Goal: Transaction & Acquisition: Book appointment/travel/reservation

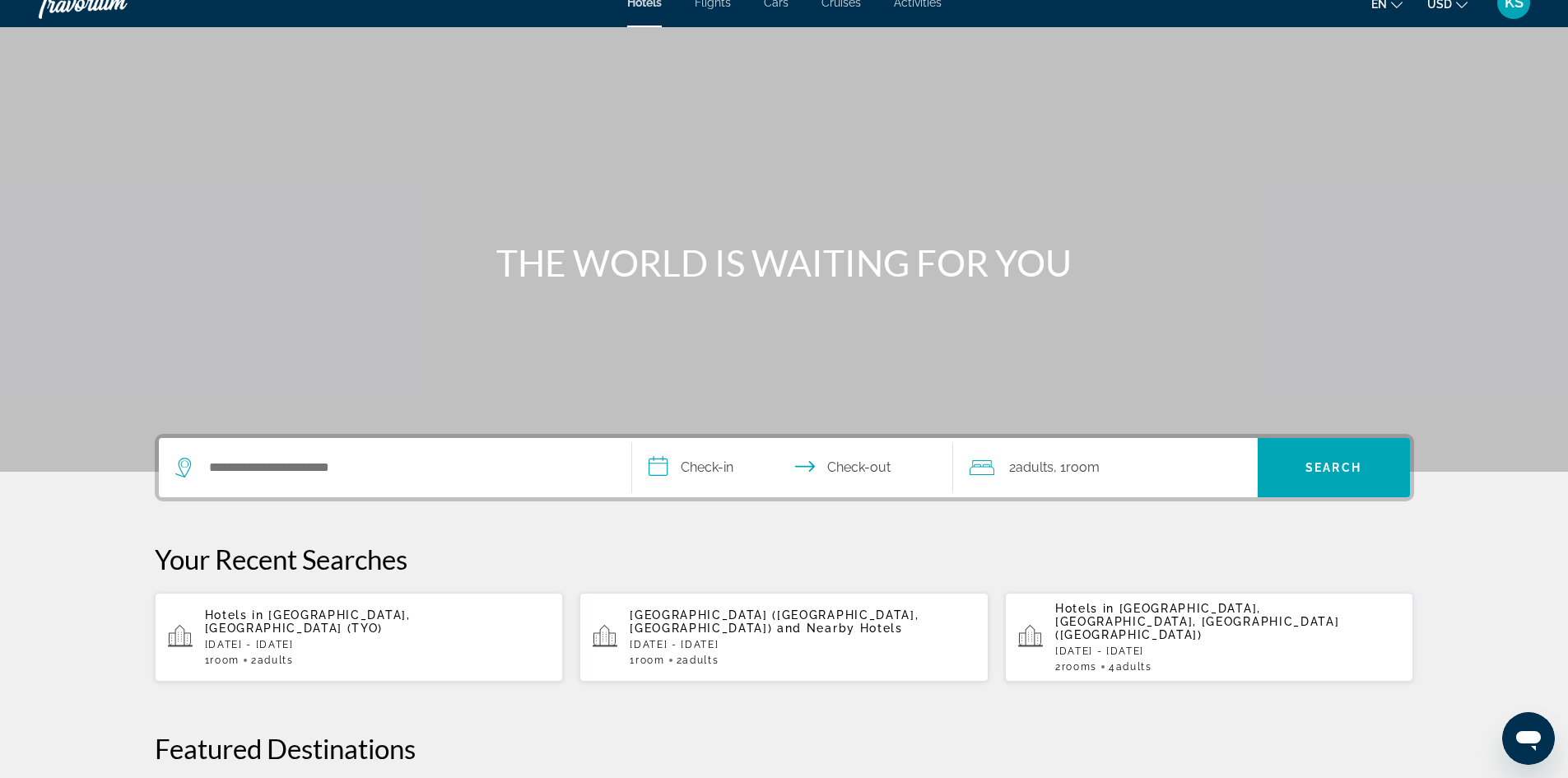
scroll to position [24, 0]
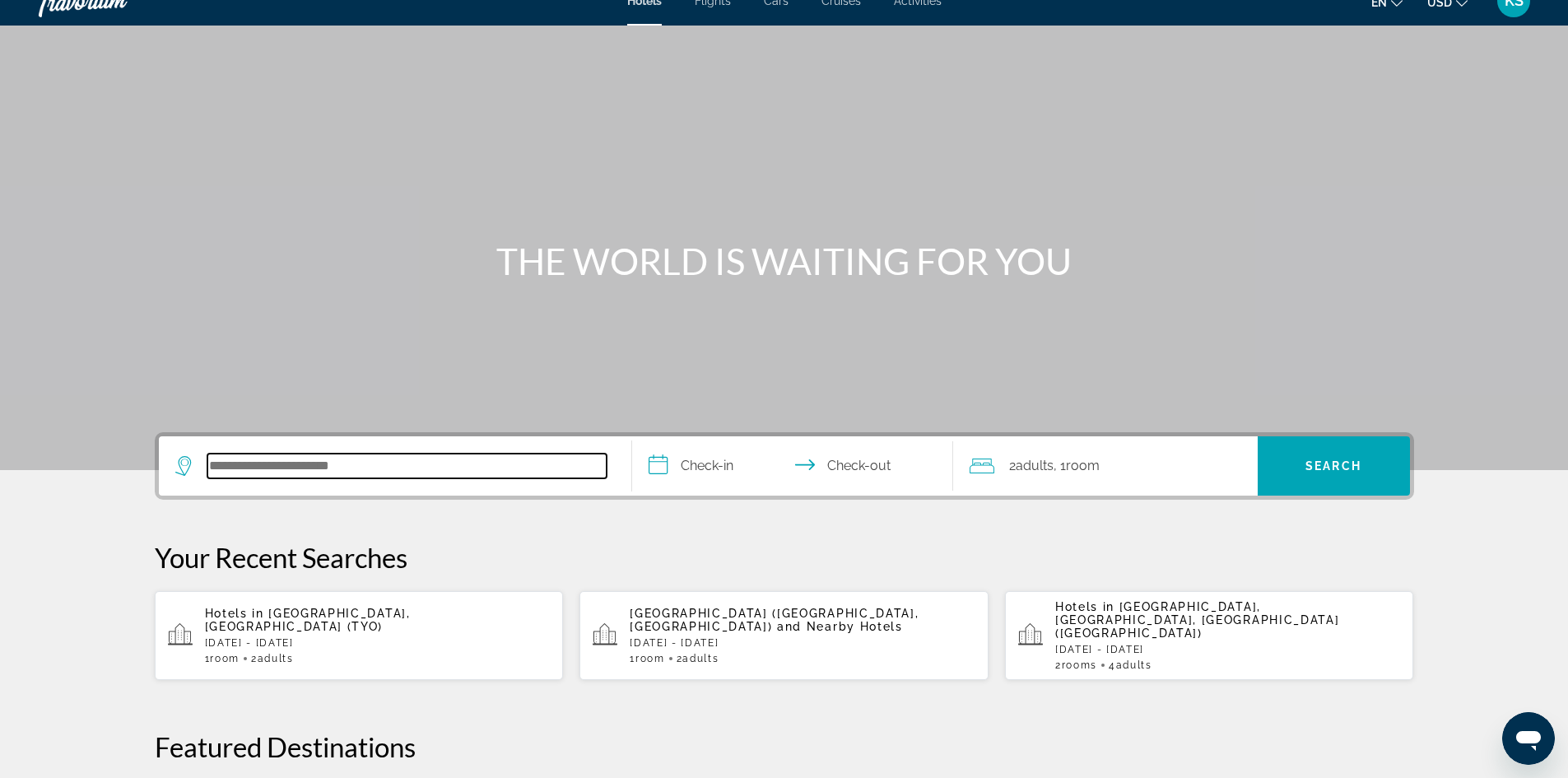
click at [255, 463] on input "Search hotel destination" at bounding box center [407, 465] width 400 height 24
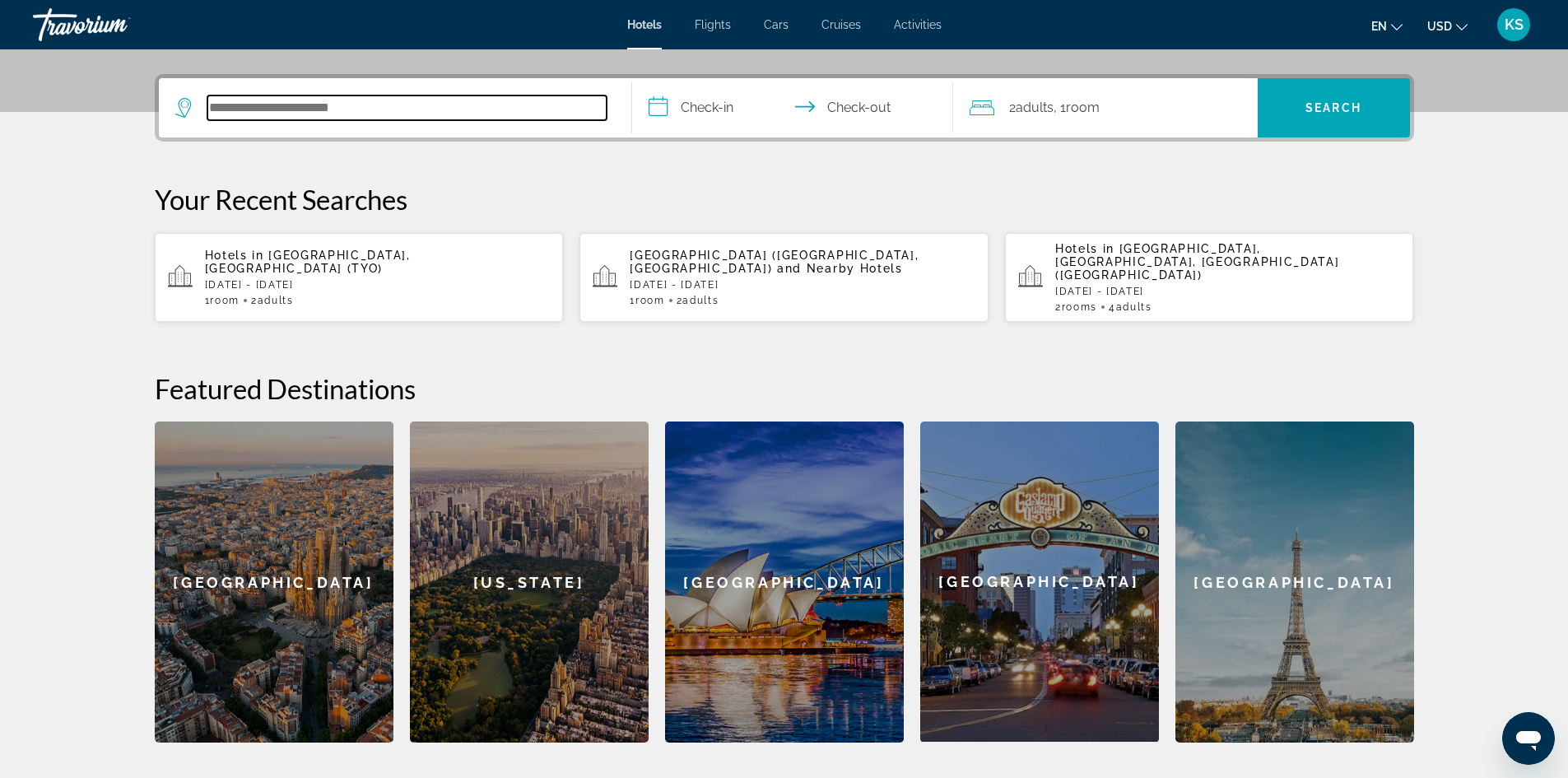
scroll to position [403, 0]
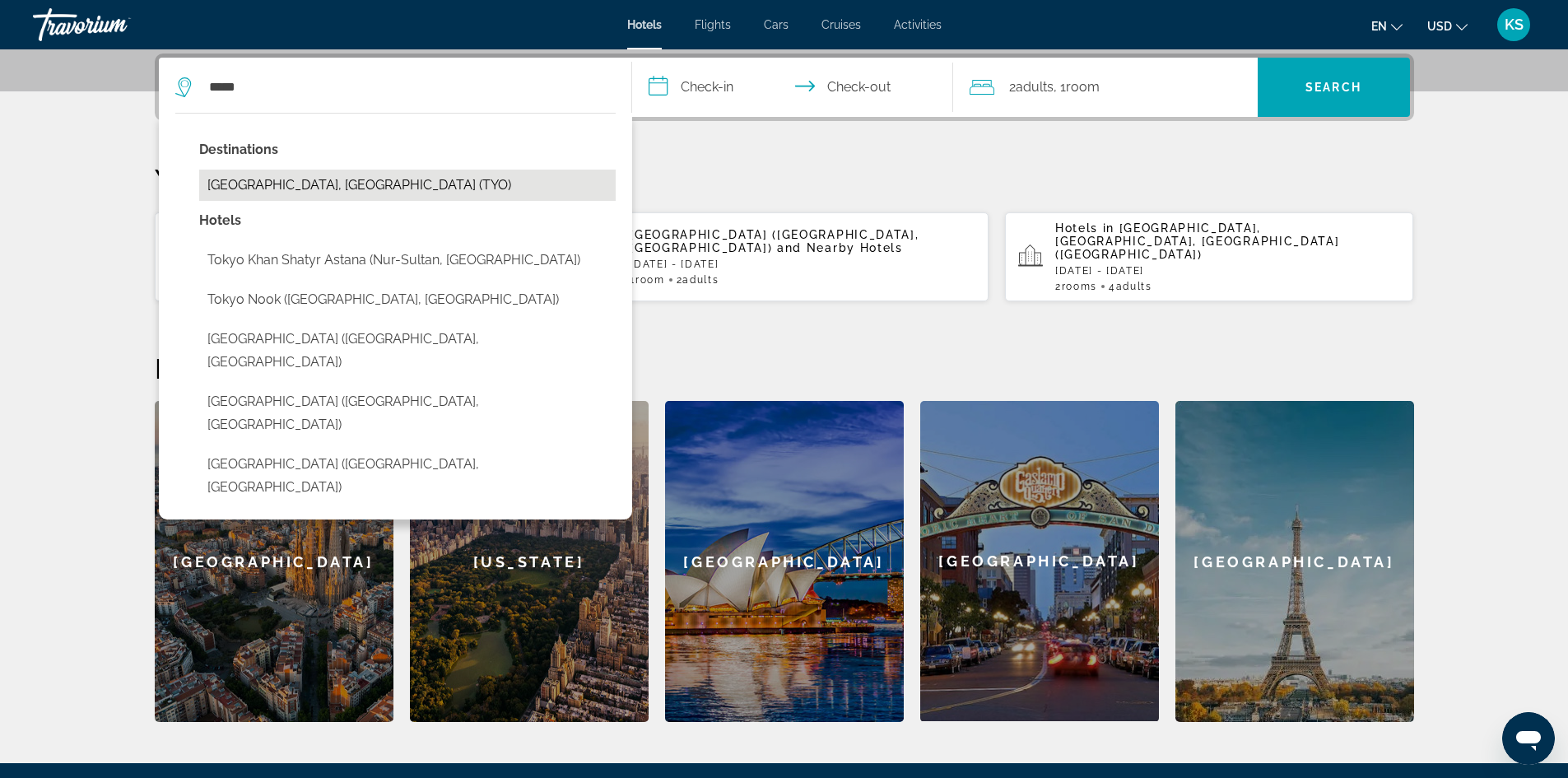
click at [250, 186] on button "[GEOGRAPHIC_DATA], [GEOGRAPHIC_DATA] (TYO)" at bounding box center [406, 185] width 416 height 31
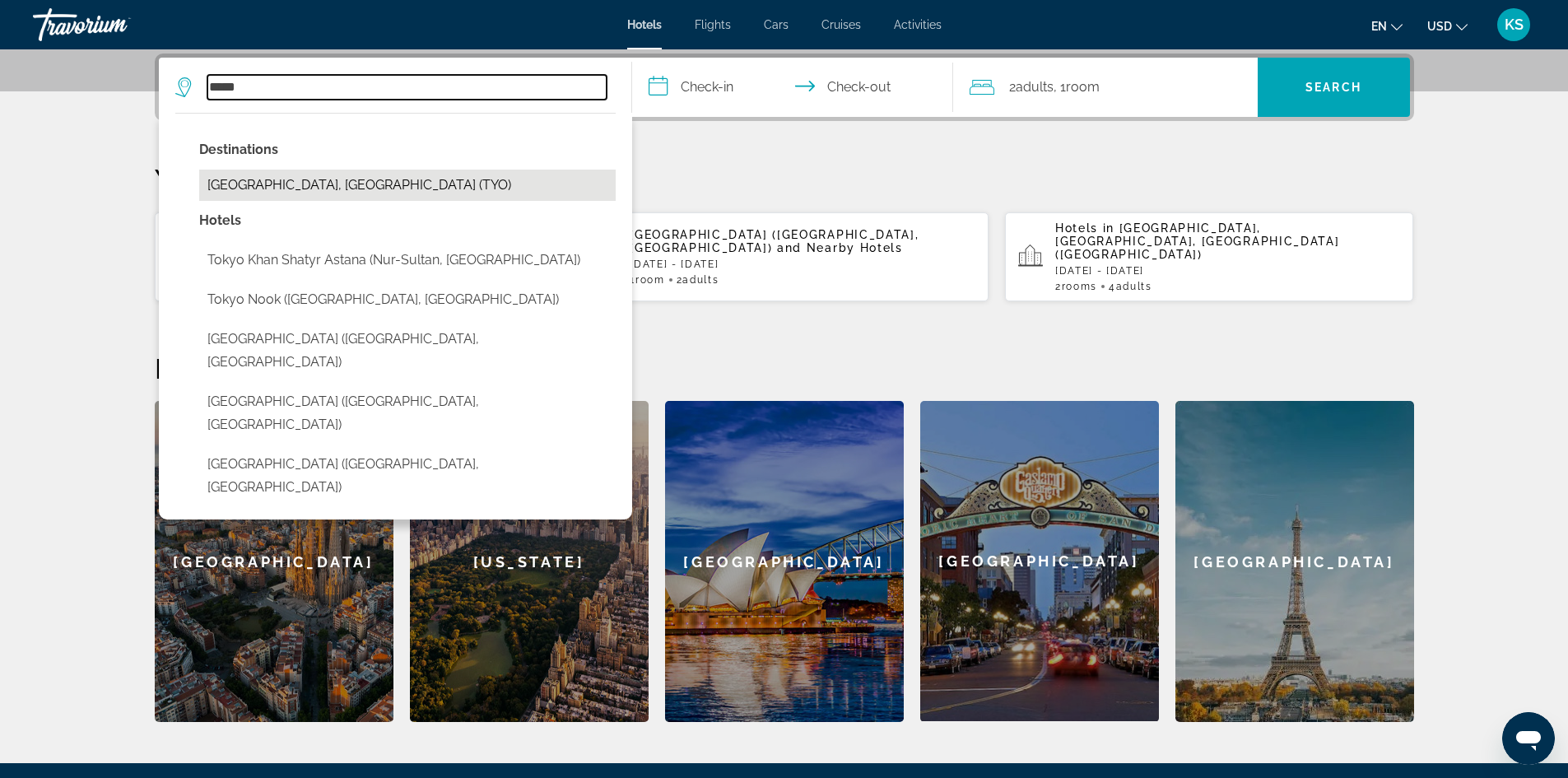
type input "**********"
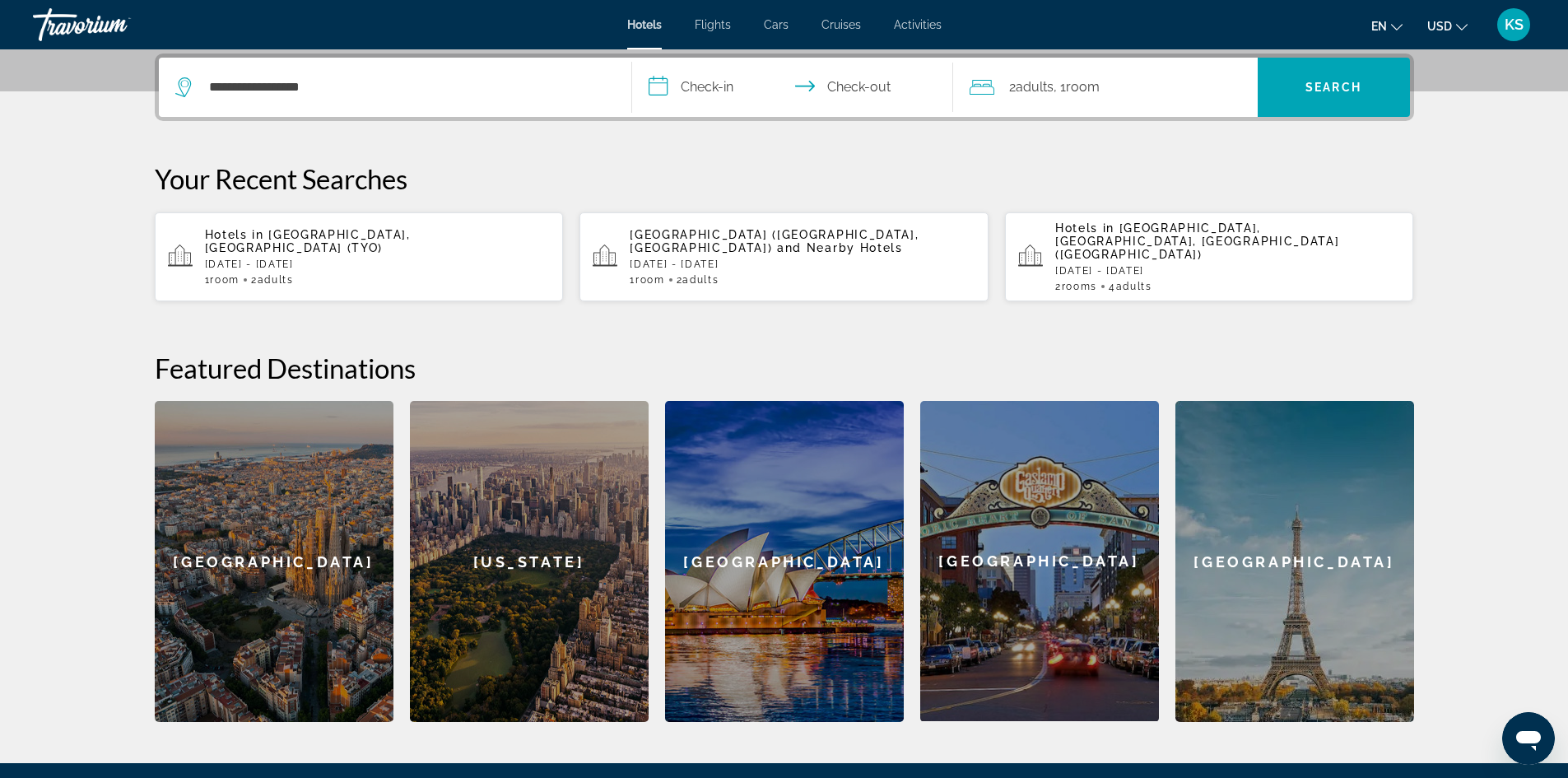
click at [647, 19] on span "Hotels" at bounding box center [643, 24] width 34 height 13
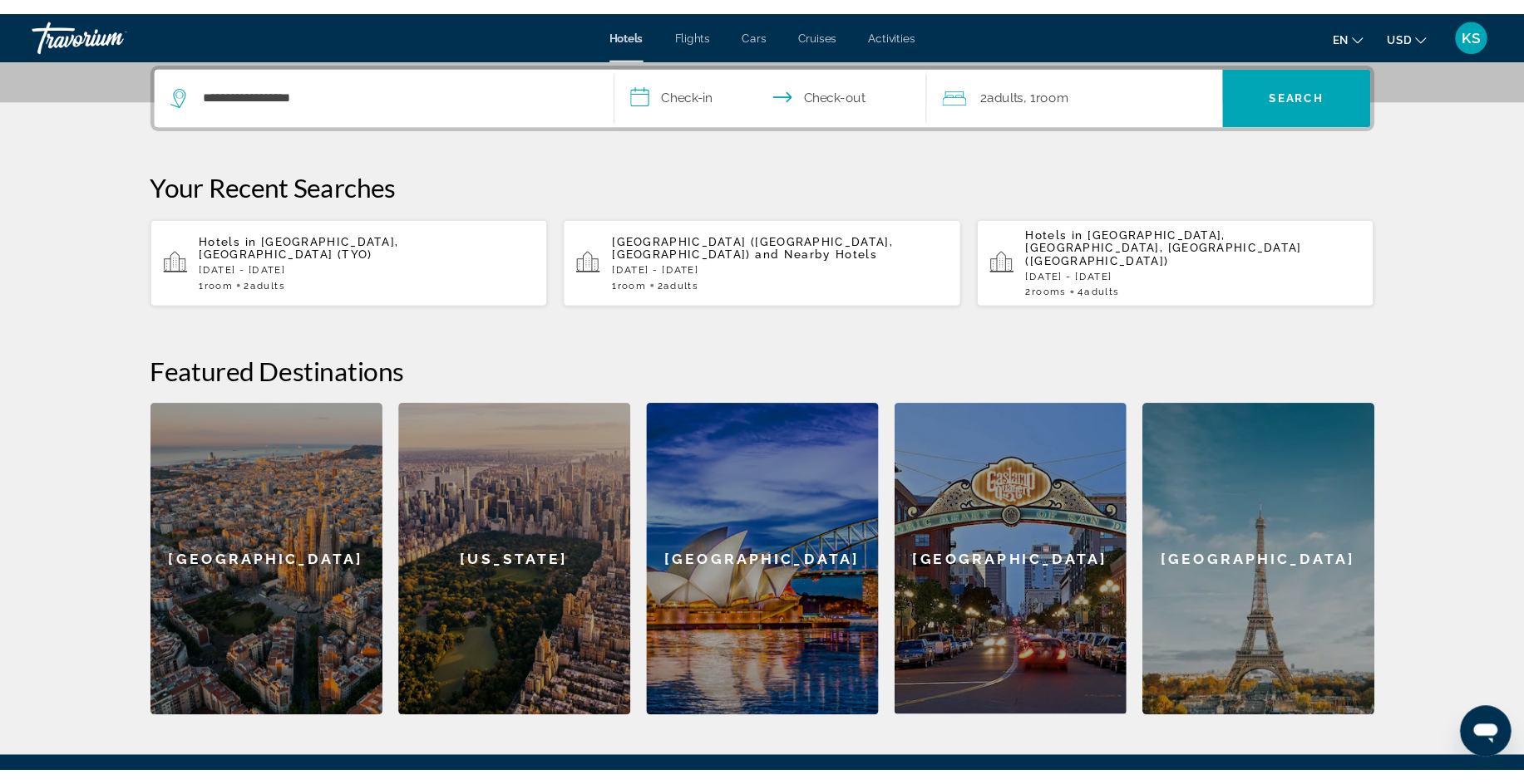
scroll to position [0, 0]
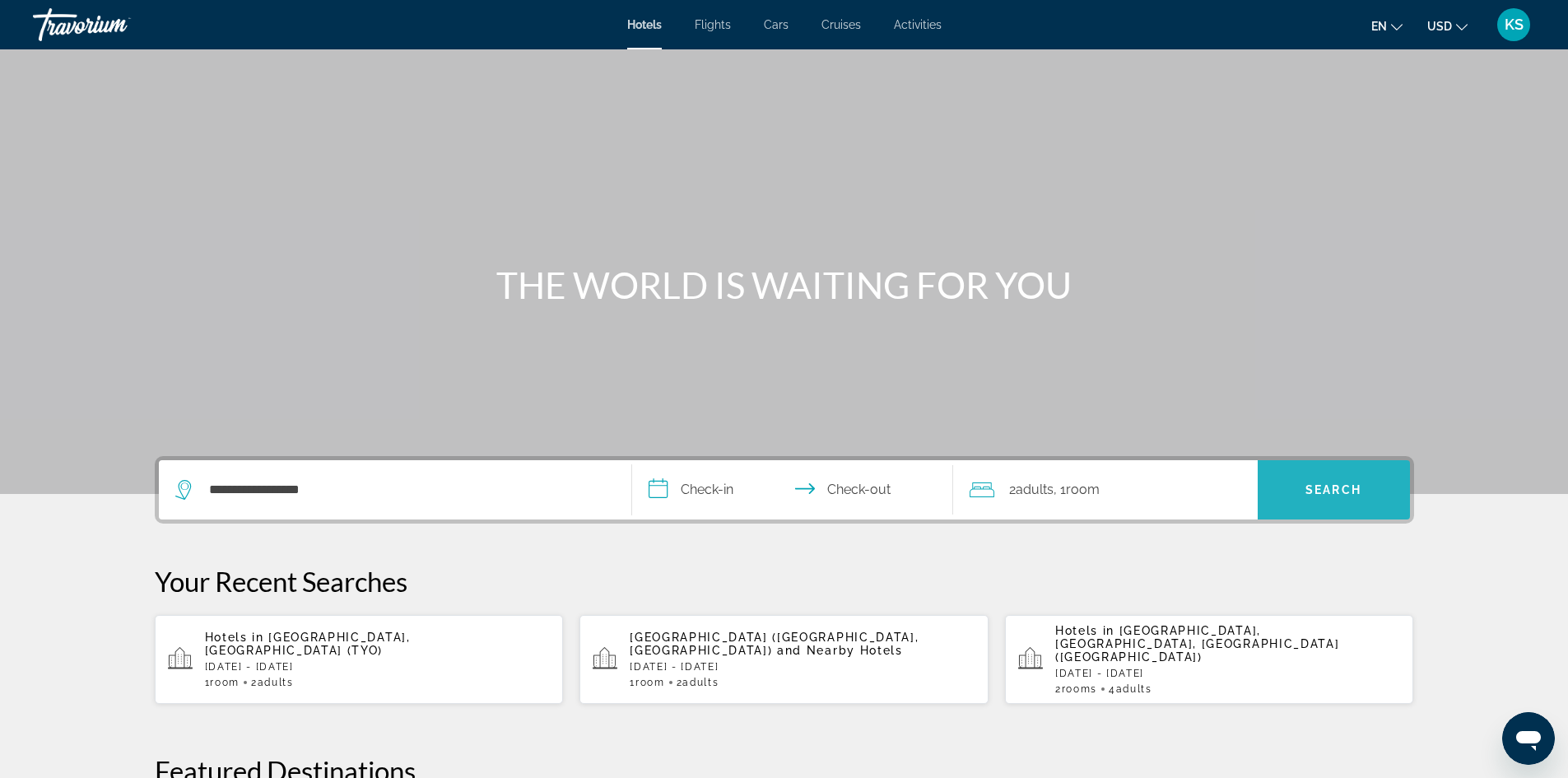
click at [1335, 485] on span "Search" at bounding box center [1333, 489] width 56 height 13
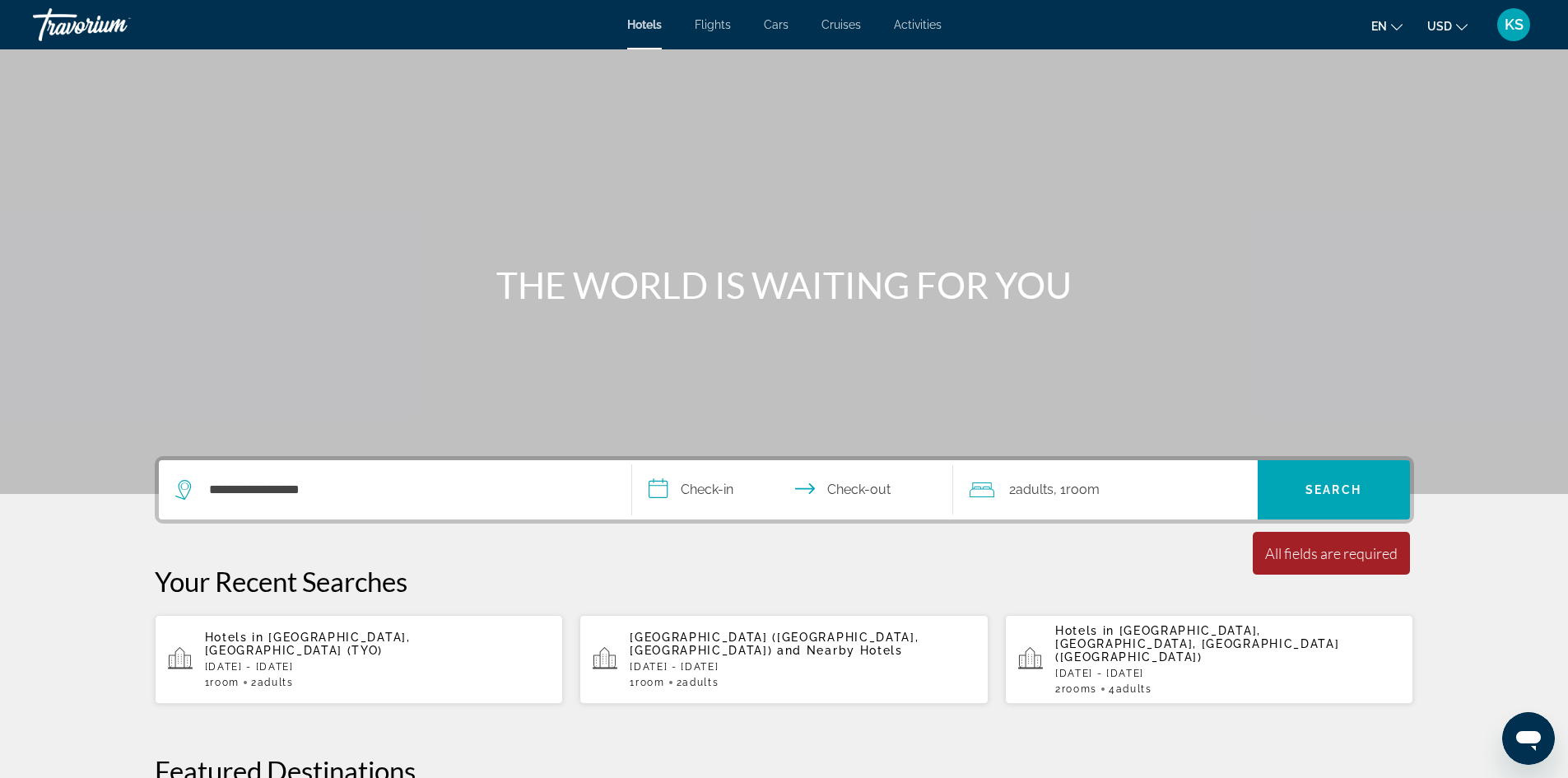
click at [169, 667] on app-hotels-recent-search "Hotels in Tokyo, Japan (TYO) Fri, 27 Feb - Fri, 06 Mar 1 Room rooms 2 Adult Adu…" at bounding box center [359, 659] width 409 height 89
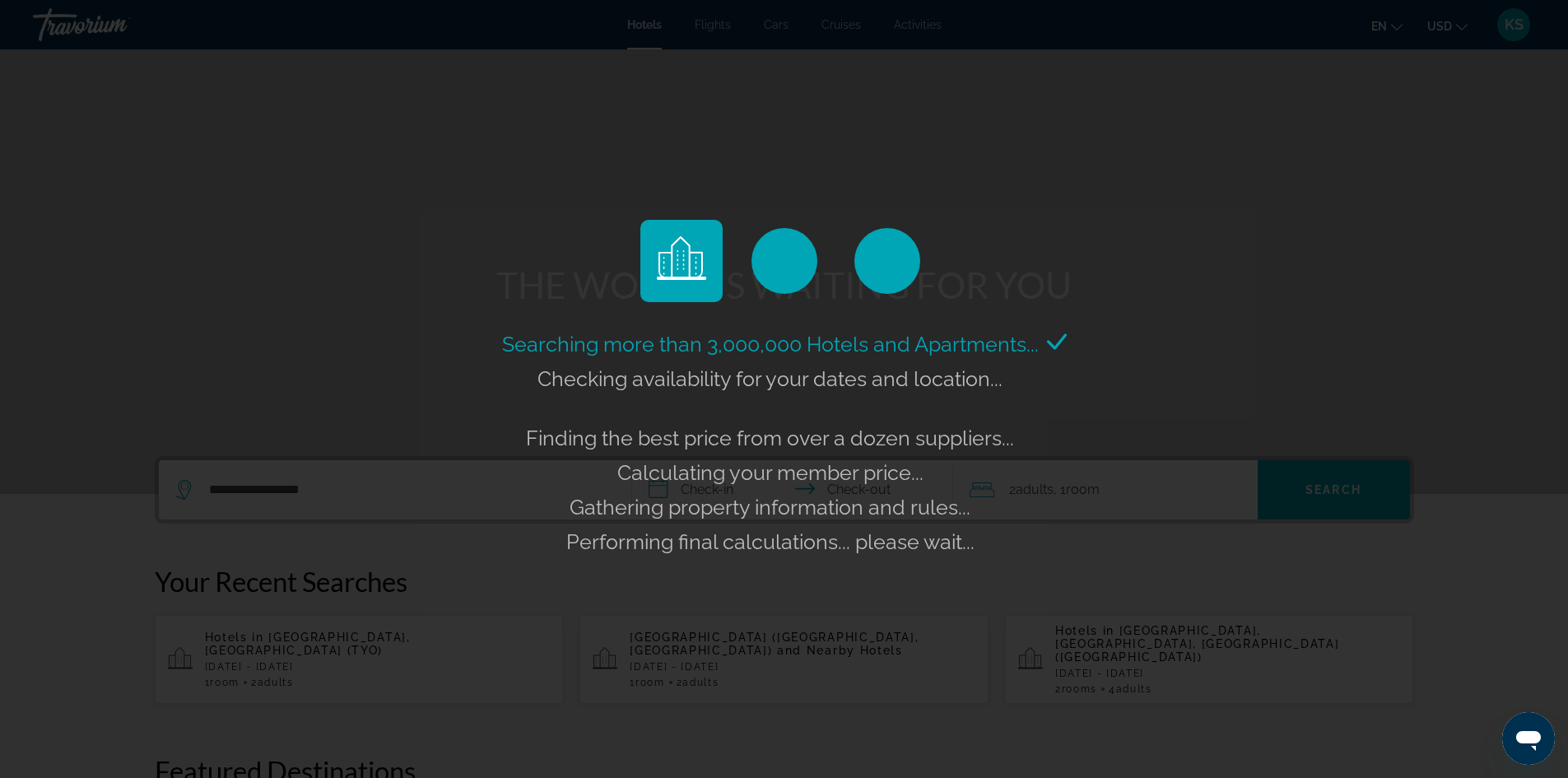
click at [169, 667] on div "Searching more than 3,000,000 Hotels and Apartments... Checking availability fo…" at bounding box center [784, 389] width 1568 height 778
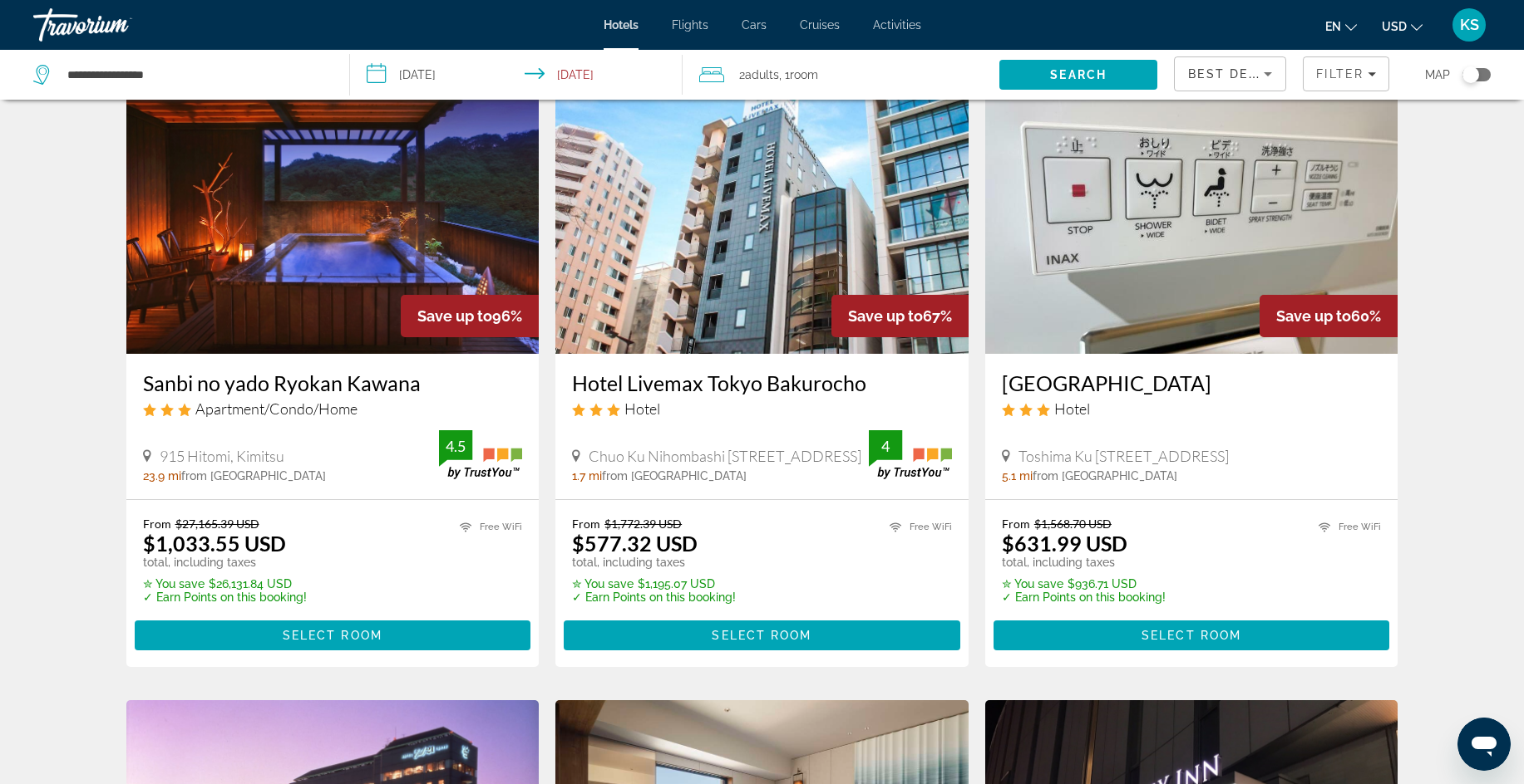
scroll to position [70, 0]
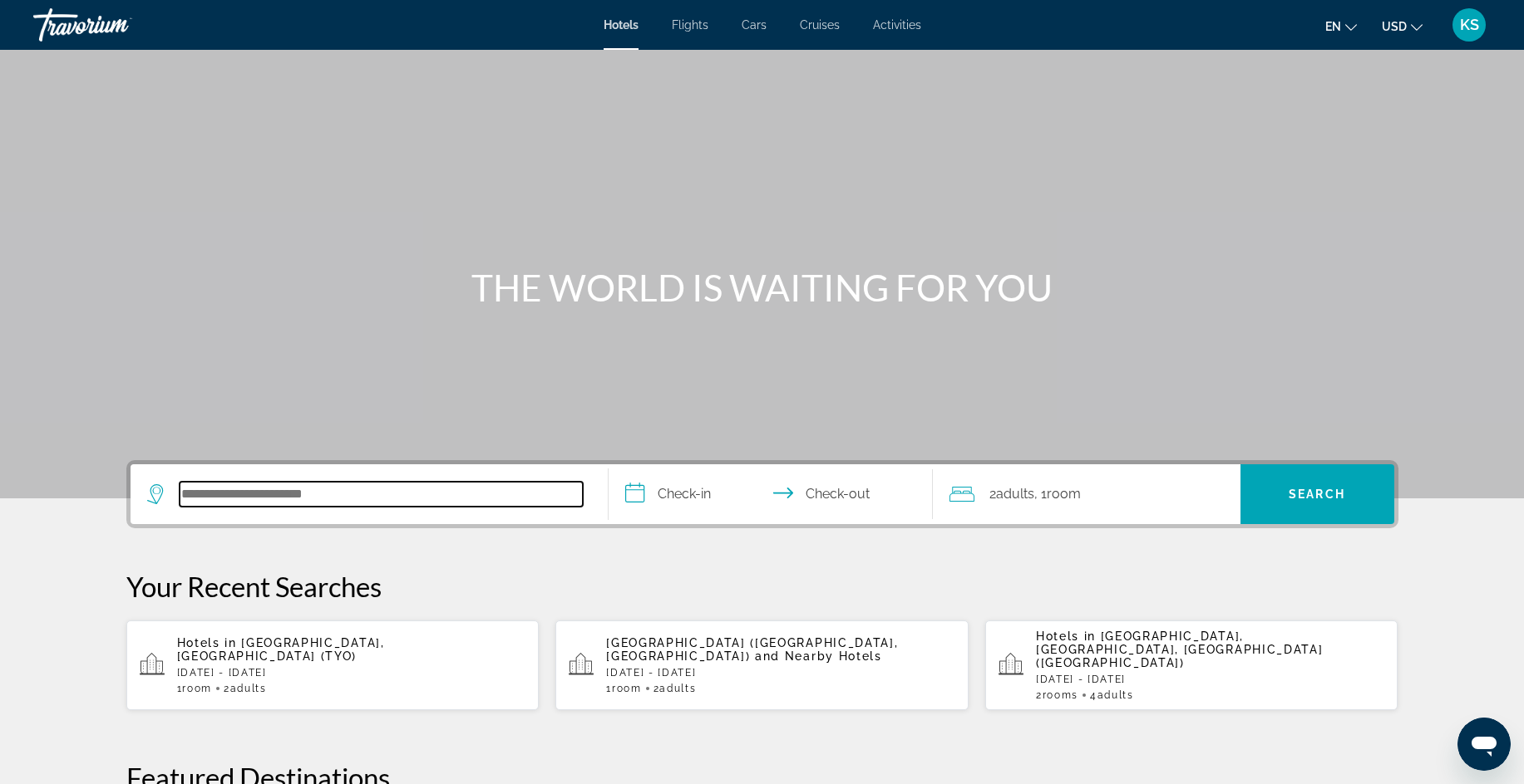
click at [232, 490] on input "Search hotel destination" at bounding box center [382, 493] width 403 height 25
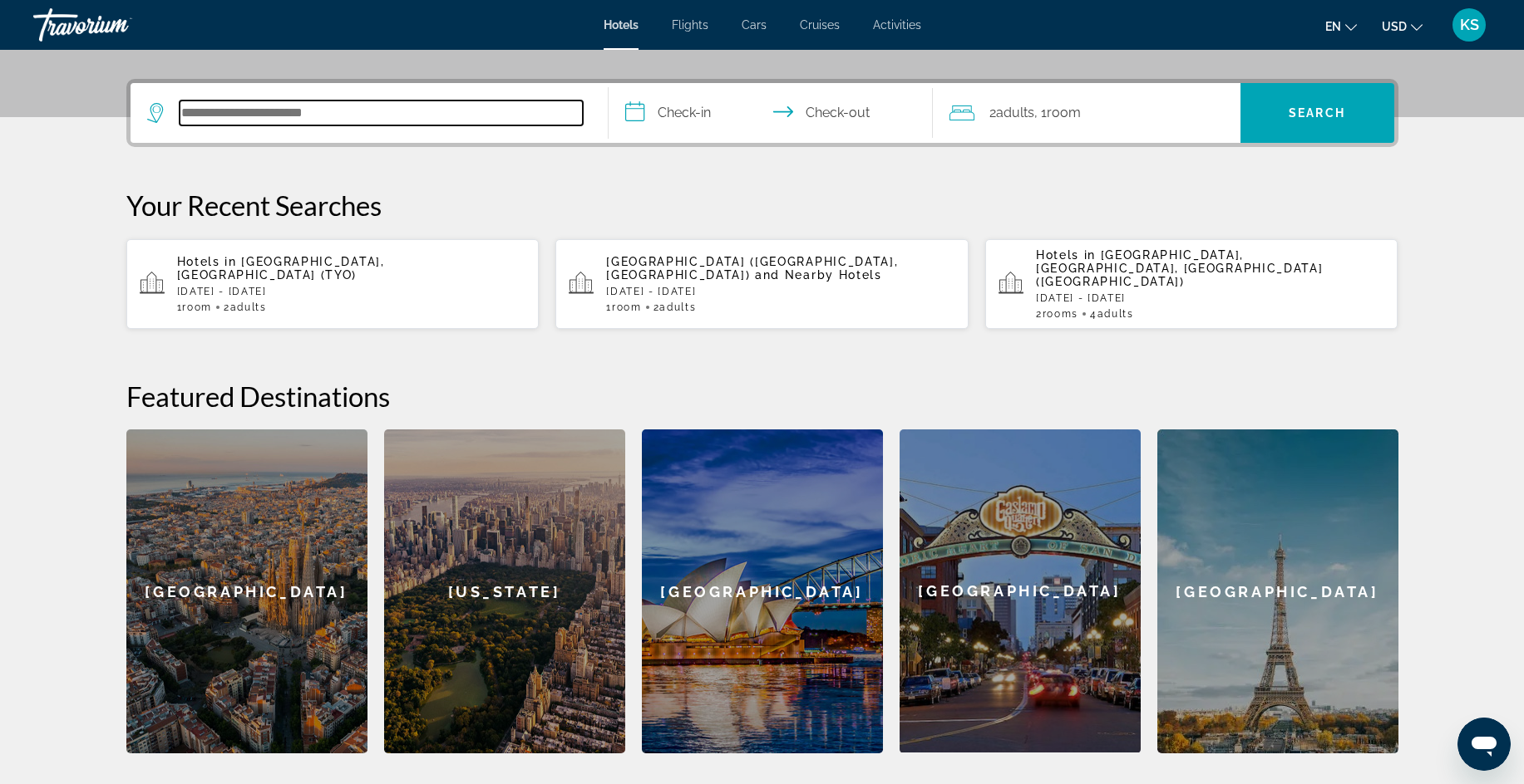
scroll to position [406, 0]
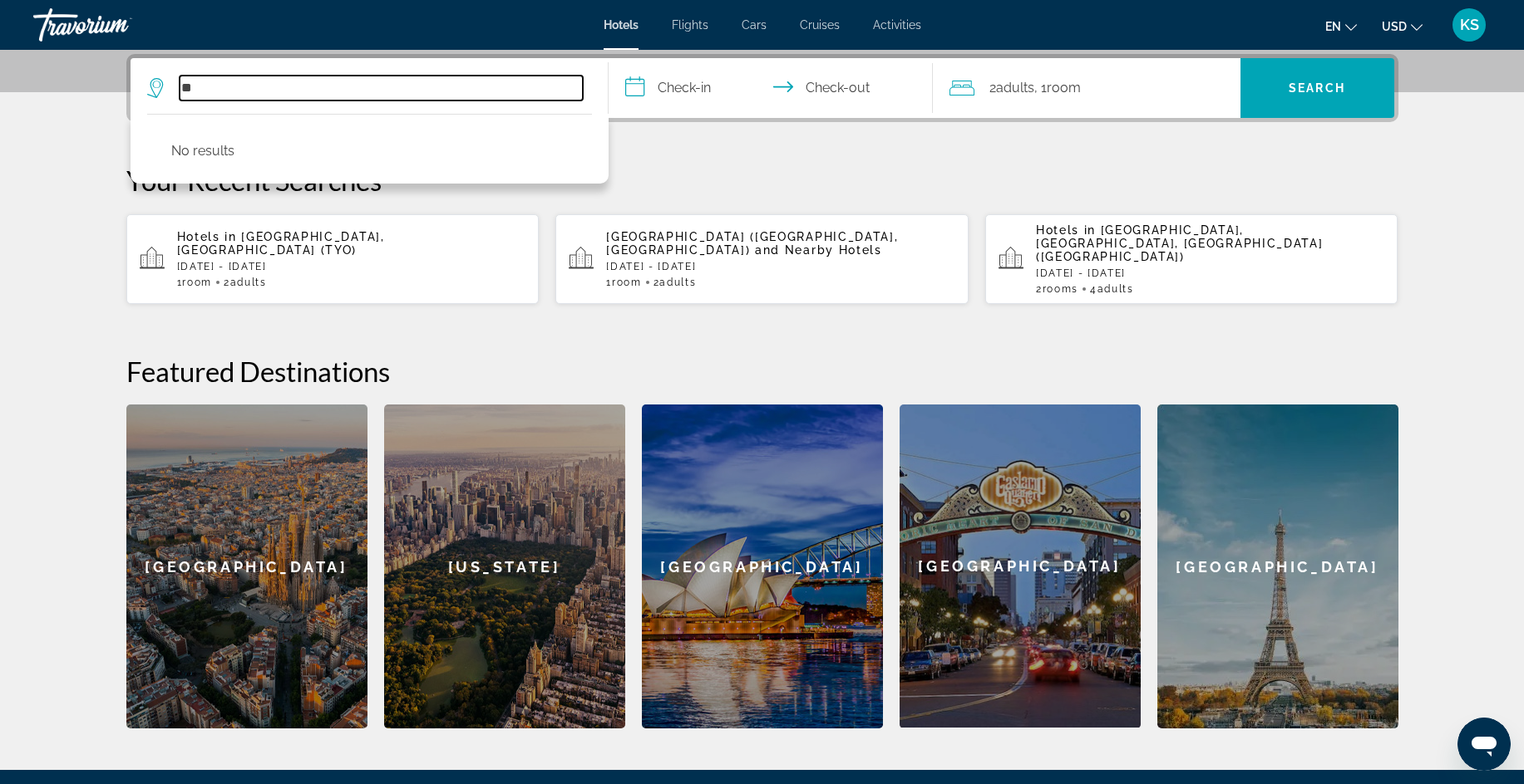
type input "*"
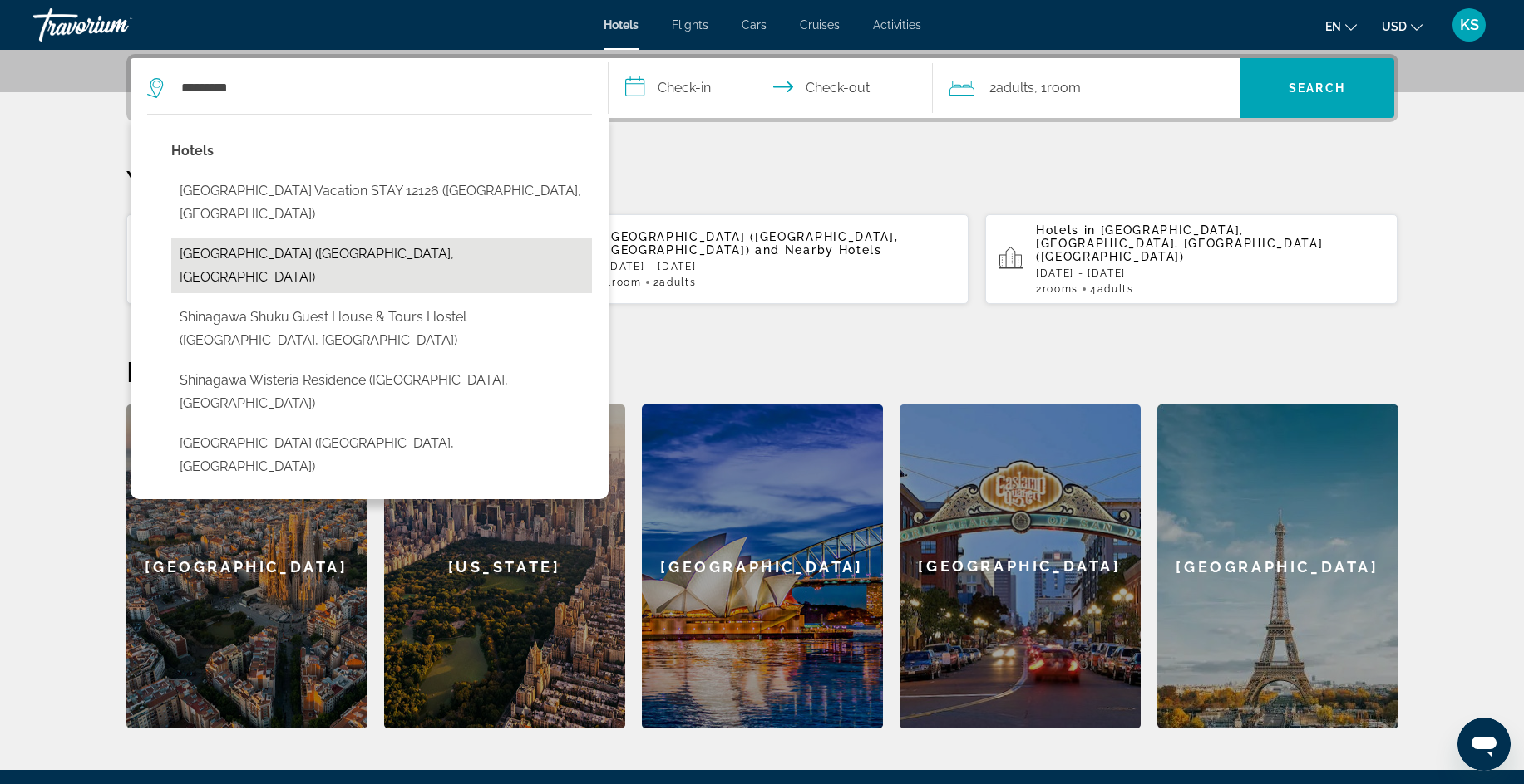
click at [239, 238] on button "[GEOGRAPHIC_DATA] ([GEOGRAPHIC_DATA], [GEOGRAPHIC_DATA])" at bounding box center [381, 265] width 420 height 54
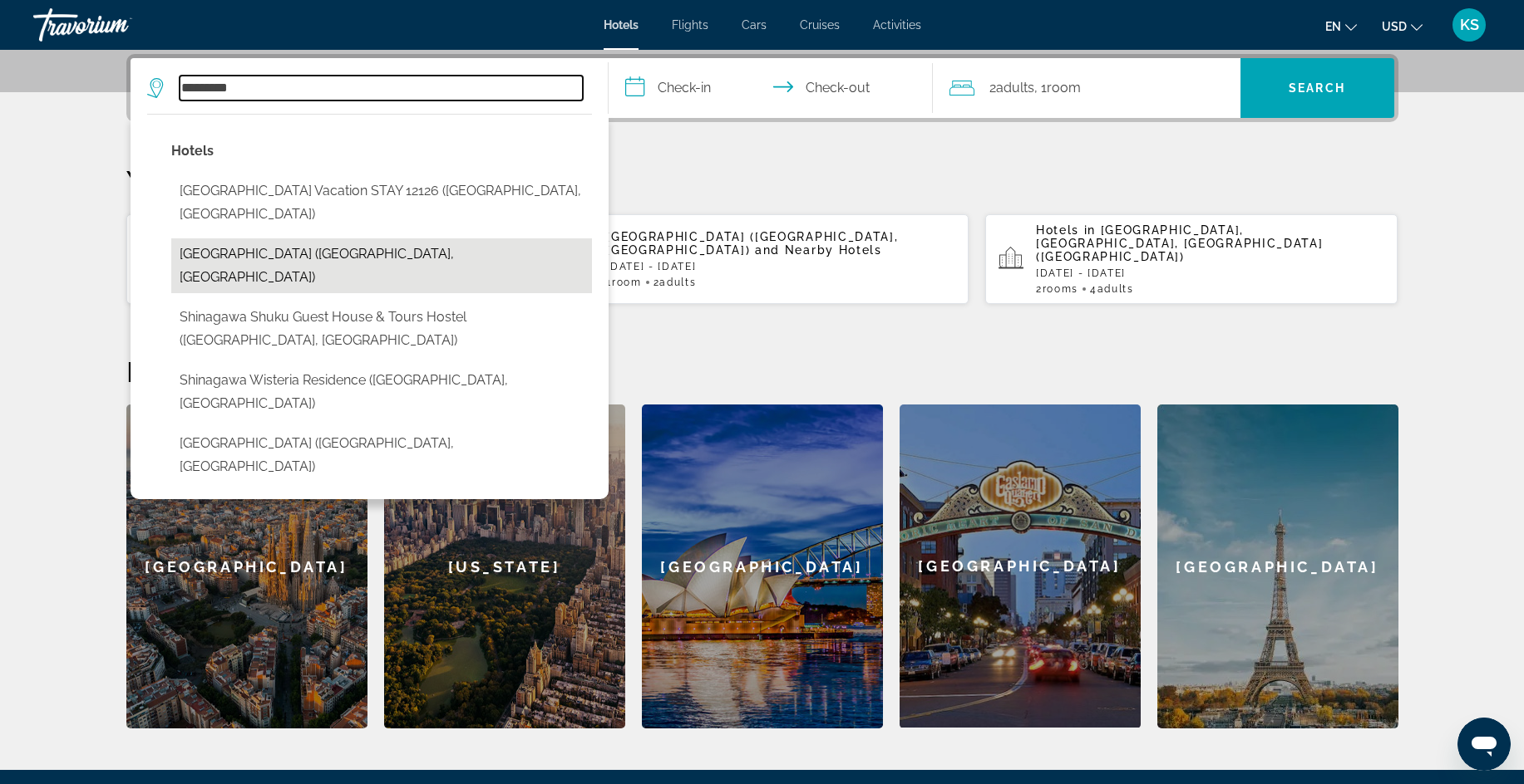
type input "**********"
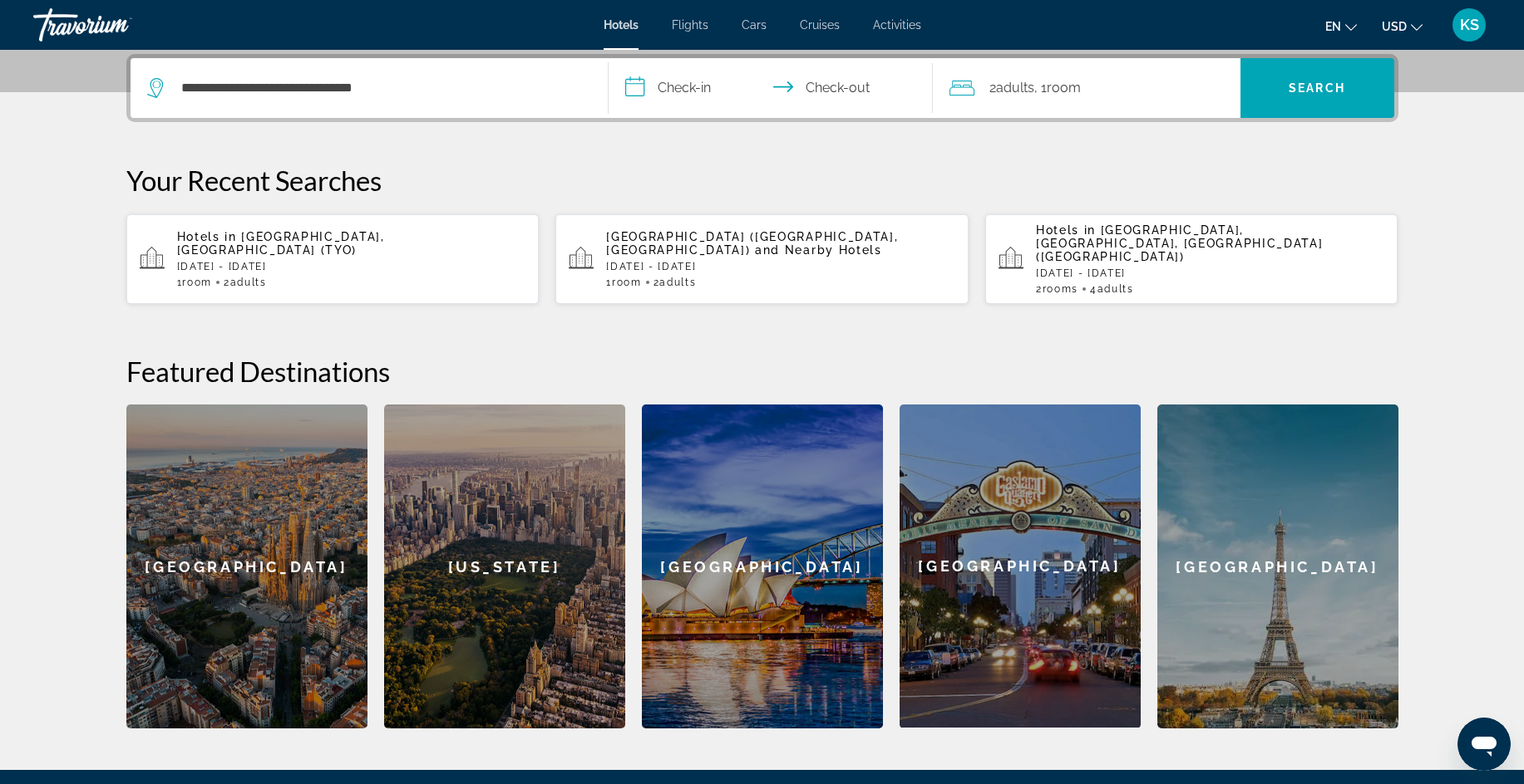
drag, startPoint x: 652, startPoint y: 233, endPoint x: 644, endPoint y: 226, distance: 10.6
click at [644, 230] on span "[GEOGRAPHIC_DATA] ([GEOGRAPHIC_DATA], [GEOGRAPHIC_DATA])" at bounding box center [752, 243] width 292 height 27
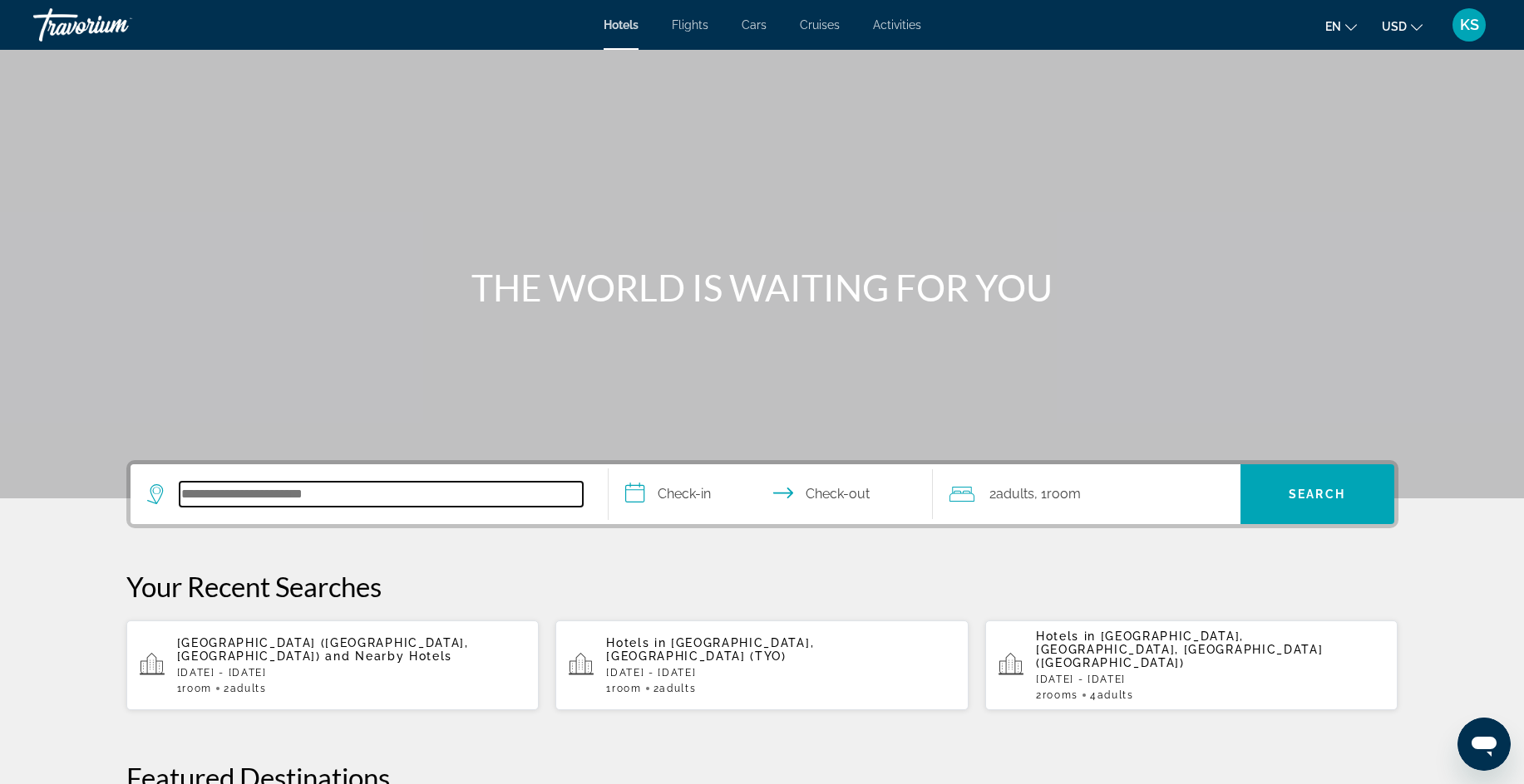
click at [348, 492] on input "Search hotel destination" at bounding box center [382, 493] width 403 height 25
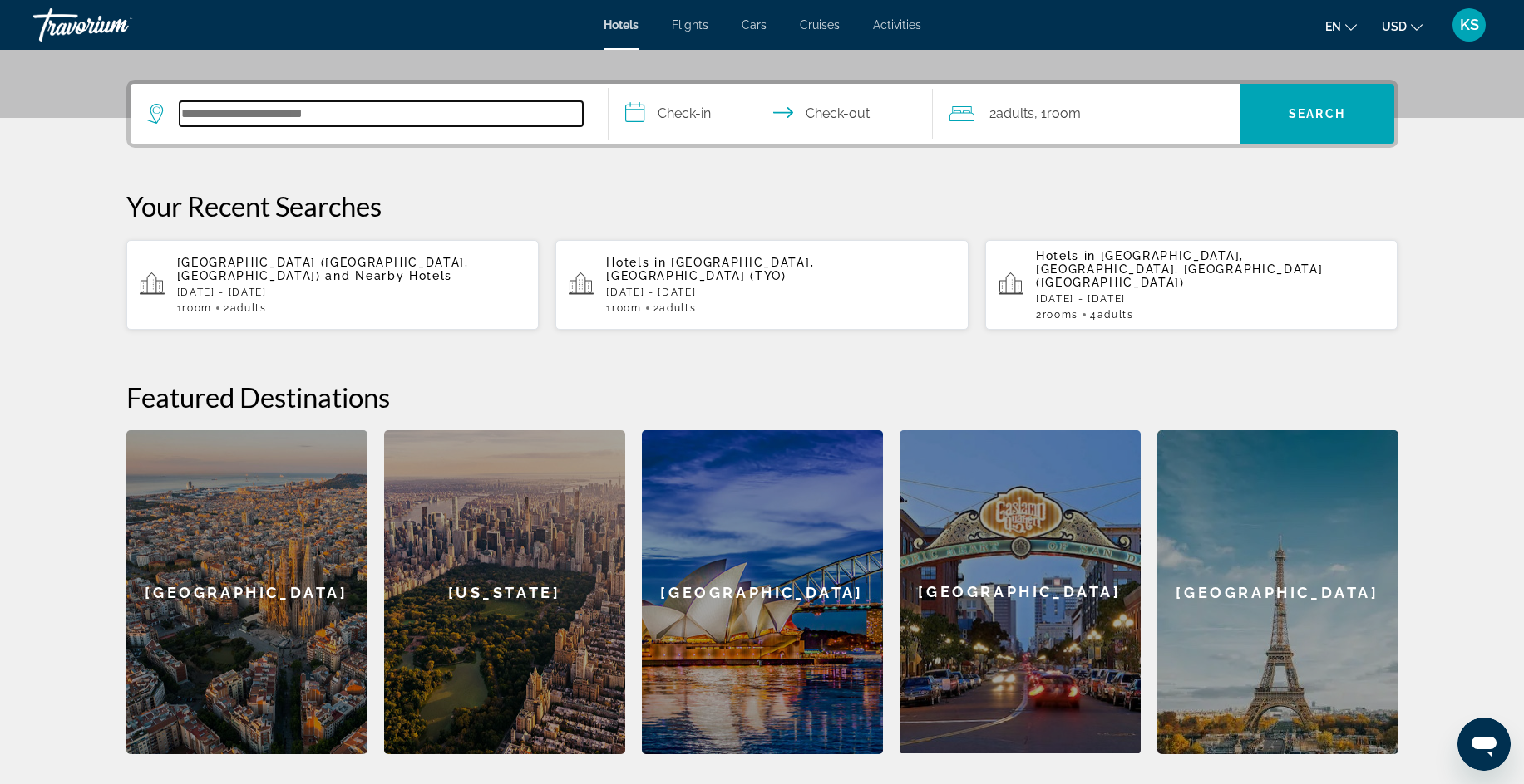
scroll to position [406, 0]
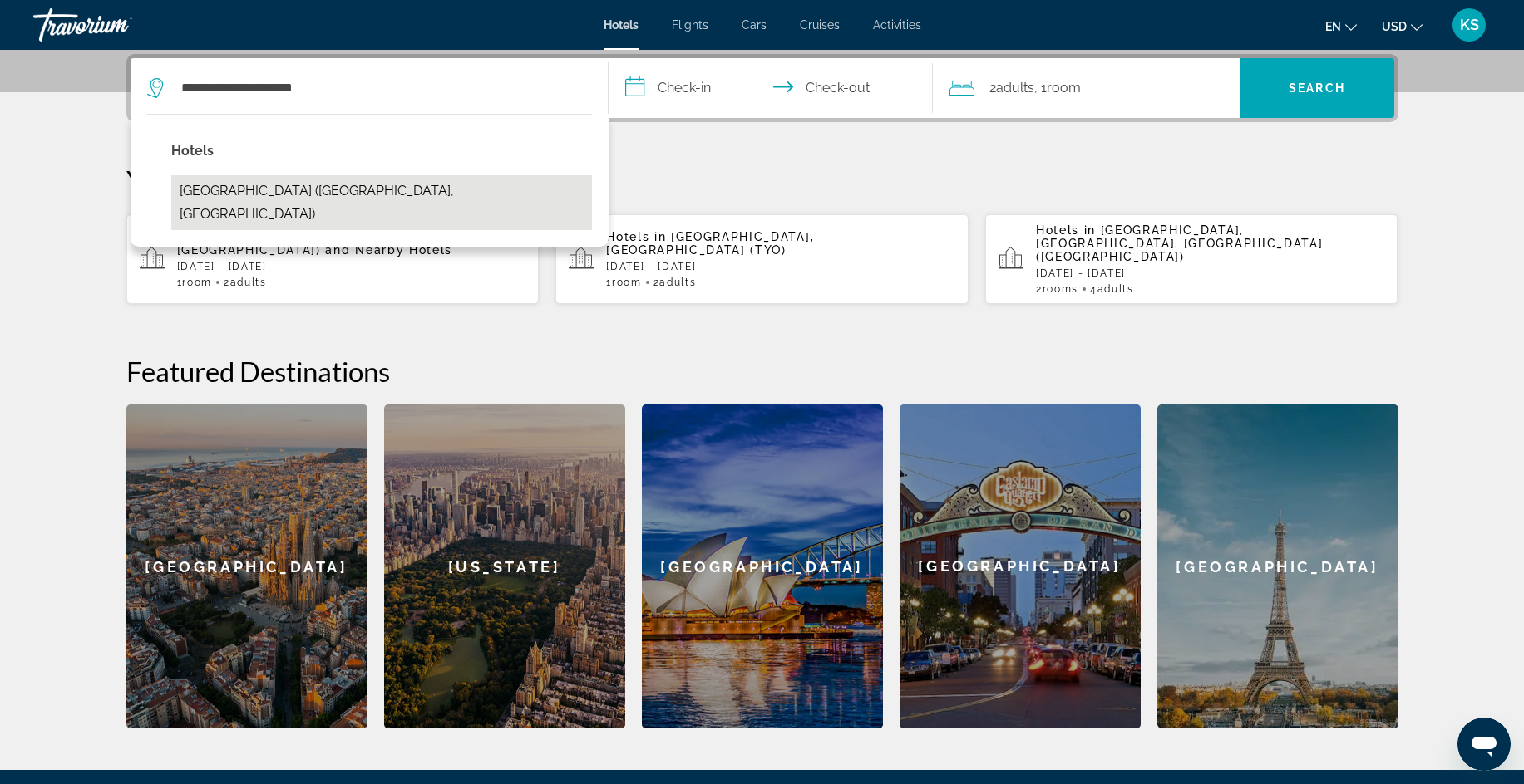
click at [208, 191] on button "[GEOGRAPHIC_DATA] ([GEOGRAPHIC_DATA], [GEOGRAPHIC_DATA])" at bounding box center [381, 202] width 420 height 54
click at [310, 193] on button "[GEOGRAPHIC_DATA] ([GEOGRAPHIC_DATA], [GEOGRAPHIC_DATA])" at bounding box center [381, 202] width 420 height 54
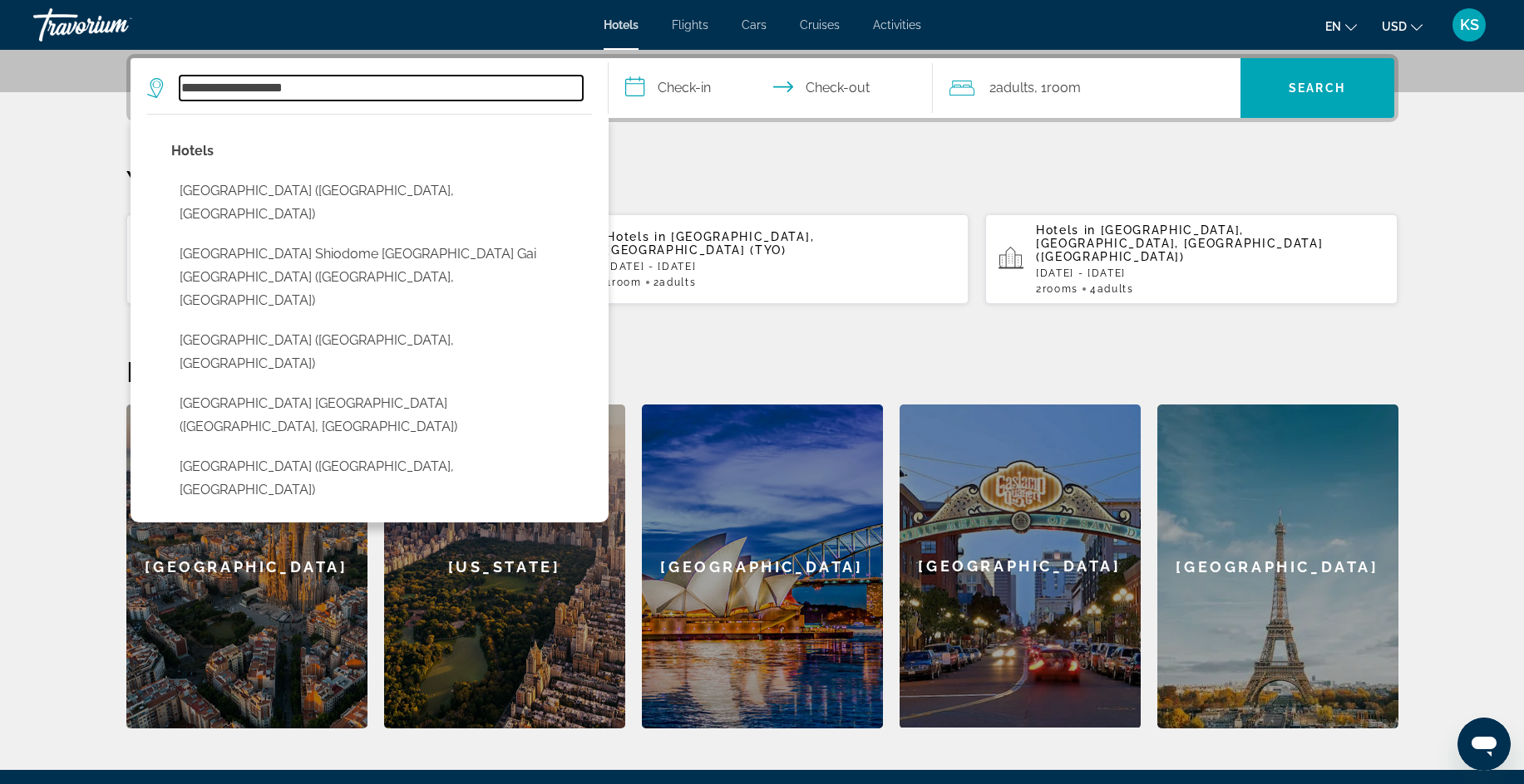
type input "**********"
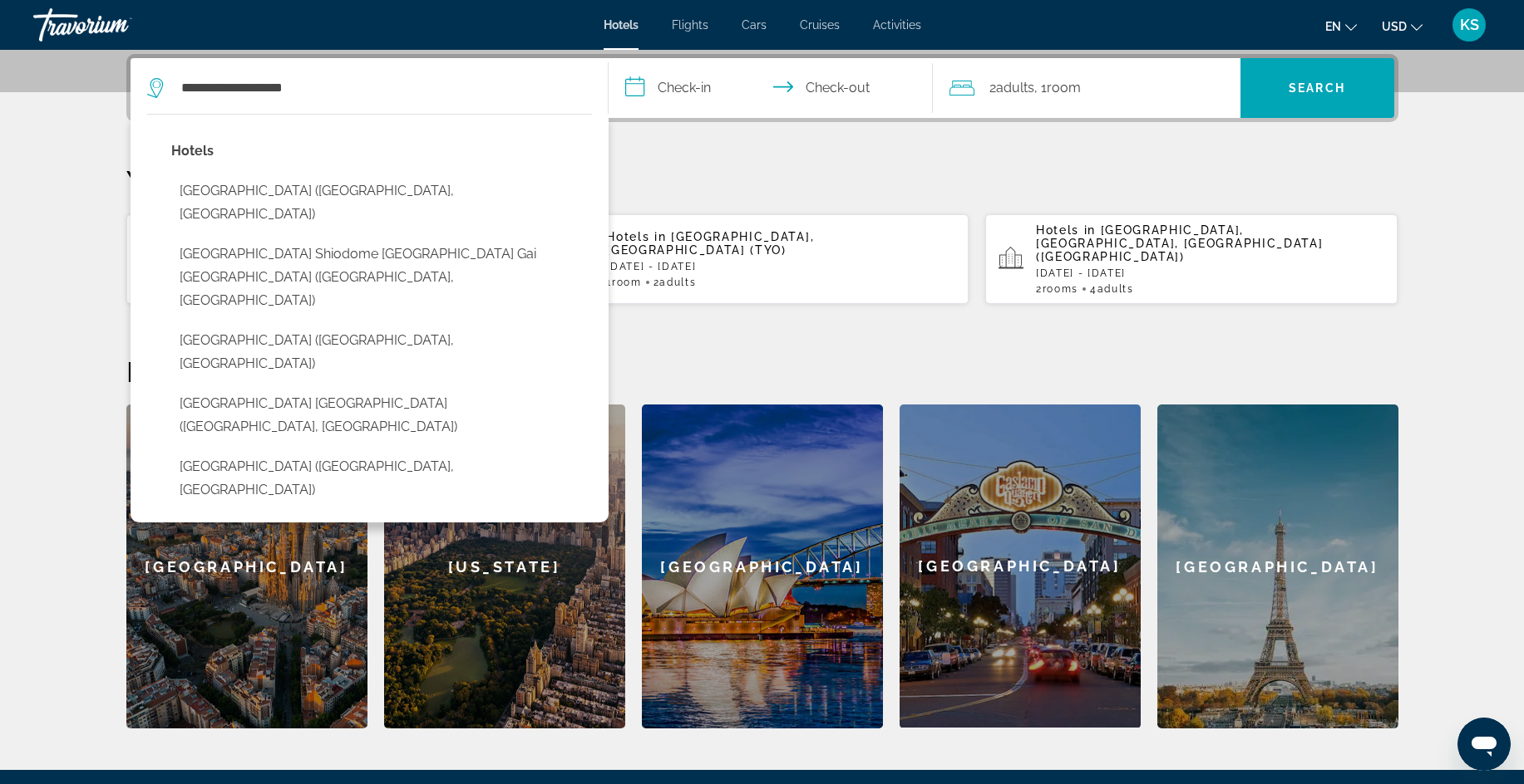
click at [634, 86] on input "**********" at bounding box center [773, 91] width 331 height 65
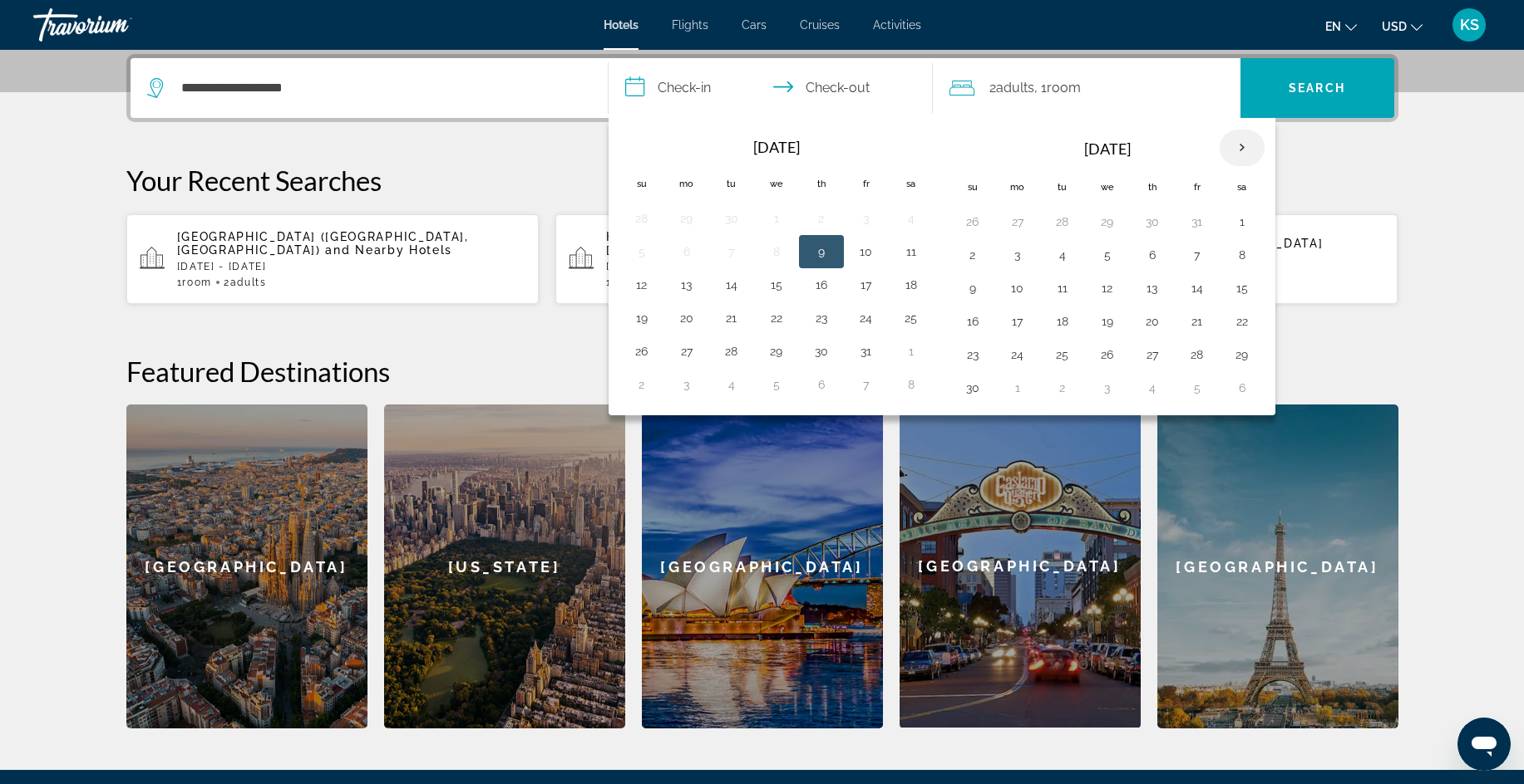
click at [1238, 143] on th "Next month" at bounding box center [1241, 147] width 45 height 37
click at [1237, 153] on th "Next month" at bounding box center [1241, 147] width 45 height 37
click at [864, 357] on button "27" at bounding box center [865, 355] width 27 height 24
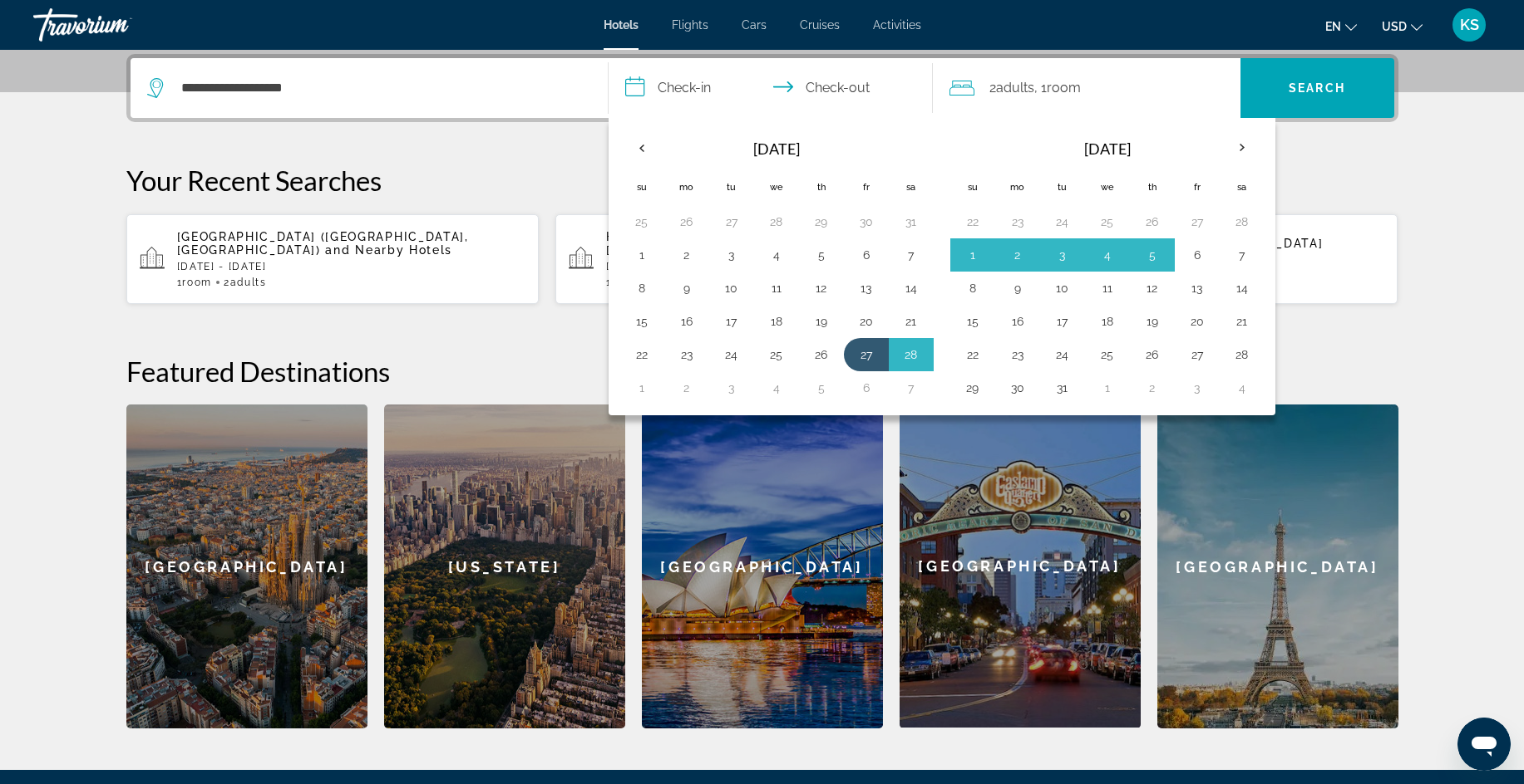
click at [865, 385] on button "6" at bounding box center [865, 389] width 27 height 24
type input "**********"
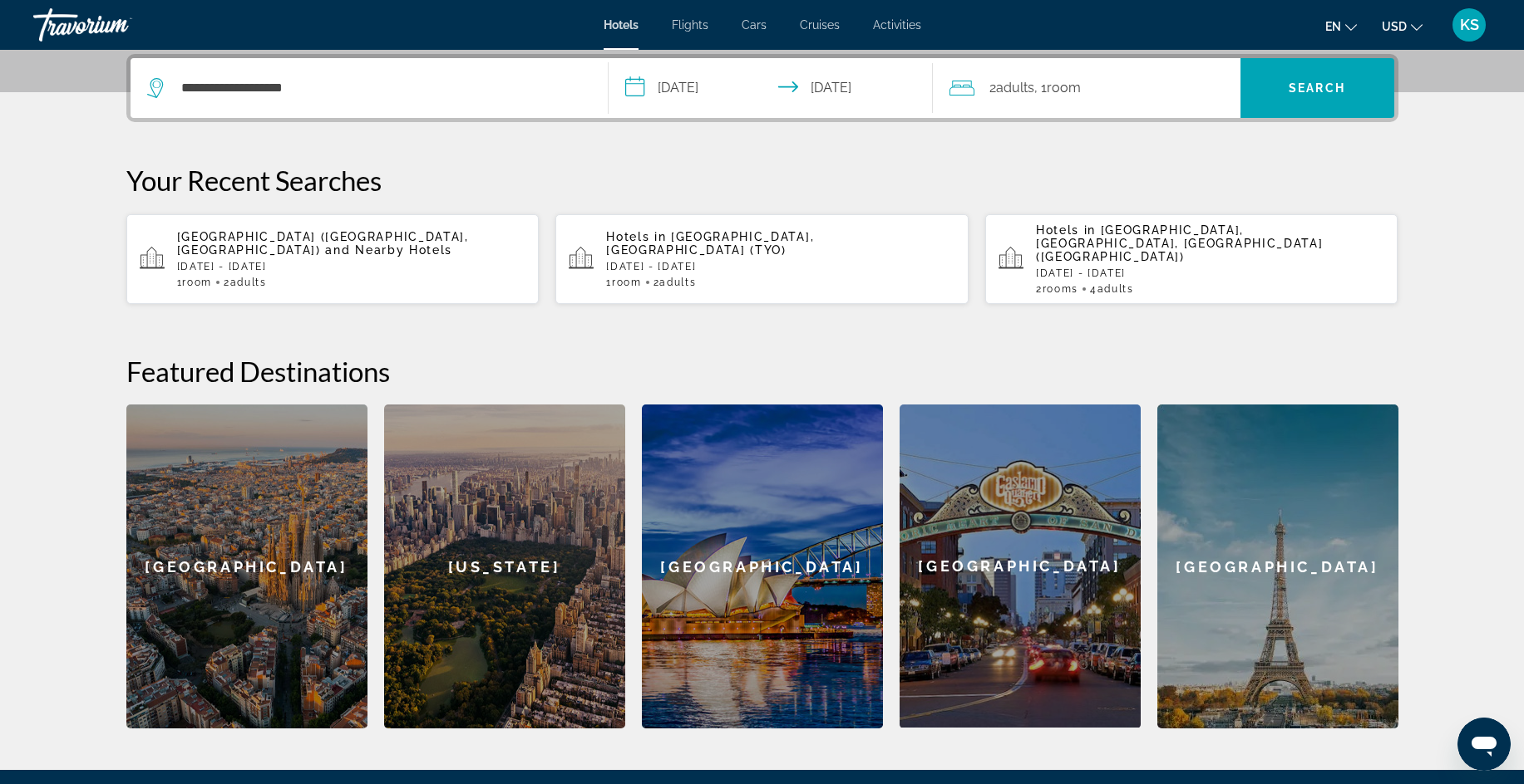
click at [987, 92] on div "2 Adult Adults , 1 Room rooms" at bounding box center [1095, 88] width 291 height 24
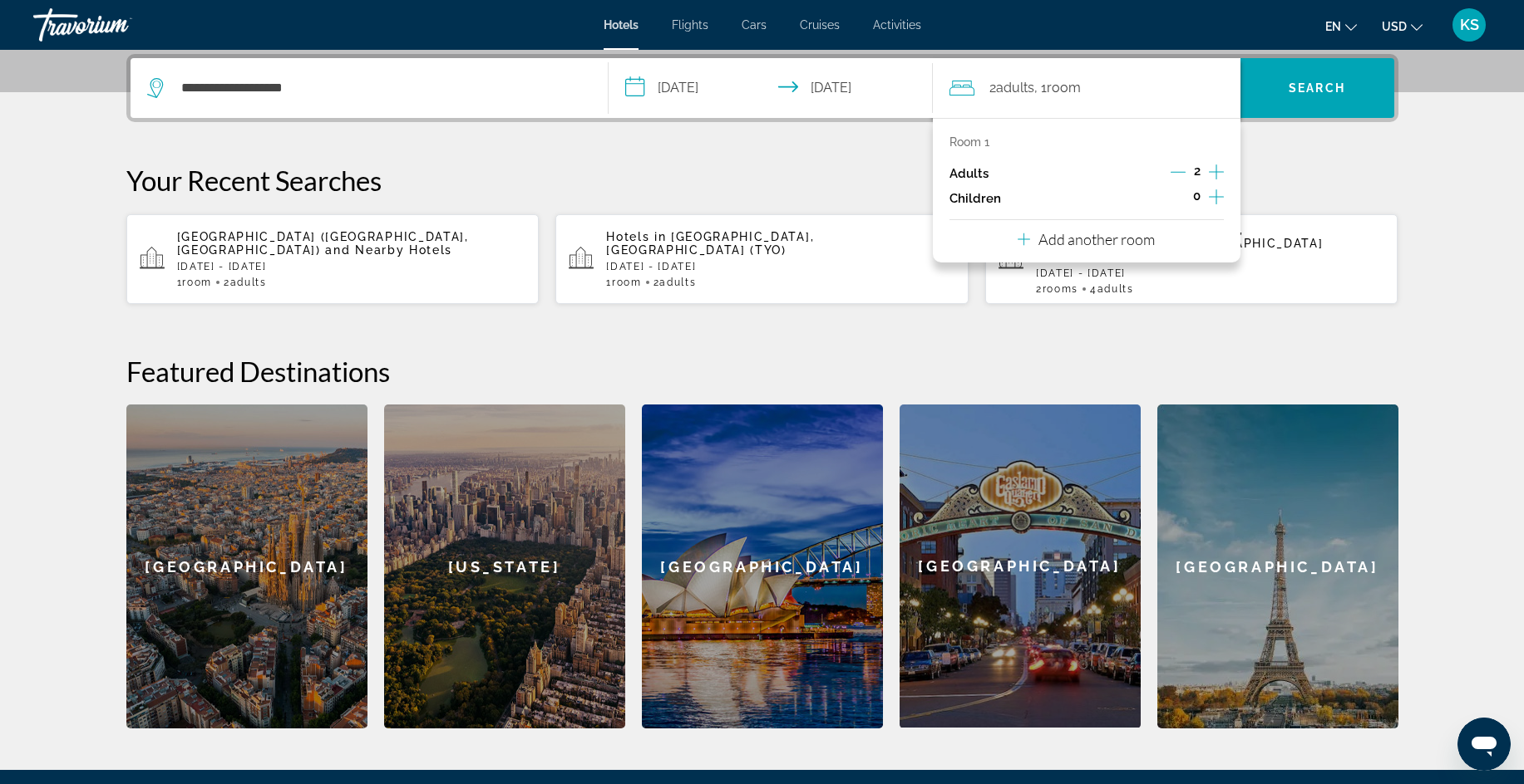
drag, startPoint x: 1135, startPoint y: 134, endPoint x: 1161, endPoint y: 120, distance: 29.5
click at [1135, 133] on div "Room 1 Adults 2 Children 0 Add another room" at bounding box center [1086, 190] width 308 height 144
drag, startPoint x: 1116, startPoint y: 91, endPoint x: 1180, endPoint y: 107, distance: 66.0
click at [1126, 93] on div "2 Adult Adults , 1 Room rooms" at bounding box center [1095, 88] width 291 height 24
click at [1323, 162] on div "**********" at bounding box center [762, 392] width 1338 height 674
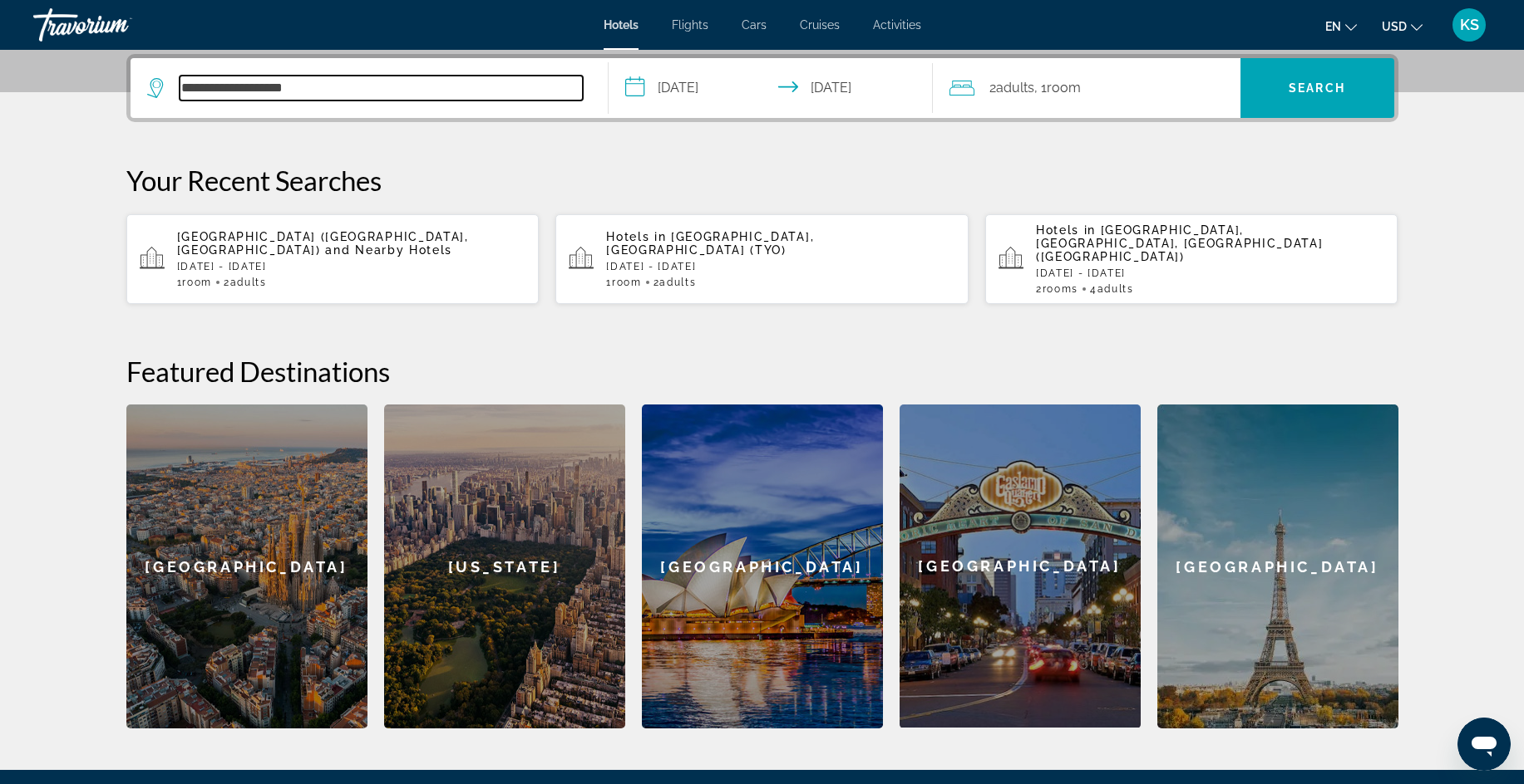
click at [340, 92] on input "**********" at bounding box center [382, 87] width 403 height 25
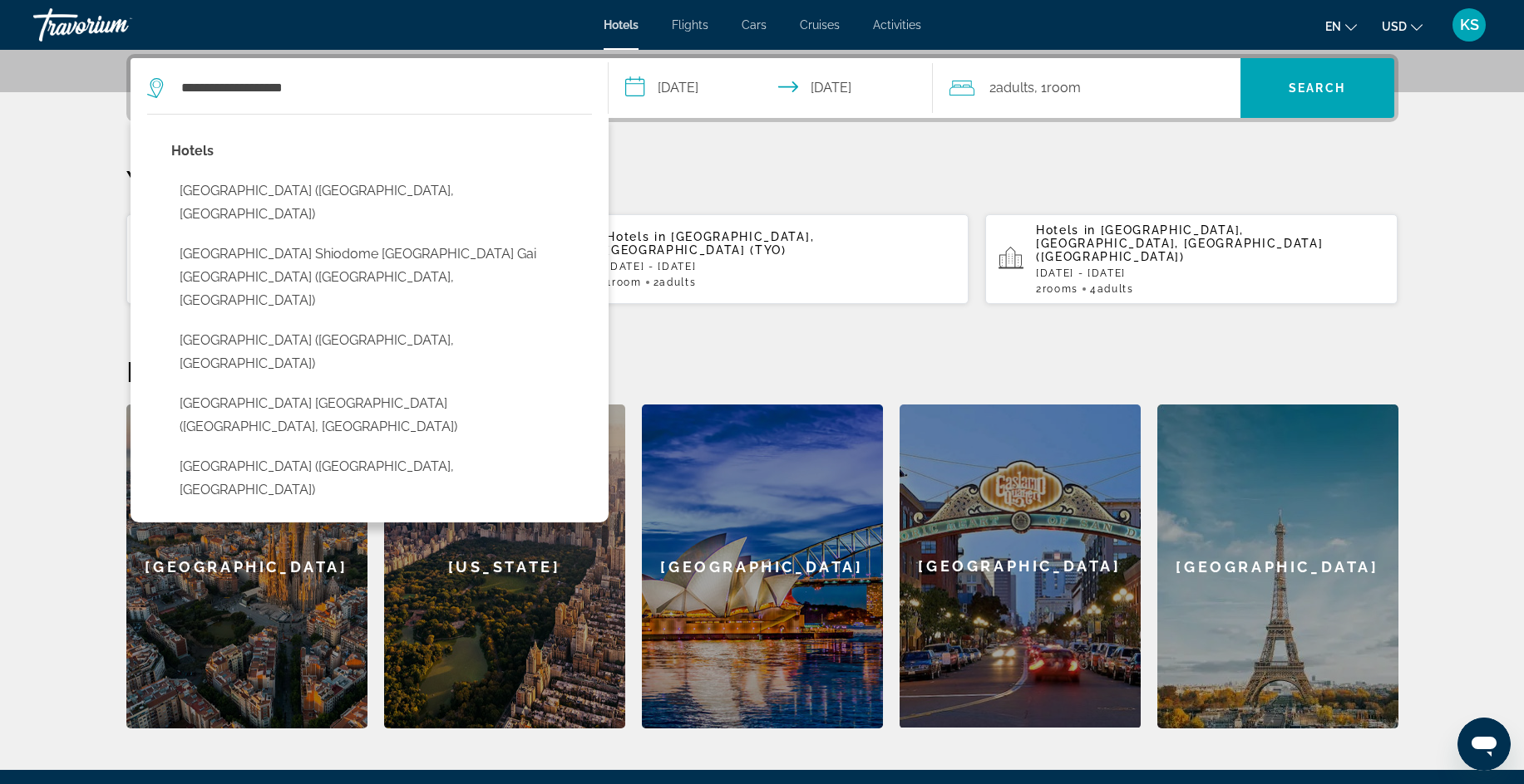
click at [649, 86] on input "**********" at bounding box center [773, 91] width 331 height 65
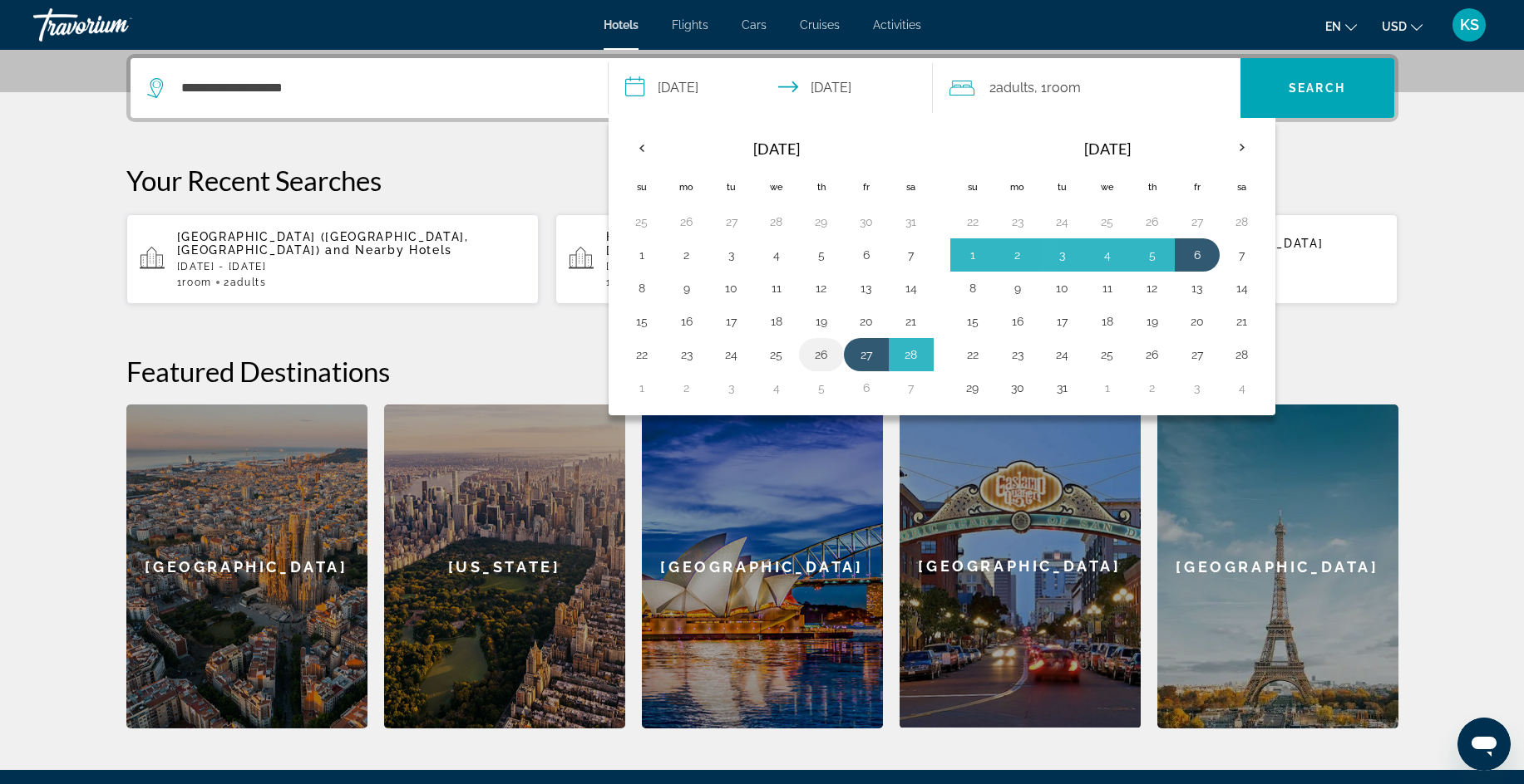
click at [821, 356] on button "26" at bounding box center [821, 355] width 27 height 24
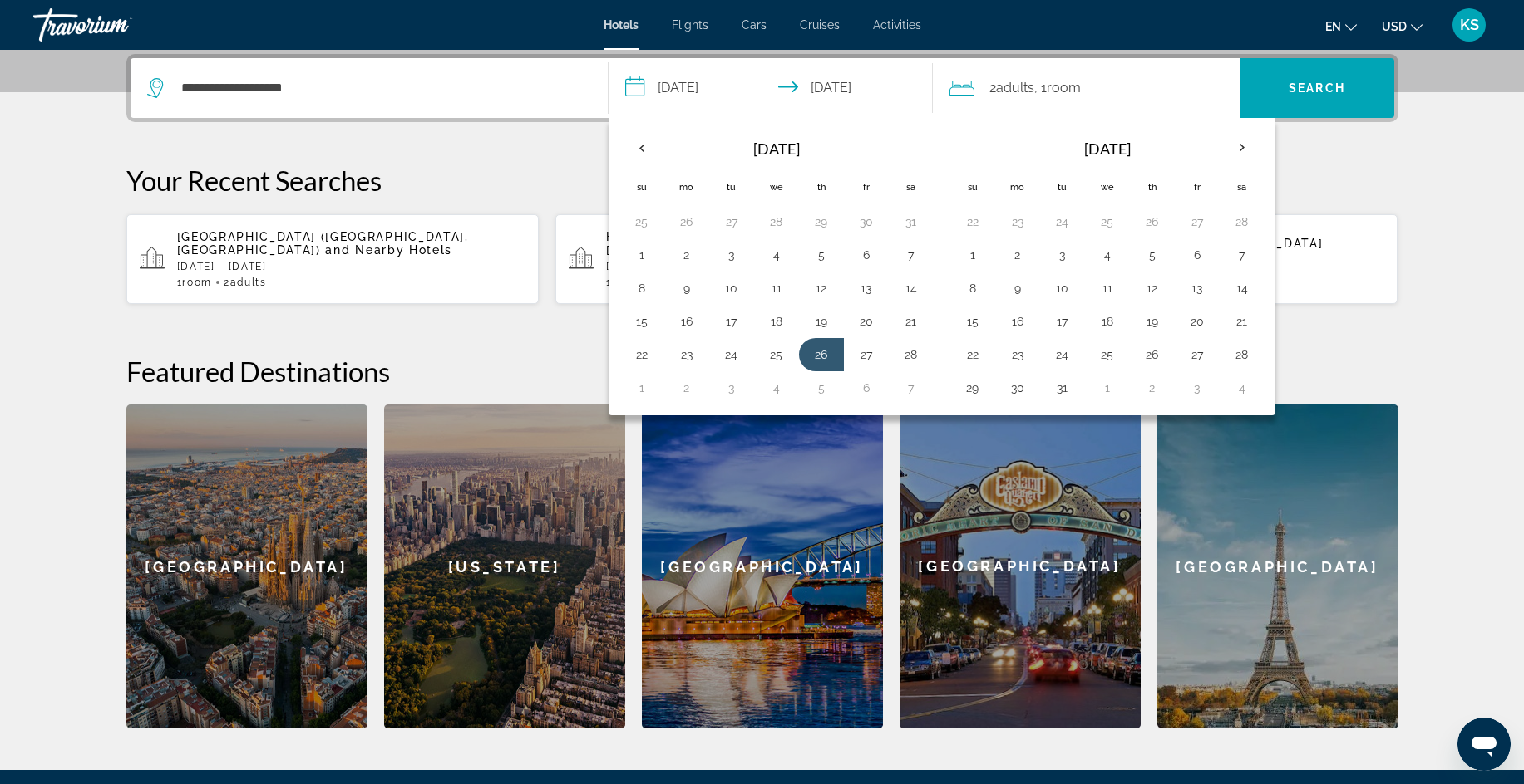
click at [1324, 152] on div "**********" at bounding box center [762, 392] width 1338 height 674
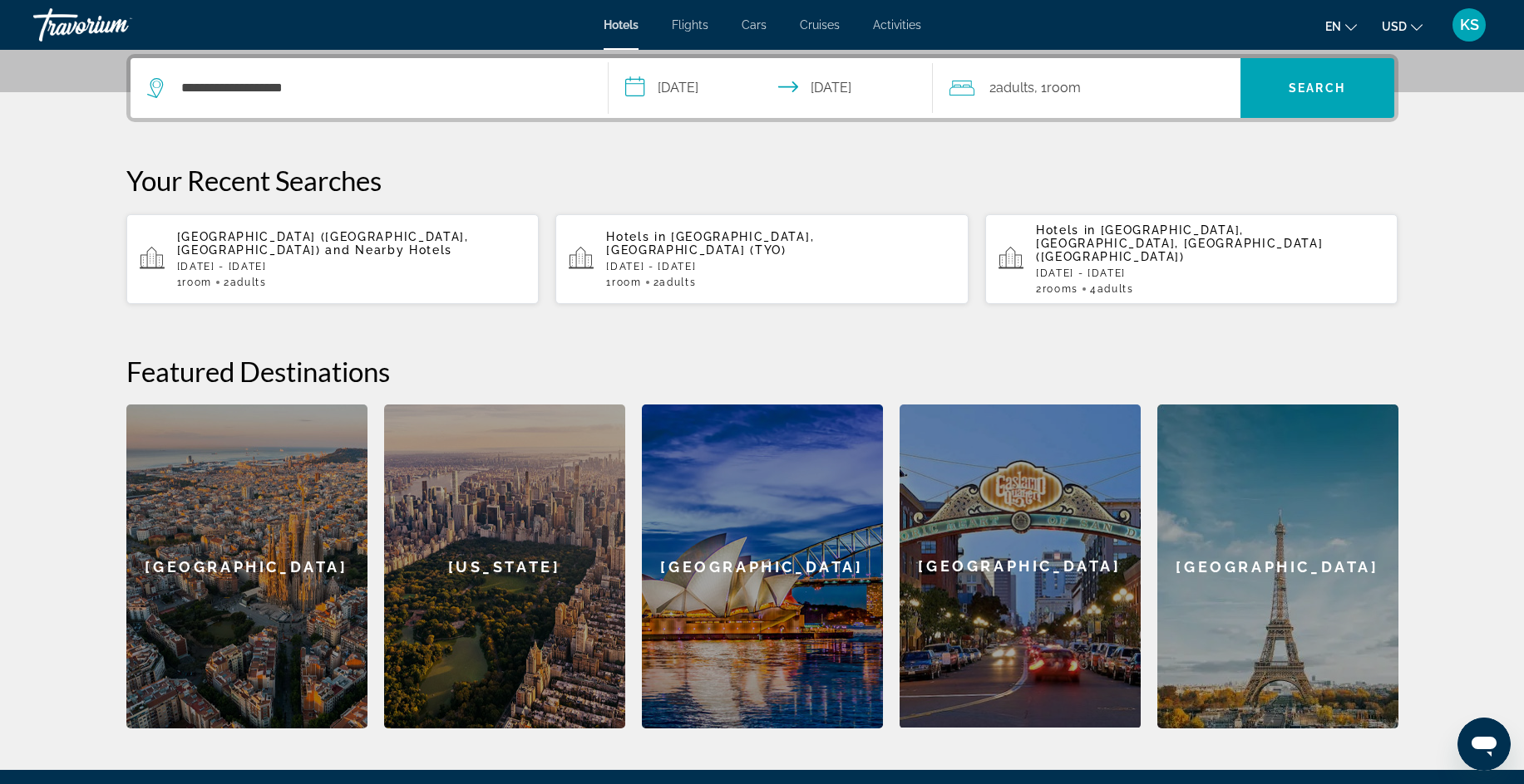
click at [722, 86] on input "**********" at bounding box center [773, 91] width 331 height 65
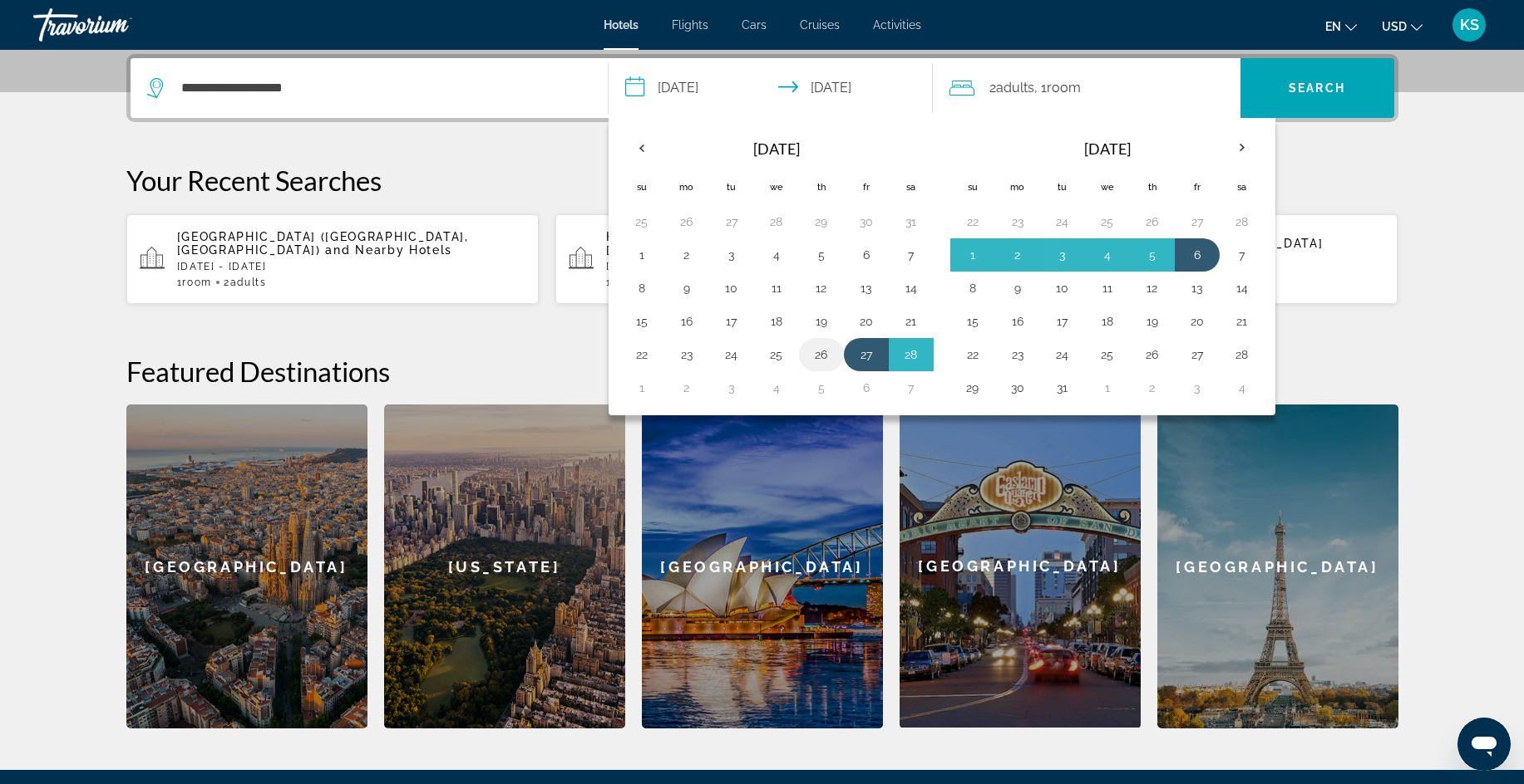
click at [816, 346] on button "26" at bounding box center [821, 355] width 27 height 24
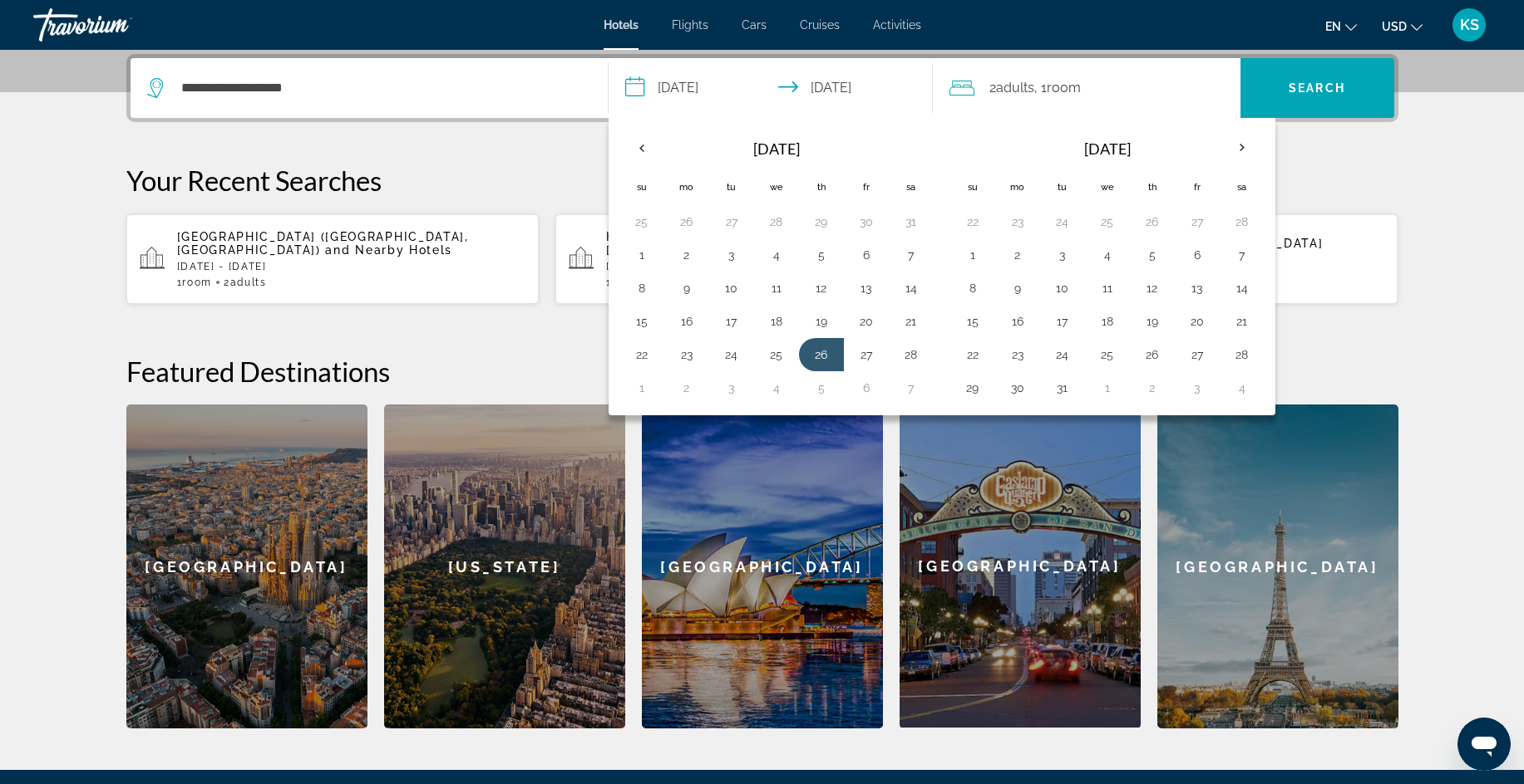
click at [743, 74] on input "**********" at bounding box center [773, 91] width 331 height 65
click at [1309, 157] on div "**********" at bounding box center [762, 392] width 1338 height 674
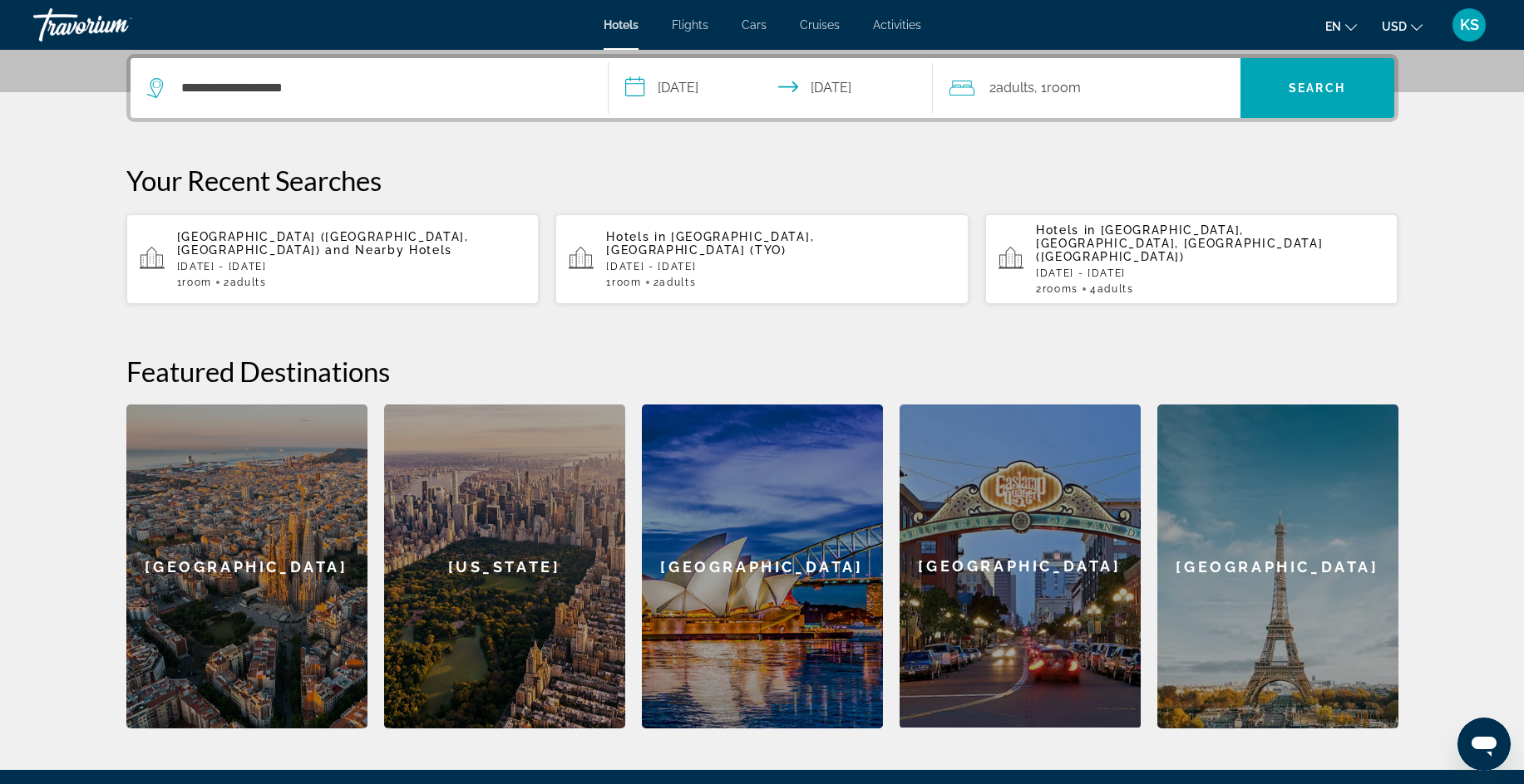
drag, startPoint x: 625, startPoint y: 80, endPoint x: 634, endPoint y: 82, distance: 9.2
click at [633, 81] on input "**********" at bounding box center [773, 91] width 331 height 65
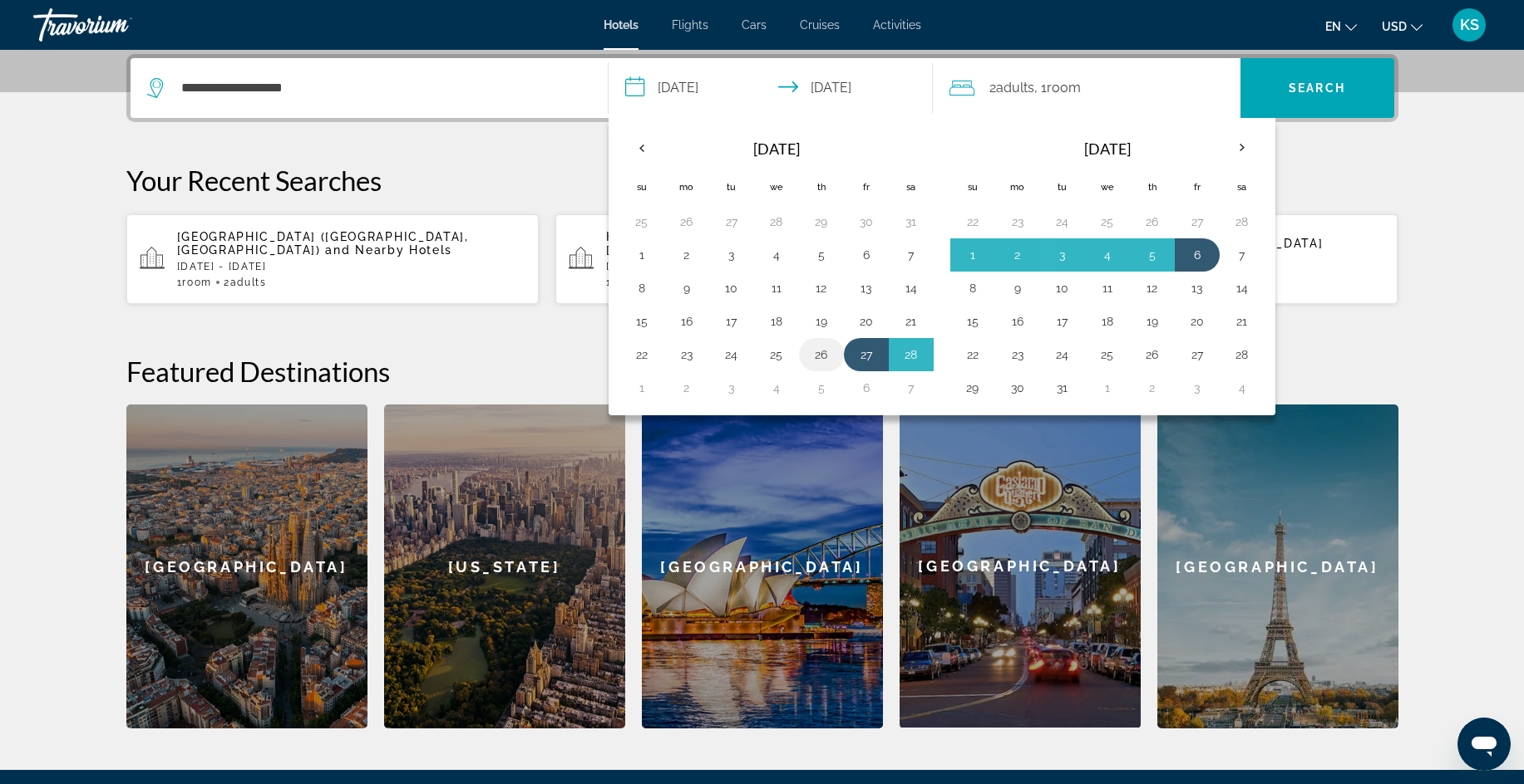
click at [822, 354] on button "26" at bounding box center [821, 355] width 27 height 24
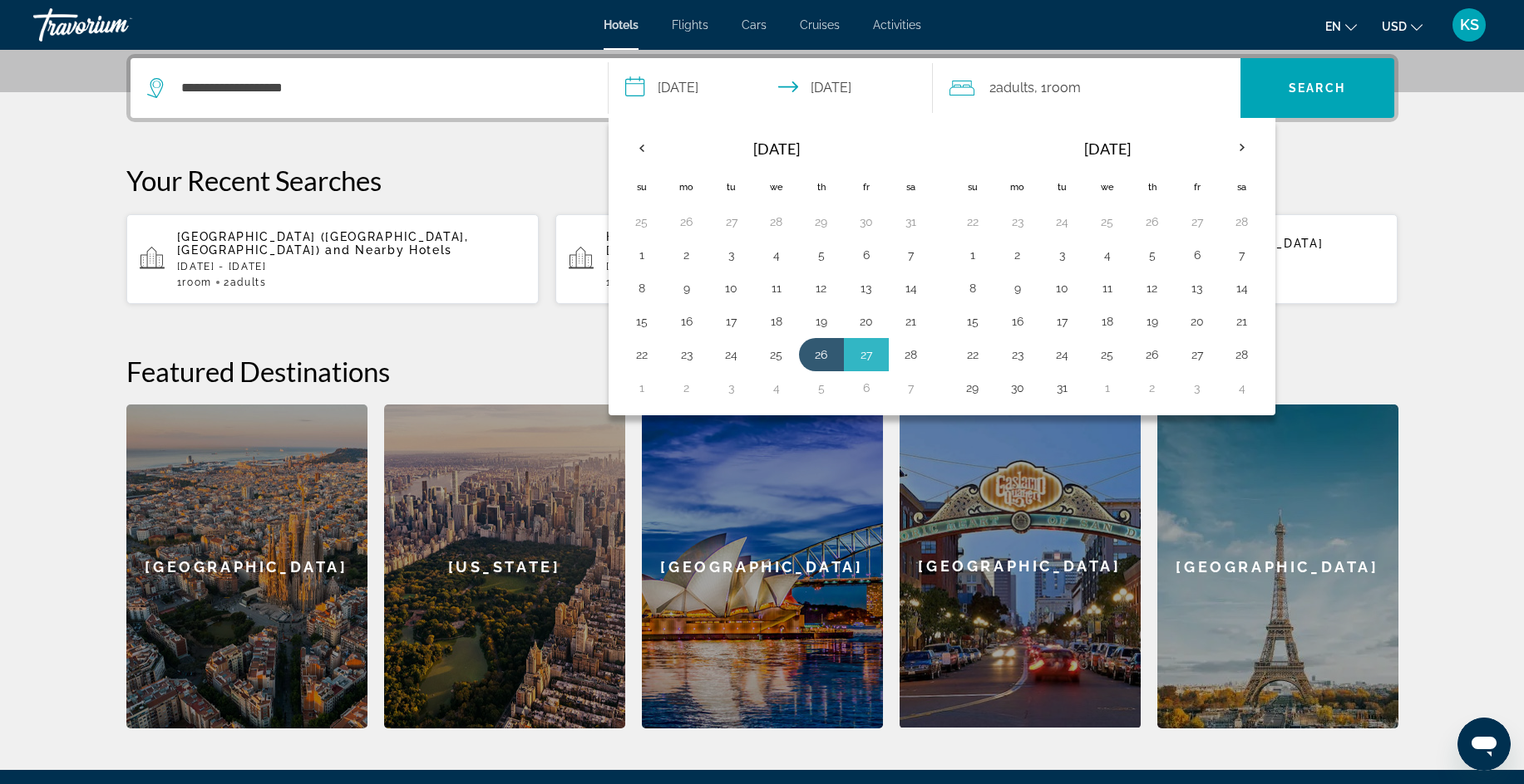
click at [1309, 168] on p "Your Recent Searches" at bounding box center [762, 181] width 1272 height 34
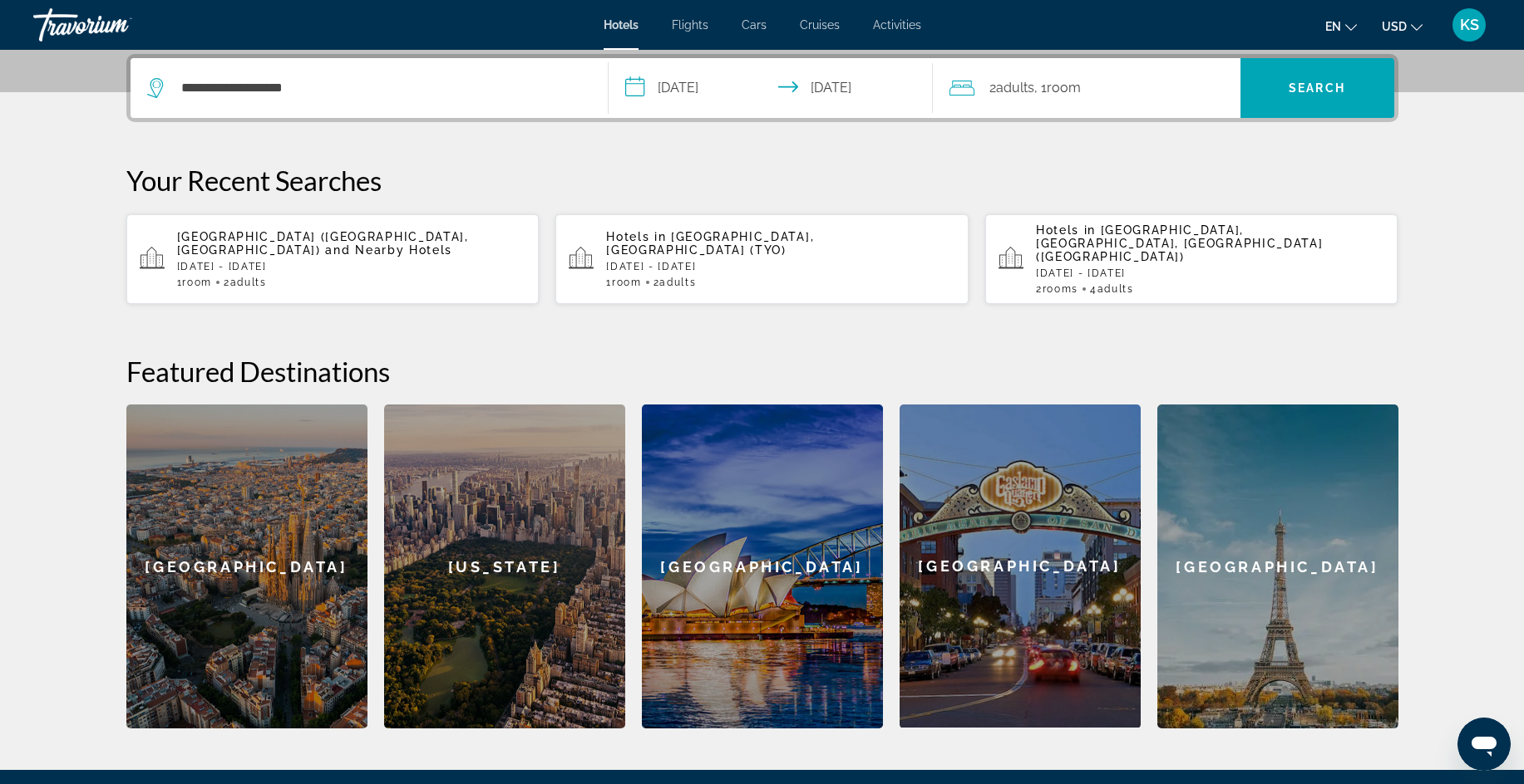
click at [636, 85] on input "**********" at bounding box center [773, 91] width 331 height 65
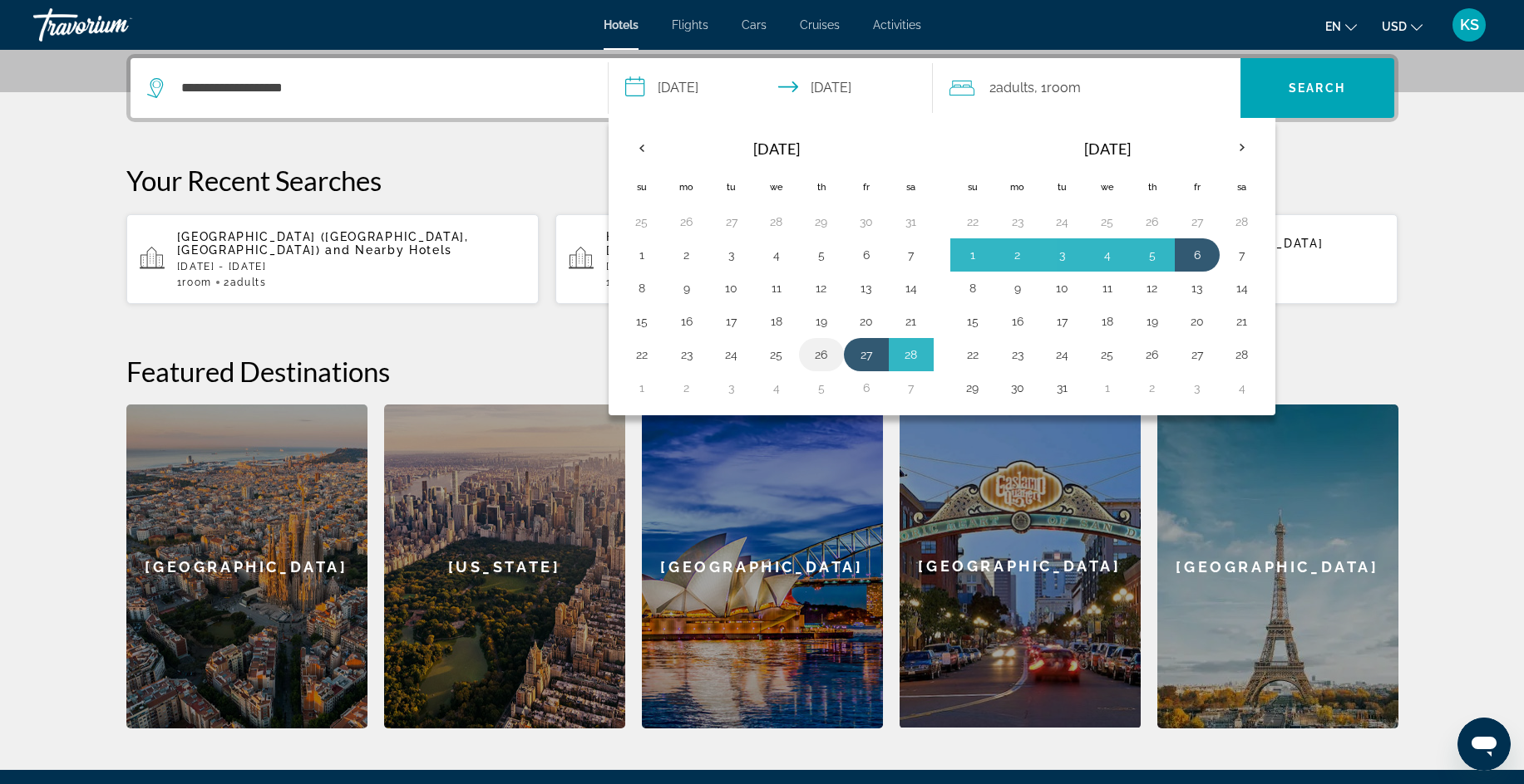
click at [825, 352] on button "26" at bounding box center [821, 355] width 27 height 24
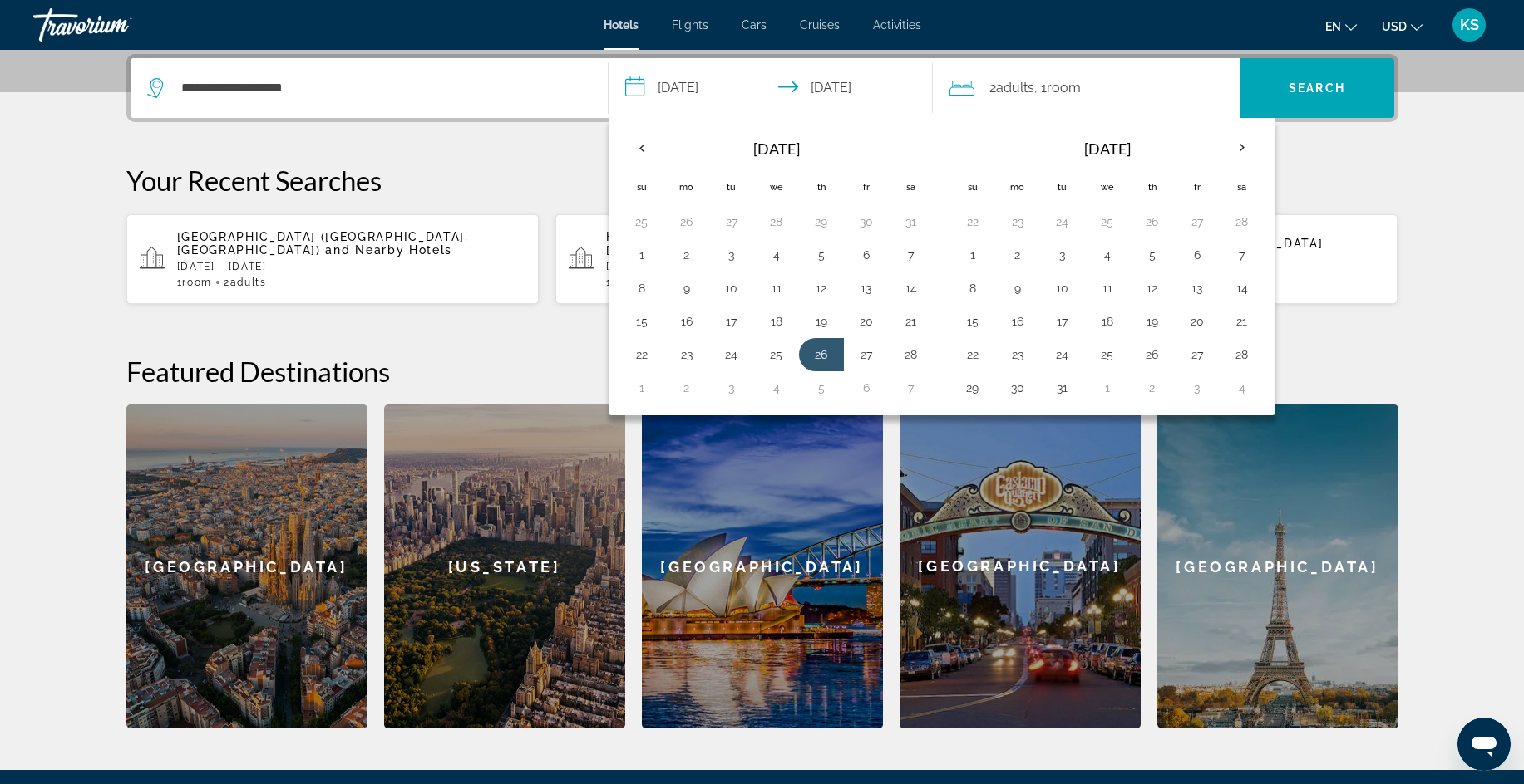
click at [1382, 152] on div "**********" at bounding box center [762, 392] width 1338 height 674
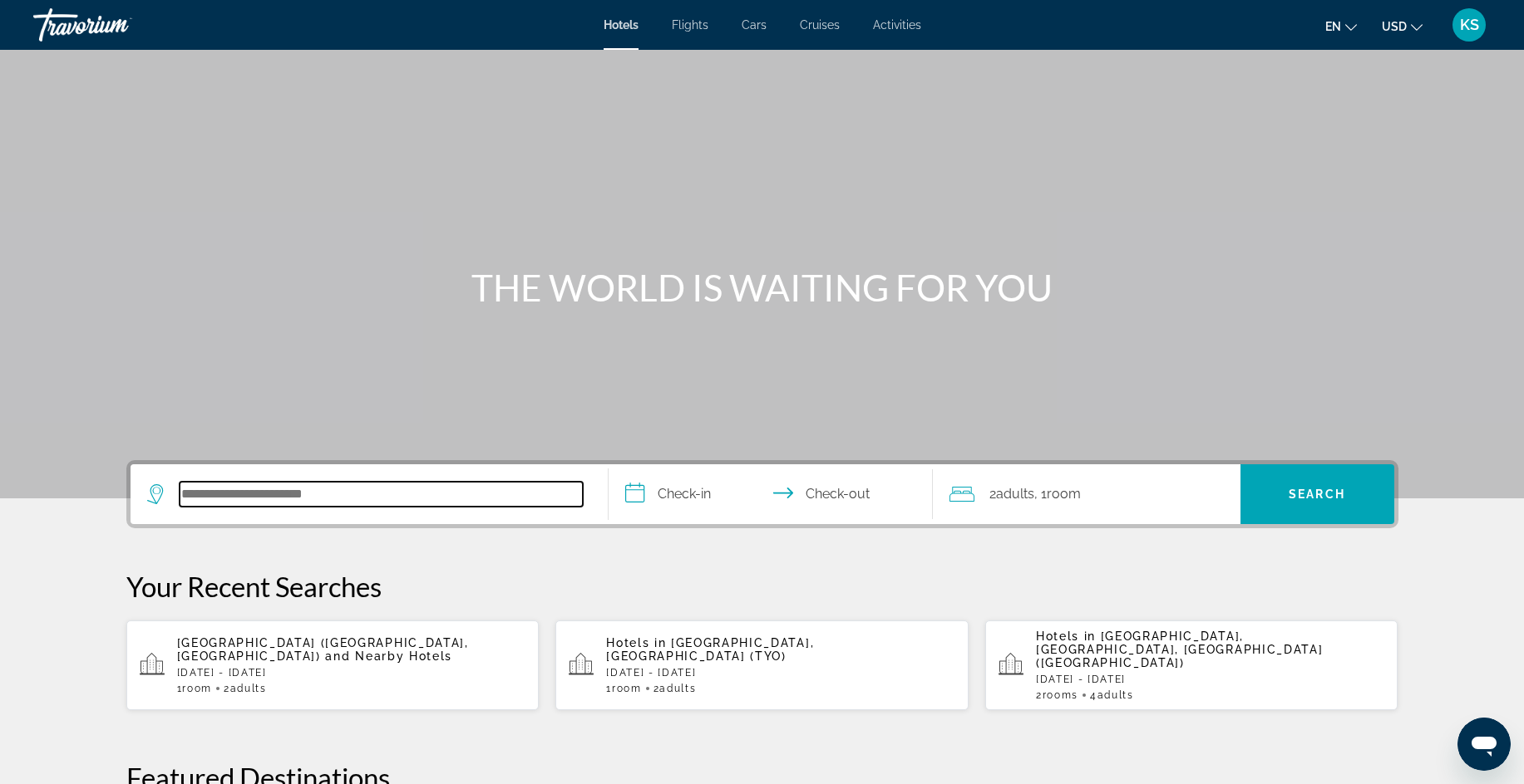
click at [353, 490] on input "Search hotel destination" at bounding box center [382, 493] width 403 height 25
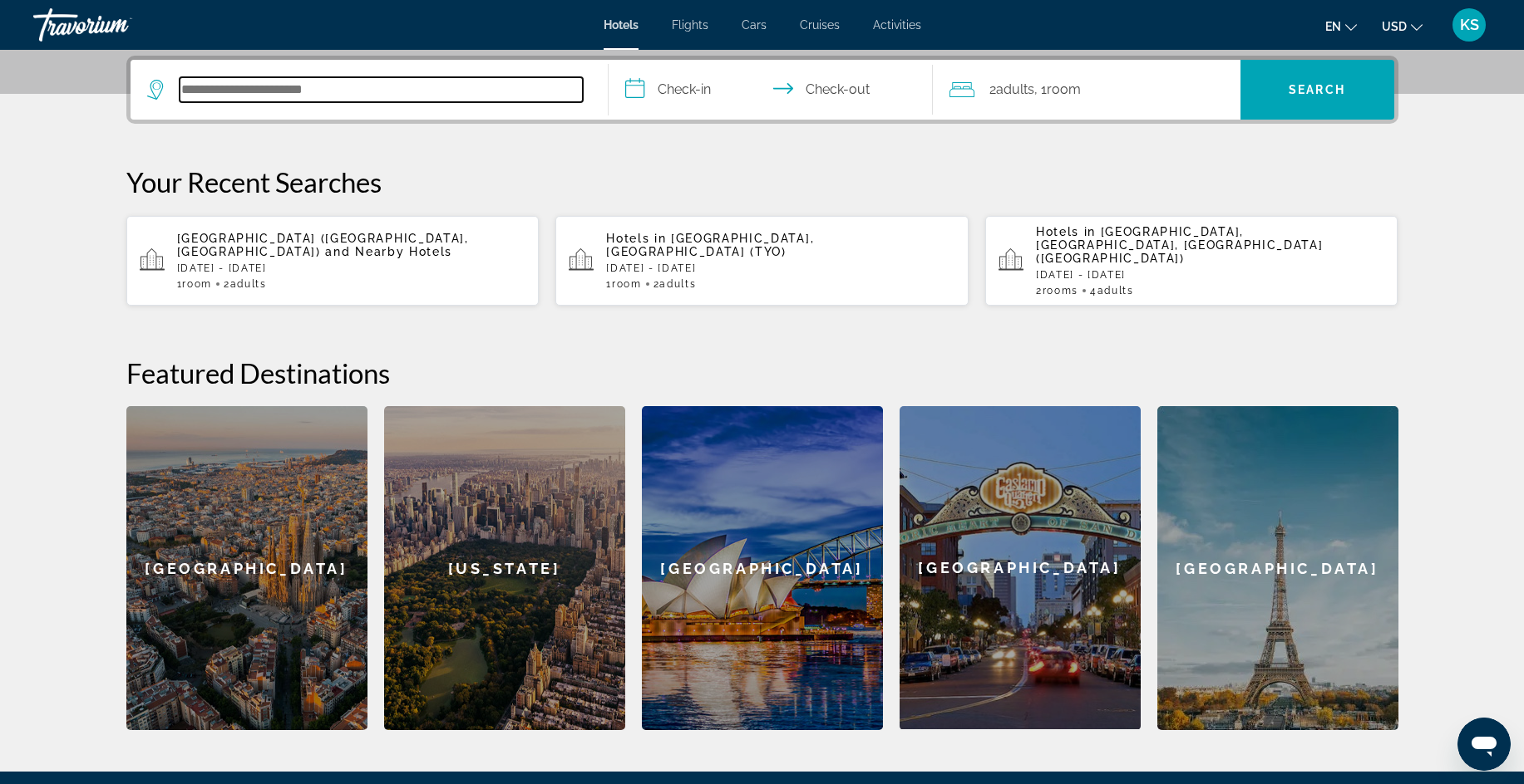
scroll to position [406, 0]
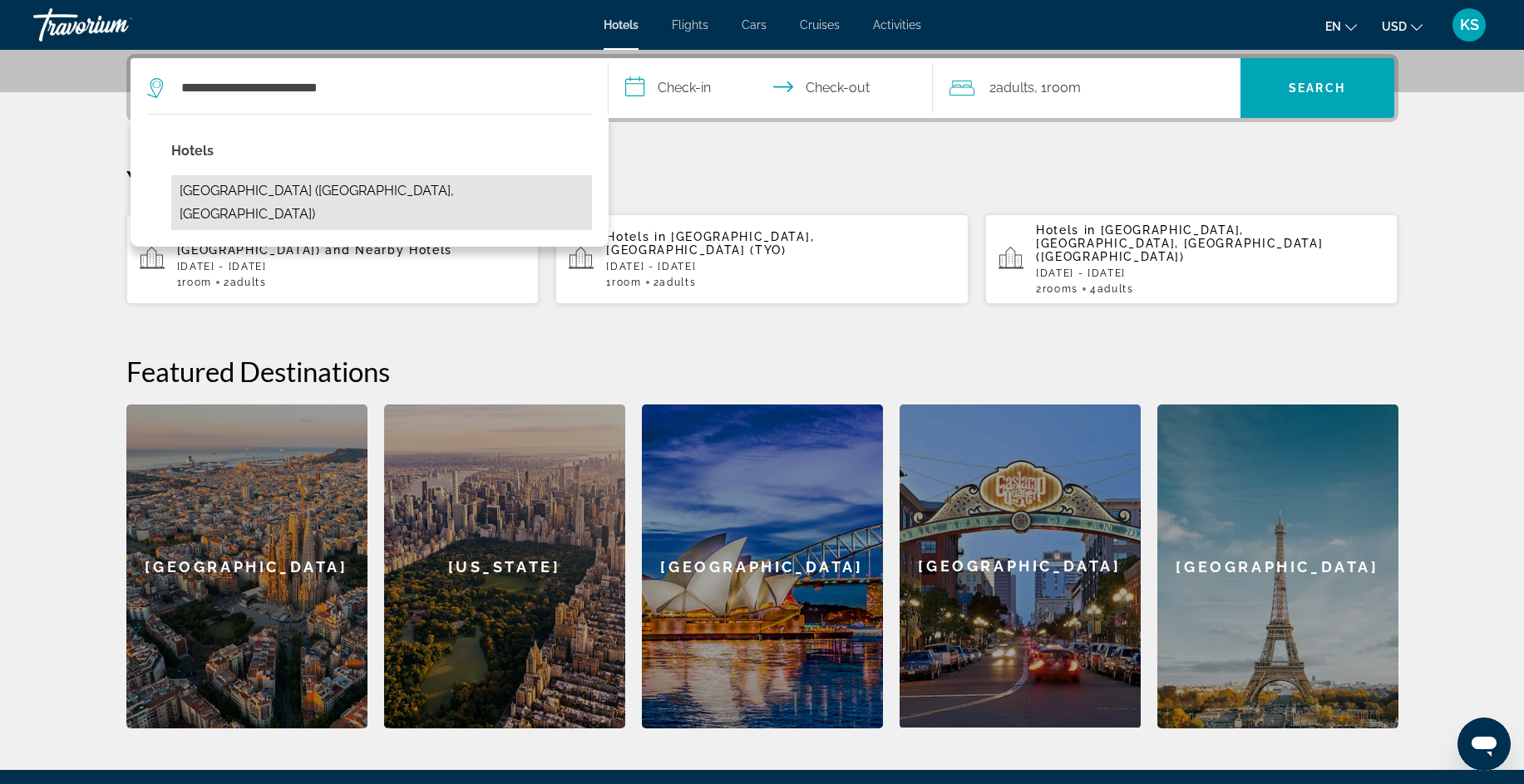
click at [370, 188] on button "[GEOGRAPHIC_DATA] ([GEOGRAPHIC_DATA], [GEOGRAPHIC_DATA])" at bounding box center [381, 202] width 420 height 54
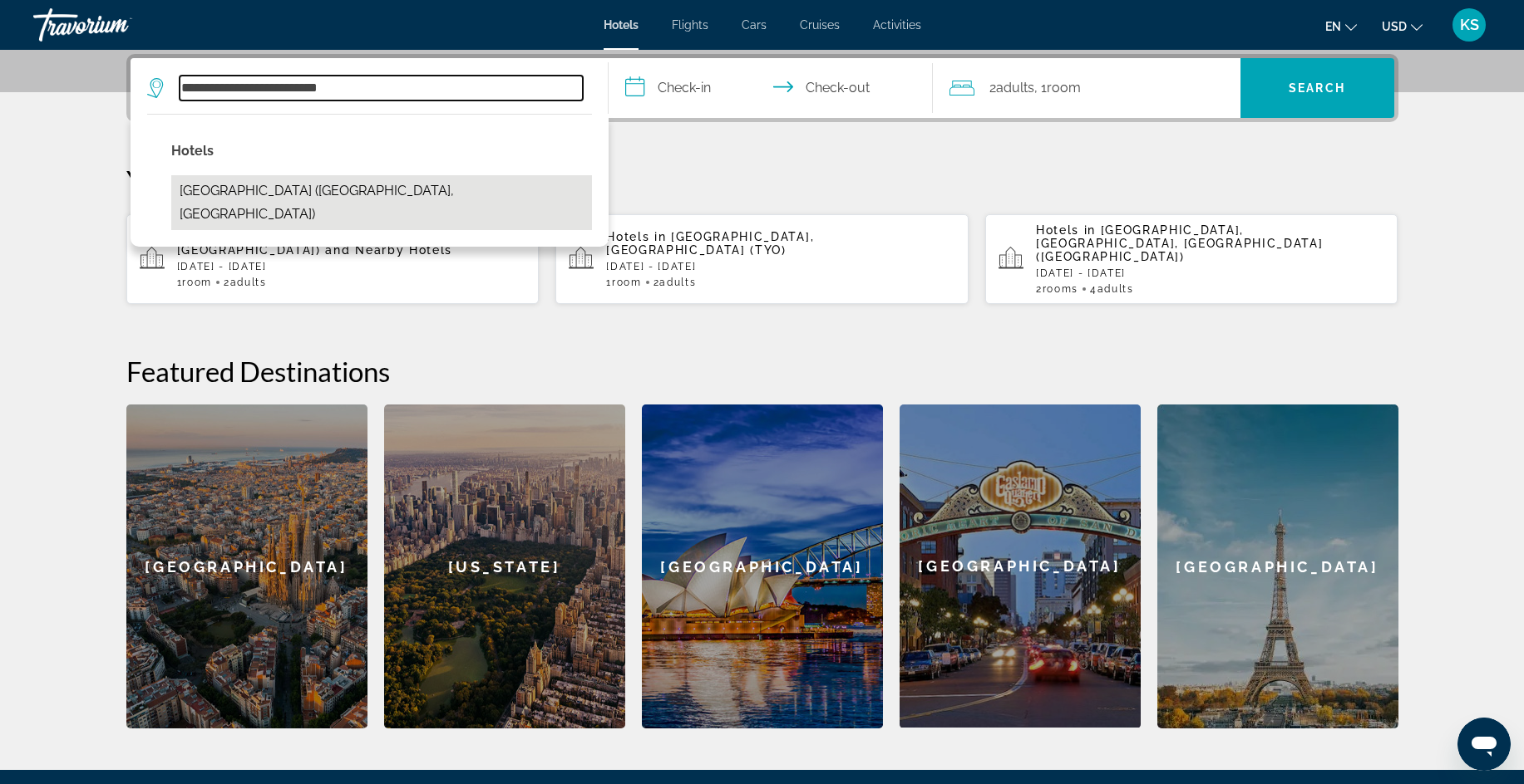
type input "**********"
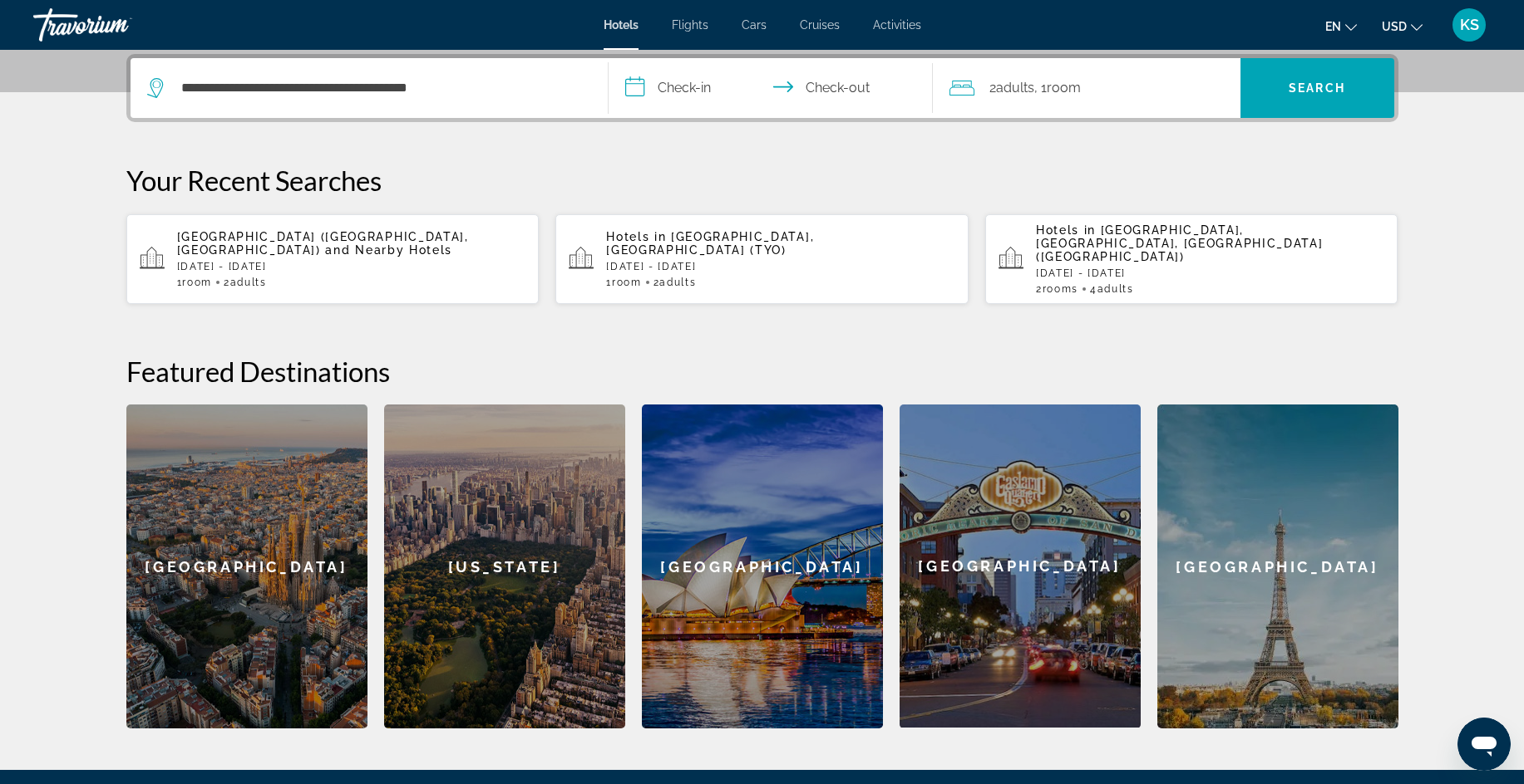
click at [648, 87] on input "**********" at bounding box center [773, 91] width 331 height 65
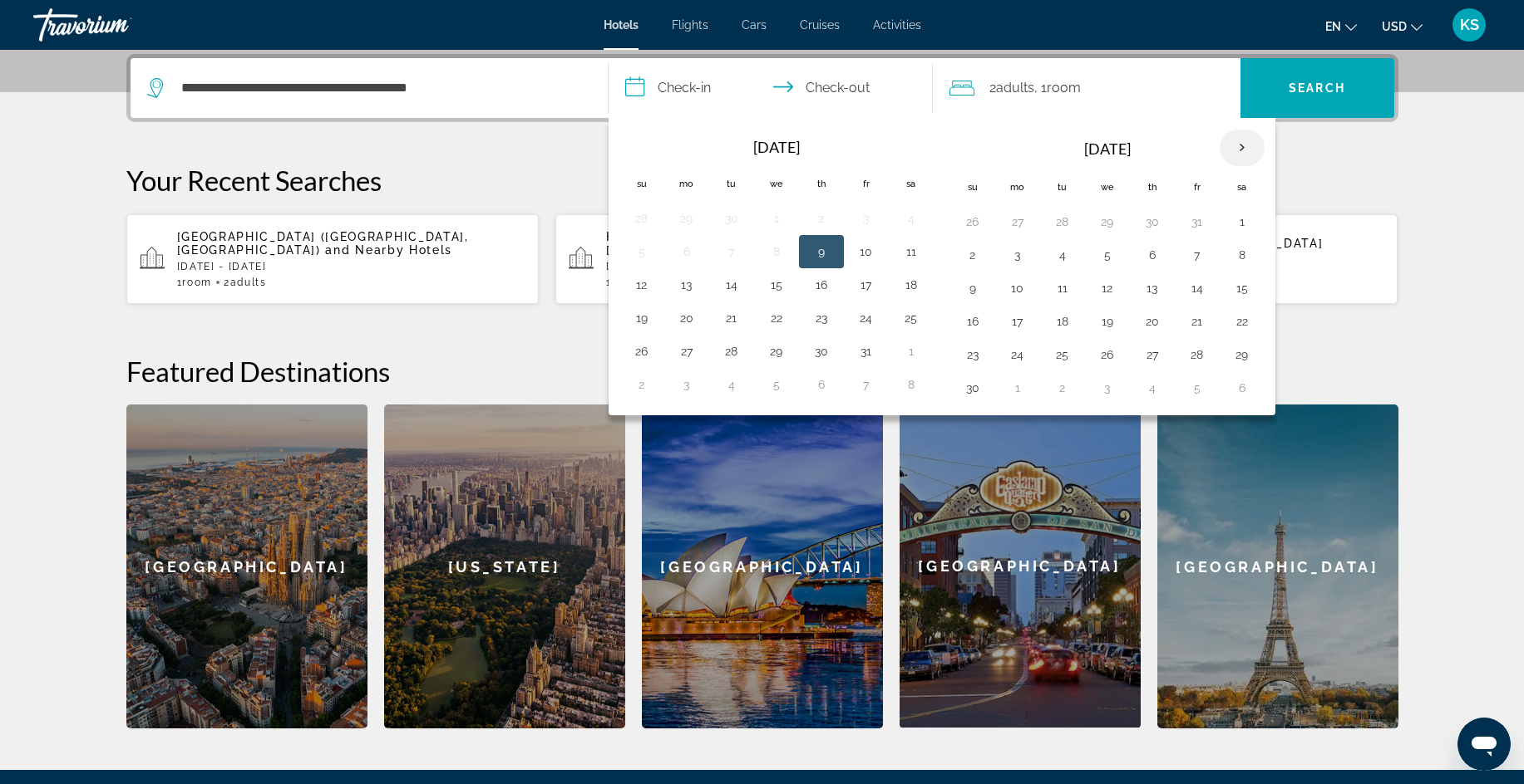
click at [1239, 146] on th "Next month" at bounding box center [1241, 147] width 45 height 37
click at [1239, 144] on th "Next month" at bounding box center [1241, 147] width 45 height 37
click at [1237, 144] on th "Next month" at bounding box center [1241, 147] width 45 height 37
click at [821, 356] on button "26" at bounding box center [821, 355] width 27 height 24
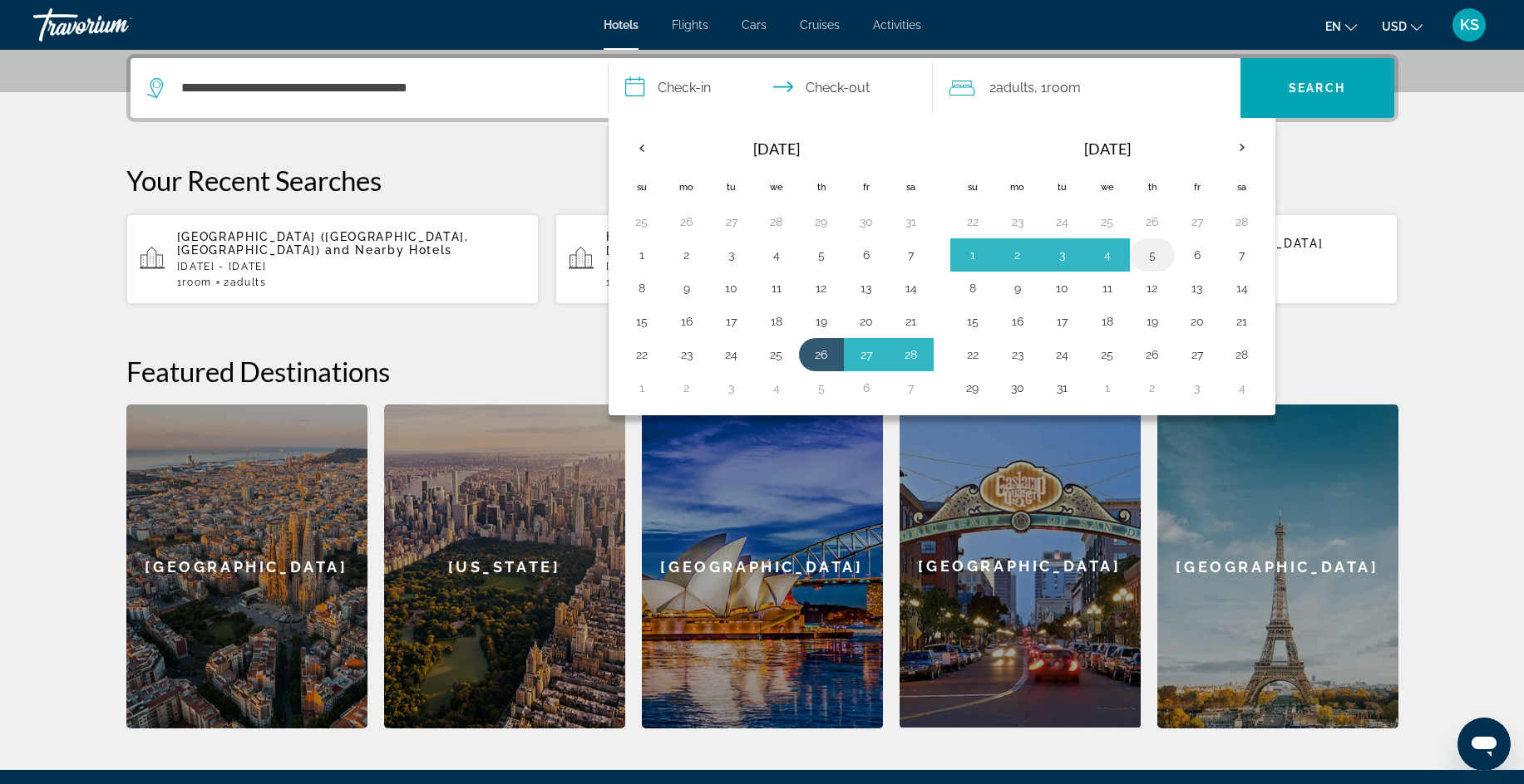
click at [1148, 256] on button "5" at bounding box center [1151, 255] width 27 height 24
type input "**********"
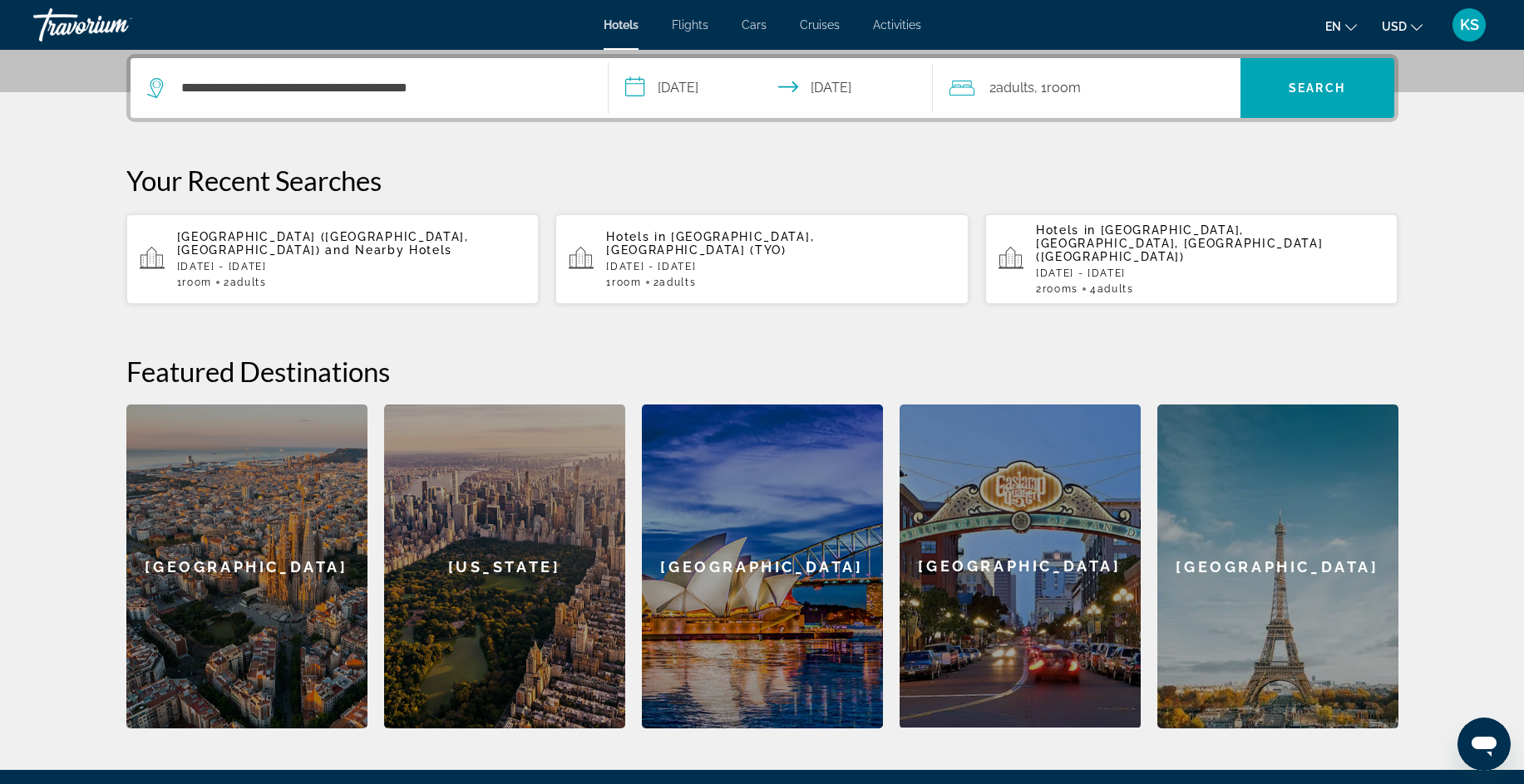
click at [1068, 92] on span "Room" at bounding box center [1063, 88] width 34 height 16
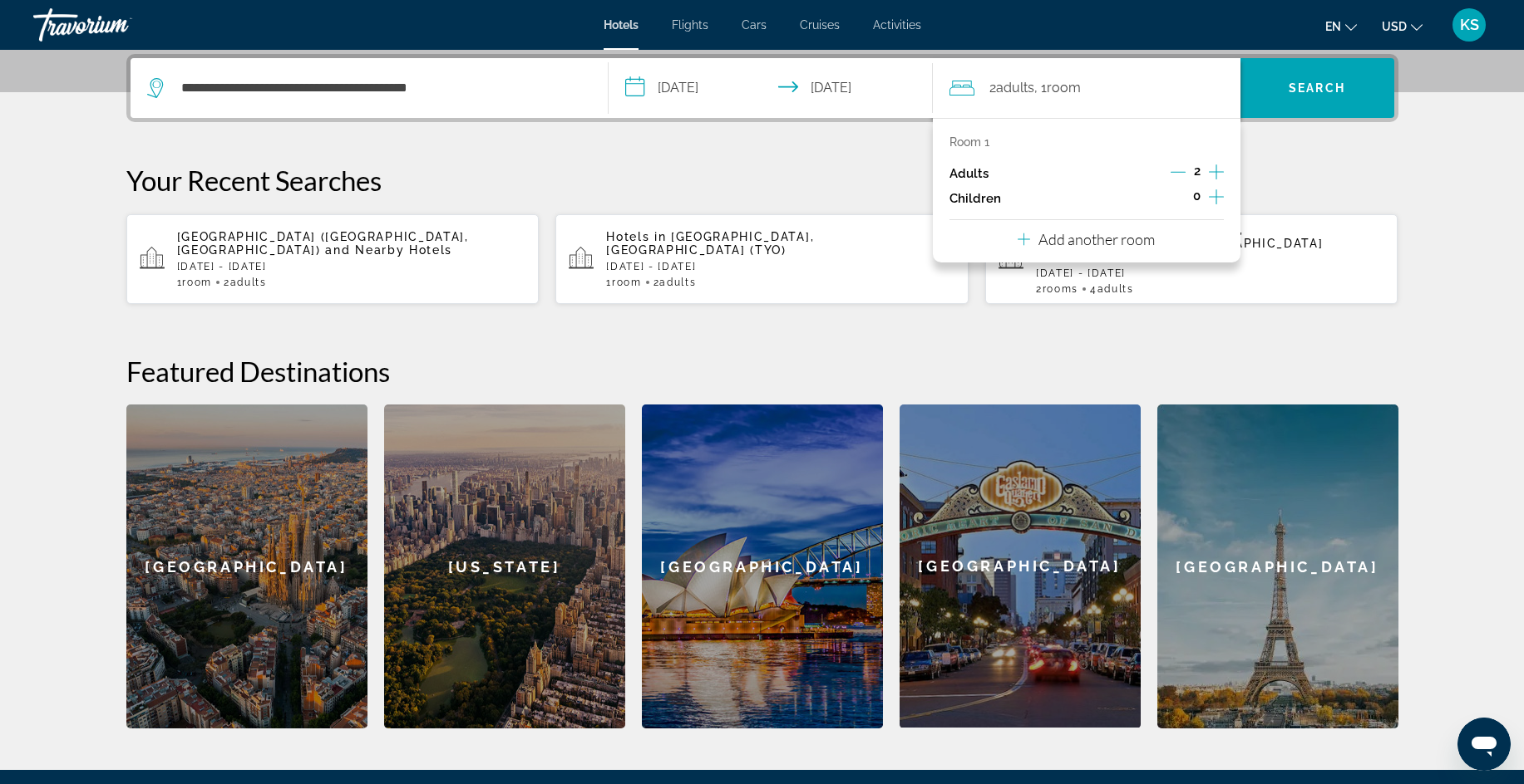
click at [1133, 91] on div "2 Adult Adults , 1 Room rooms" at bounding box center [1095, 88] width 291 height 24
click at [1321, 155] on div "**********" at bounding box center [762, 392] width 1338 height 674
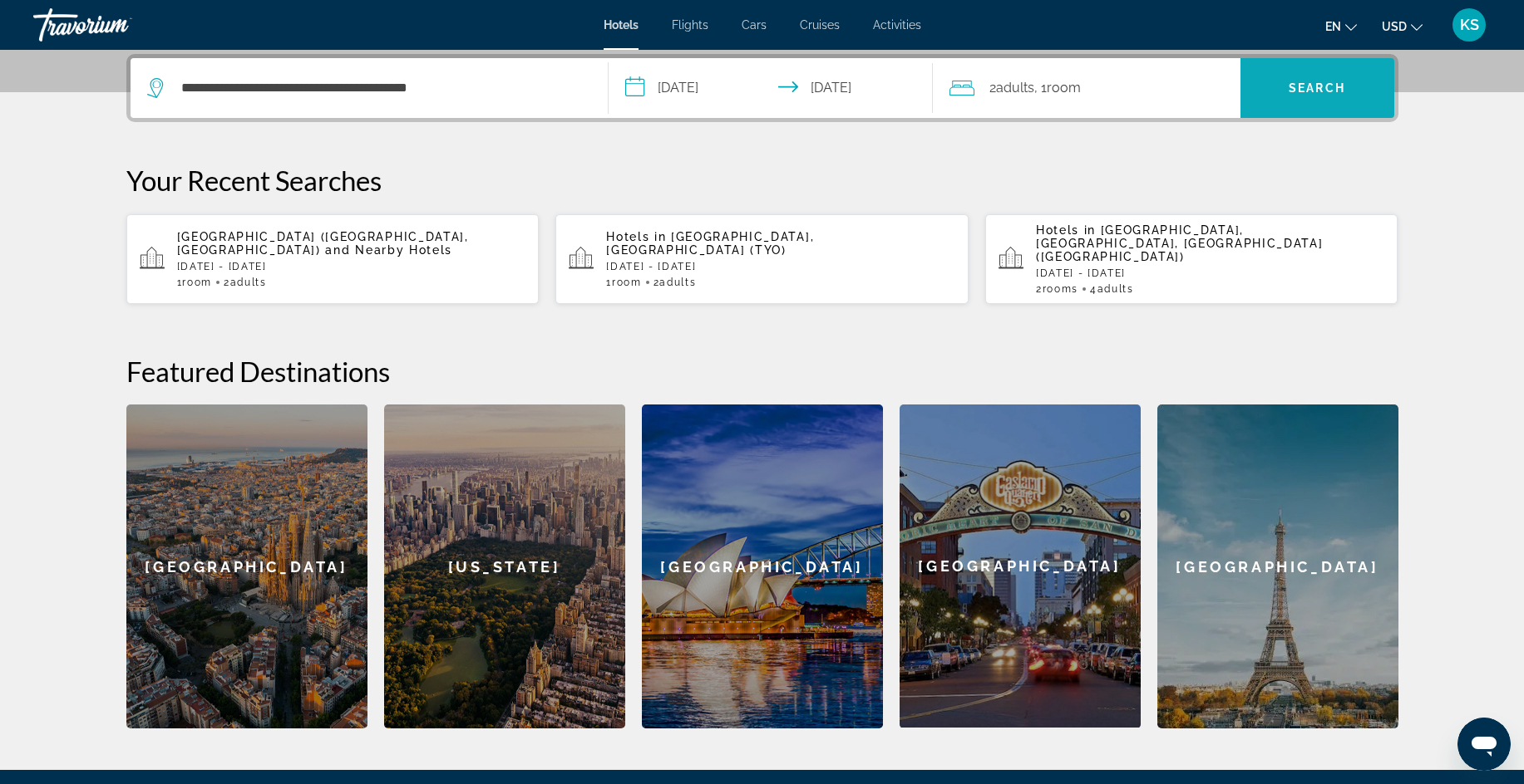
click at [1333, 85] on span "Search" at bounding box center [1316, 87] width 56 height 13
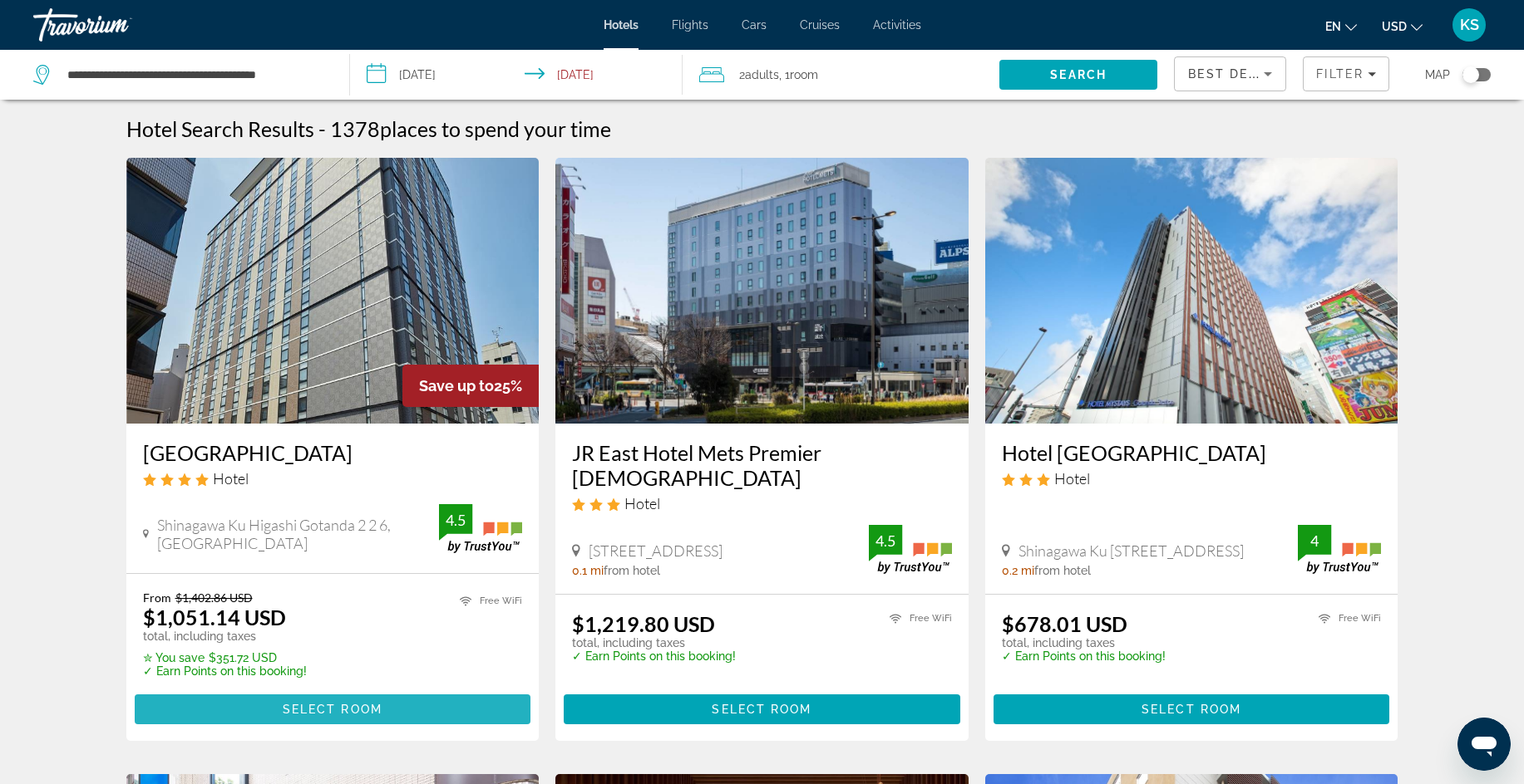
click at [364, 698] on span "Main content" at bounding box center [332, 710] width 397 height 40
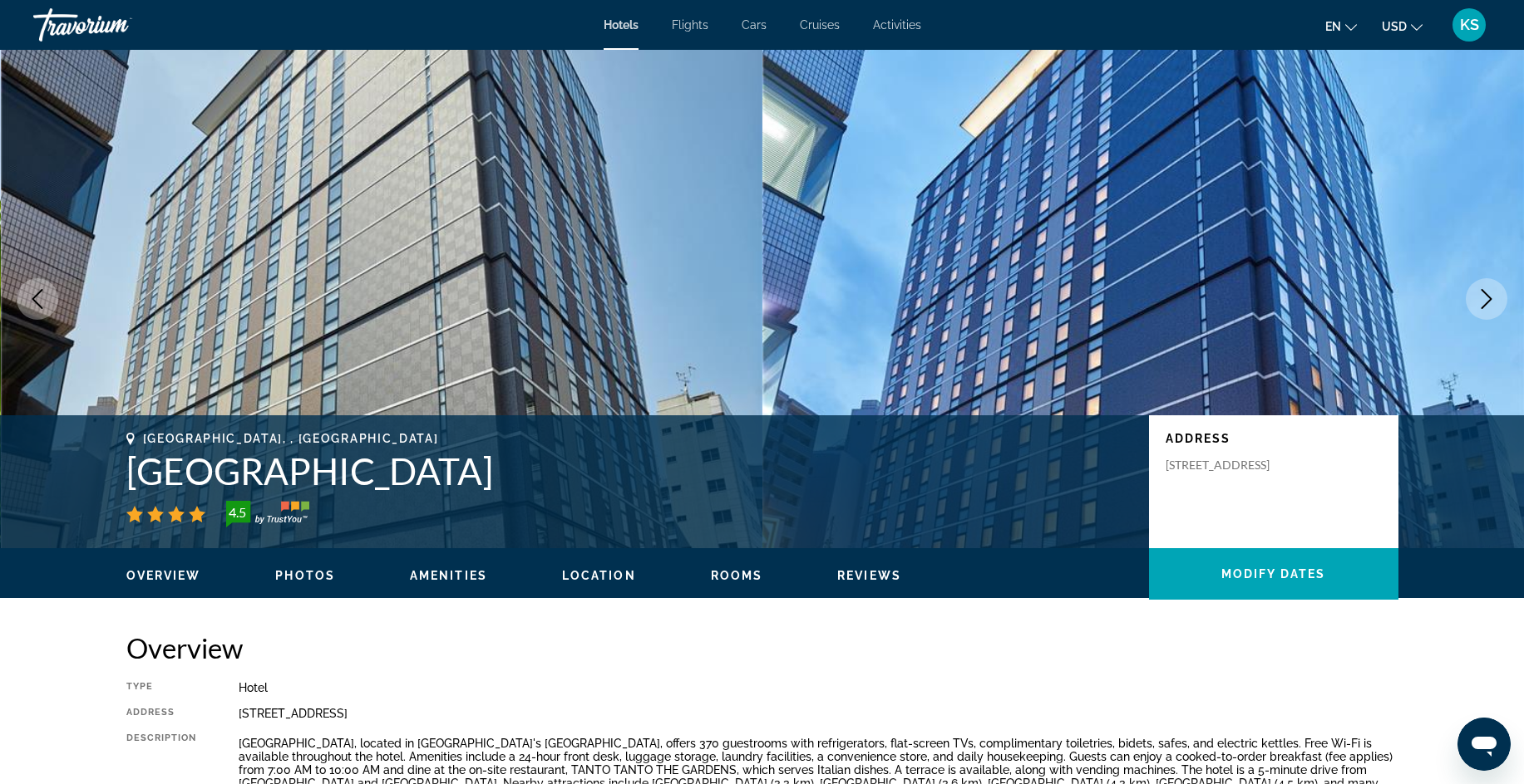
click at [736, 574] on span "Rooms" at bounding box center [737, 575] width 52 height 13
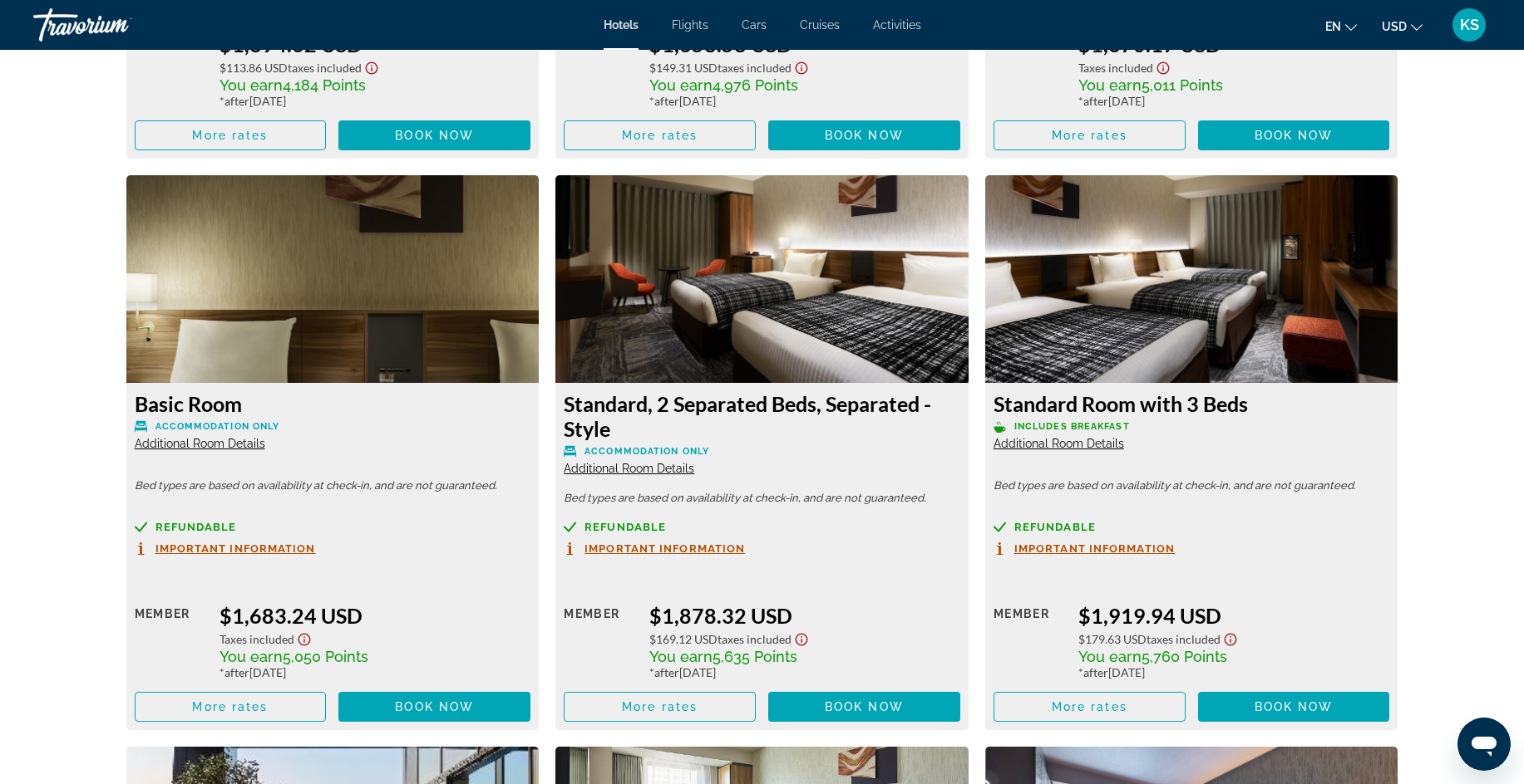
scroll to position [3894, 0]
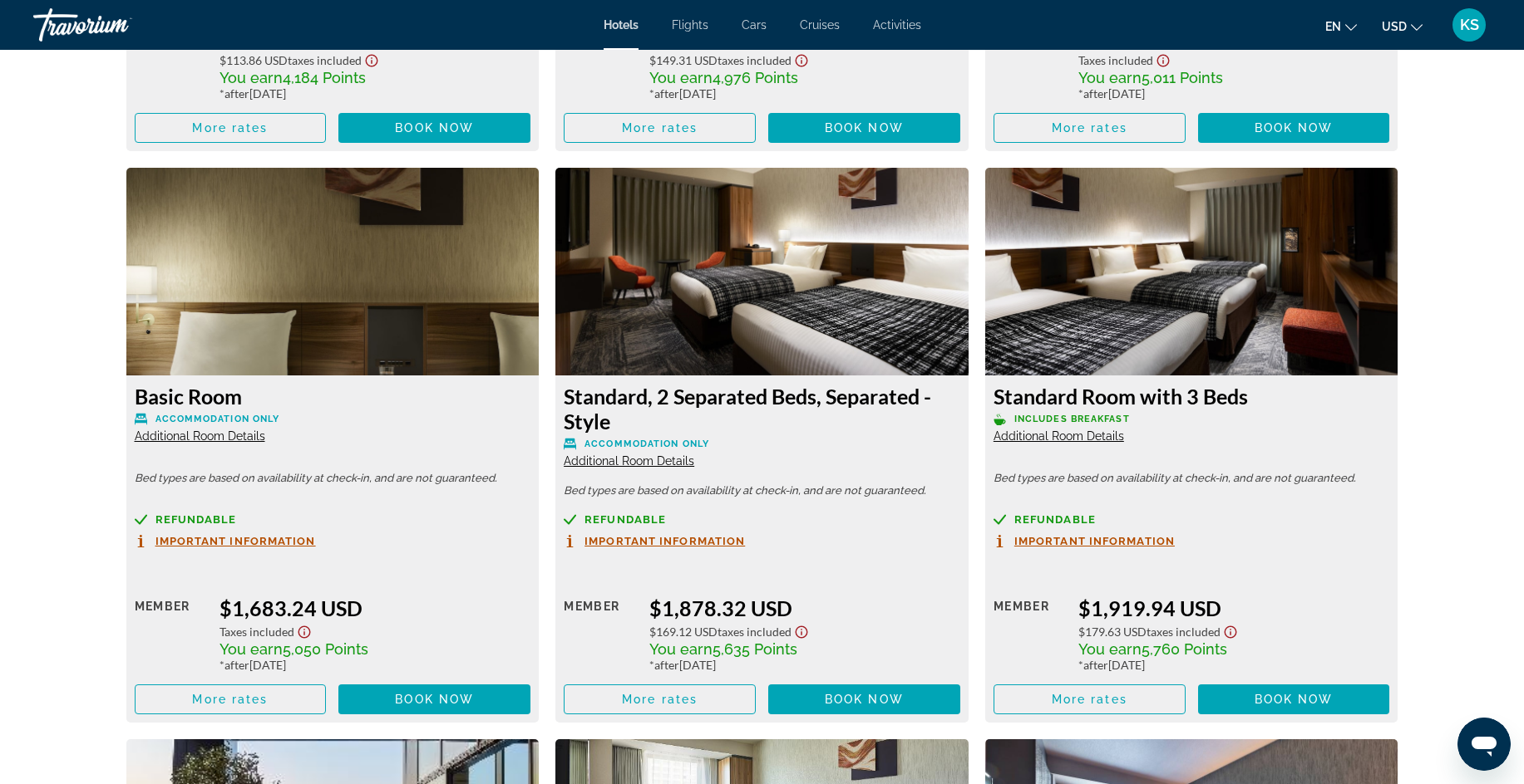
click at [663, 541] on span "Important Information" at bounding box center [665, 541] width 160 height 11
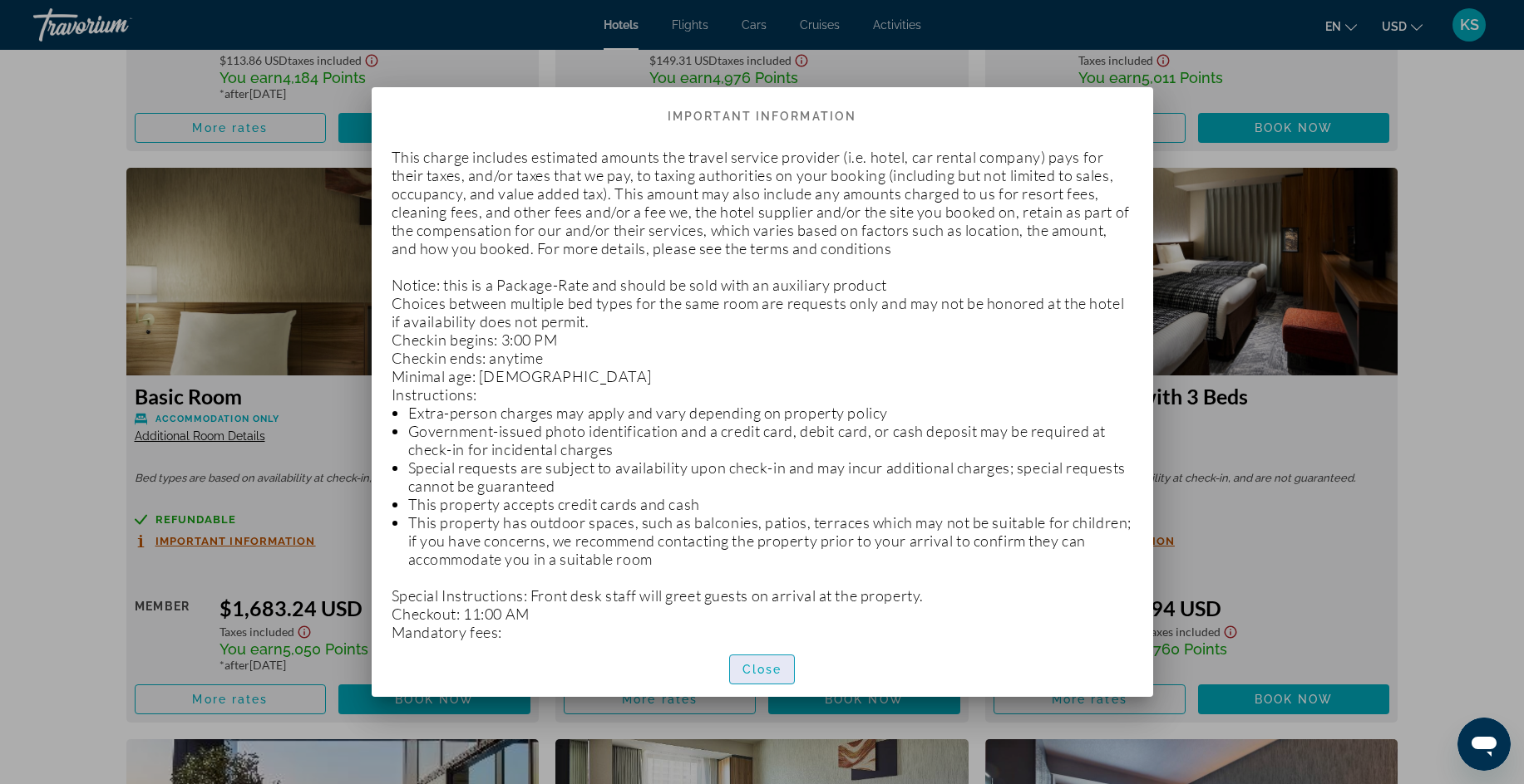
click at [773, 664] on span "Close" at bounding box center [762, 669] width 40 height 13
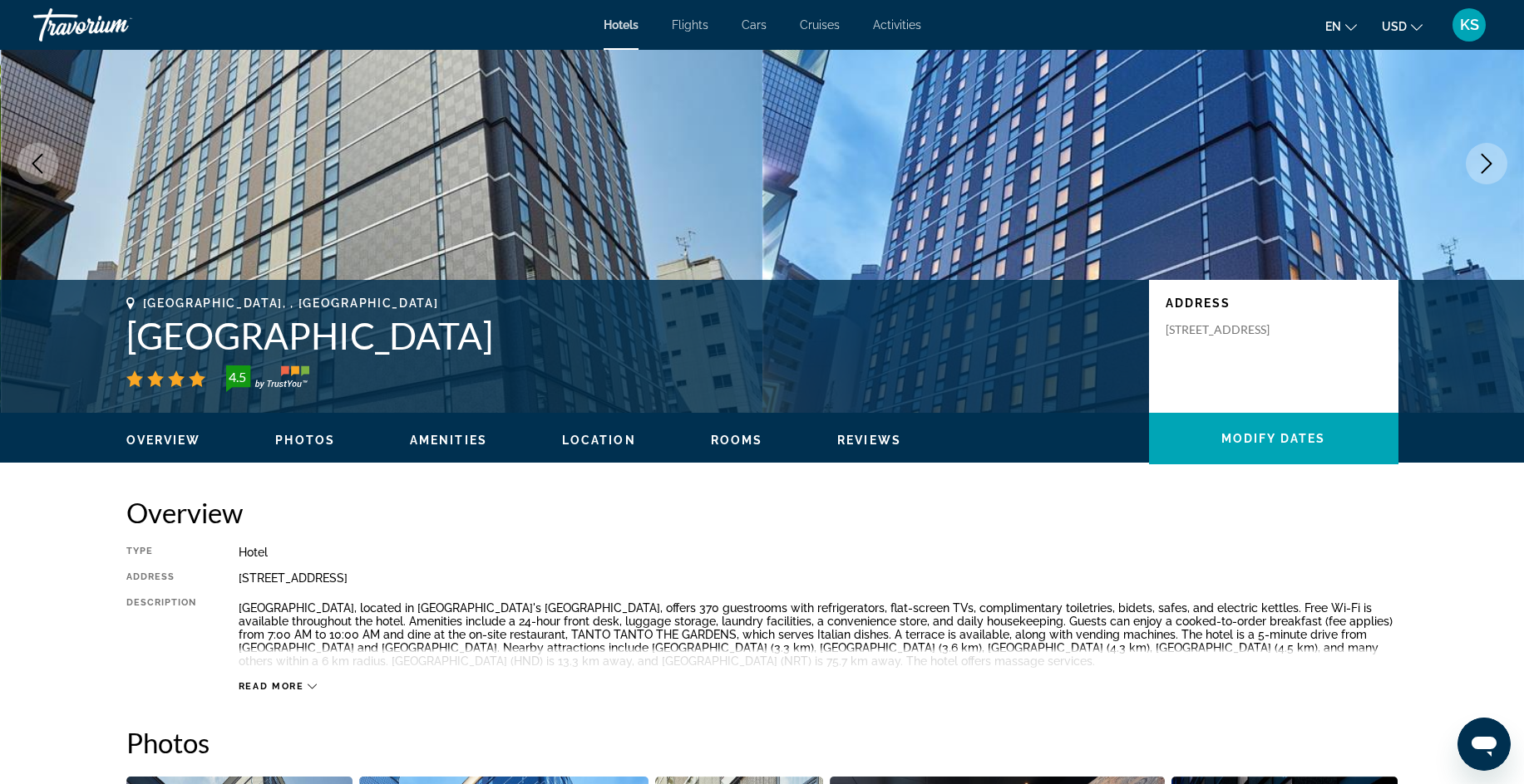
scroll to position [30, 0]
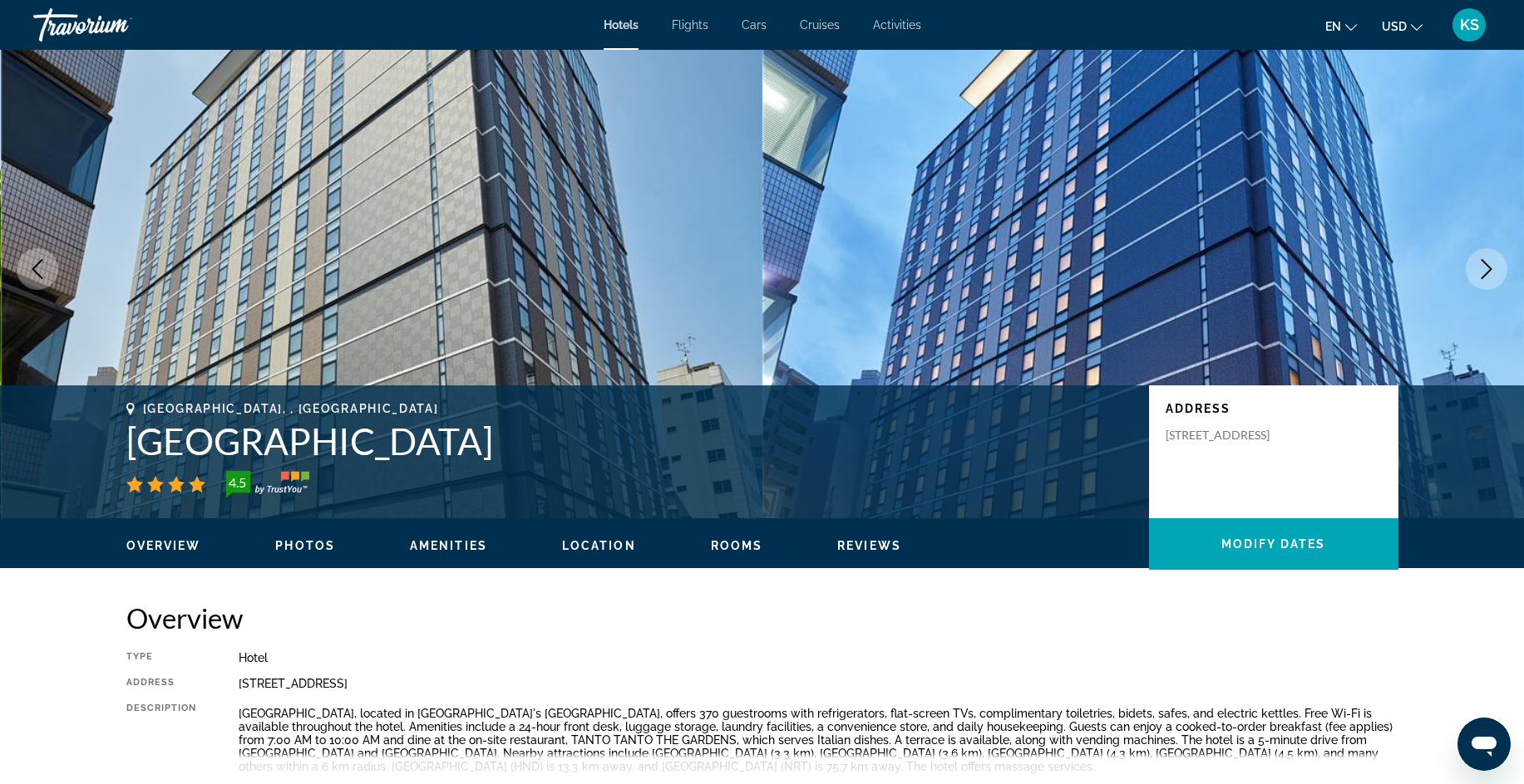
click at [299, 545] on span "Photos" at bounding box center [305, 545] width 60 height 13
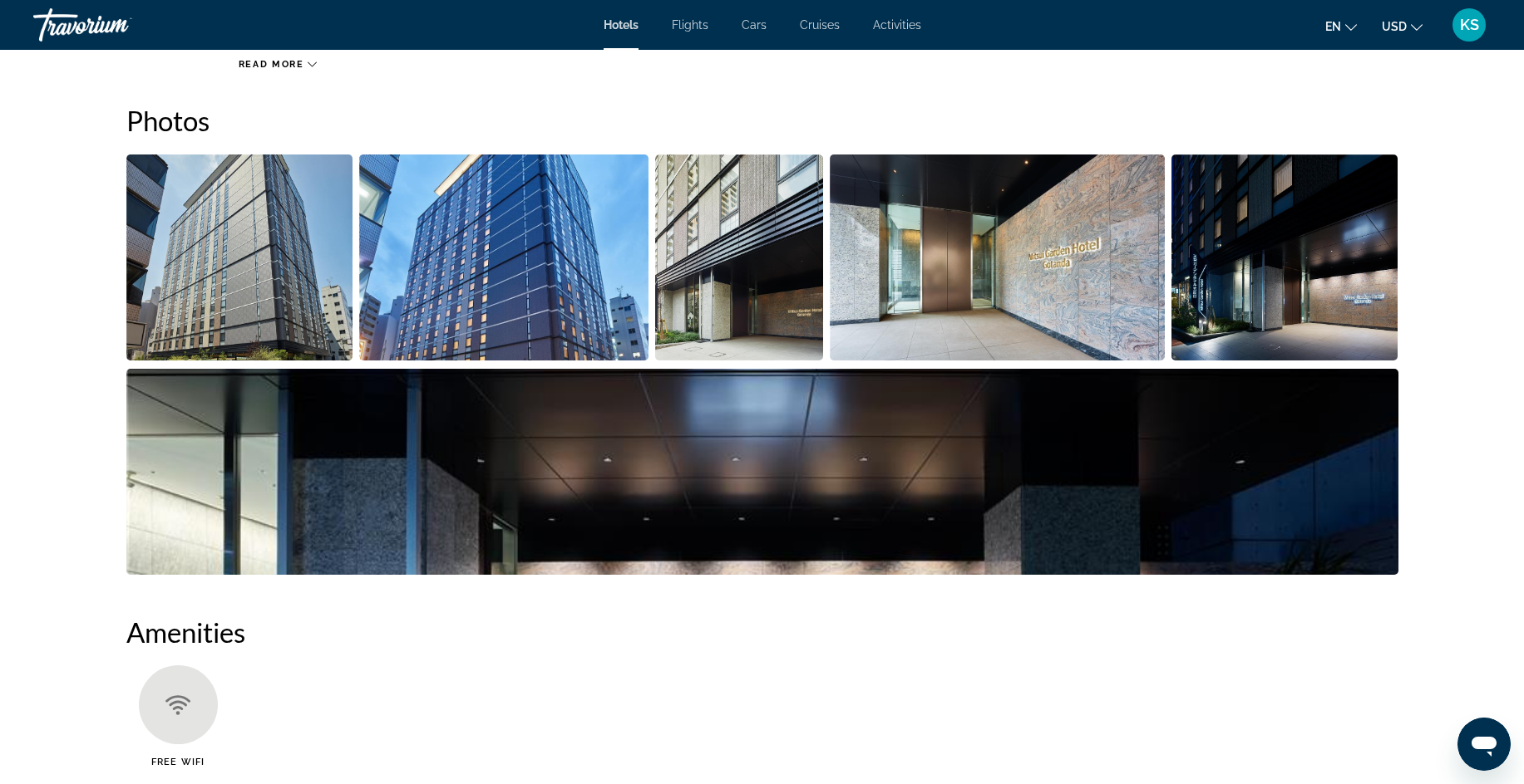
scroll to position [762, 0]
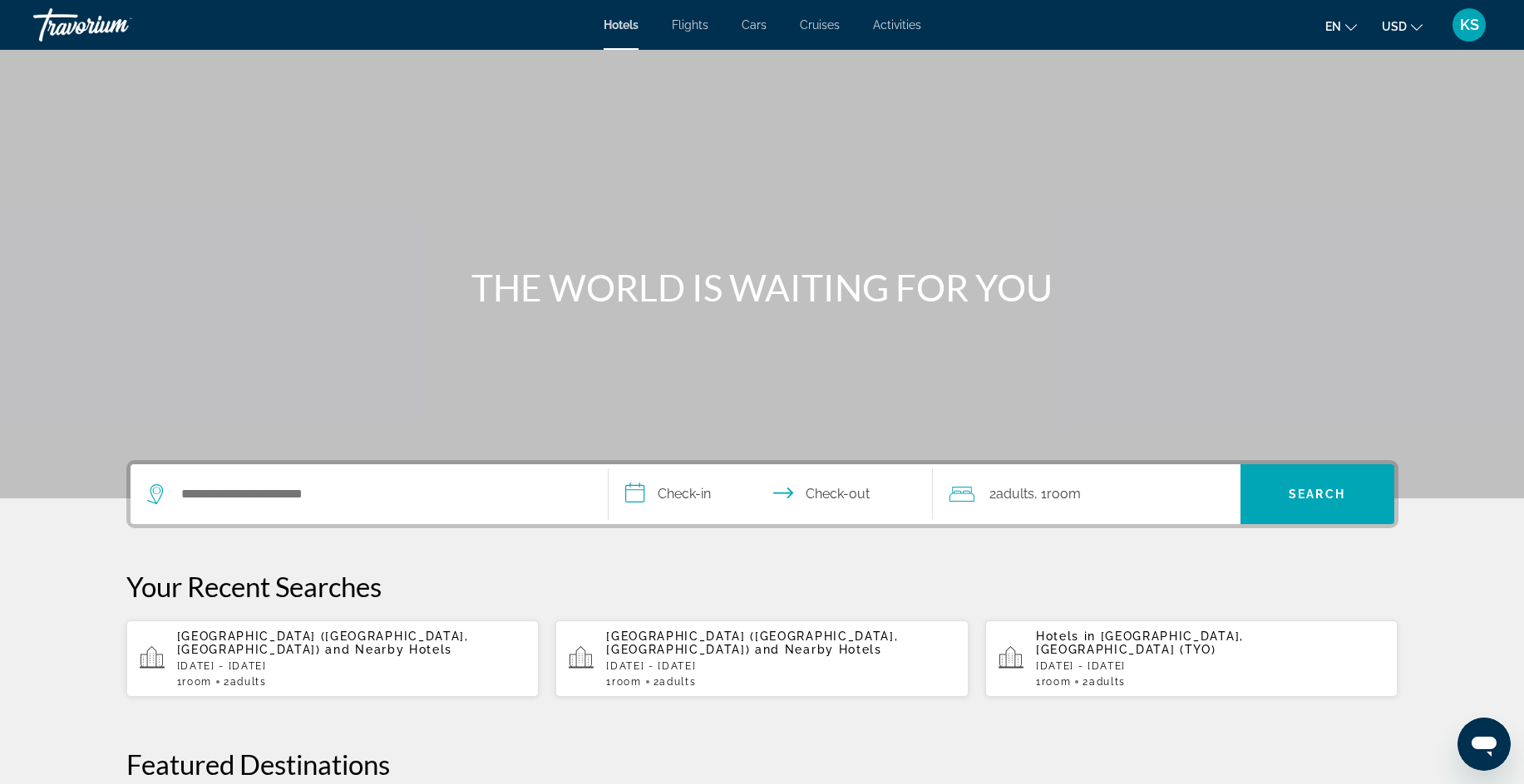
click at [227, 638] on span "[GEOGRAPHIC_DATA] ([GEOGRAPHIC_DATA], [GEOGRAPHIC_DATA])" at bounding box center [322, 643] width 292 height 27
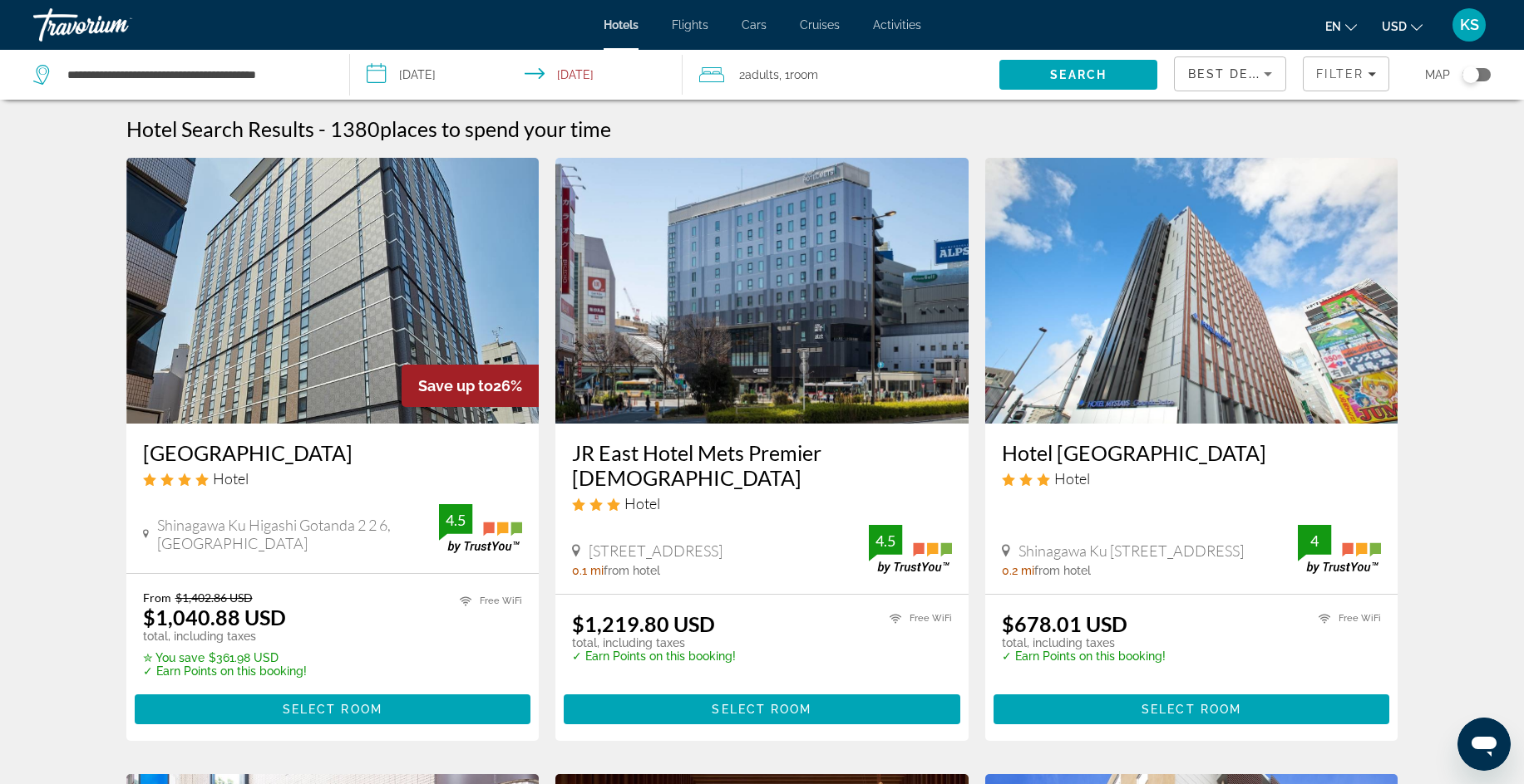
drag, startPoint x: 1531, startPoint y: 209, endPoint x: 1061, endPoint y: 352, distance: 491.3
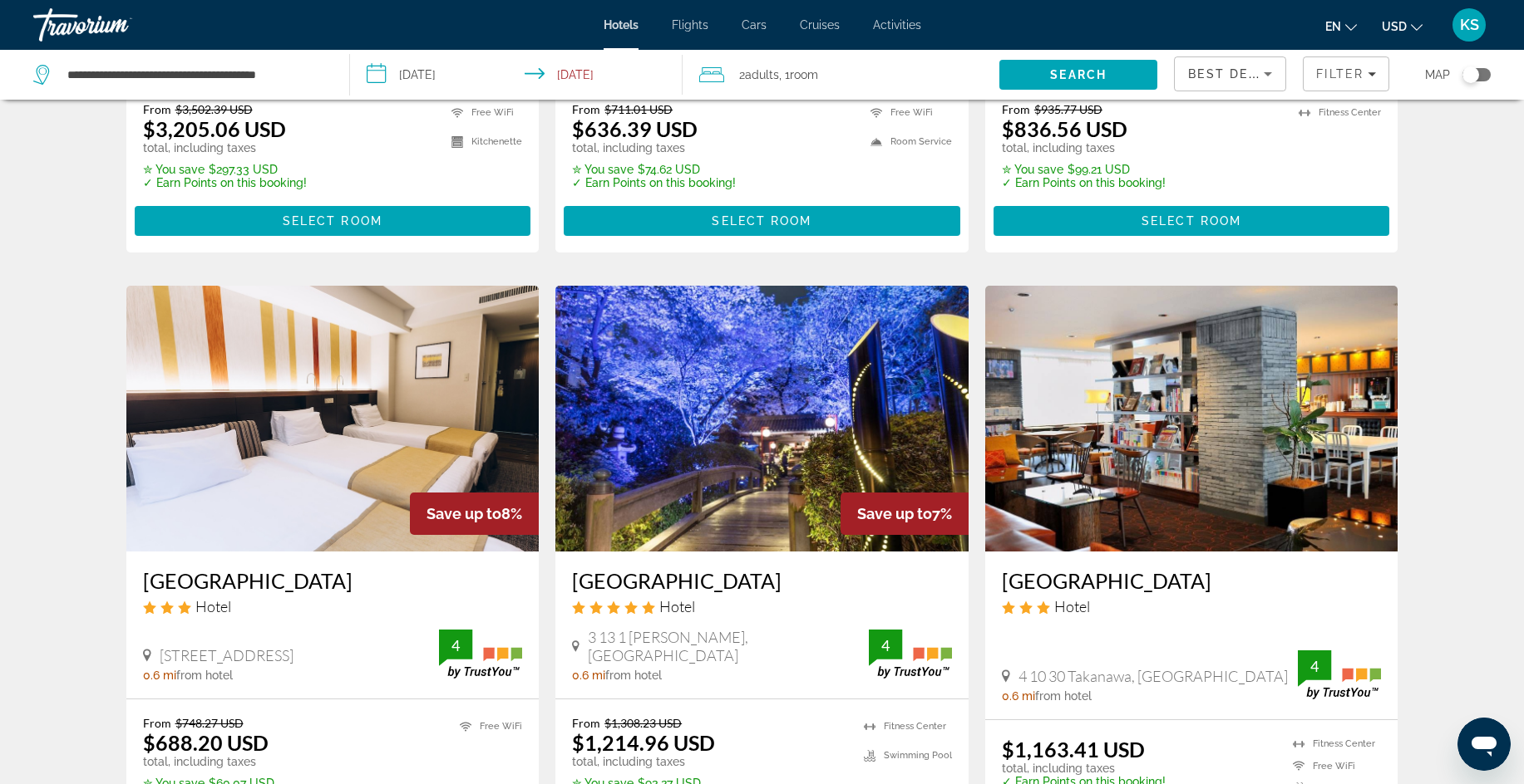
scroll to position [1889, 0]
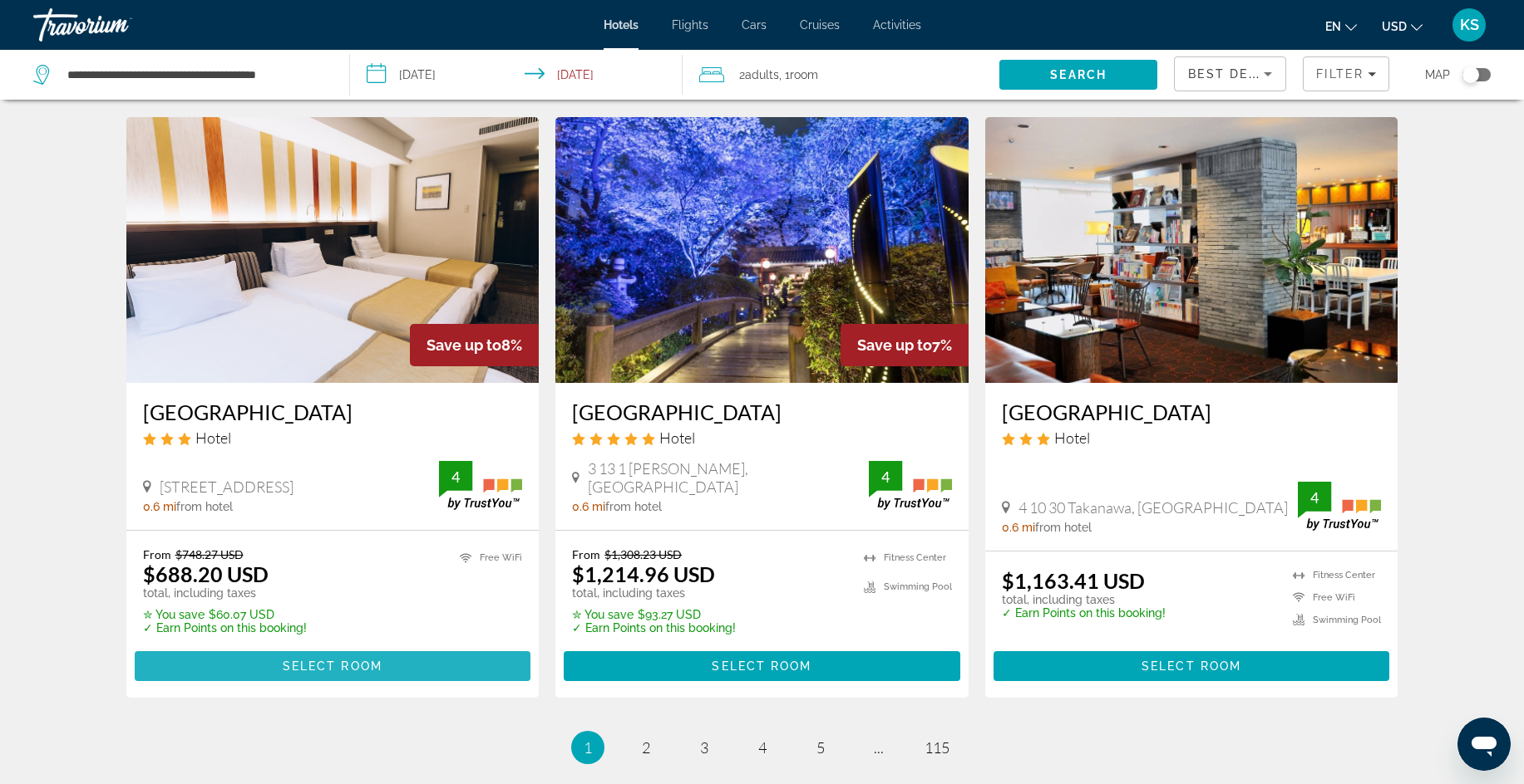
click at [318, 659] on span "Select Room" at bounding box center [332, 665] width 100 height 13
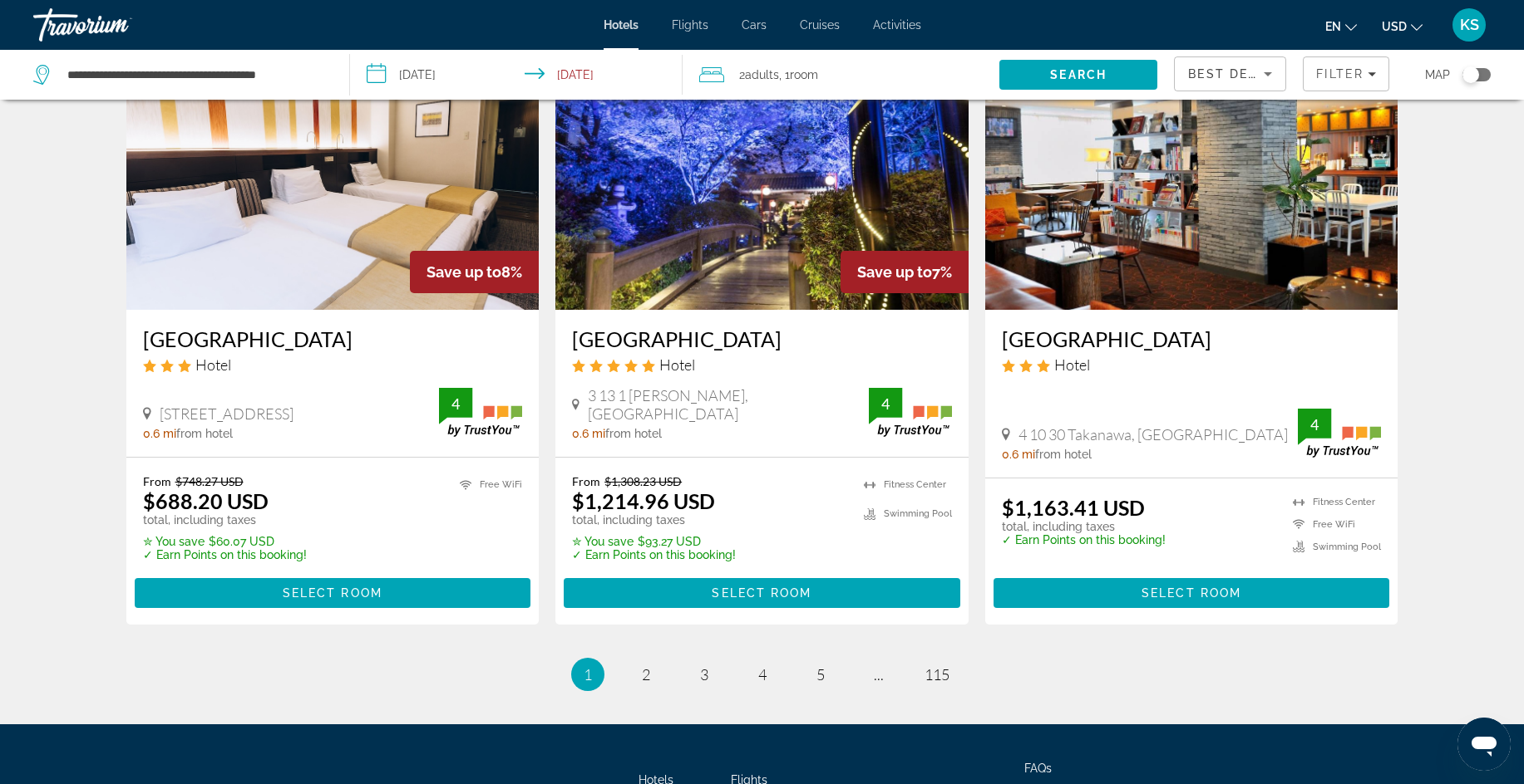
scroll to position [1975, 0]
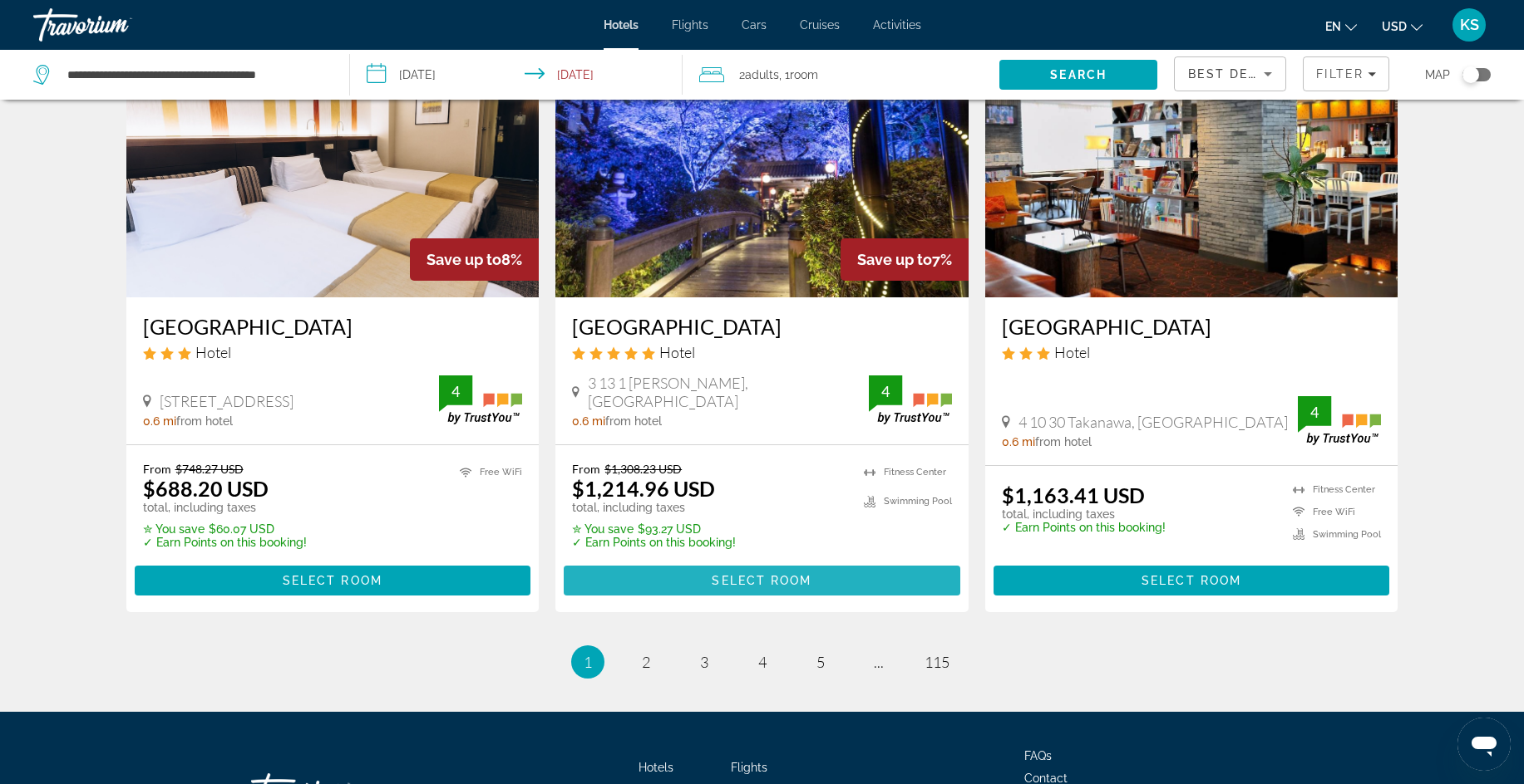
click at [776, 574] on span "Select Room" at bounding box center [761, 580] width 100 height 13
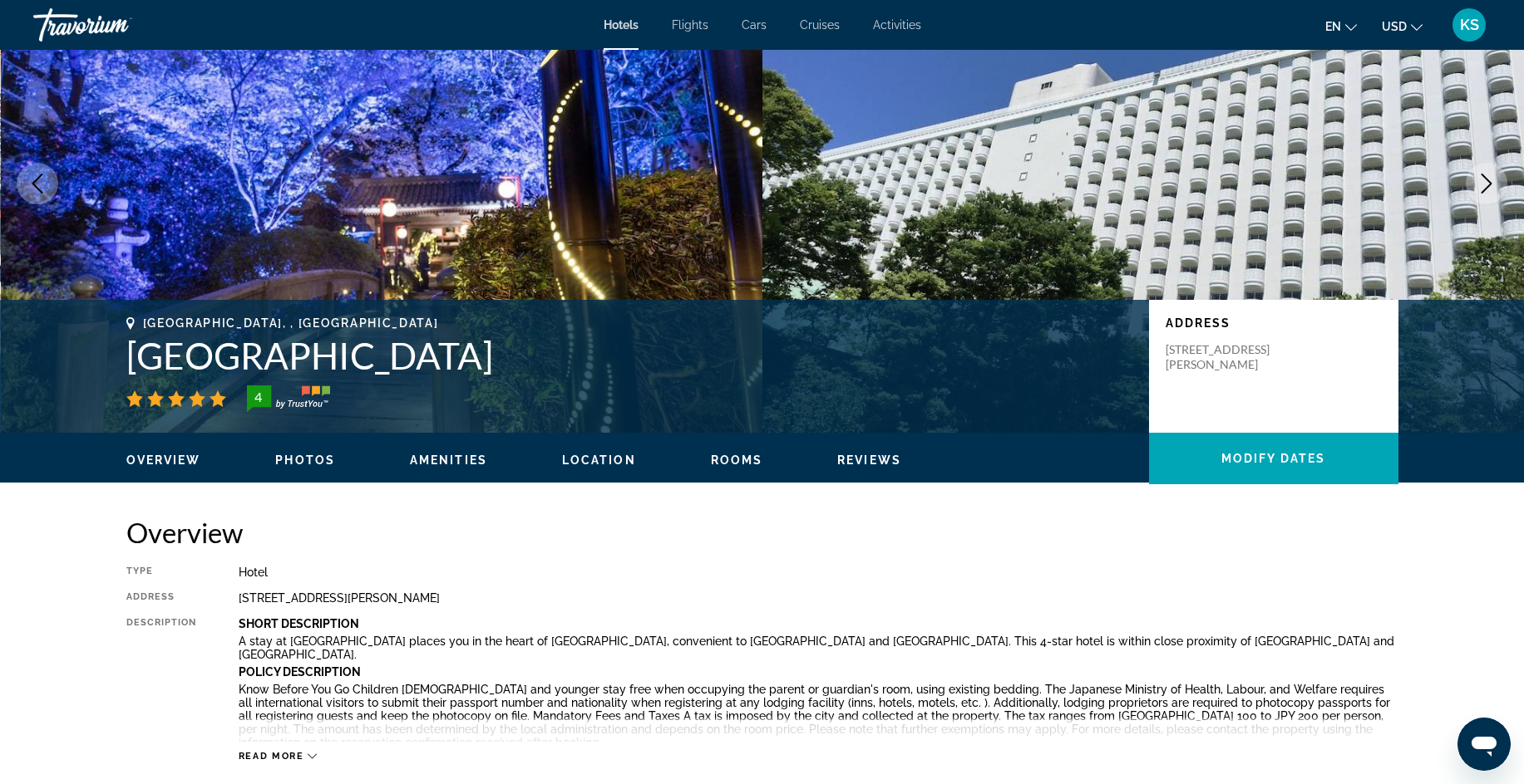
scroll to position [191, 0]
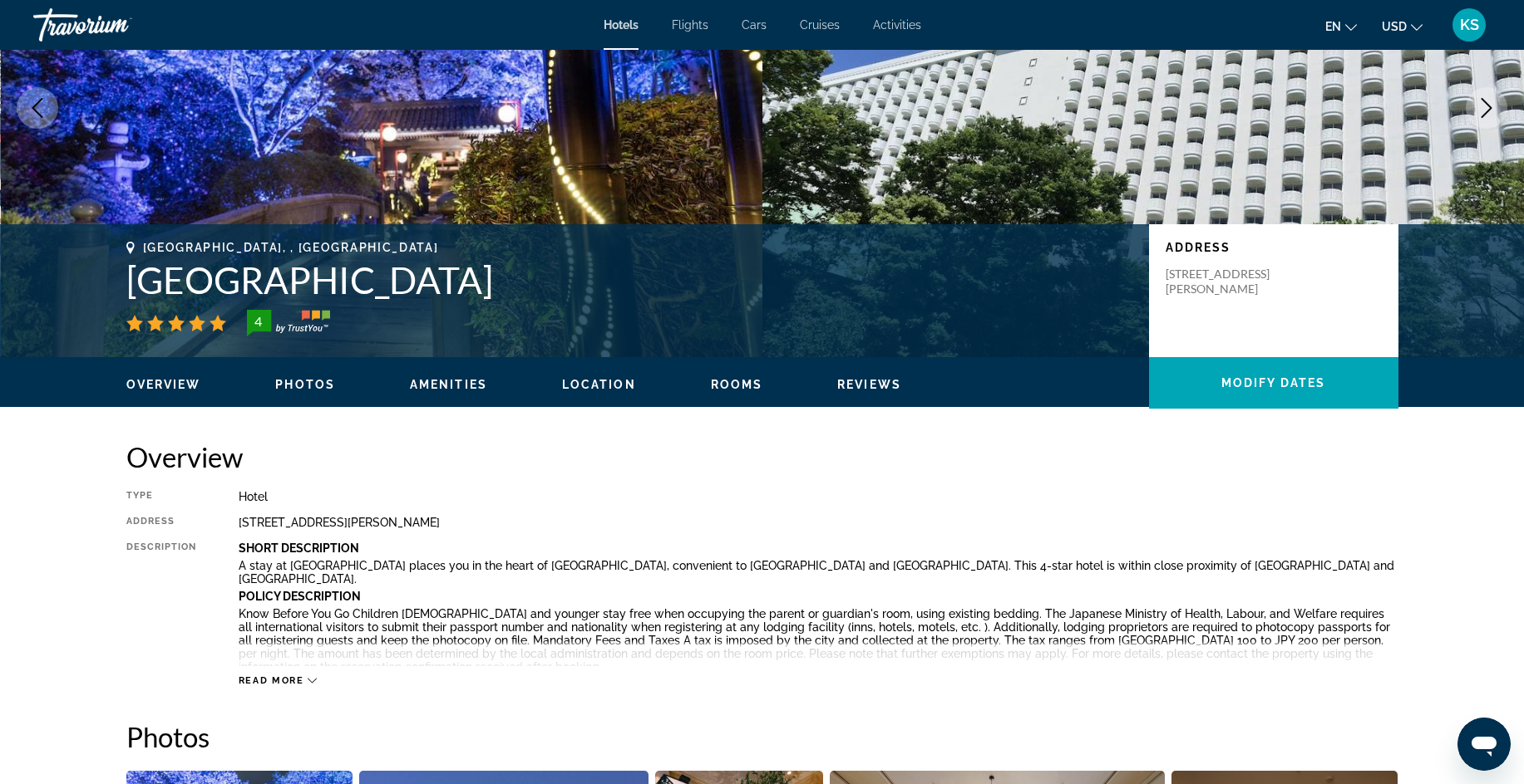
click at [599, 387] on span "Location" at bounding box center [598, 384] width 74 height 13
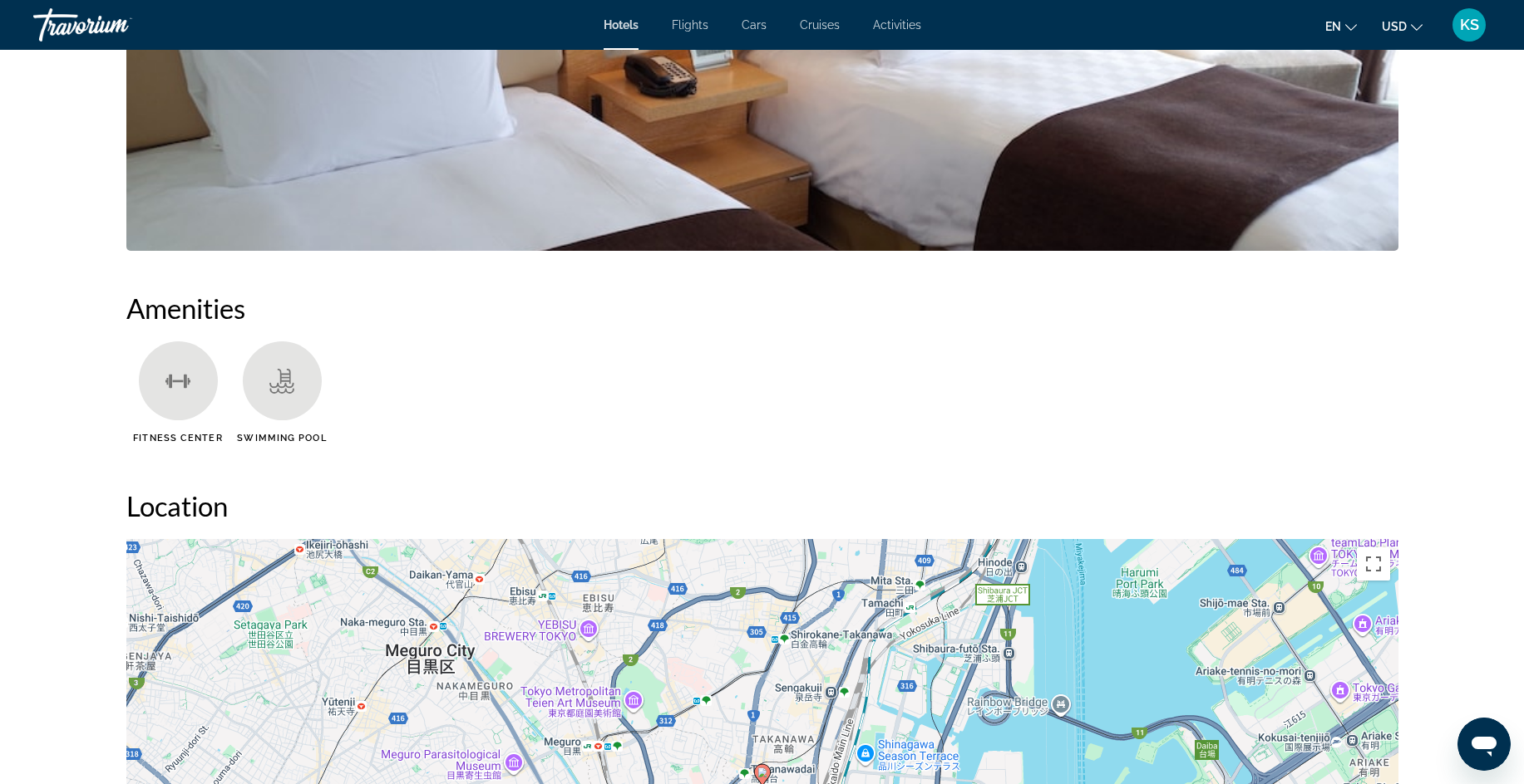
scroll to position [0, 0]
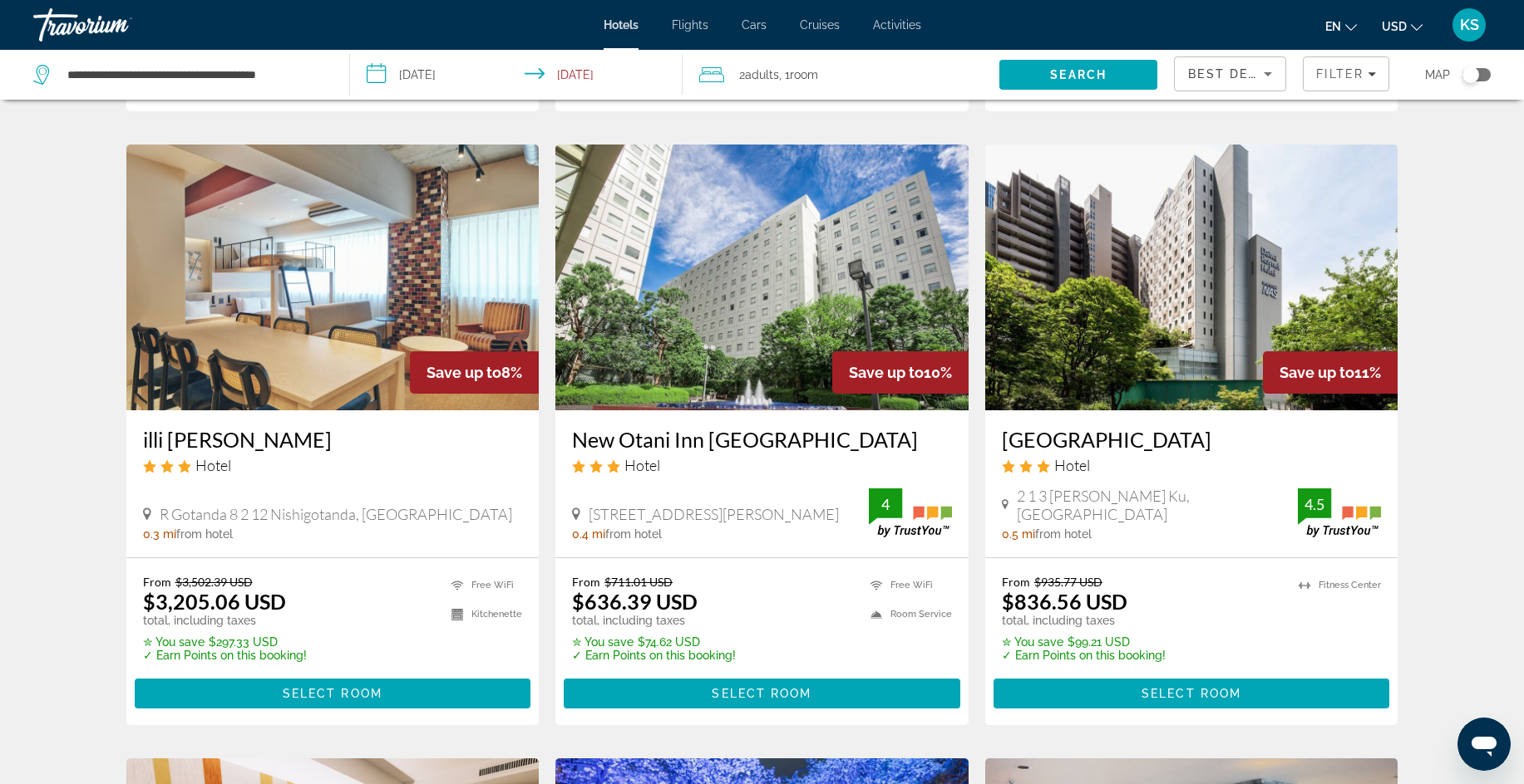
scroll to position [1325, 0]
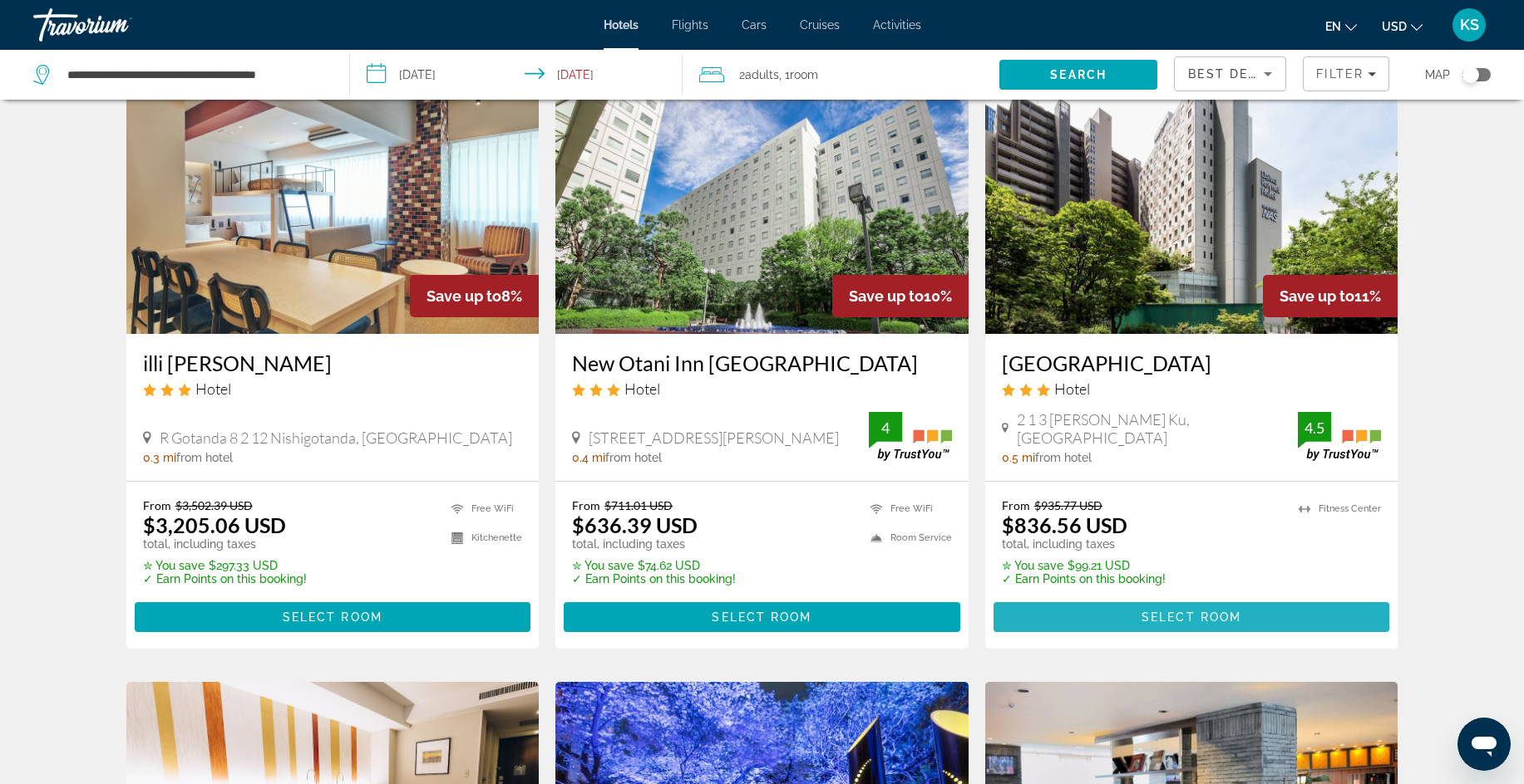
click at [1168, 611] on span "Select Room" at bounding box center [1191, 617] width 100 height 13
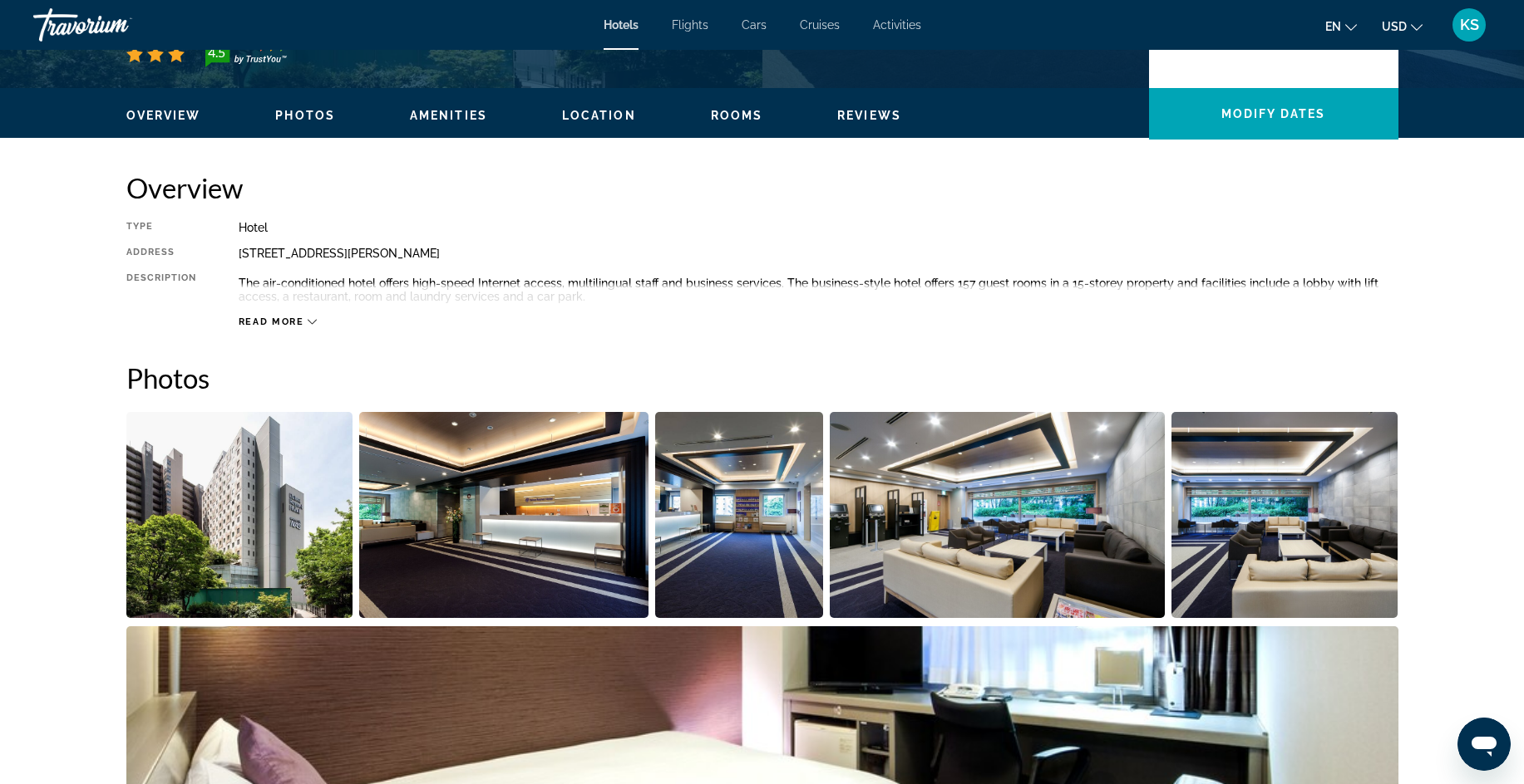
scroll to position [433, 0]
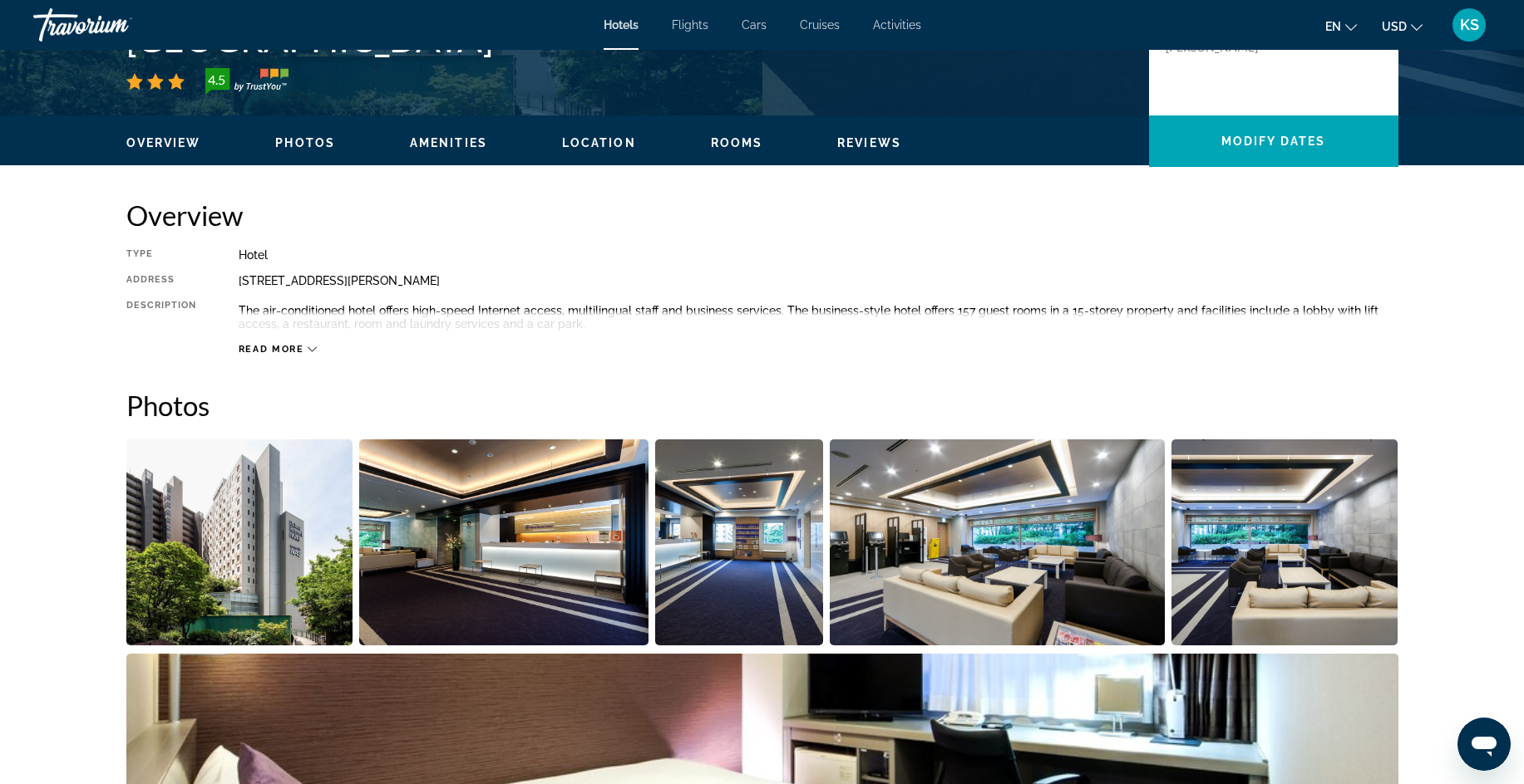
click at [746, 141] on span "Rooms" at bounding box center [737, 142] width 52 height 13
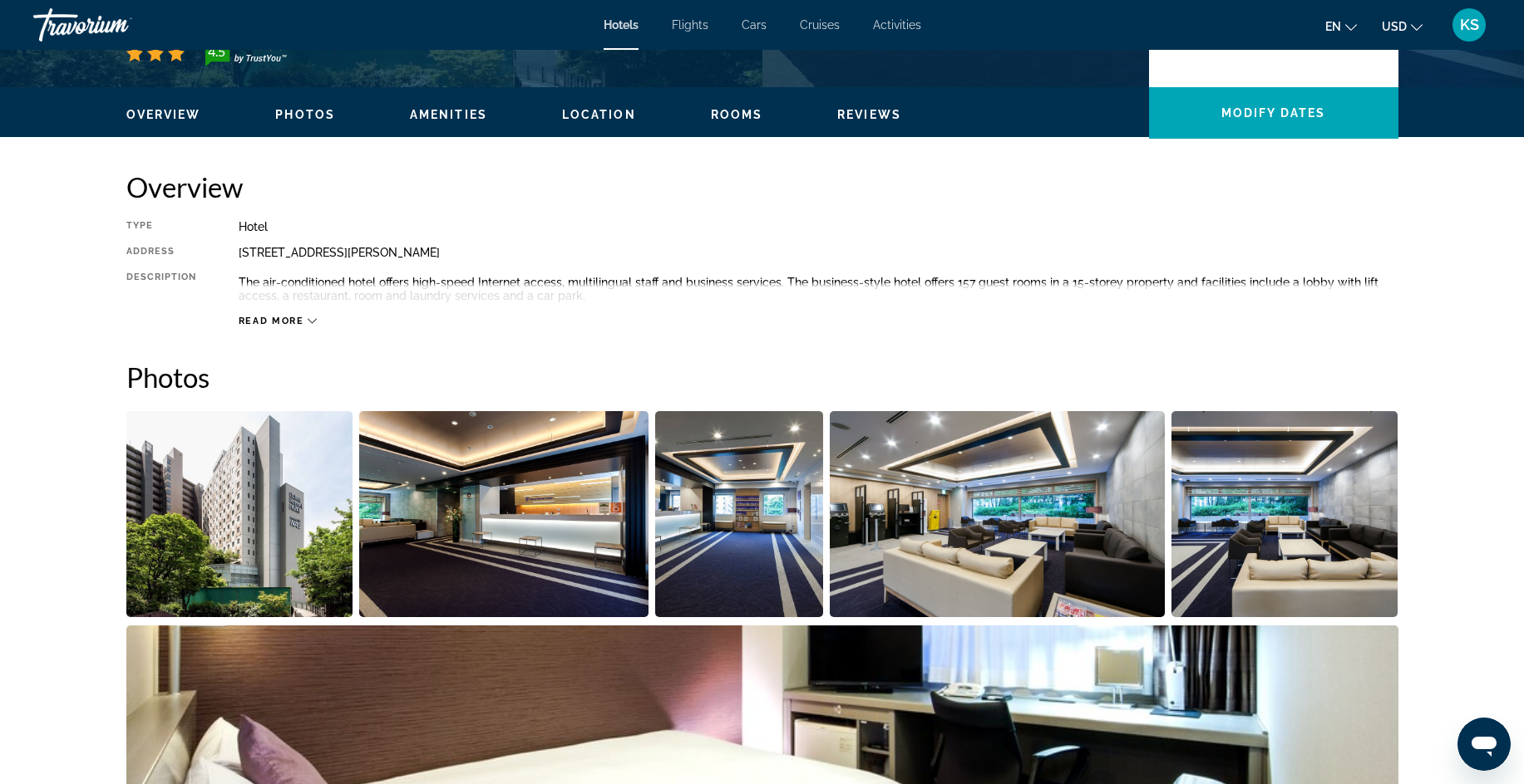
scroll to position [472, 0]
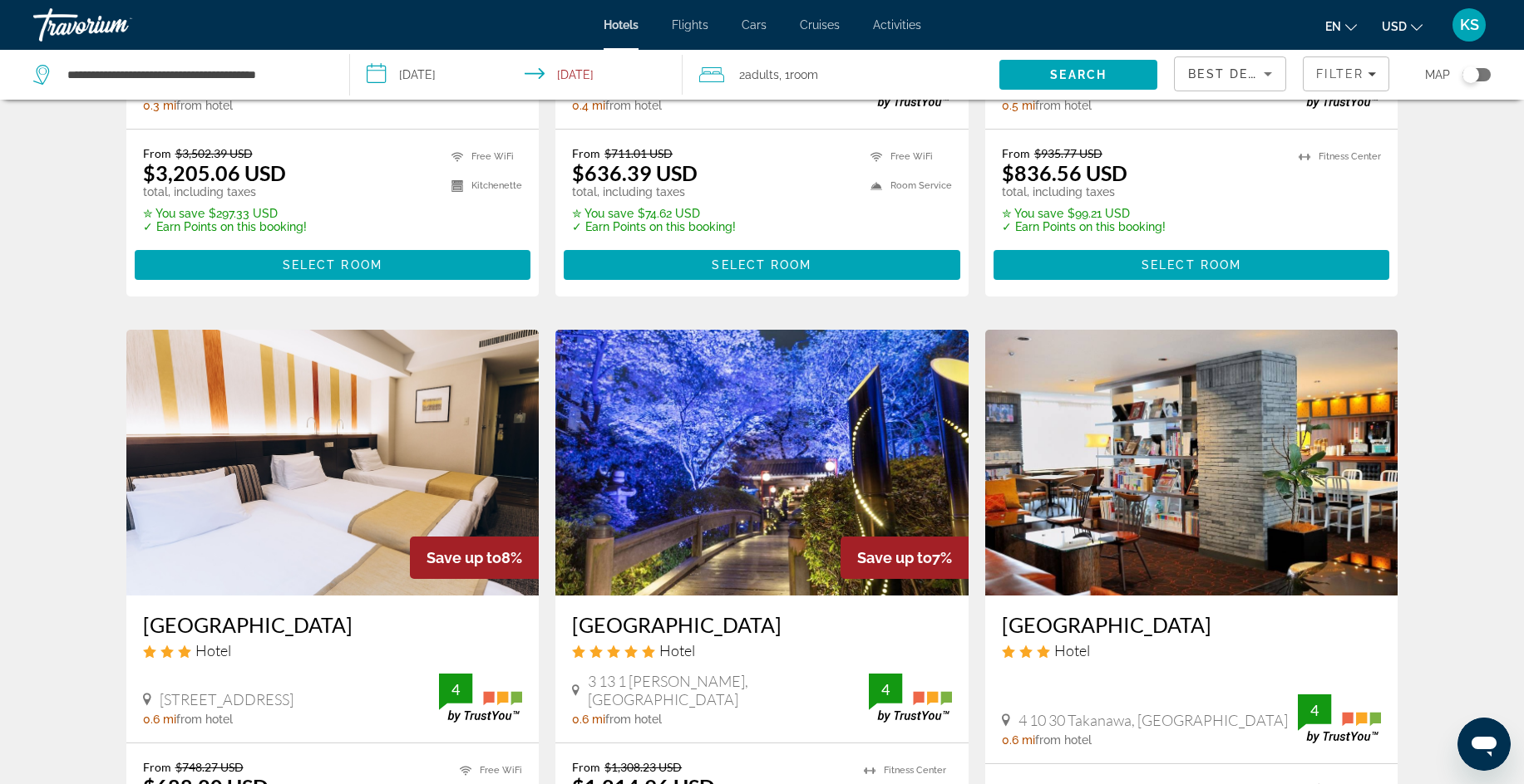
scroll to position [1684, 0]
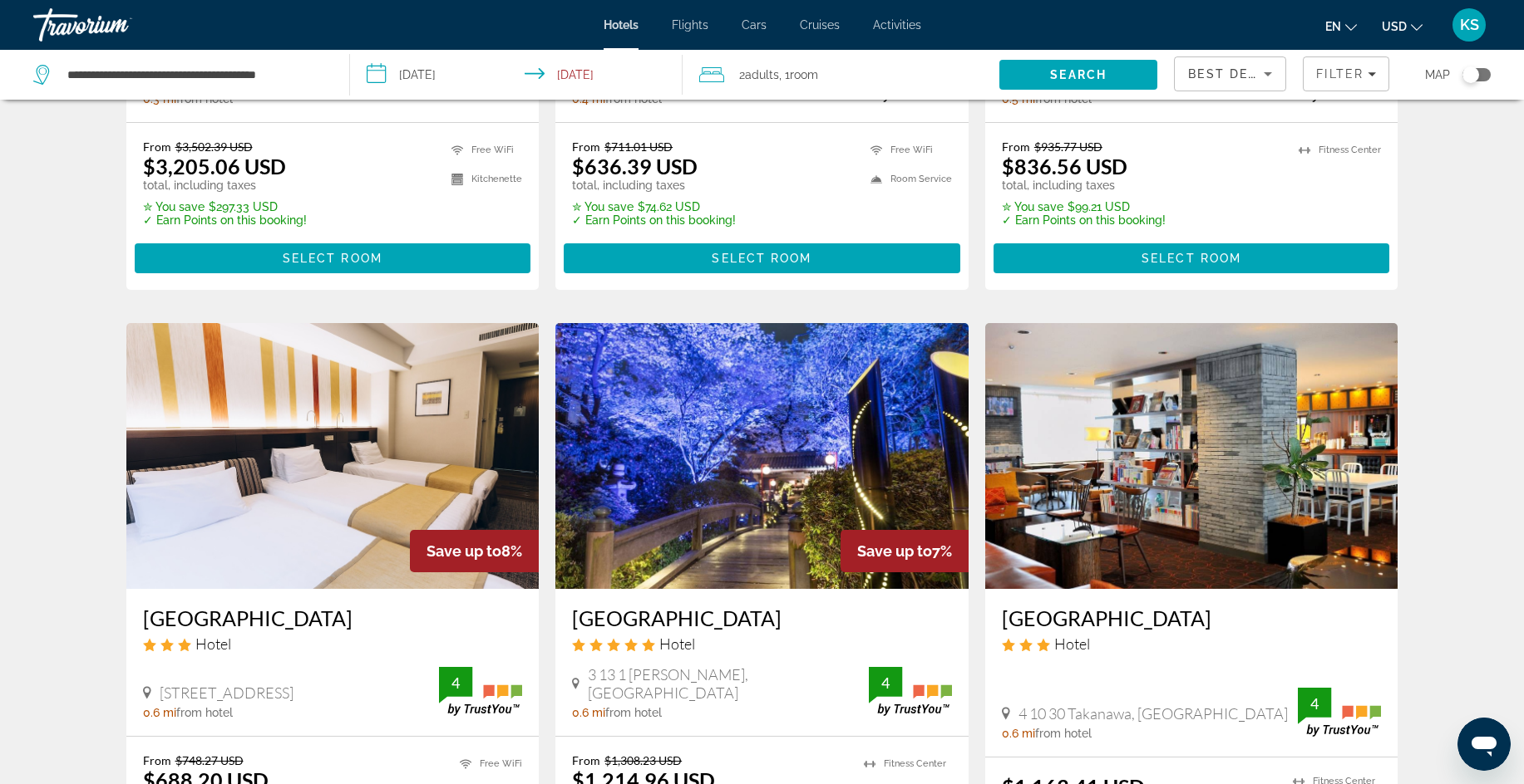
click at [747, 564] on img "Main content" at bounding box center [762, 456] width 413 height 266
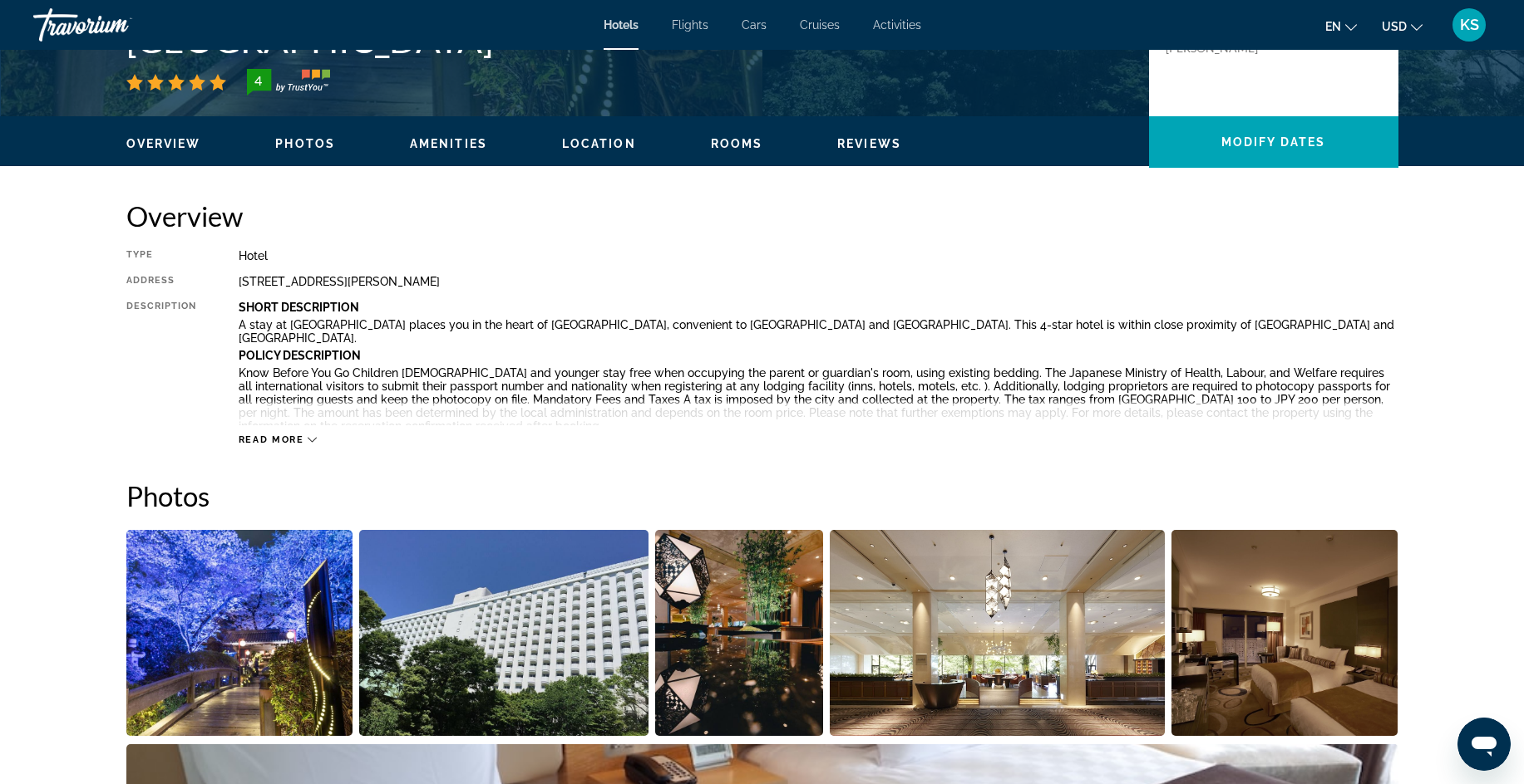
scroll to position [230, 0]
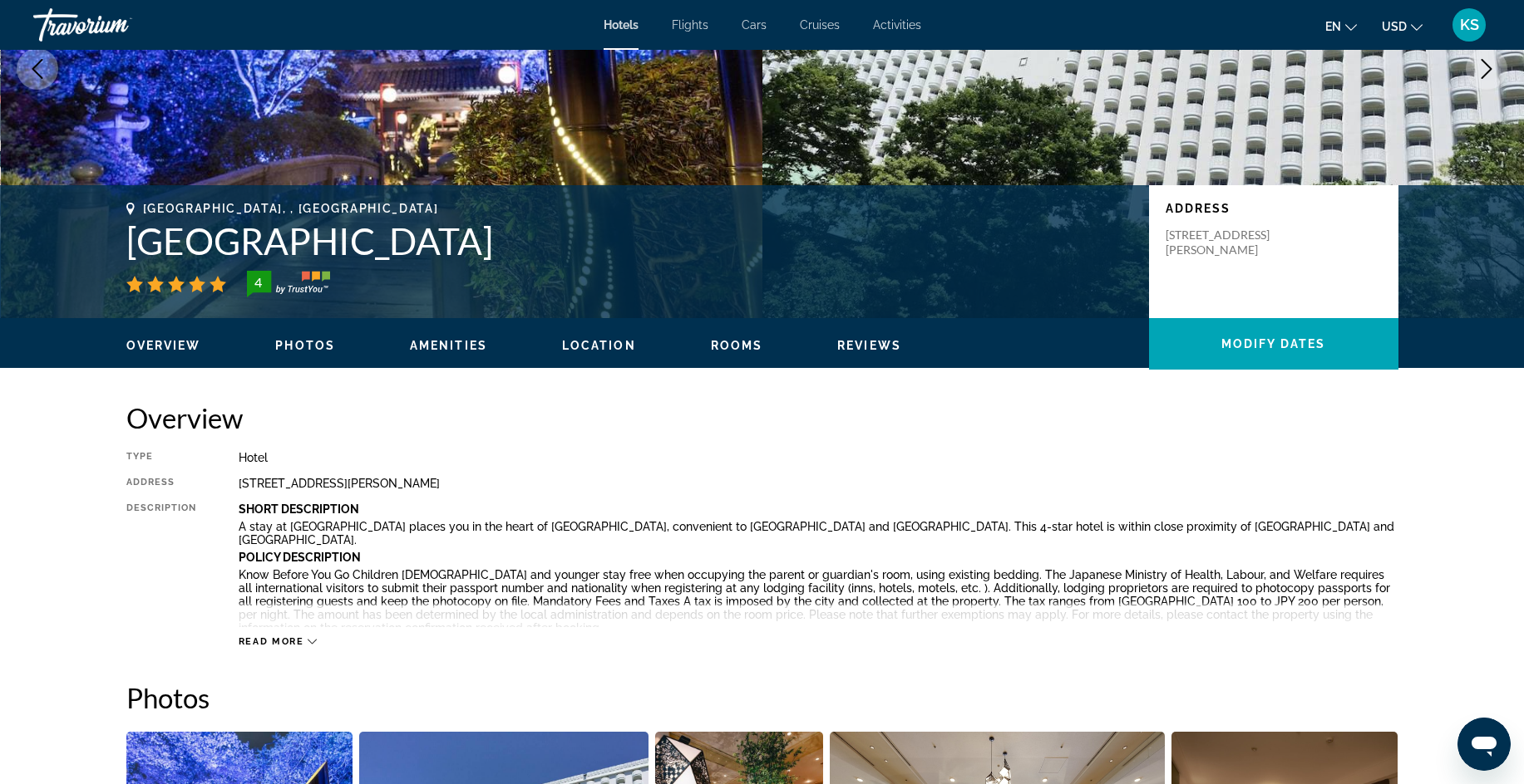
click at [753, 342] on span "Rooms" at bounding box center [737, 345] width 52 height 13
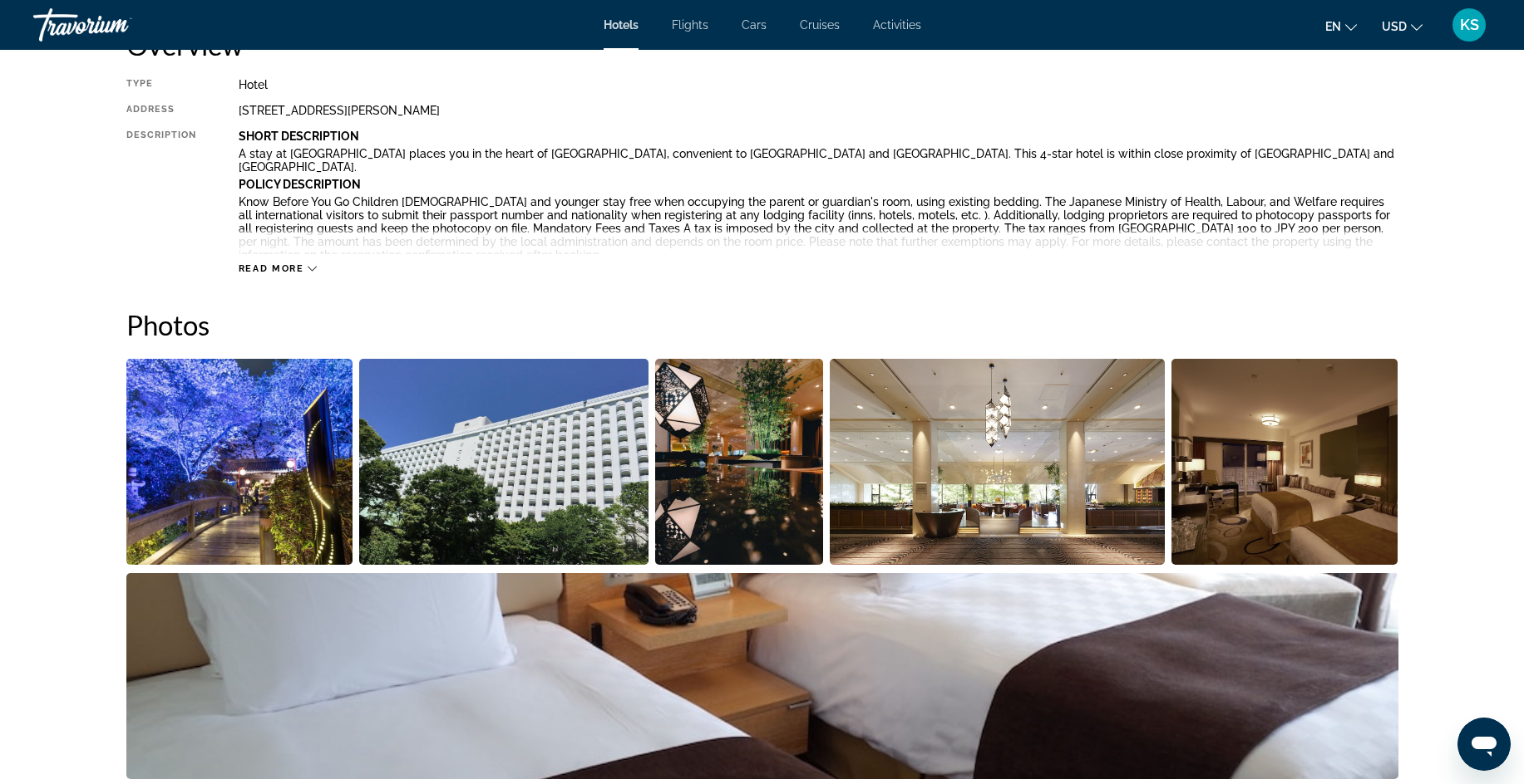
scroll to position [401, 0]
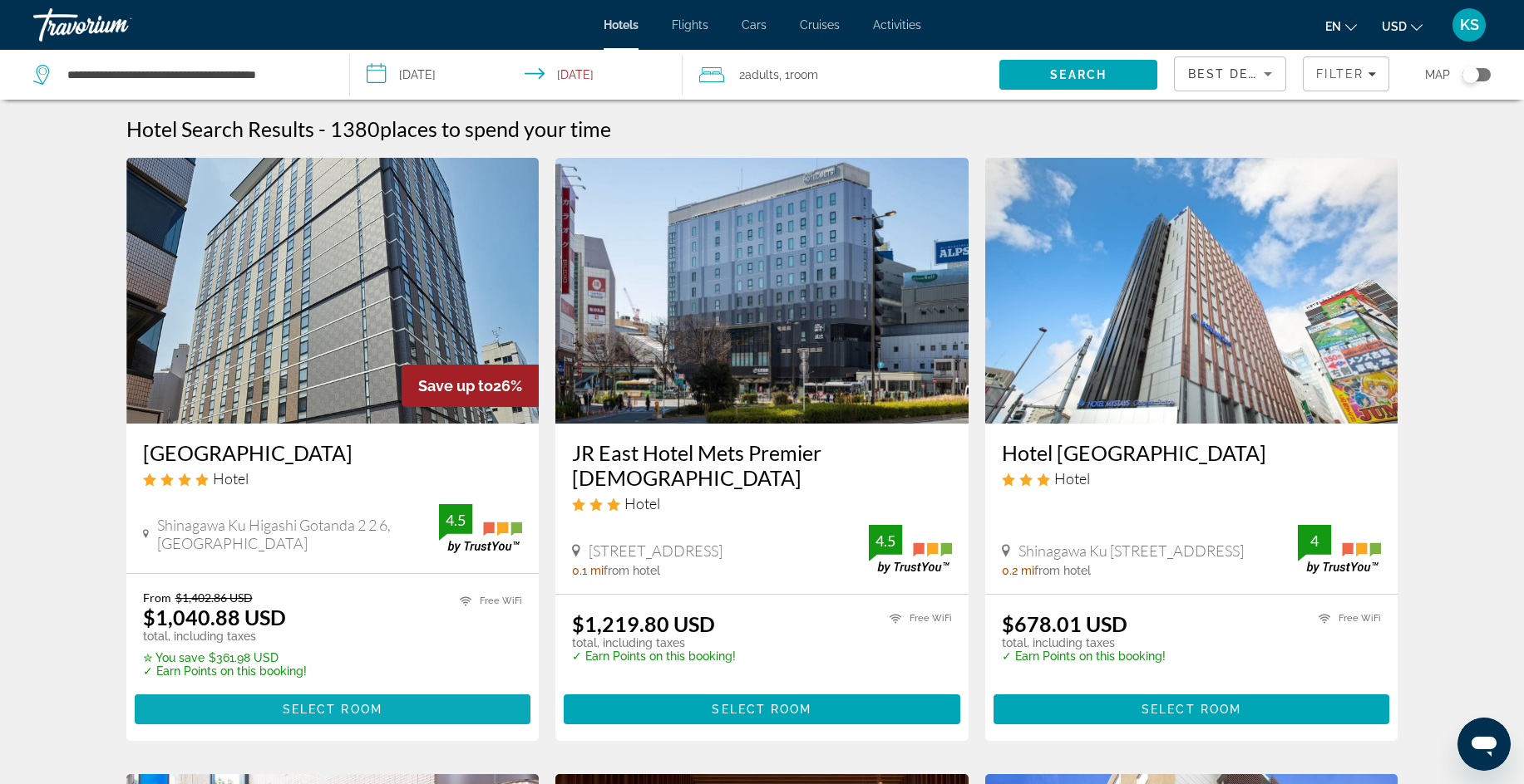
click at [396, 701] on span "Main content" at bounding box center [332, 710] width 397 height 40
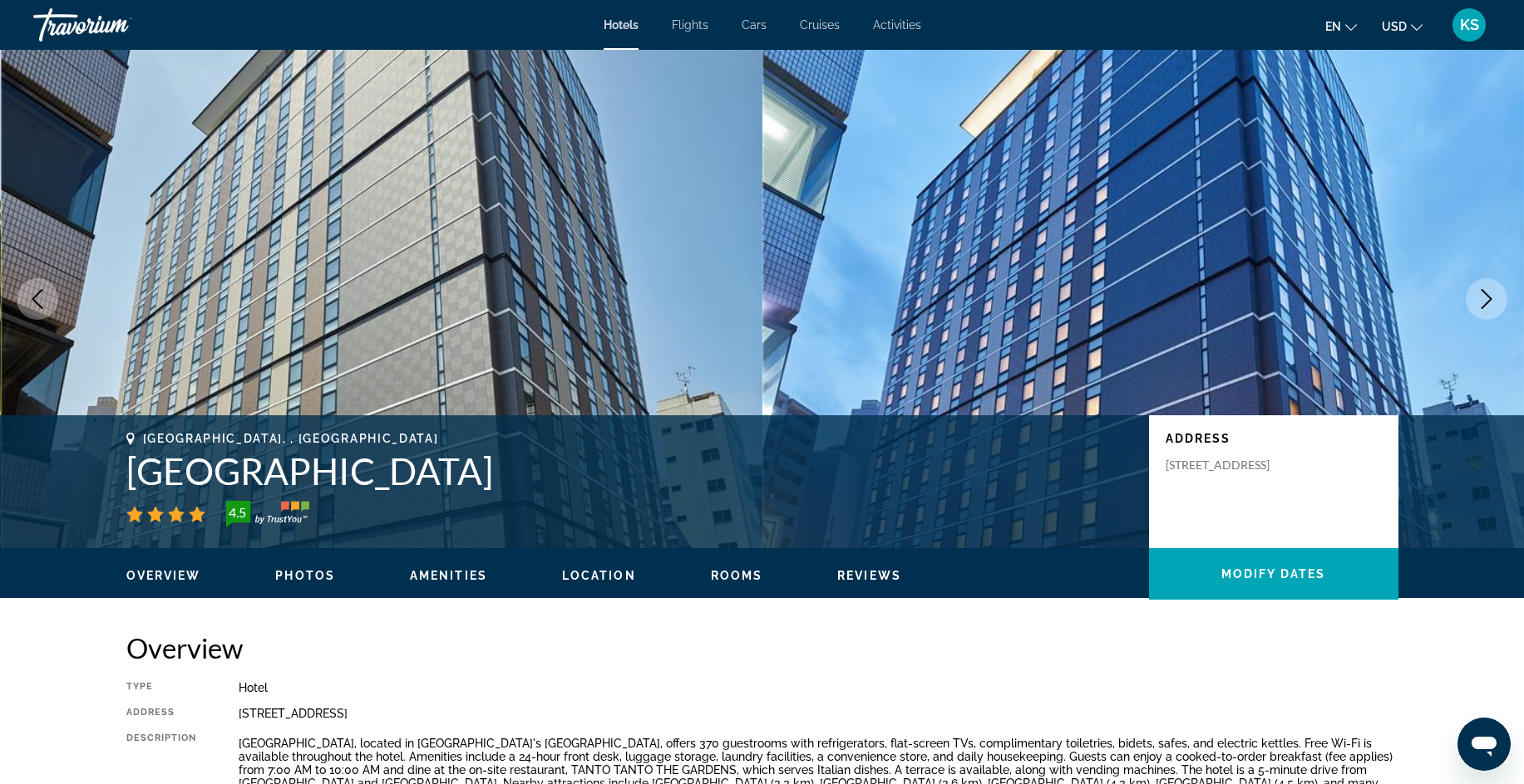
click at [424, 573] on span "Amenities" at bounding box center [448, 575] width 77 height 13
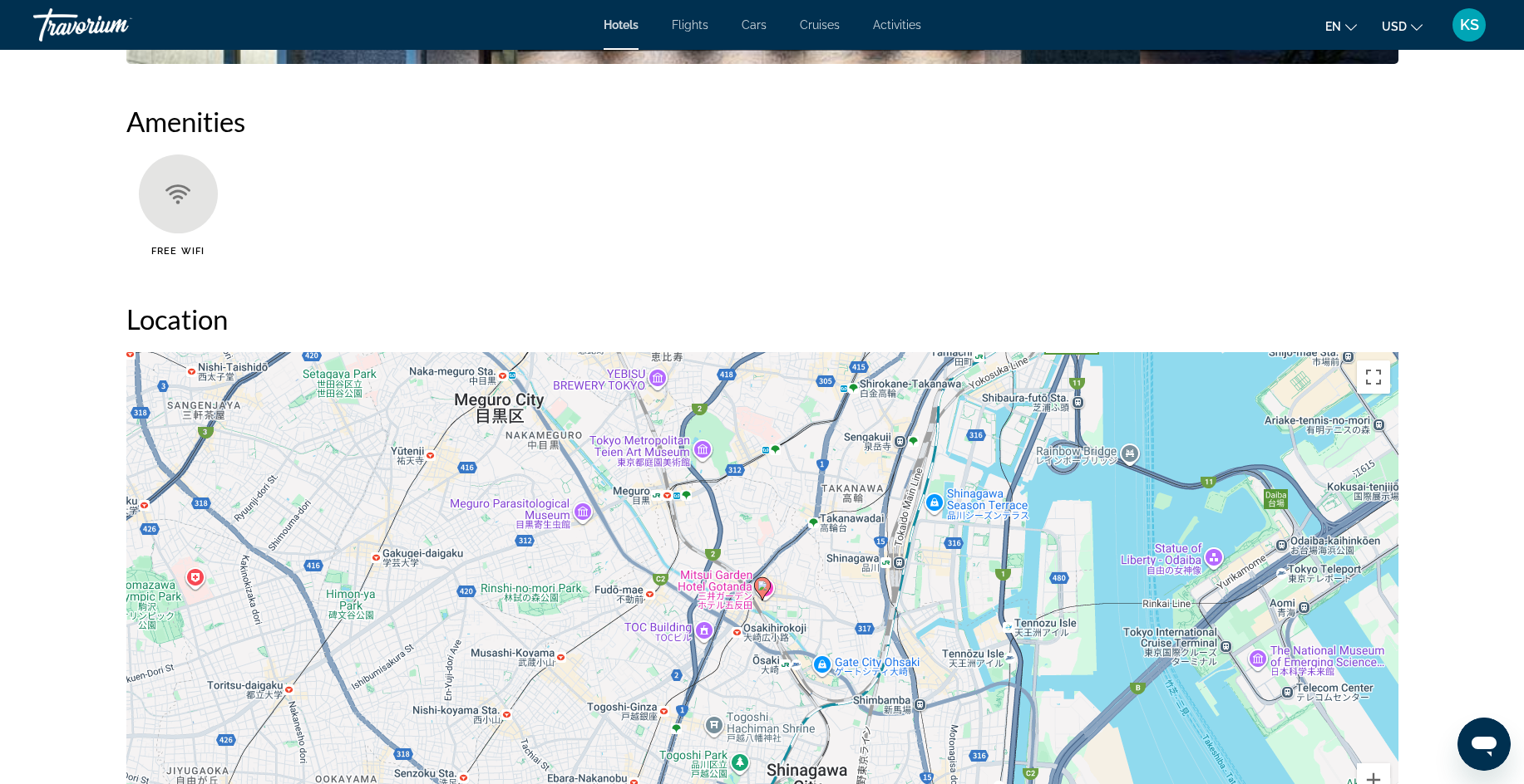
scroll to position [1273, 0]
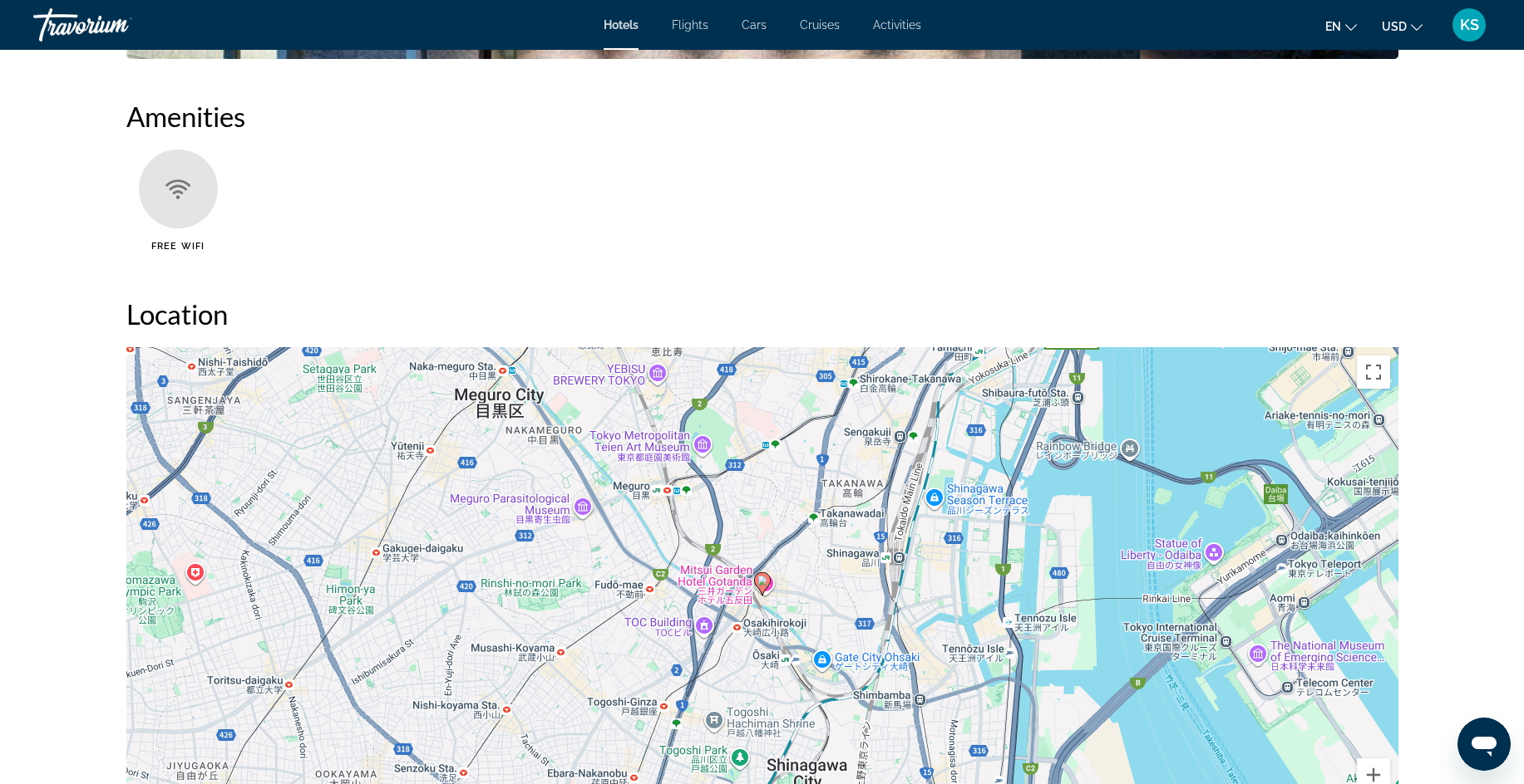
drag, startPoint x: 1518, startPoint y: 341, endPoint x: 1514, endPoint y: 312, distance: 29.3
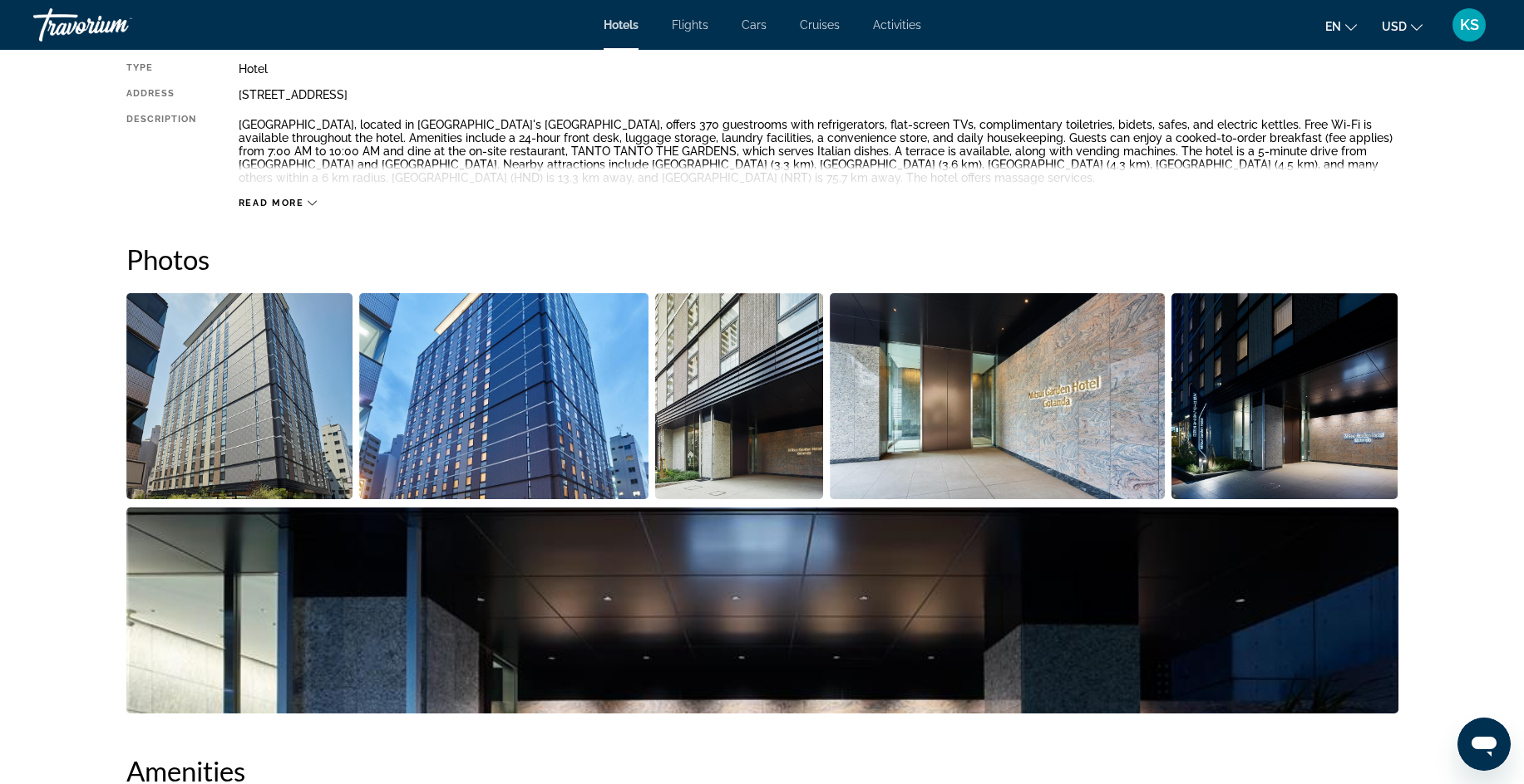
scroll to position [595, 0]
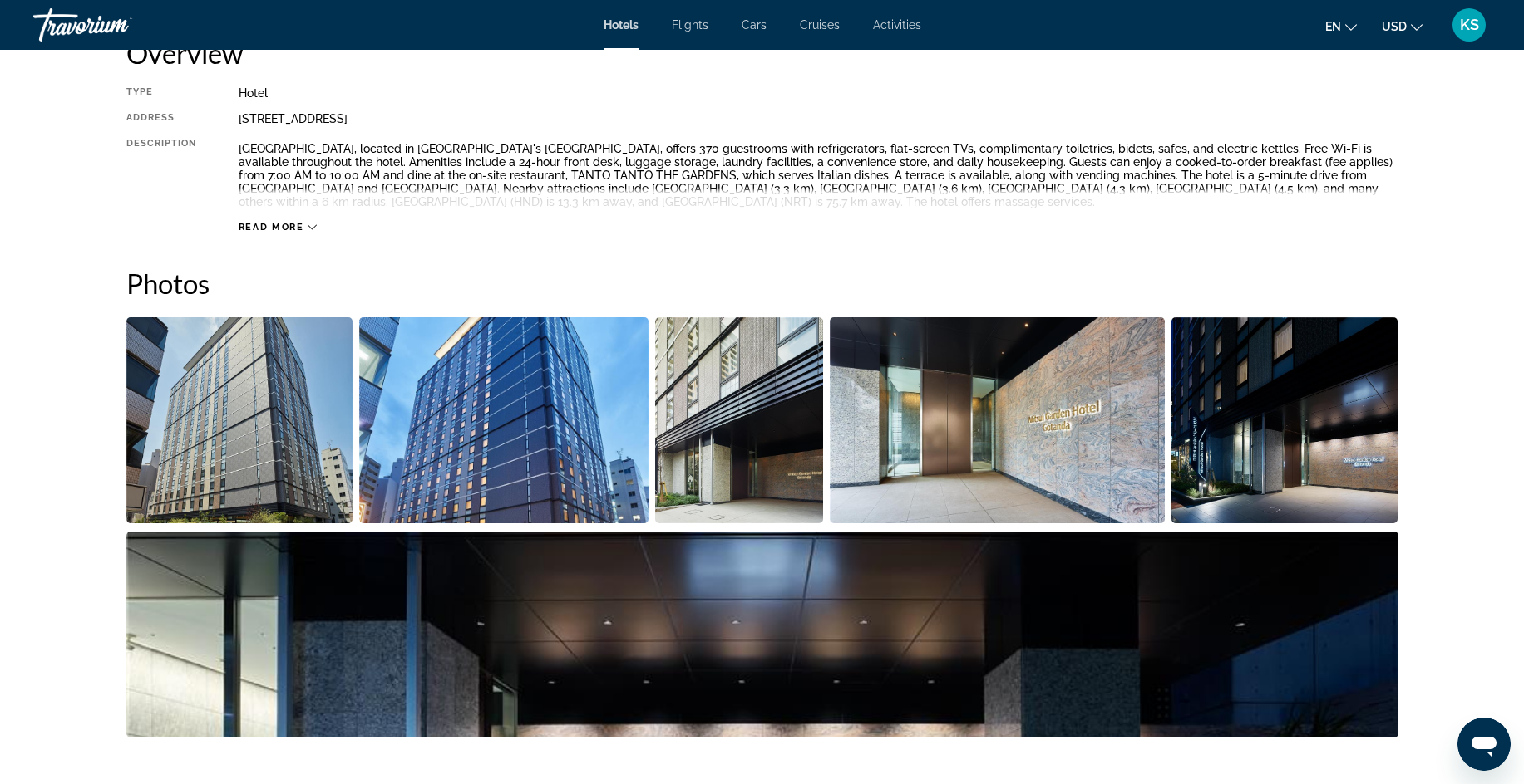
drag, startPoint x: 1521, startPoint y: 114, endPoint x: 1519, endPoint y: 138, distance: 24.1
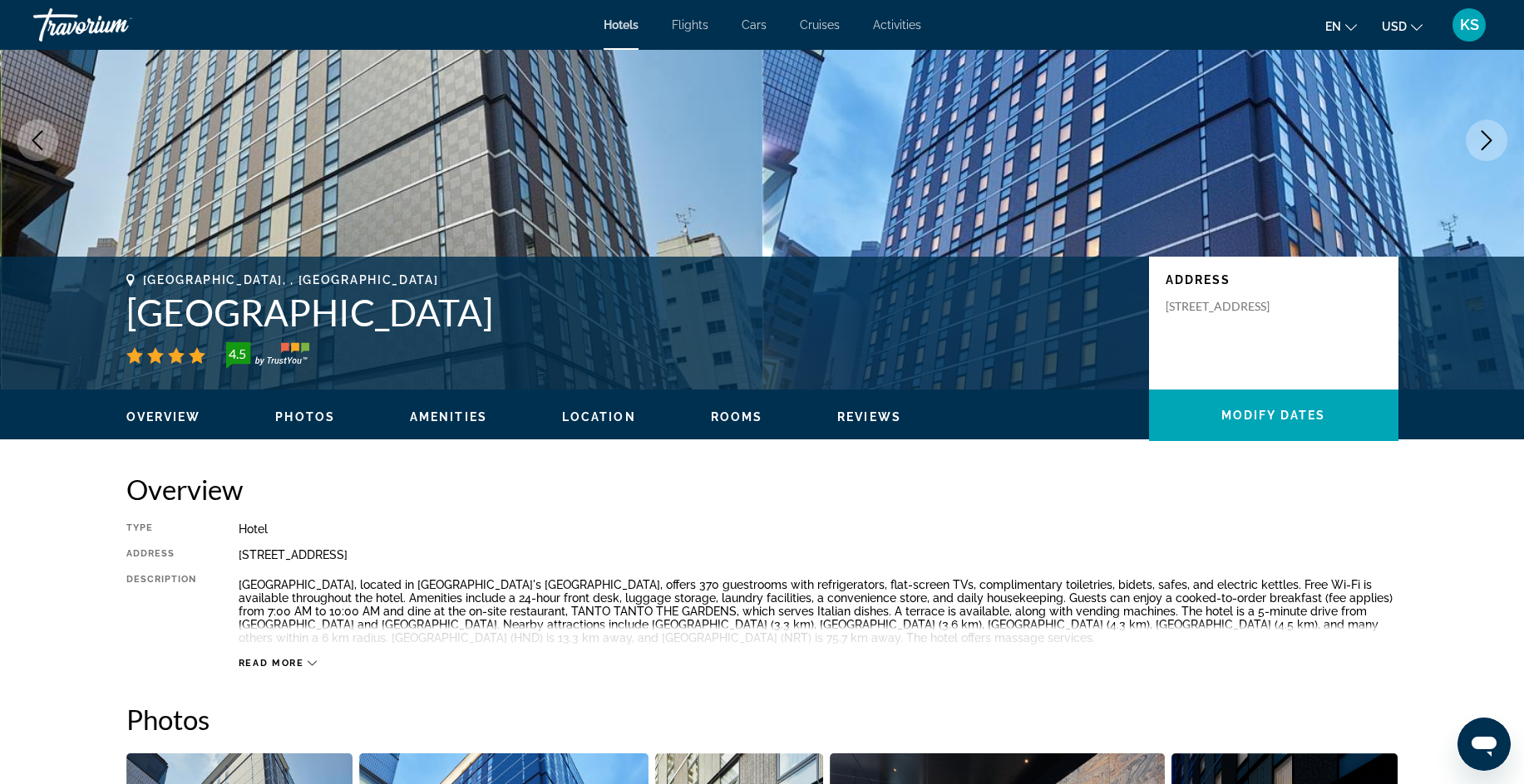
scroll to position [86, 0]
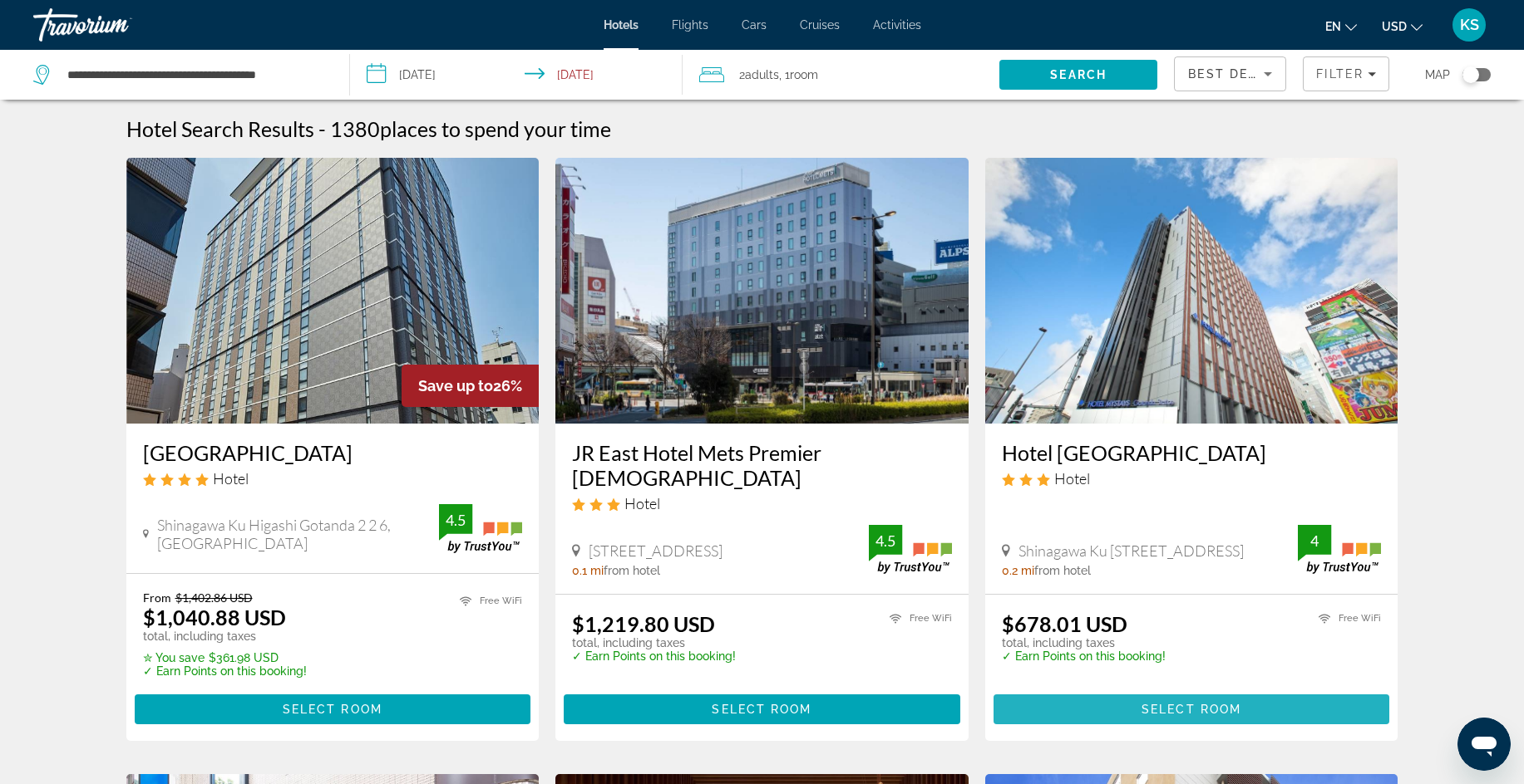
click at [1195, 706] on span "Select Room" at bounding box center [1191, 709] width 100 height 13
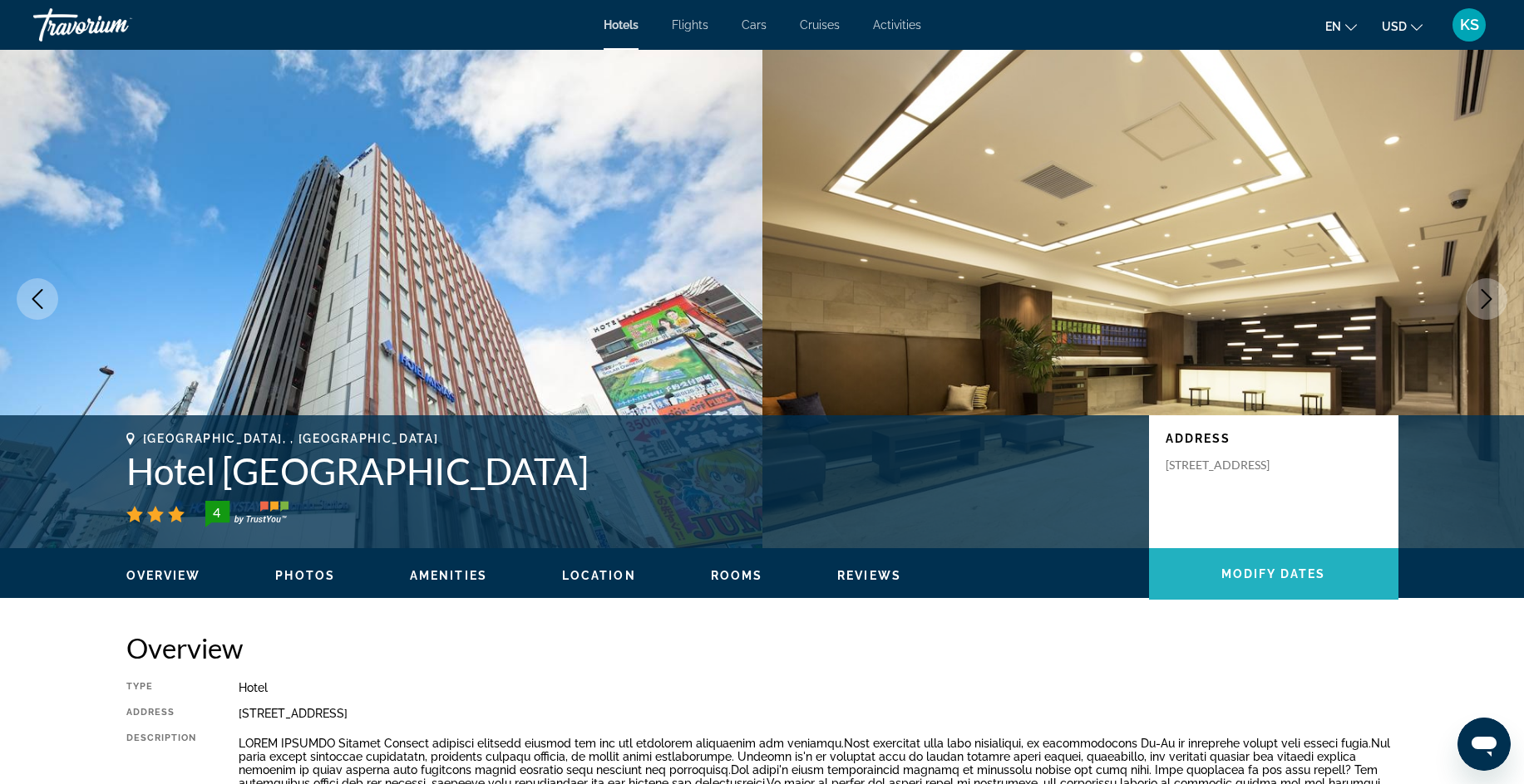
click at [1282, 570] on span "Modify Dates" at bounding box center [1273, 573] width 104 height 13
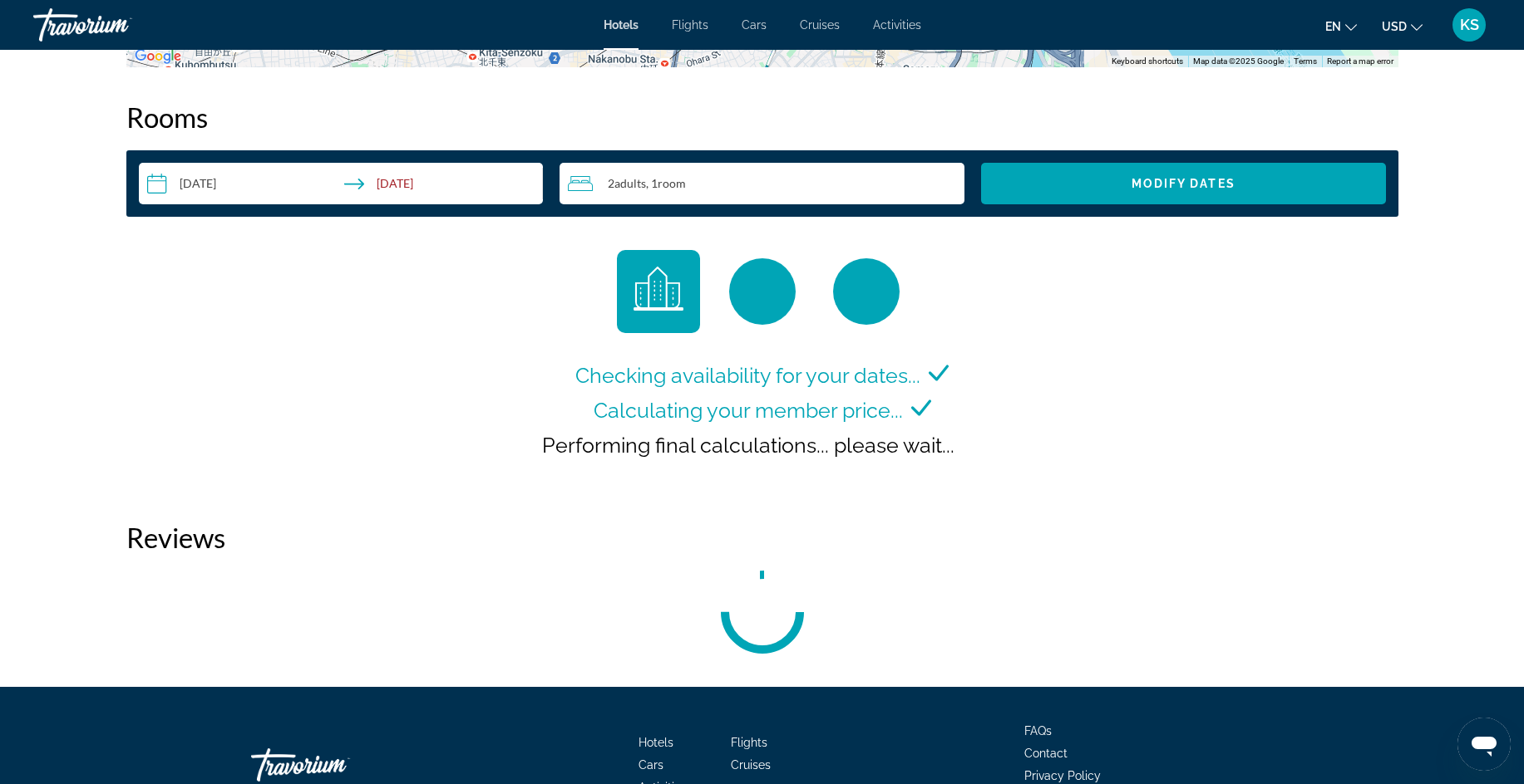
scroll to position [2103, 0]
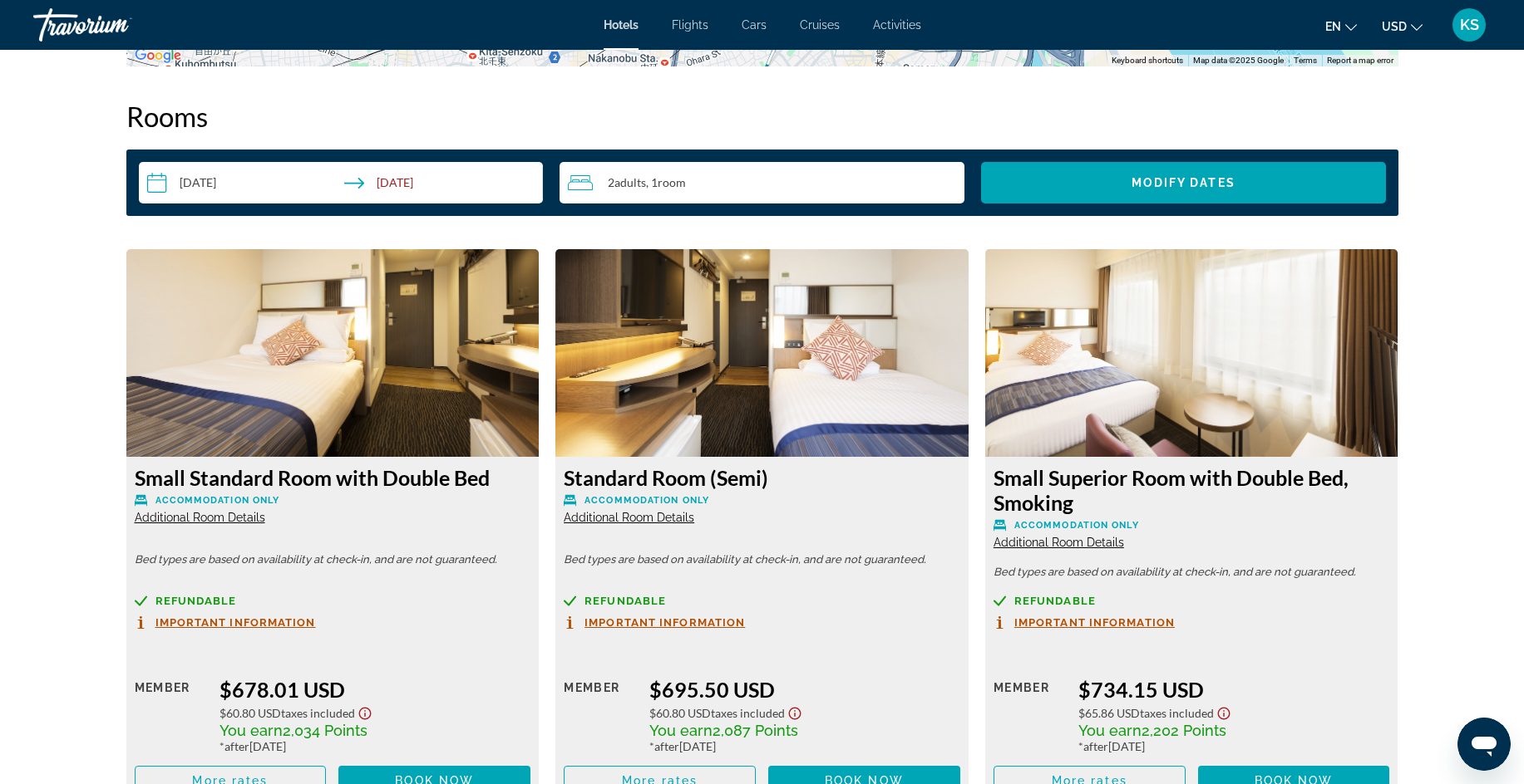
click at [217, 187] on input "**********" at bounding box center [344, 185] width 411 height 46
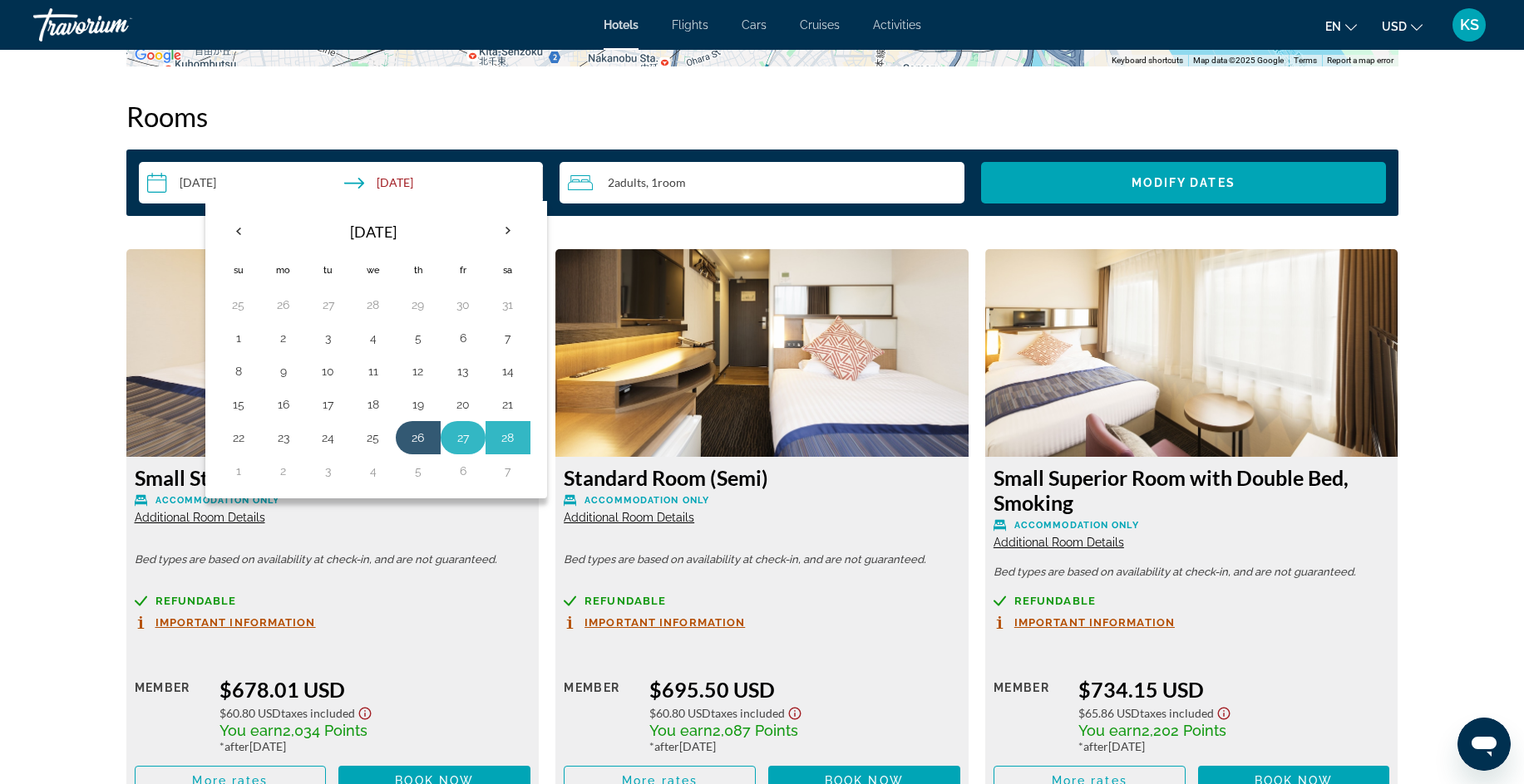
click at [459, 438] on button "27" at bounding box center [463, 438] width 27 height 24
click at [505, 232] on th "Next month" at bounding box center [507, 230] width 45 height 37
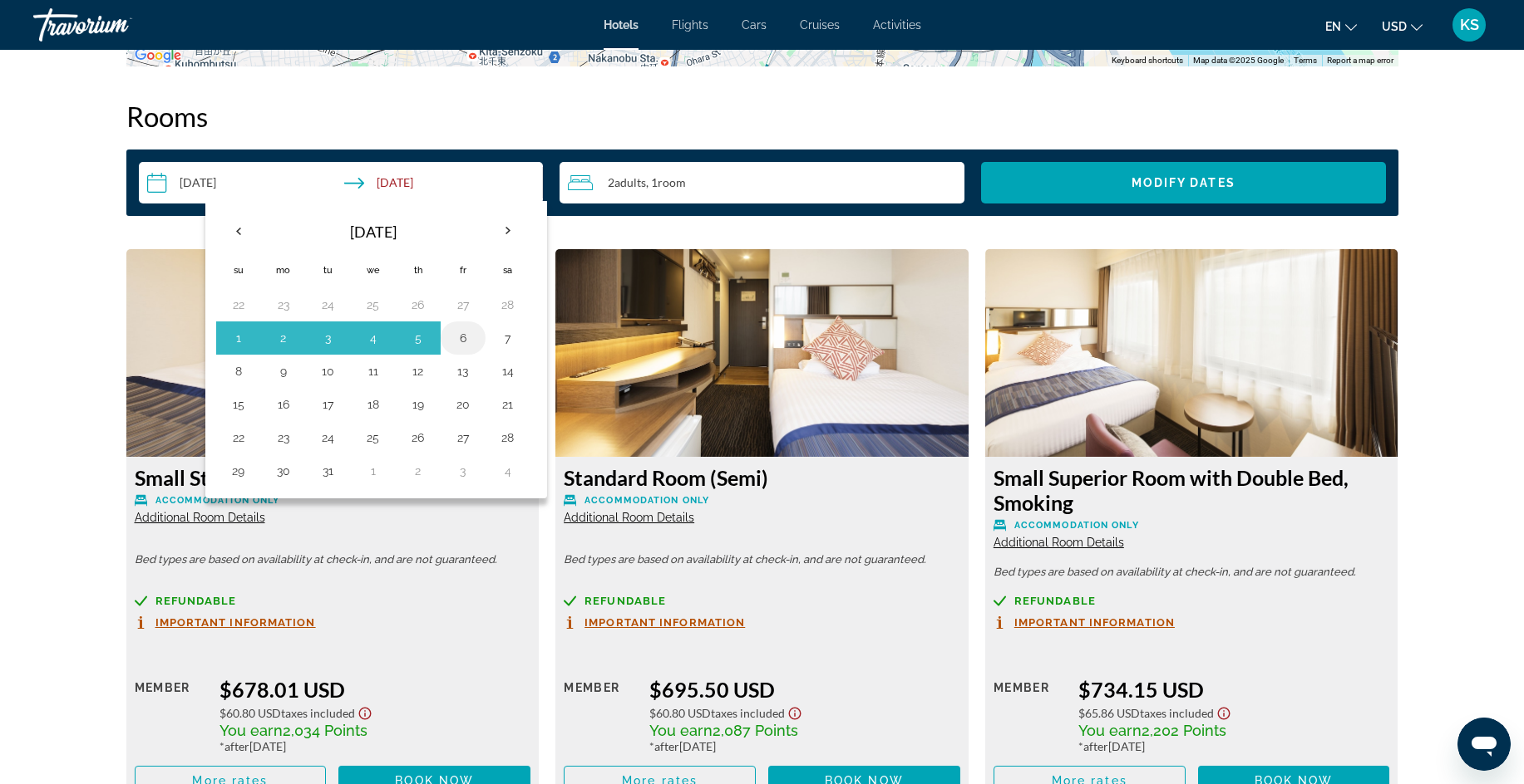
click at [457, 340] on button "6" at bounding box center [463, 338] width 27 height 24
type input "**********"
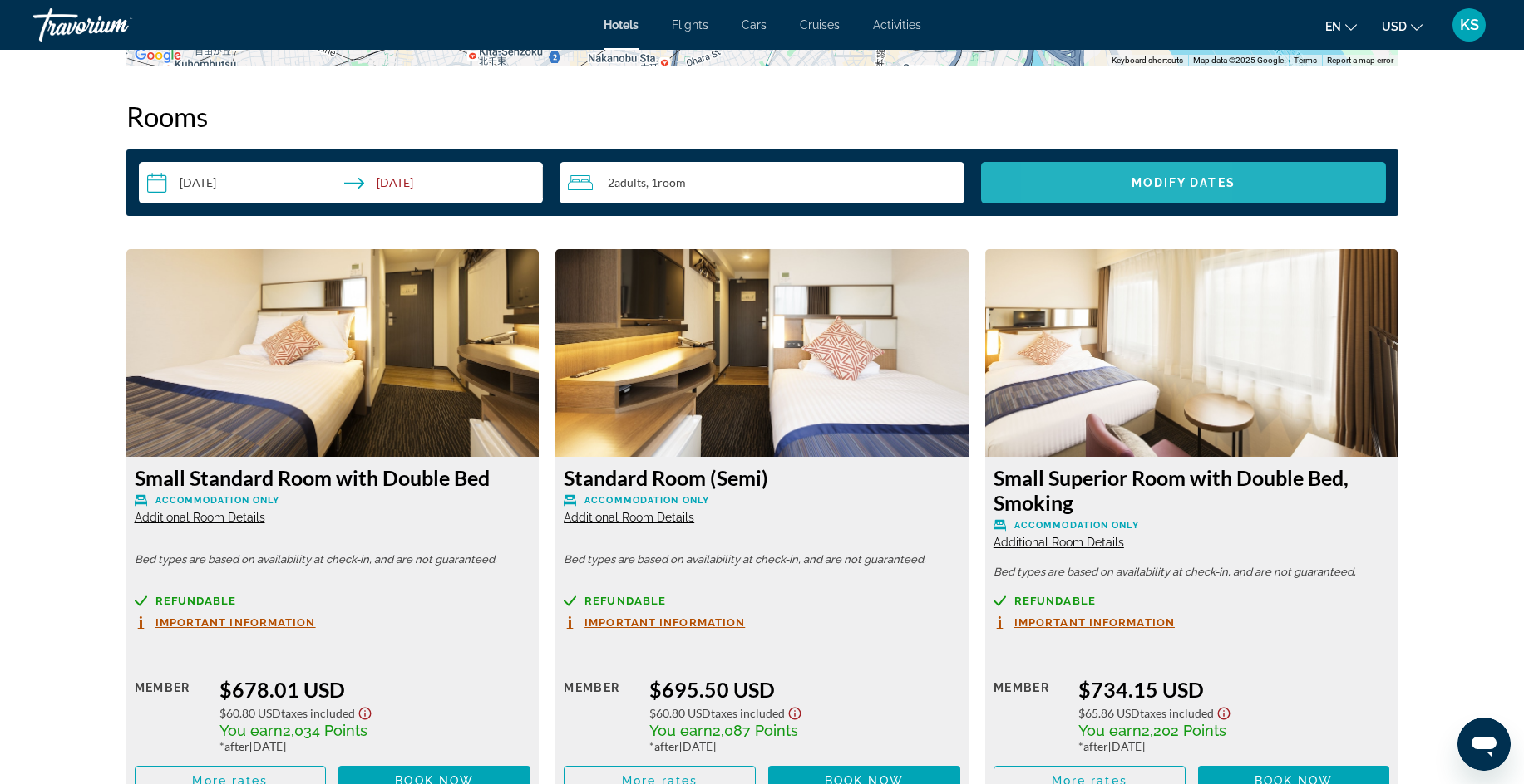
click at [1097, 183] on span "Search widget" at bounding box center [1183, 183] width 404 height 40
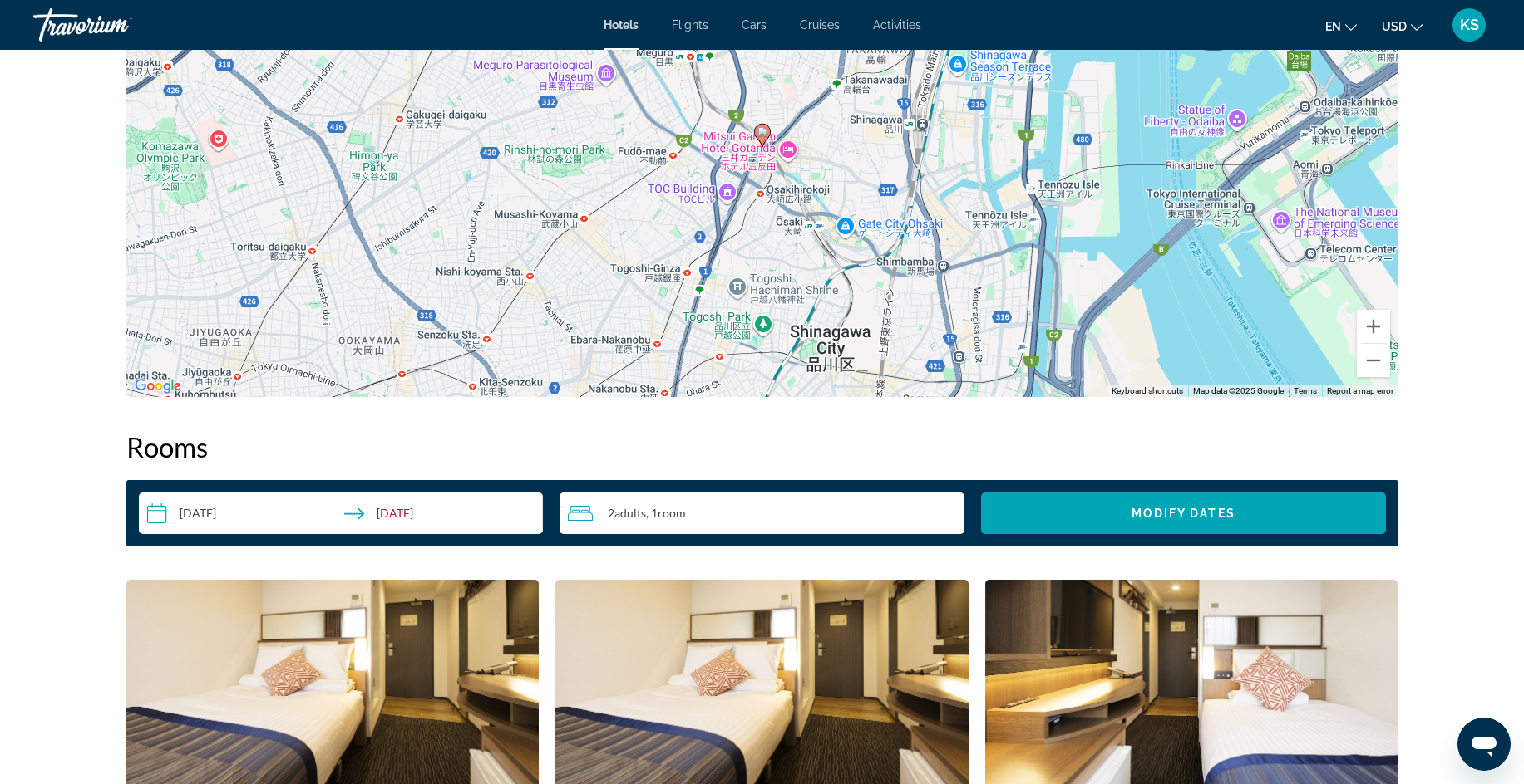
scroll to position [6558, 0]
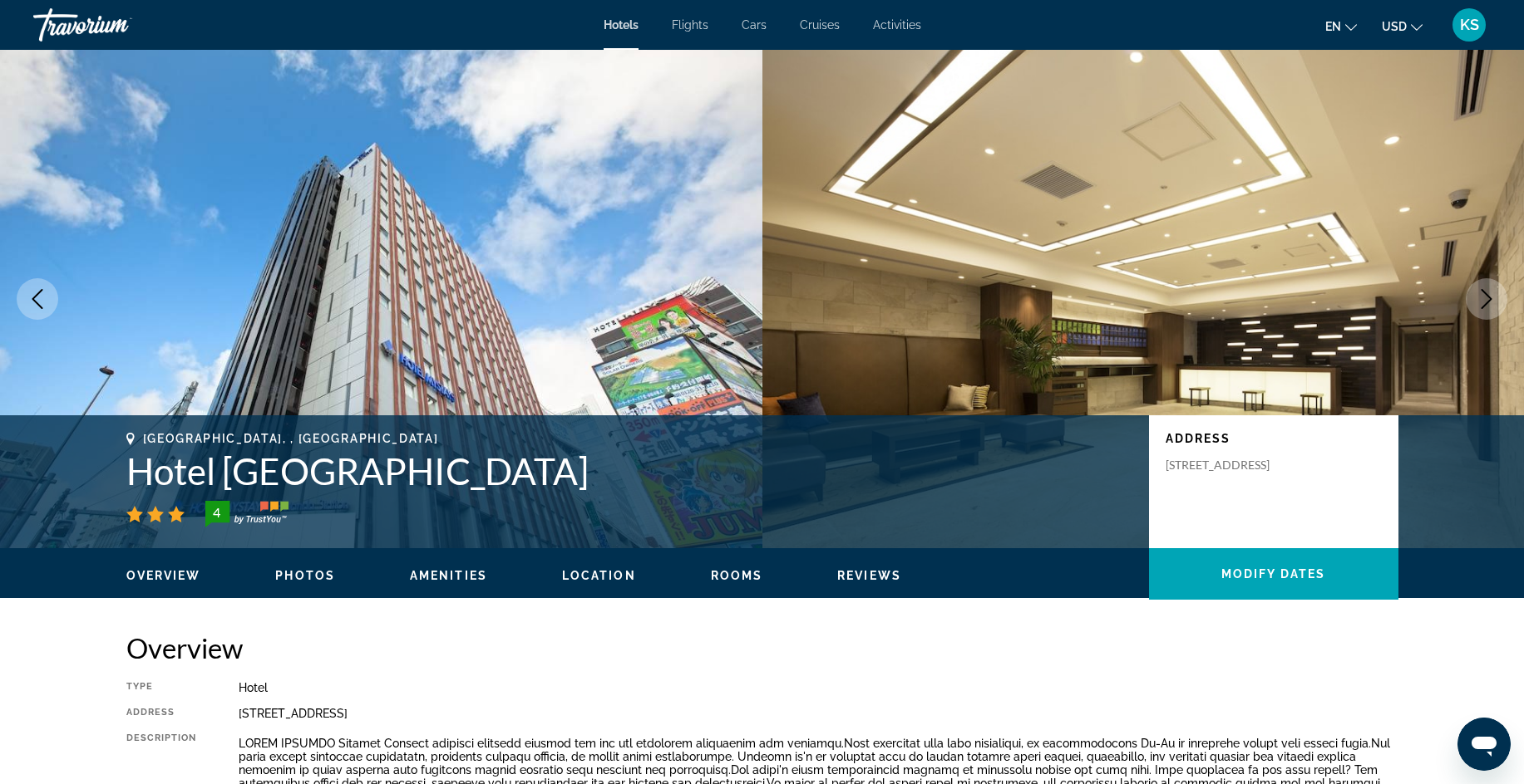
click at [320, 575] on span "Photos" at bounding box center [305, 575] width 60 height 13
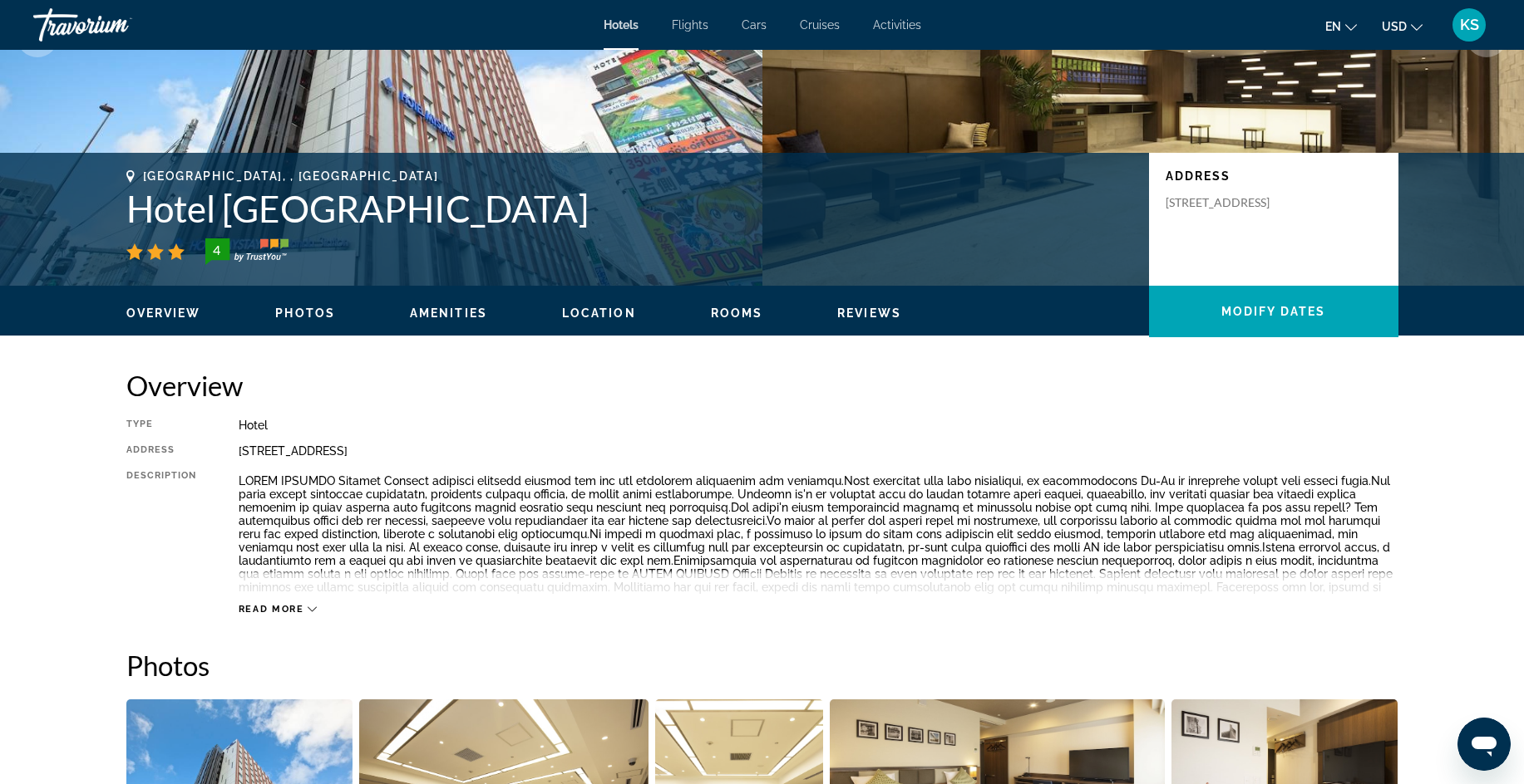
scroll to position [160, 0]
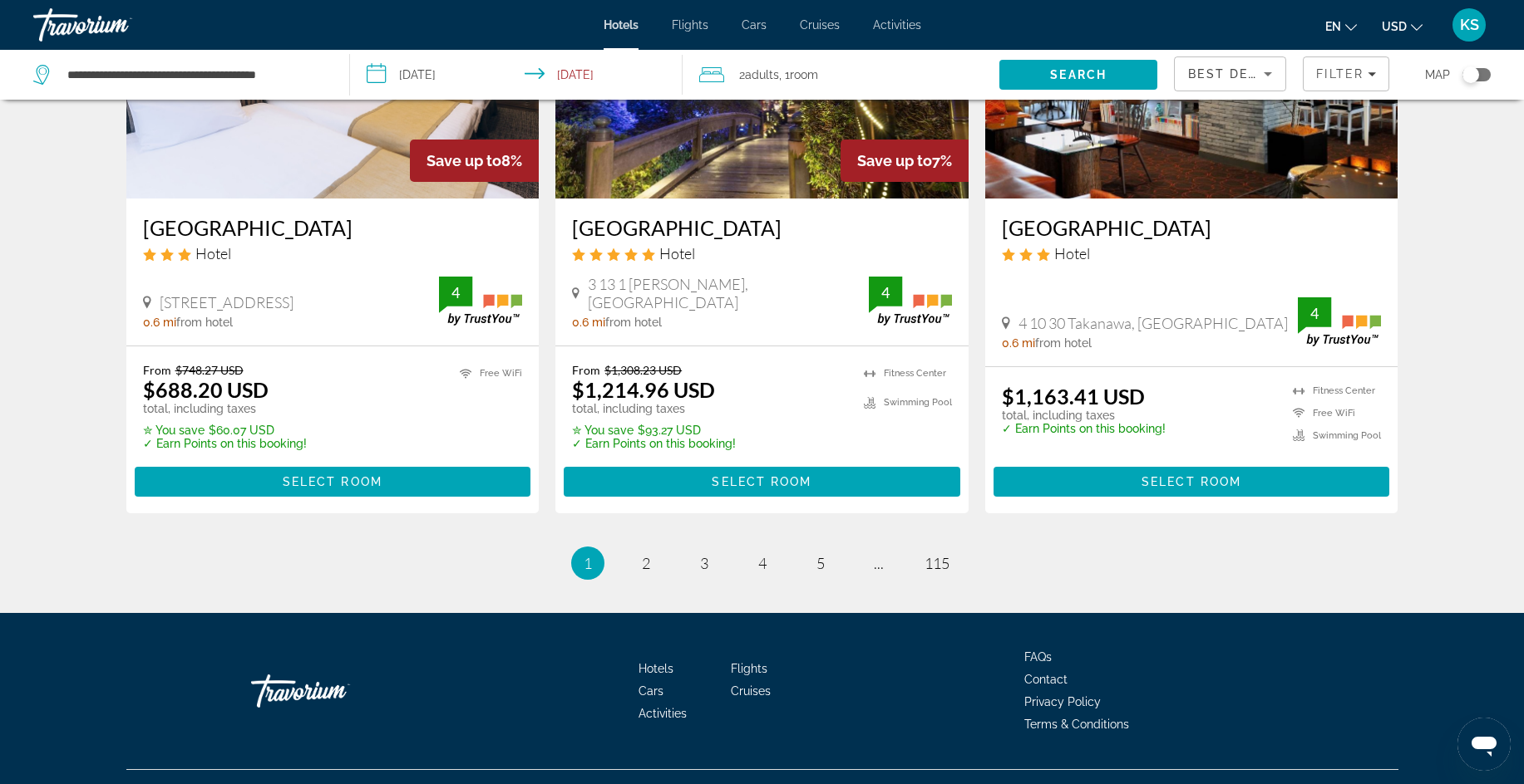
scroll to position [2099, 0]
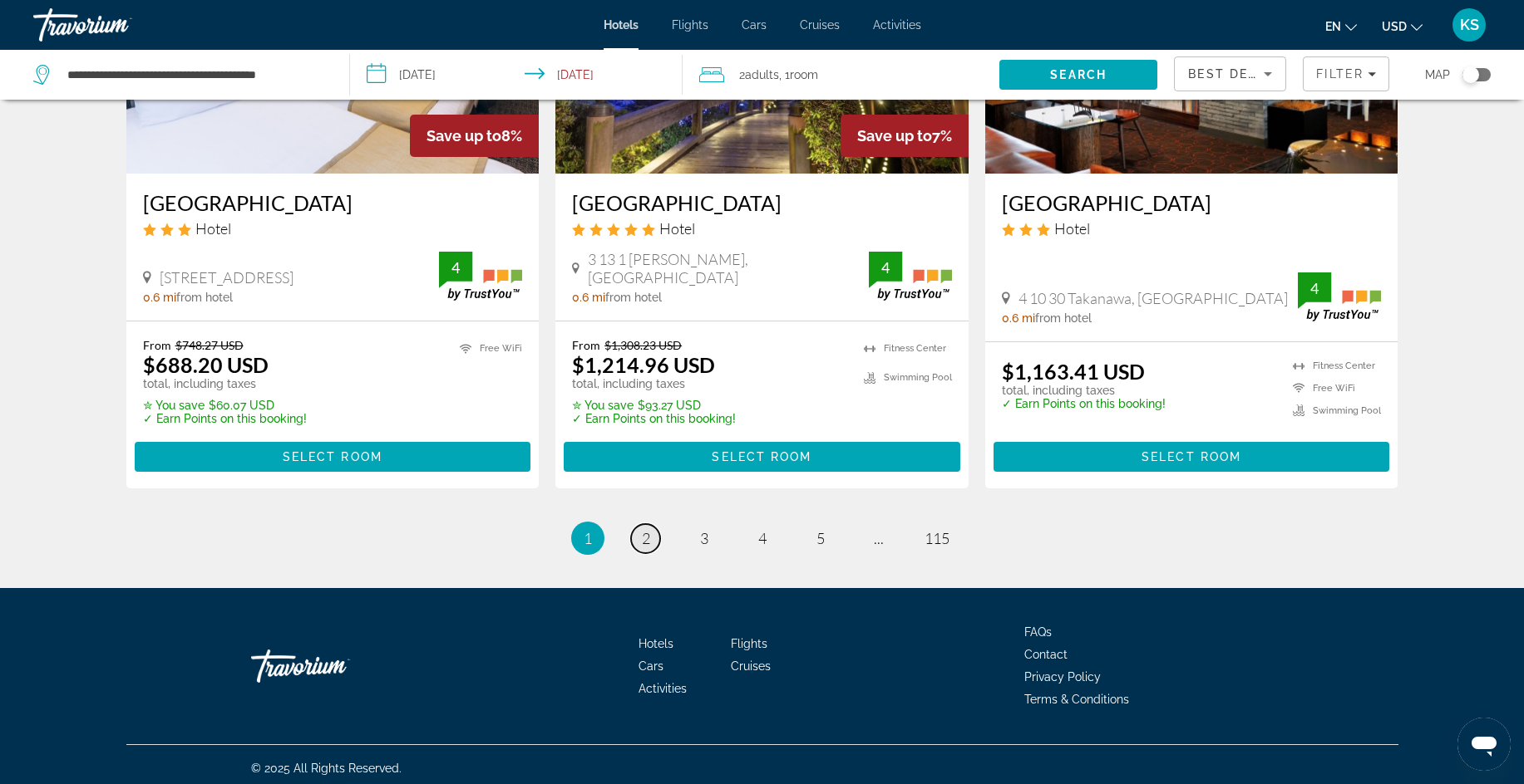
click at [649, 530] on span "2" at bounding box center [646, 538] width 8 height 18
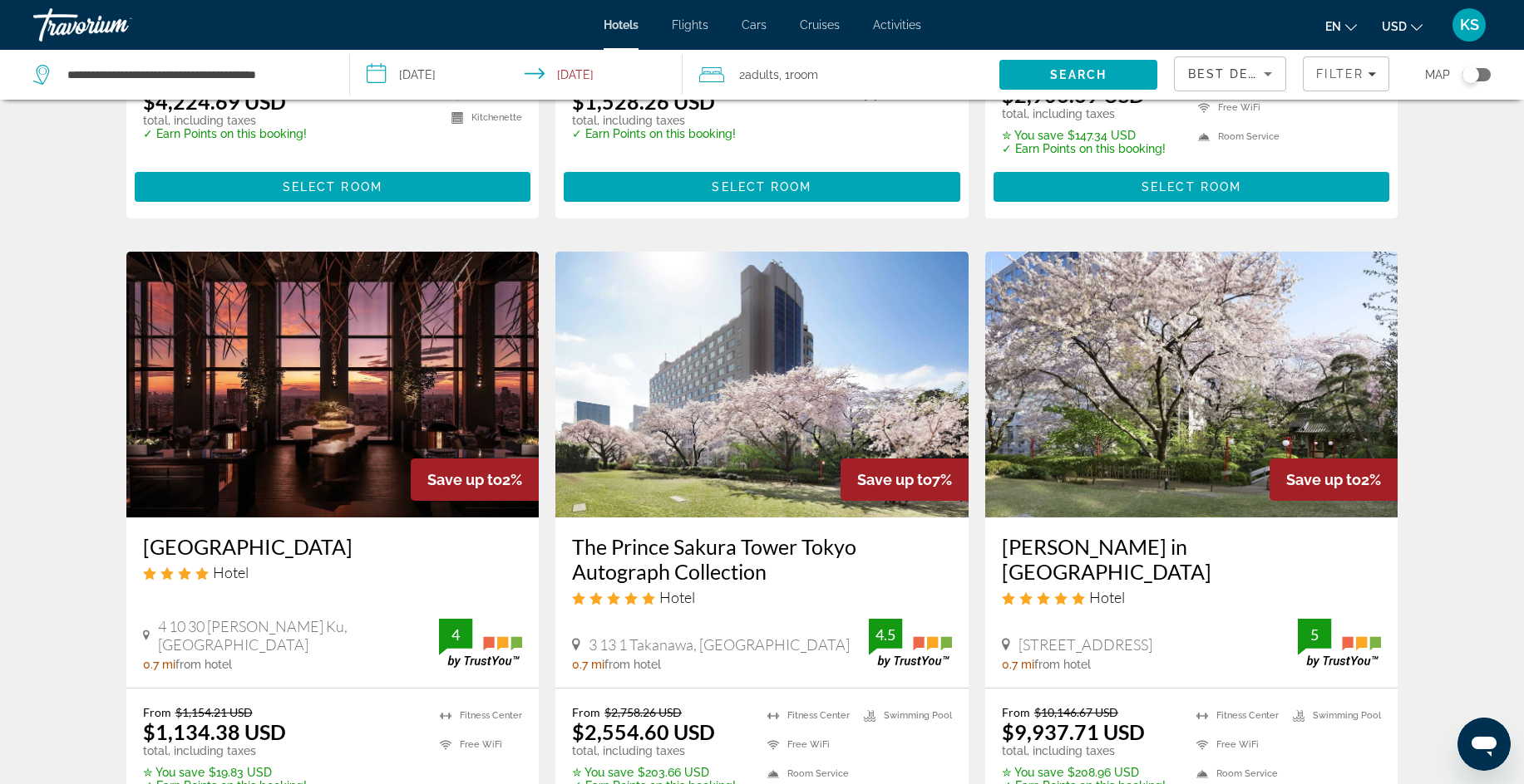
scroll to position [523, 0]
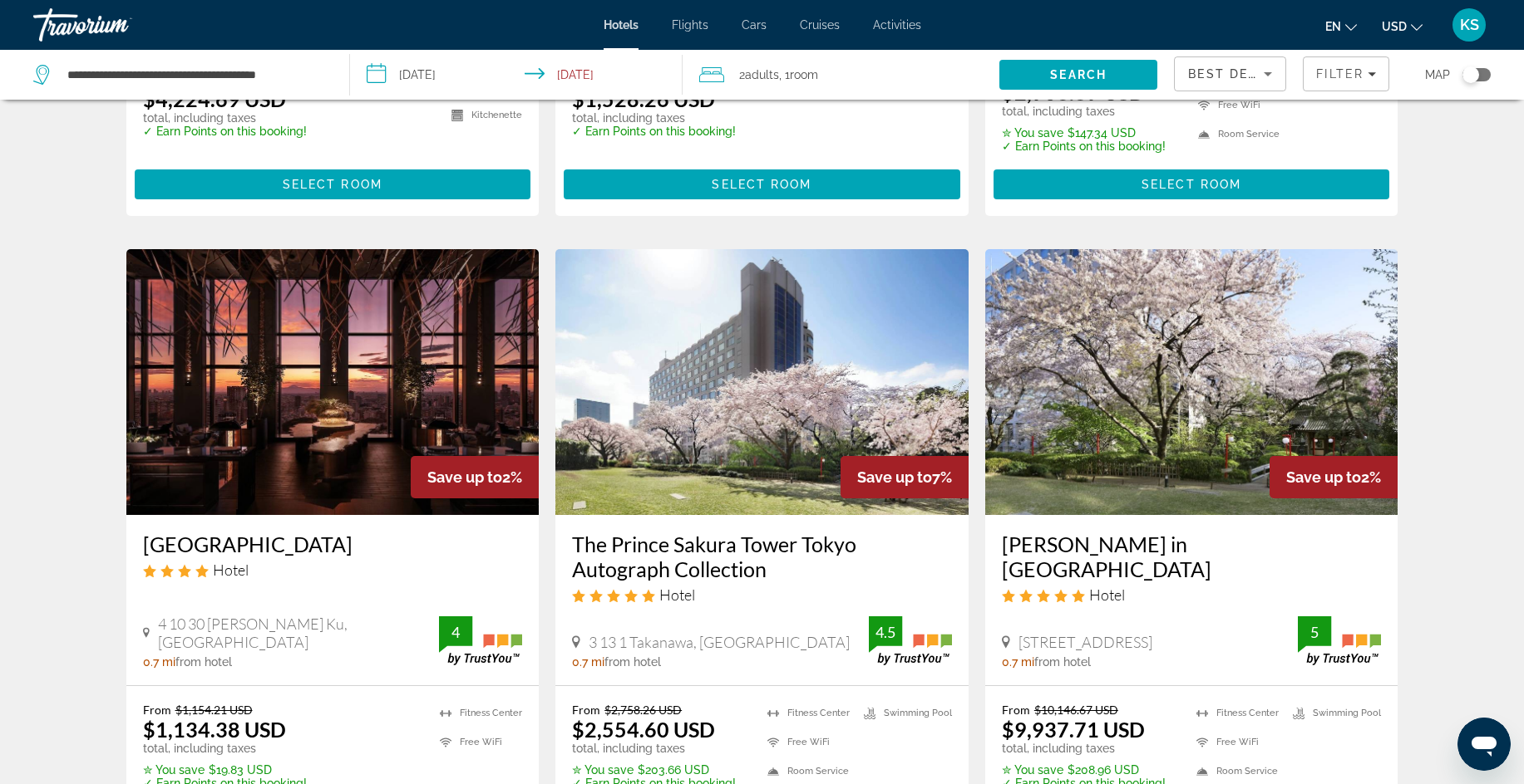
click at [310, 479] on img "Main content" at bounding box center [333, 382] width 413 height 266
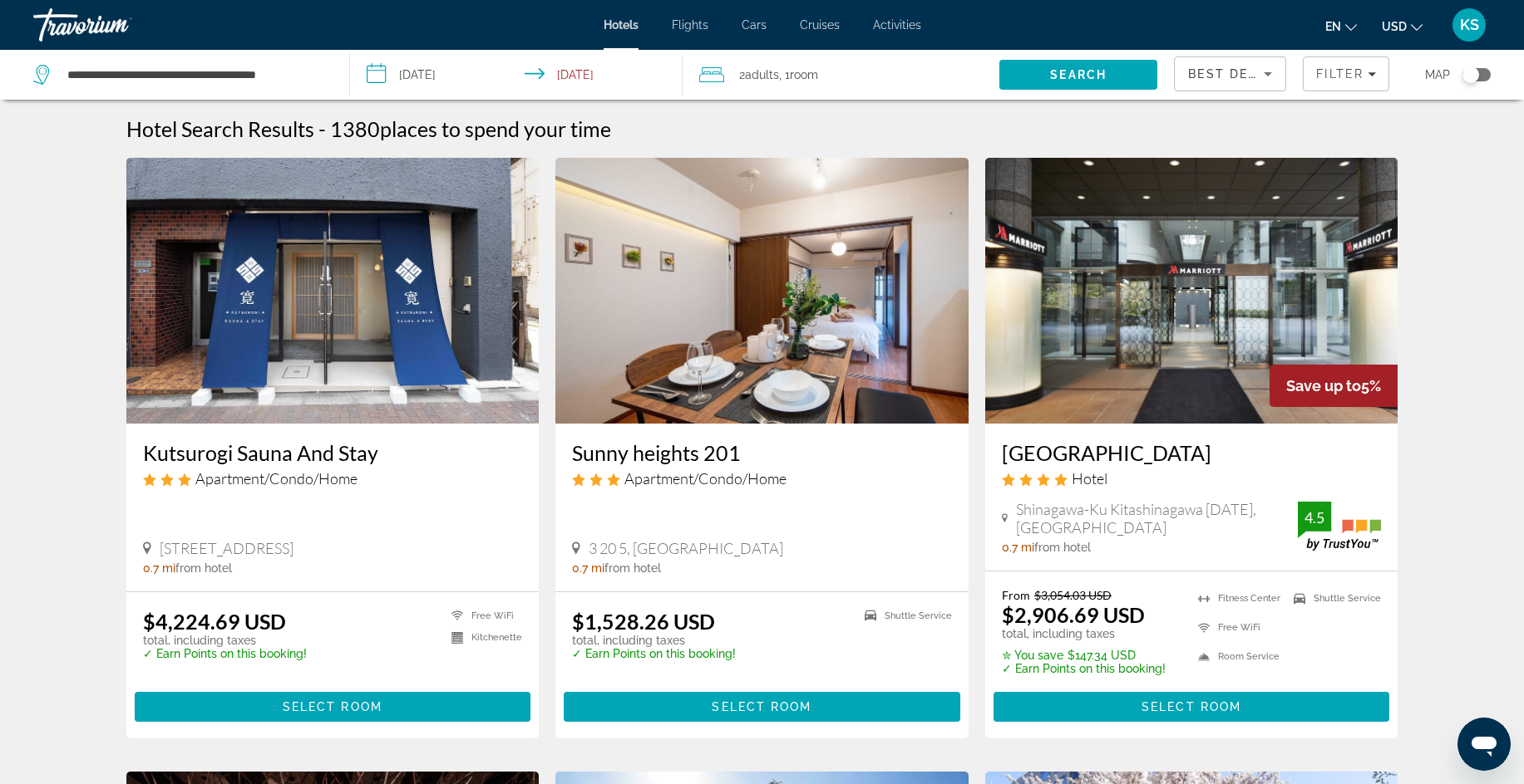
drag, startPoint x: 1523, startPoint y: 185, endPoint x: 1521, endPoint y: 293, distance: 108.0
drag, startPoint x: 1527, startPoint y: 212, endPoint x: 358, endPoint y: 565, distance: 1221.1
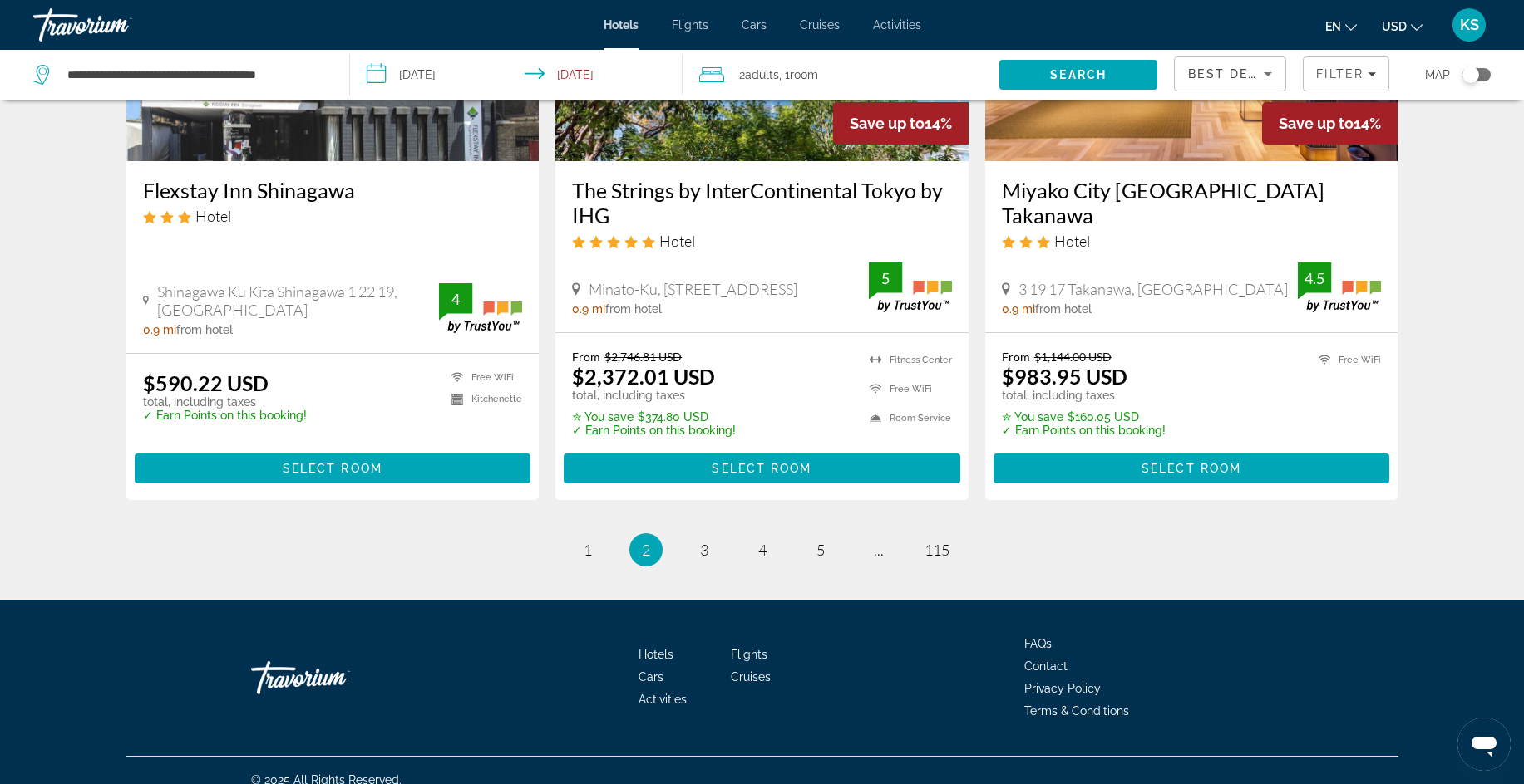
scroll to position [2134, 0]
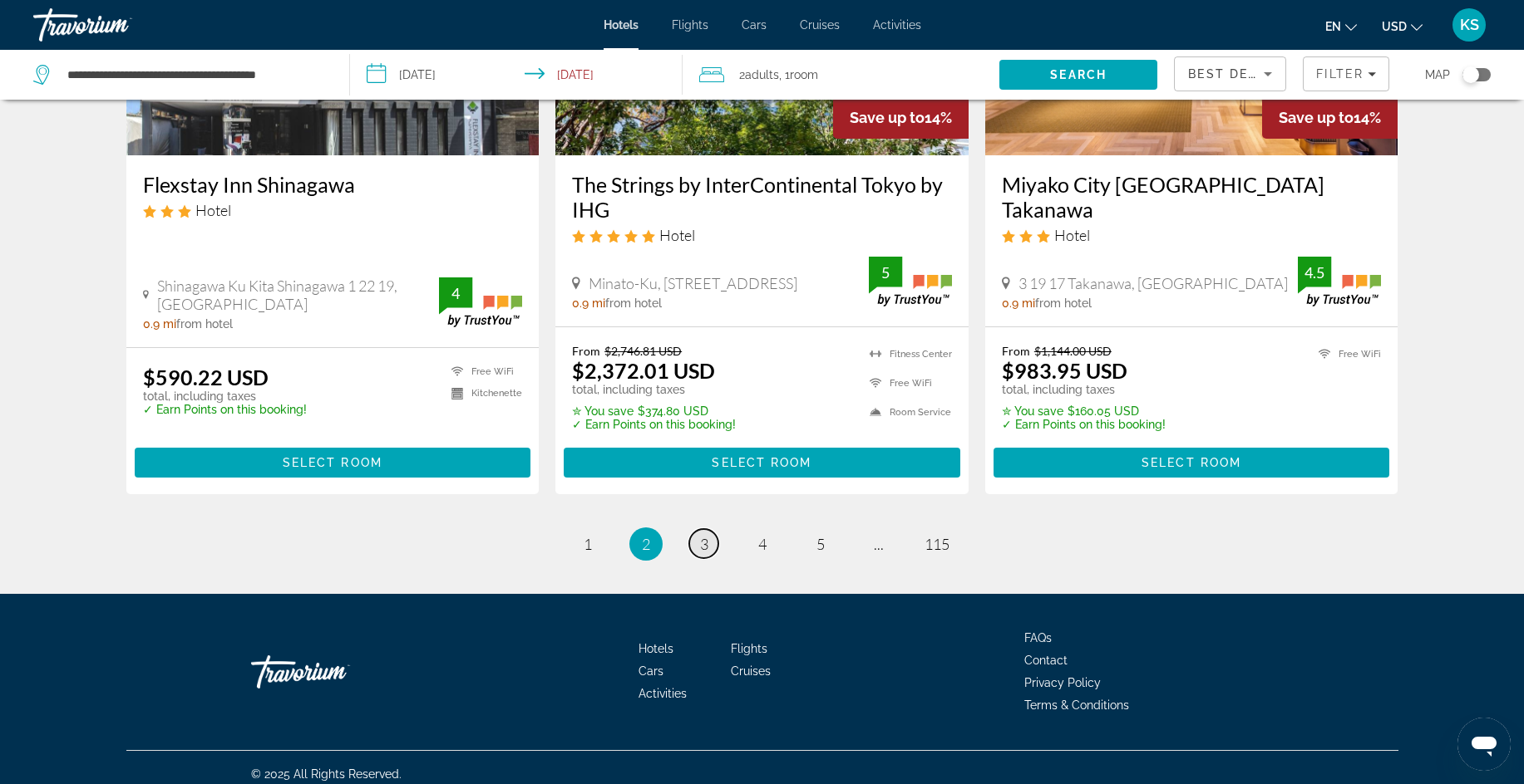
click at [700, 547] on span "3" at bounding box center [704, 544] width 8 height 18
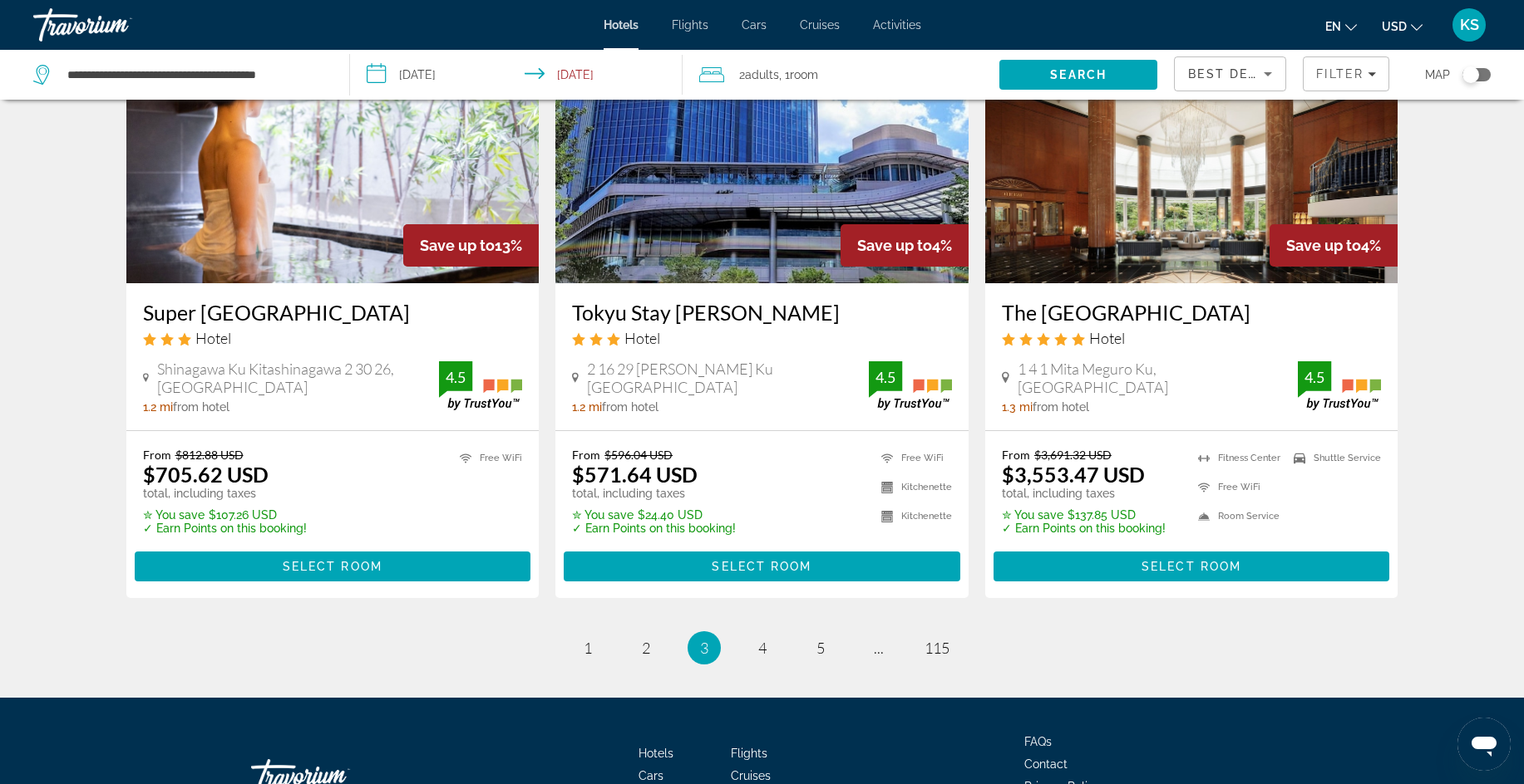
scroll to position [1982, 0]
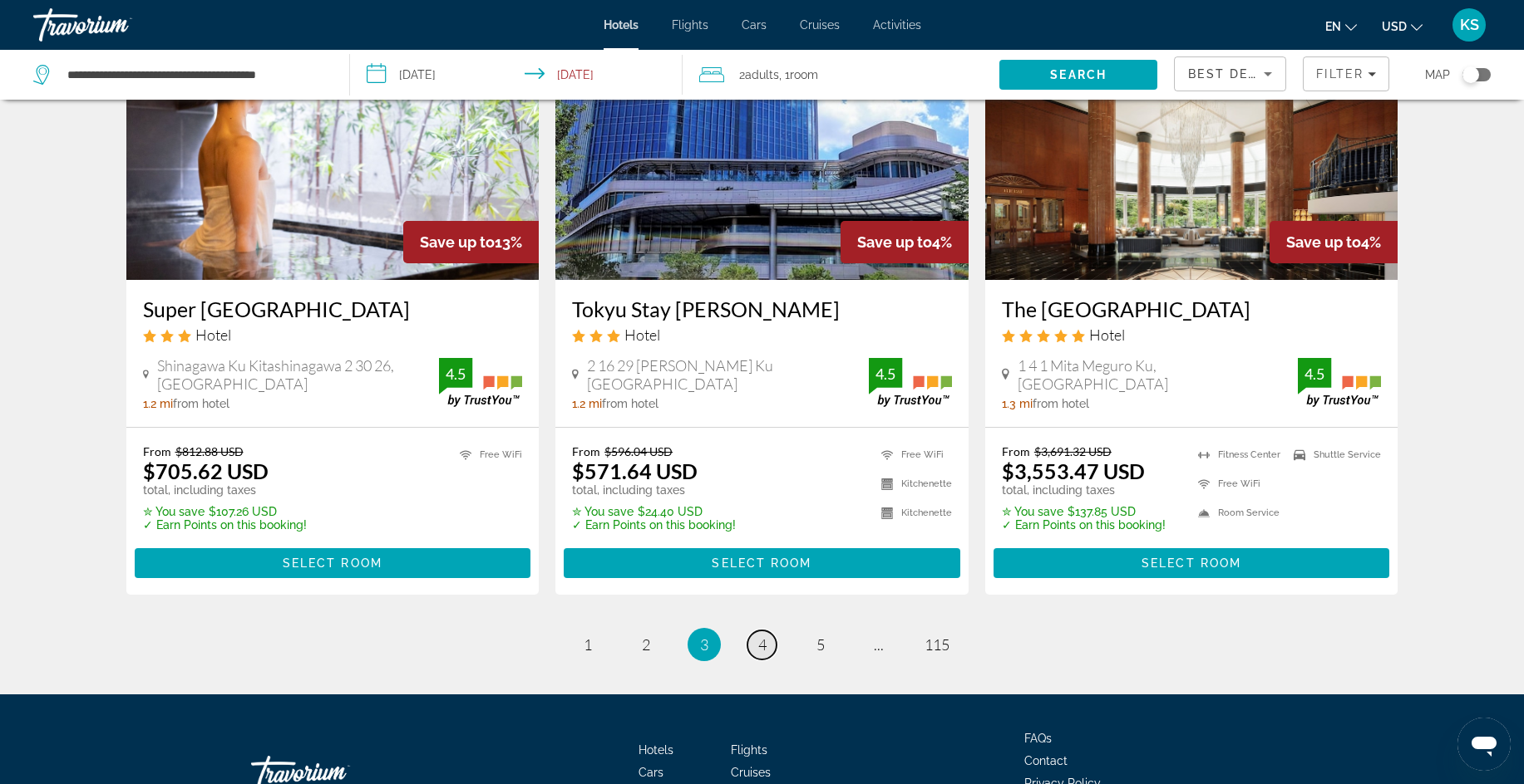
click at [756, 642] on link "page 4" at bounding box center [762, 645] width 29 height 29
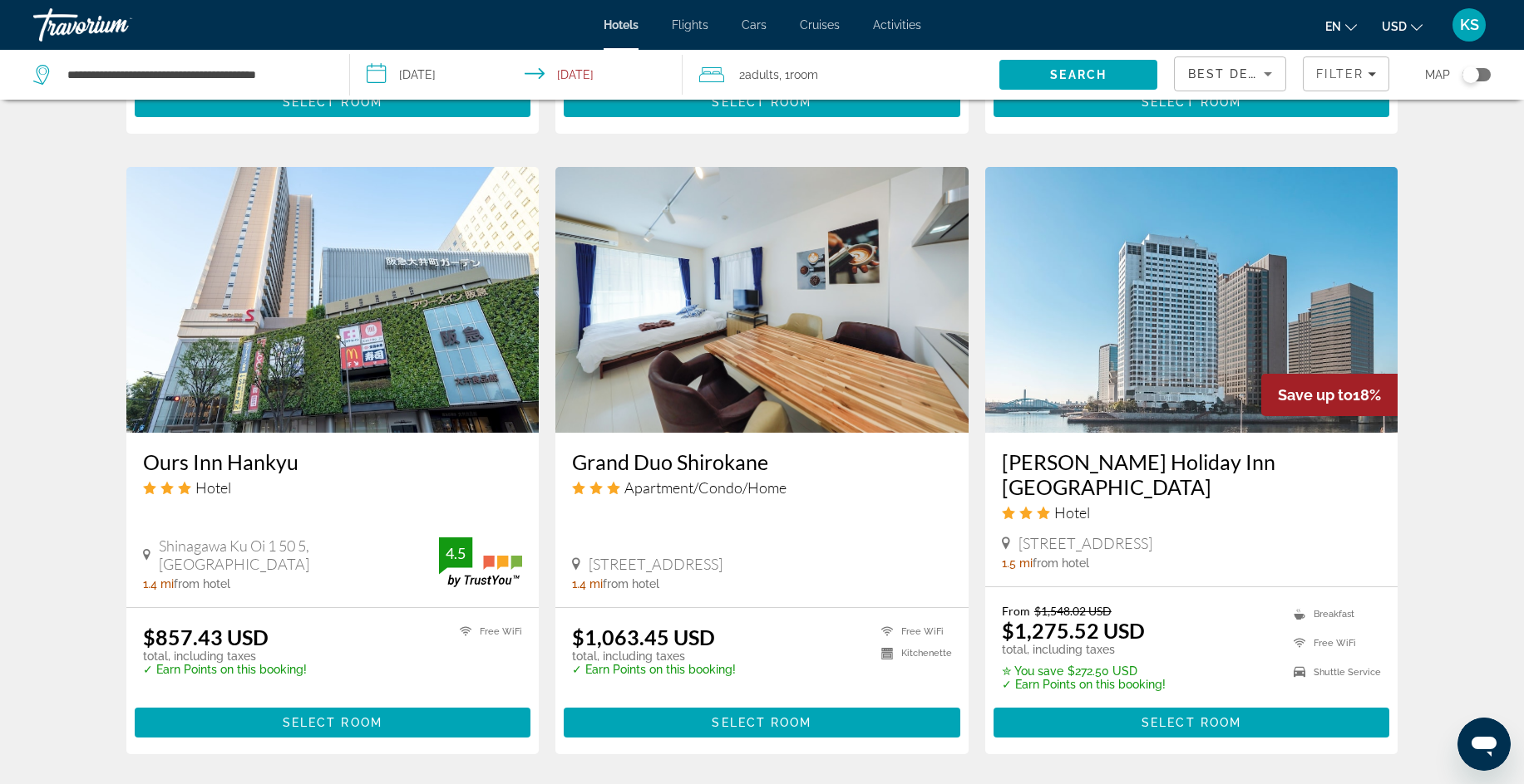
scroll to position [1228, 0]
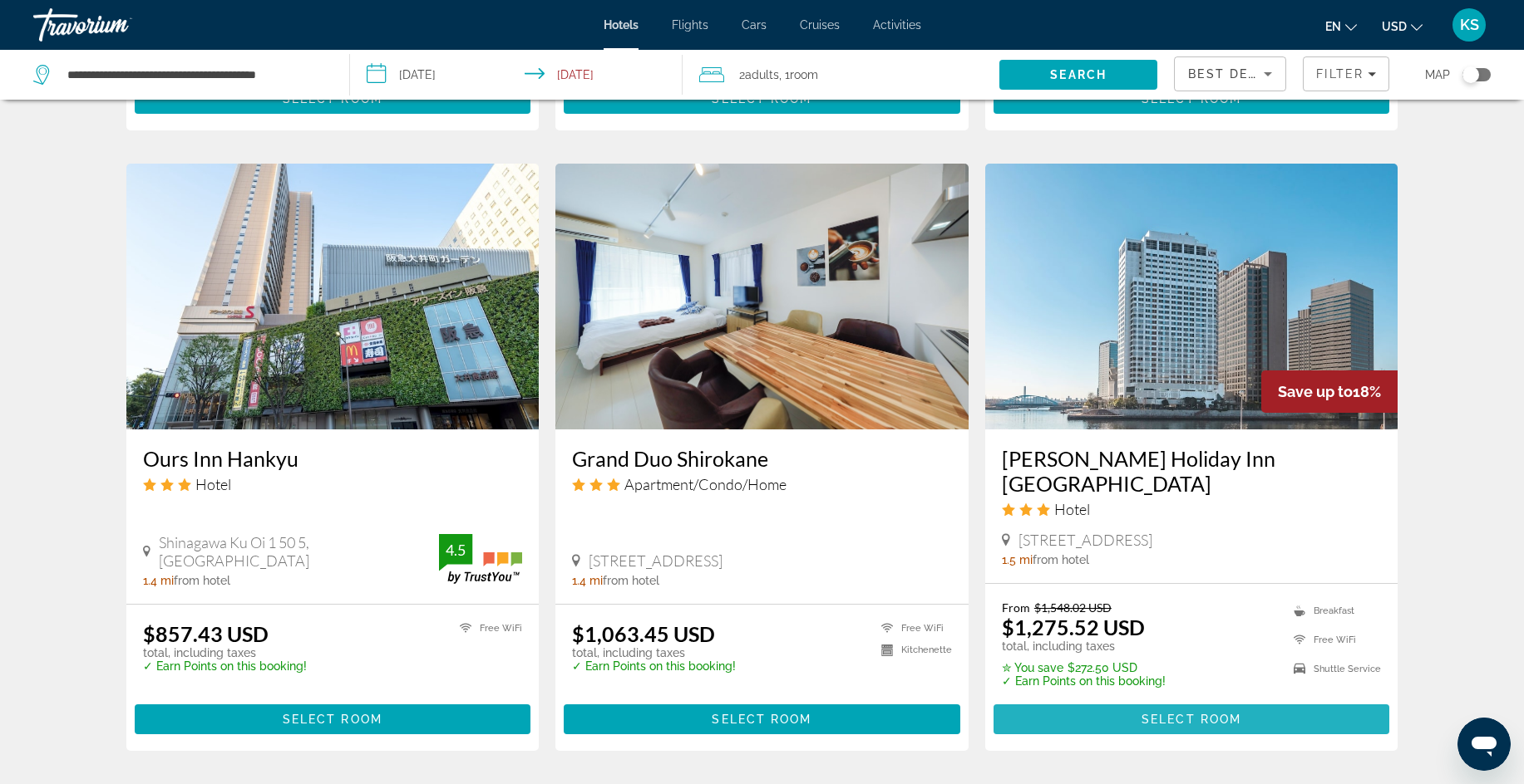
click at [1196, 713] on span "Select Room" at bounding box center [1191, 719] width 100 height 13
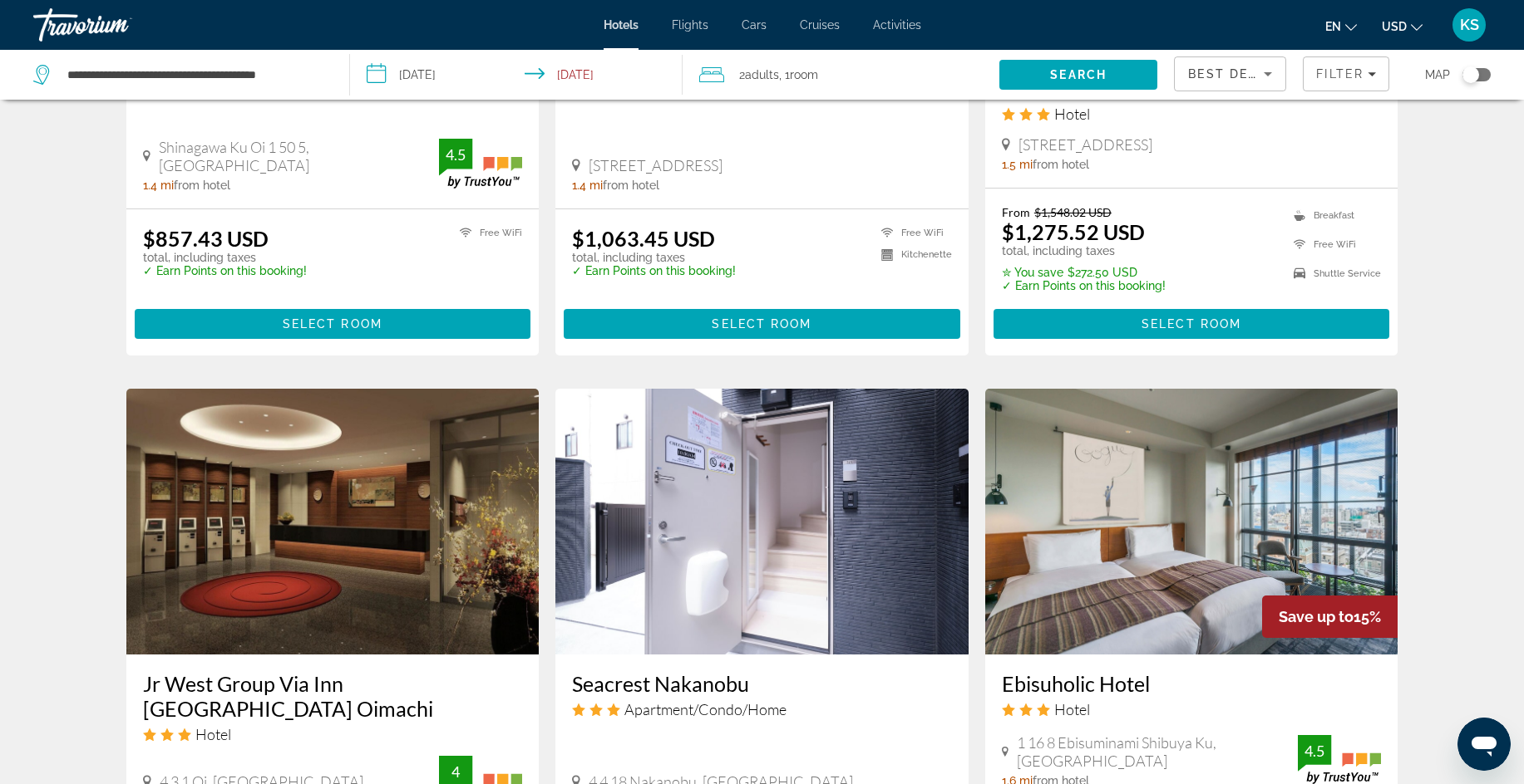
scroll to position [1627, 0]
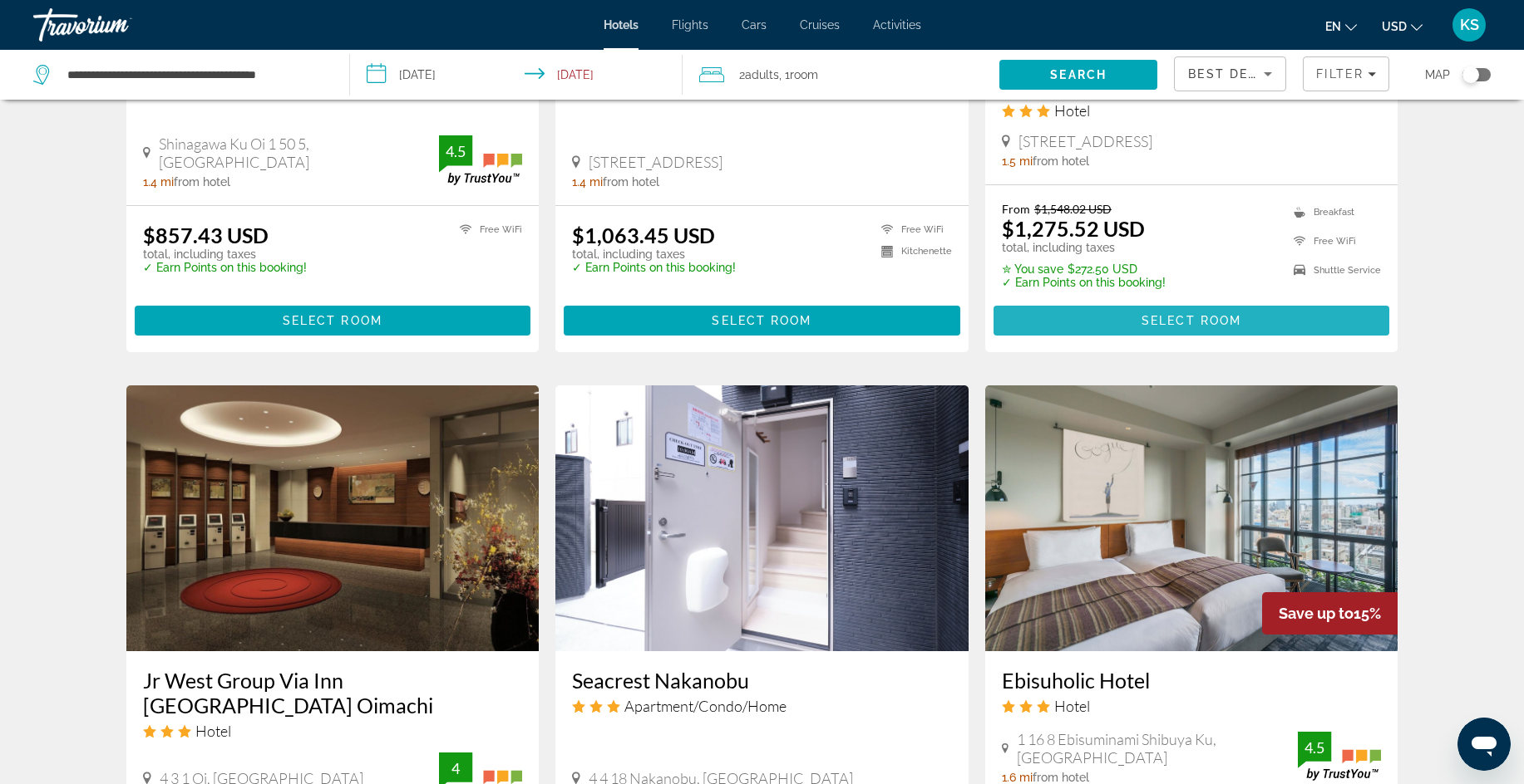
click at [1265, 301] on span "Main content" at bounding box center [1191, 320] width 397 height 40
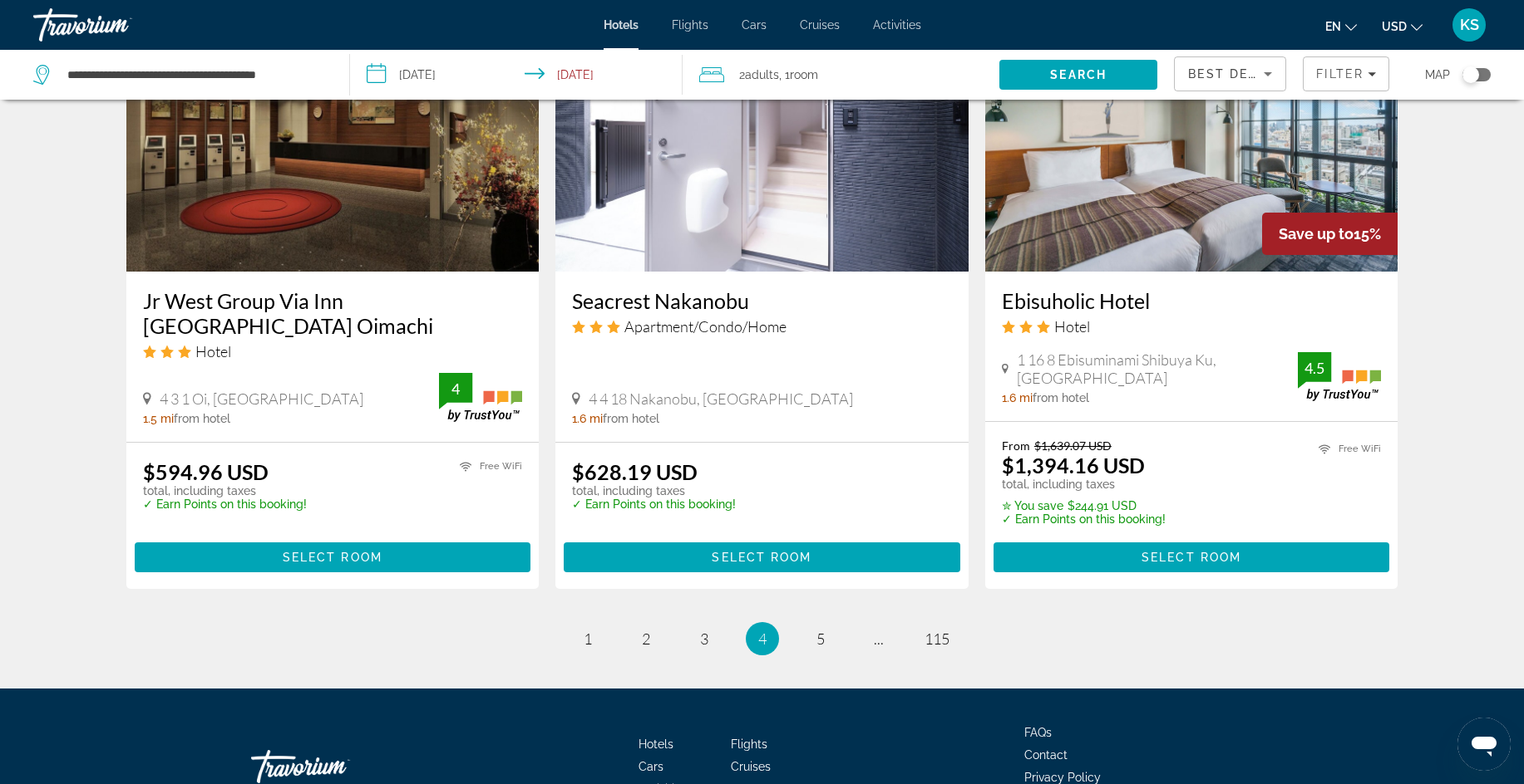
scroll to position [2017, 0]
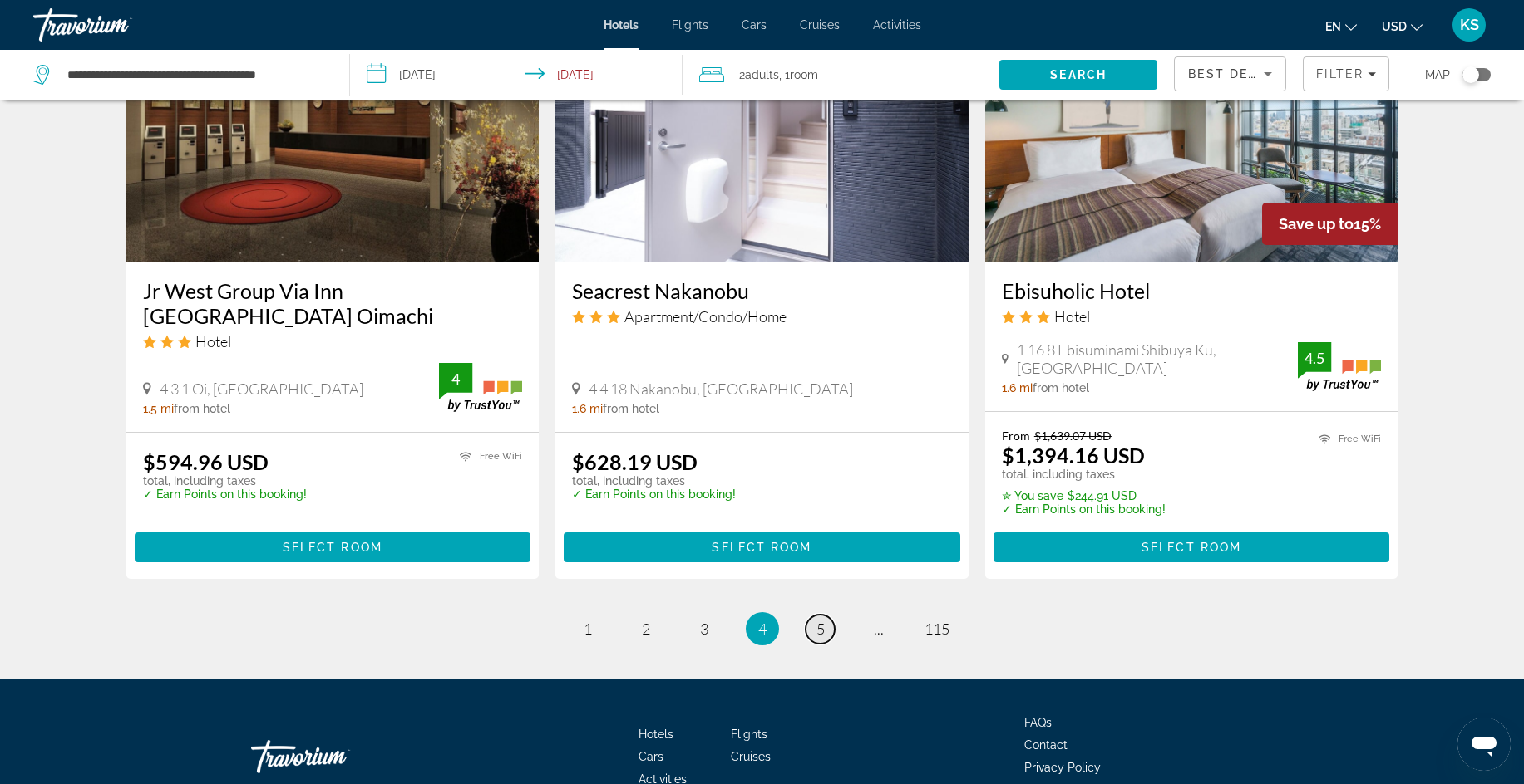
click at [817, 620] on span "5" at bounding box center [820, 629] width 8 height 18
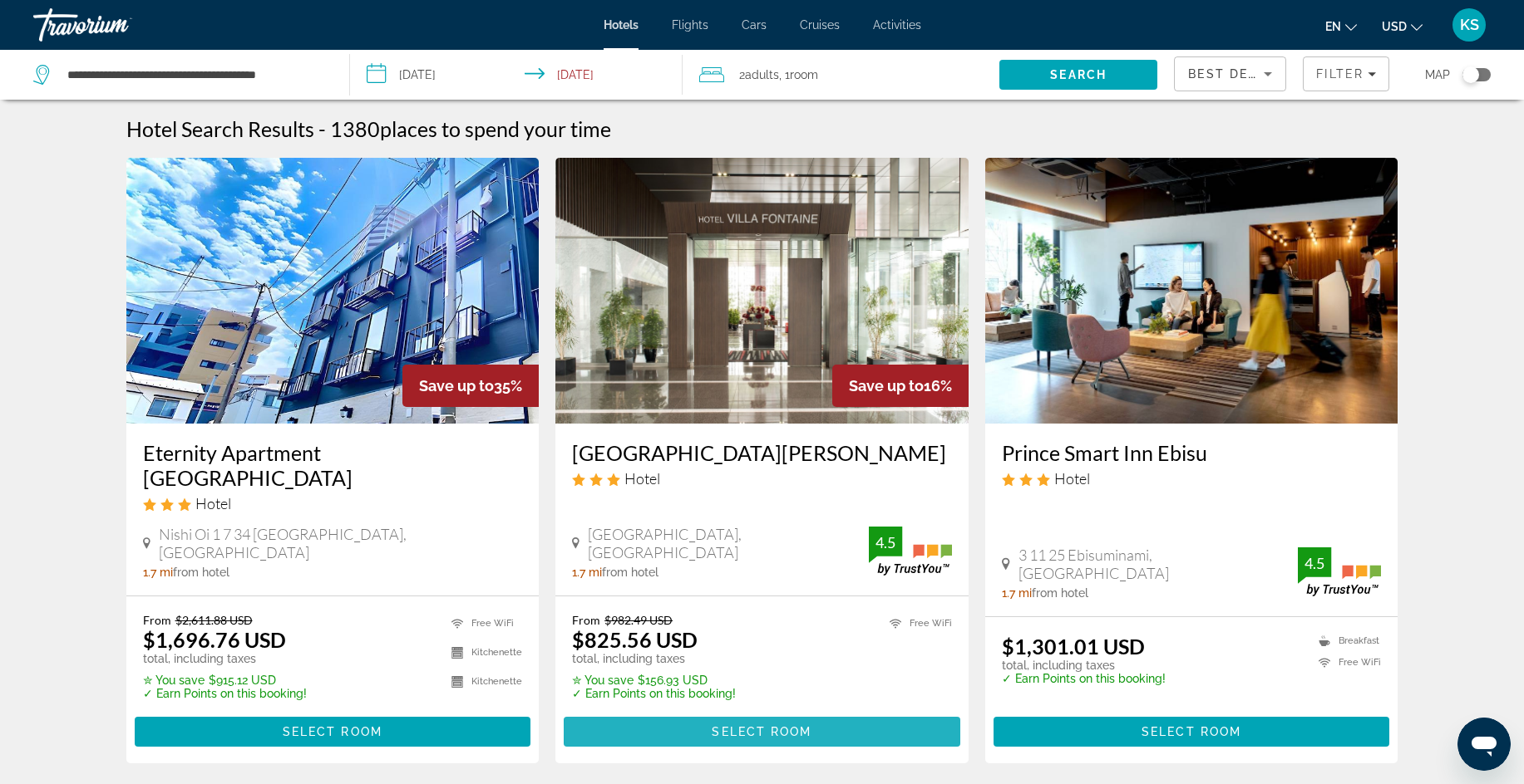
click at [816, 712] on span "Main content" at bounding box center [762, 732] width 397 height 40
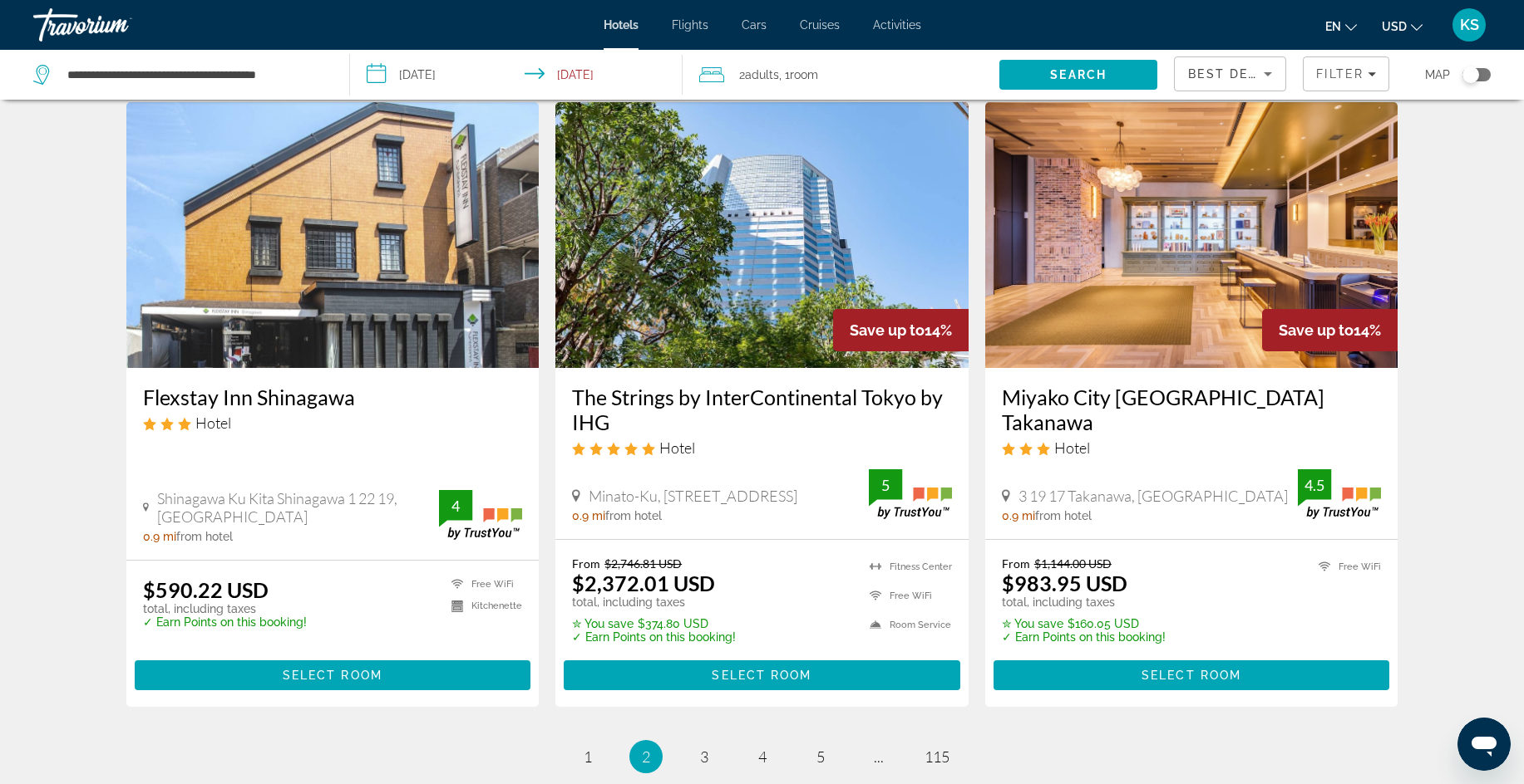
scroll to position [2147, 0]
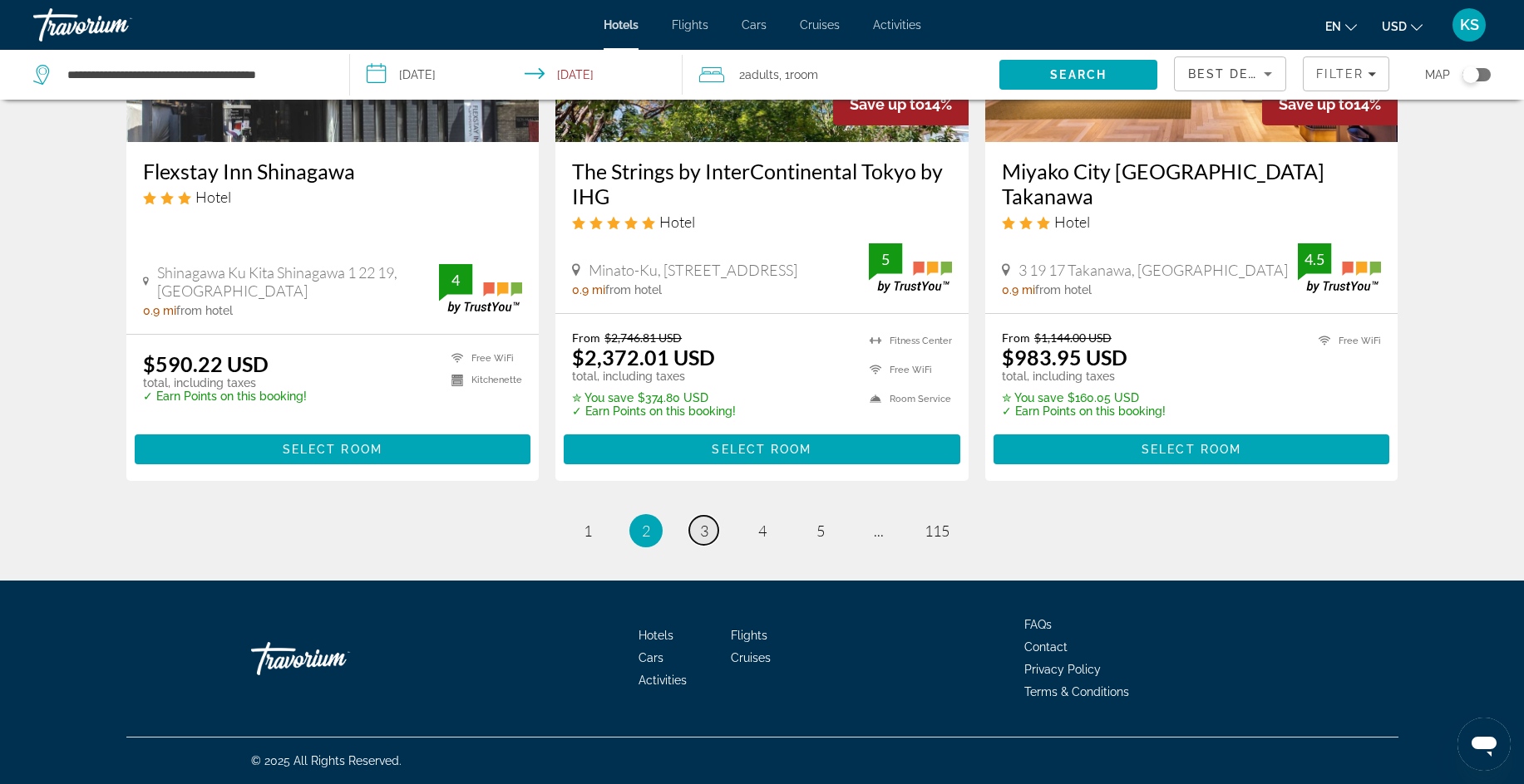
click at [701, 534] on span "3" at bounding box center [704, 531] width 8 height 18
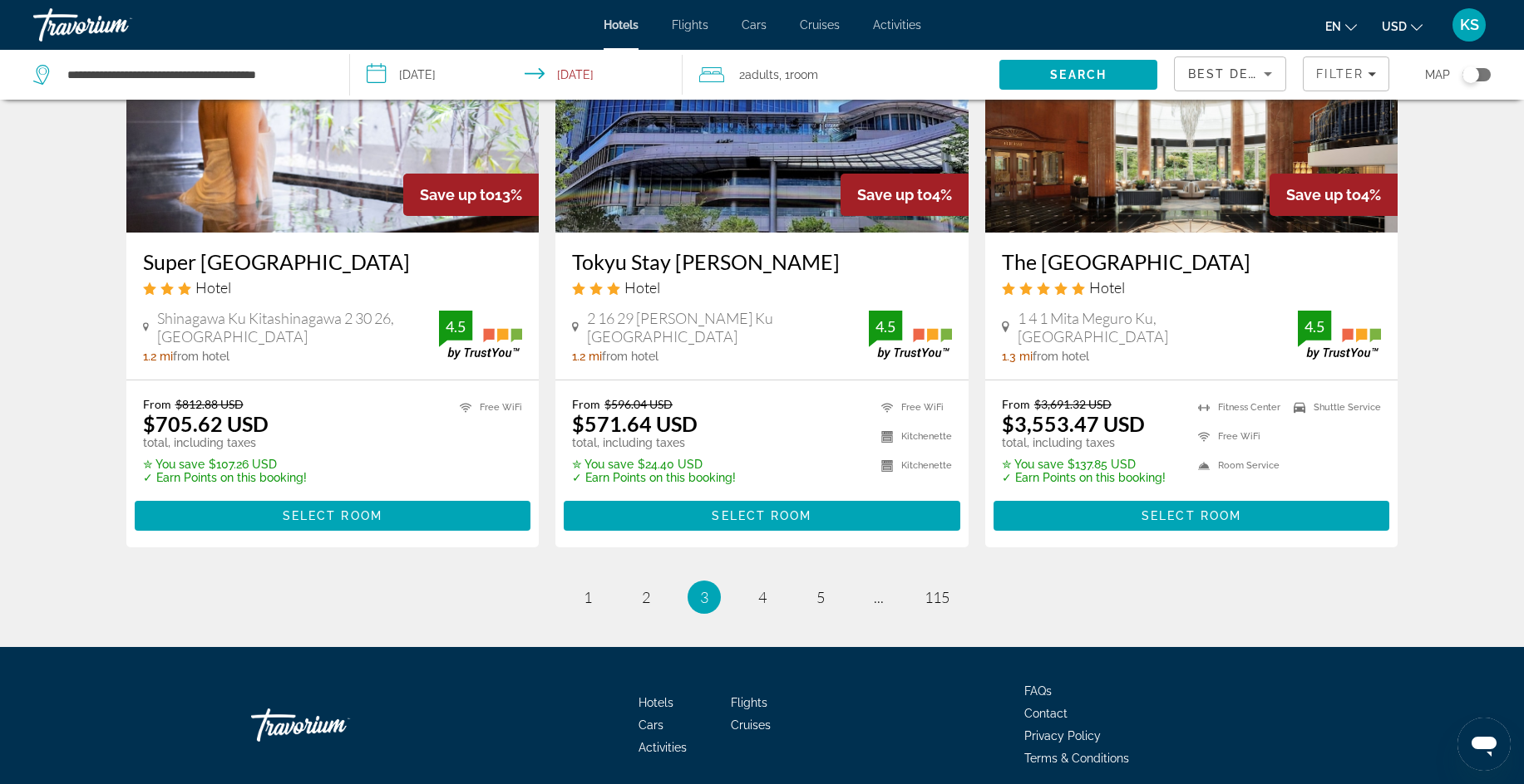
scroll to position [2086, 0]
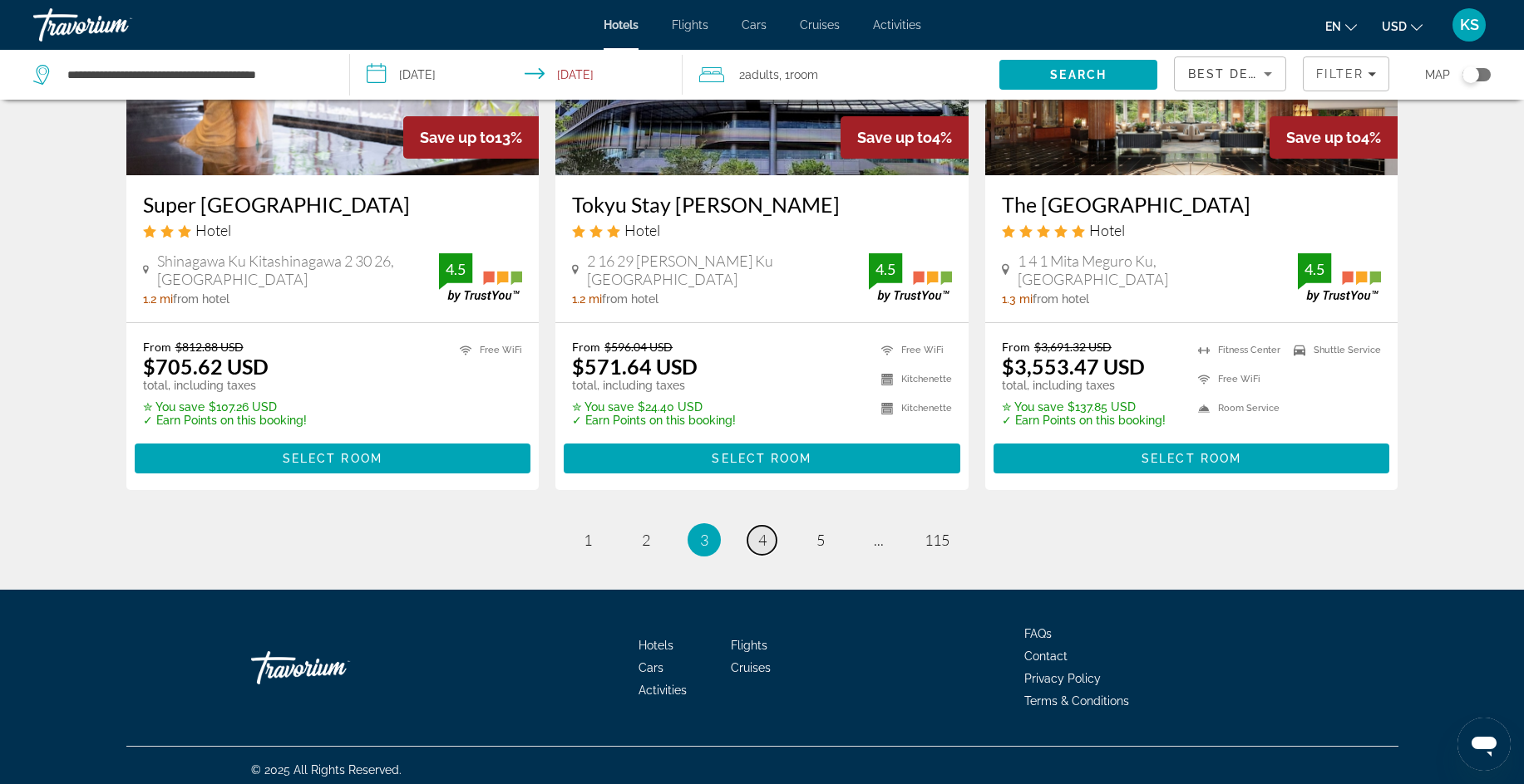
click at [762, 536] on span "4" at bounding box center [762, 540] width 8 height 18
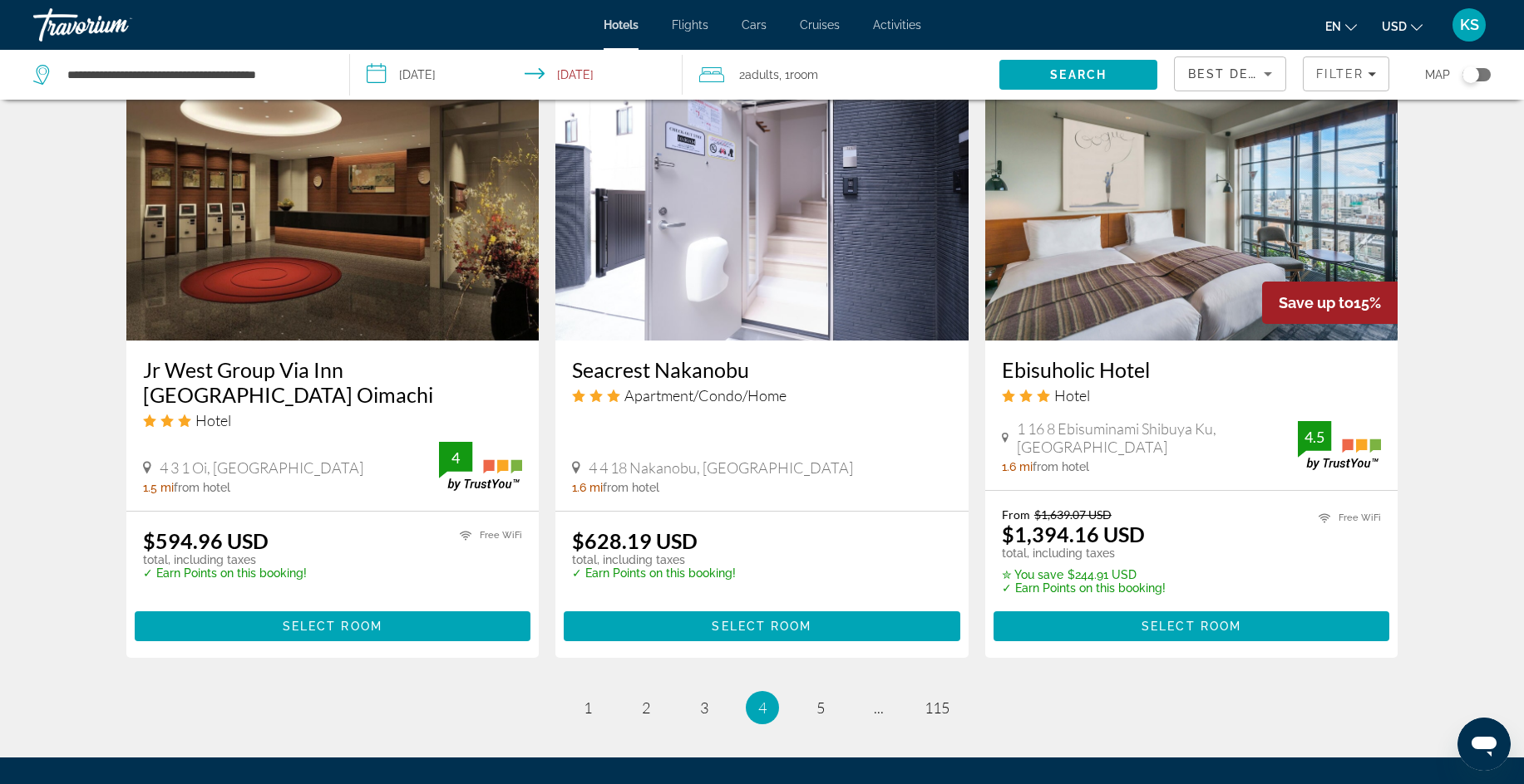
scroll to position [1941, 0]
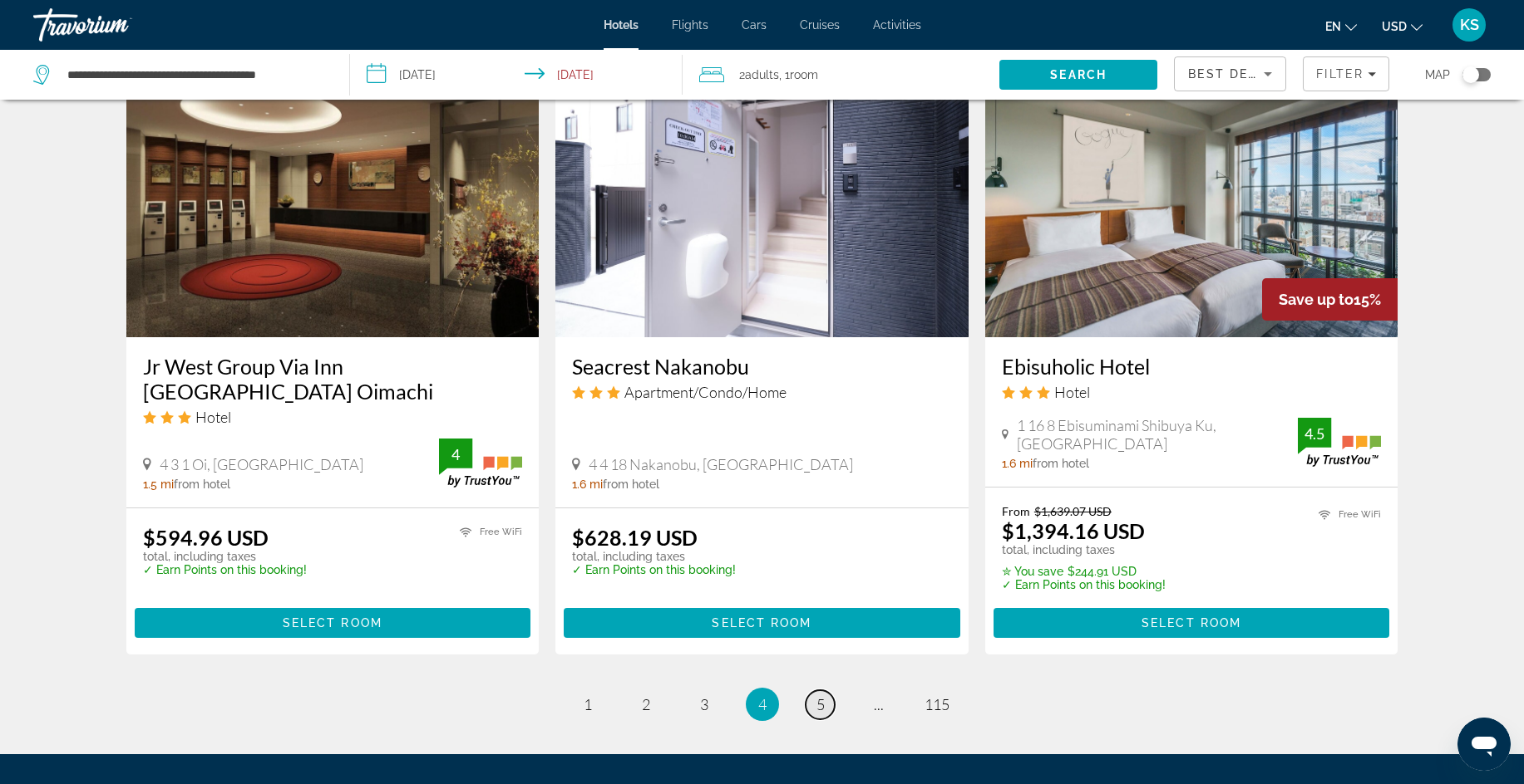
click at [819, 695] on span "5" at bounding box center [820, 704] width 8 height 18
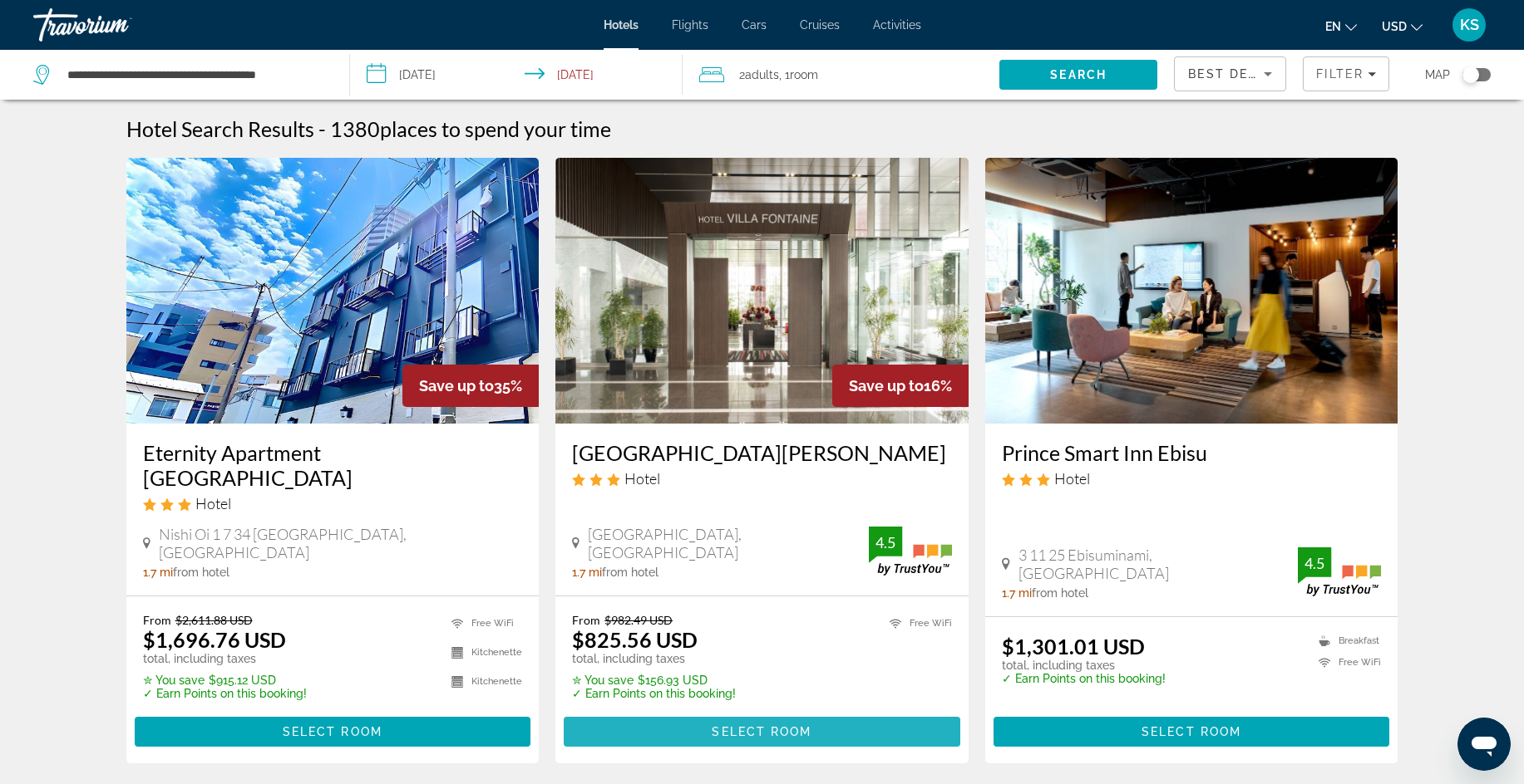
click at [810, 726] on span "Select Room" at bounding box center [761, 732] width 100 height 13
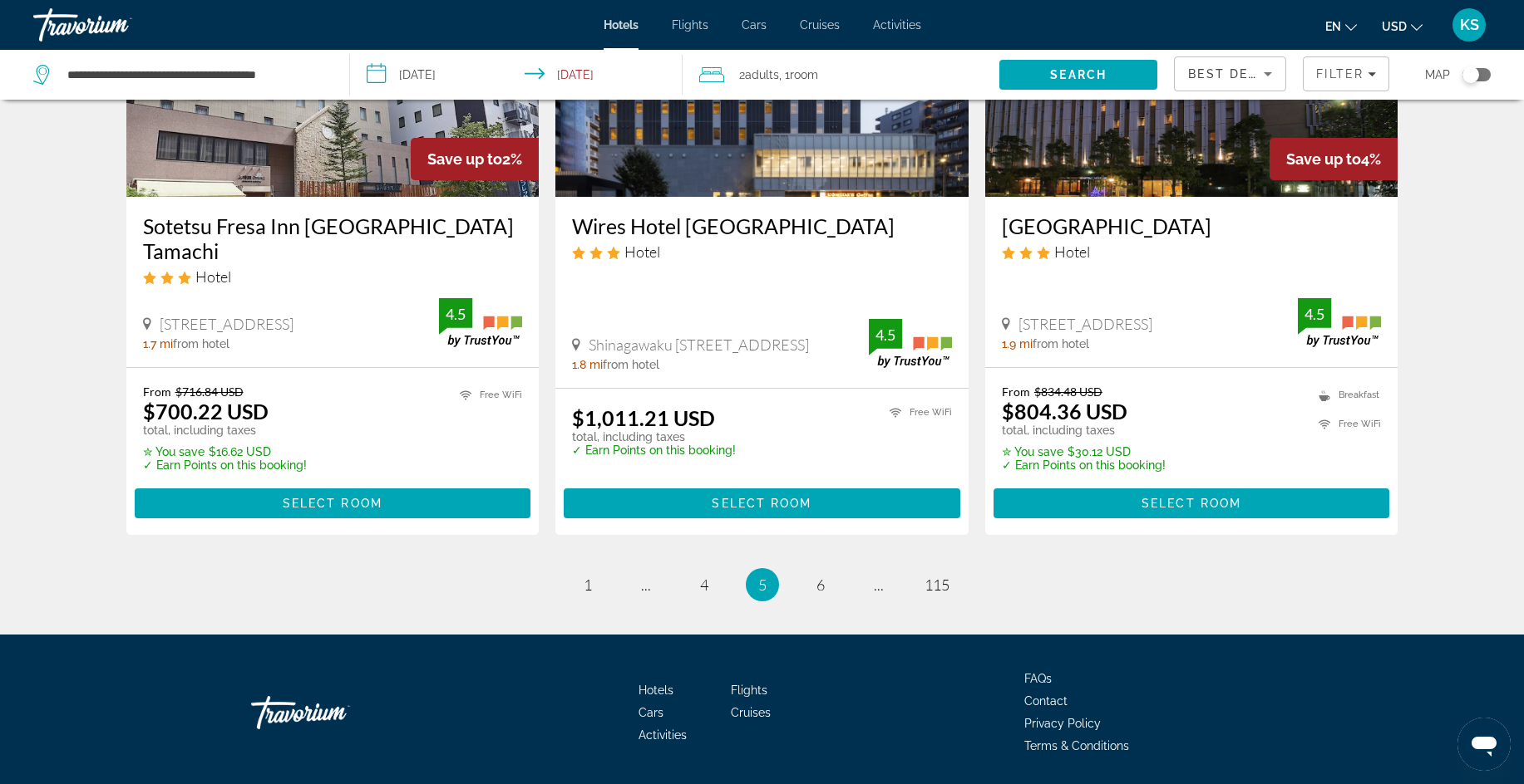
scroll to position [2075, 0]
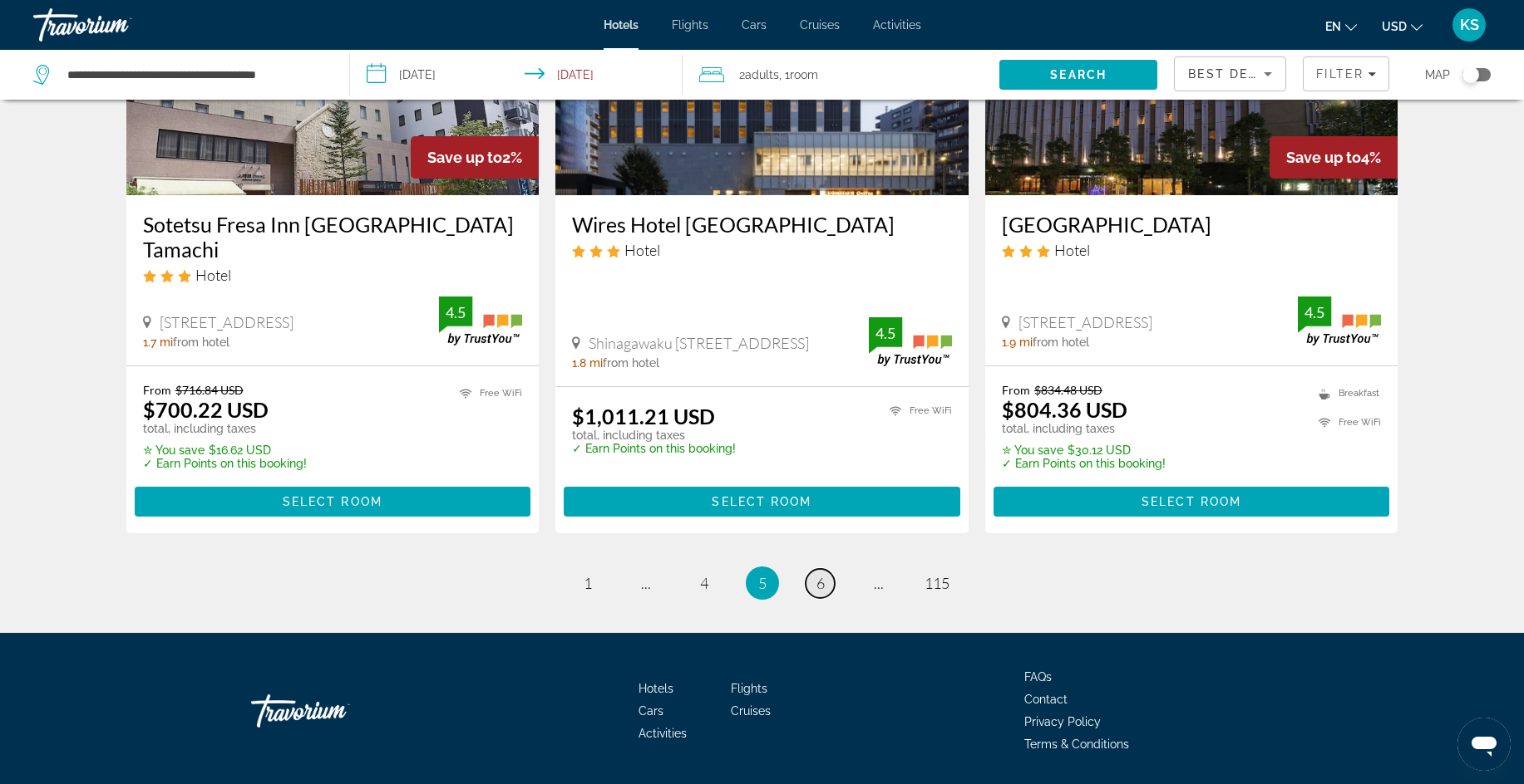
click at [822, 574] on span "6" at bounding box center [820, 583] width 8 height 18
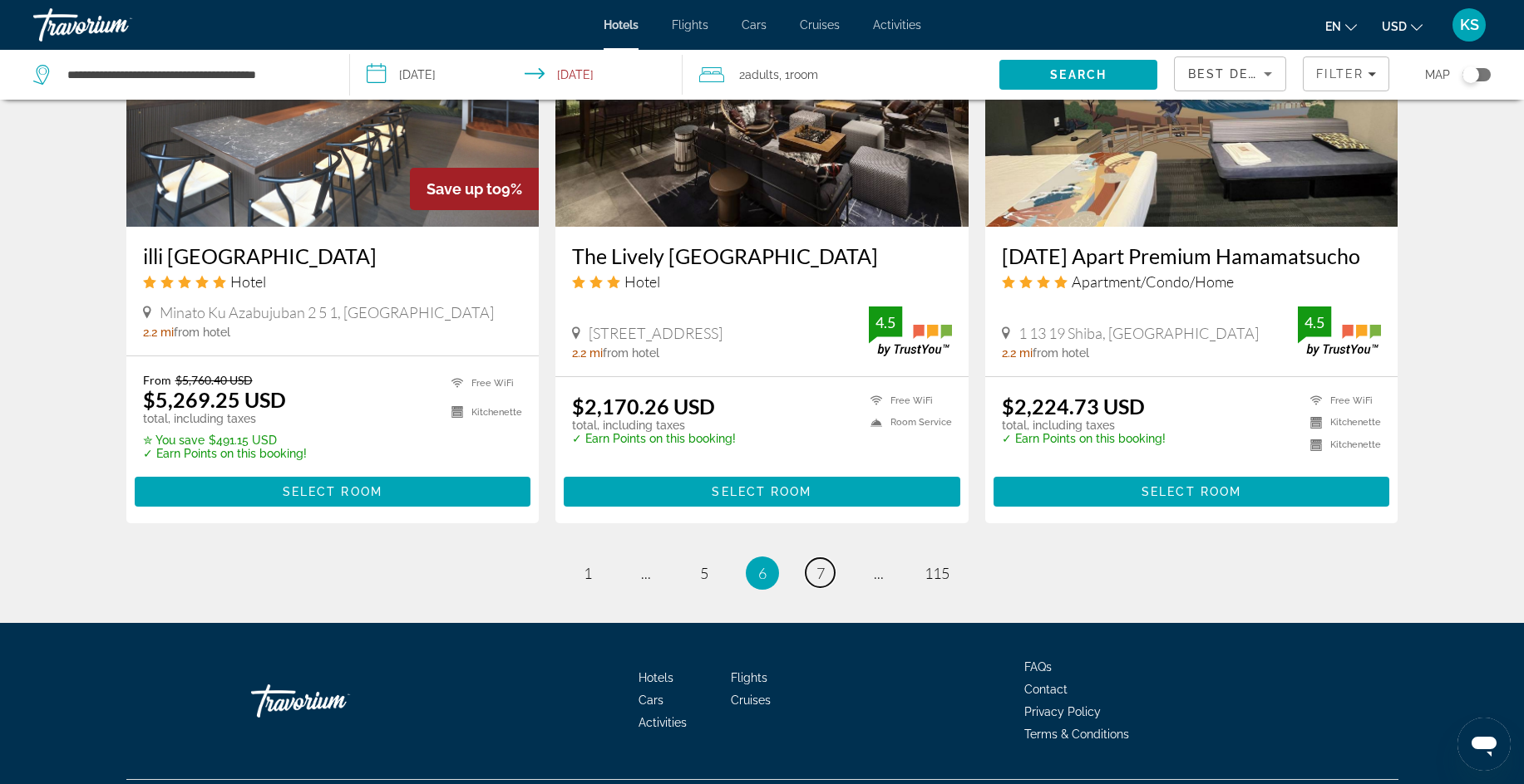
scroll to position [2077, 0]
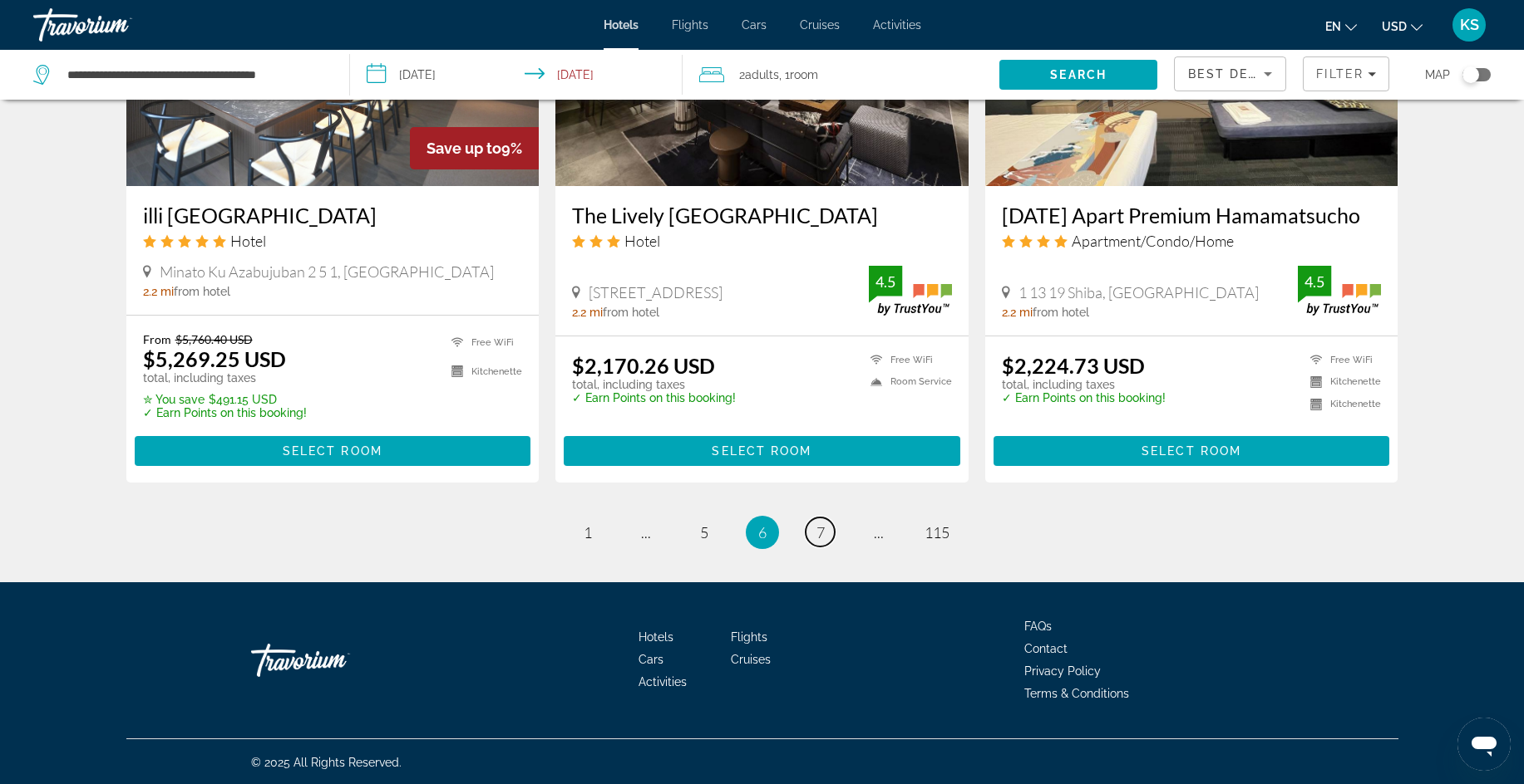
click at [818, 532] on span "7" at bounding box center [820, 533] width 8 height 18
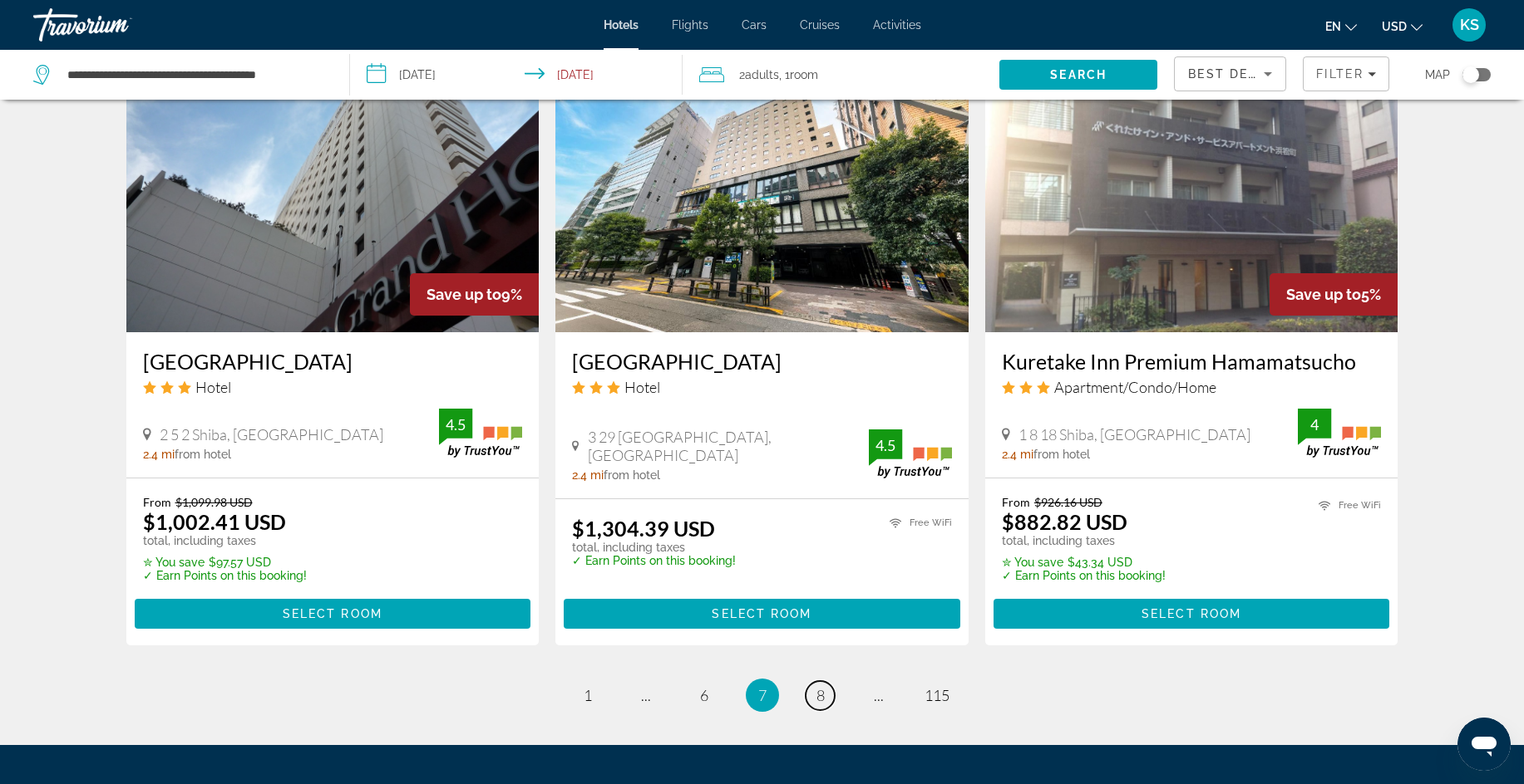
scroll to position [1957, 0]
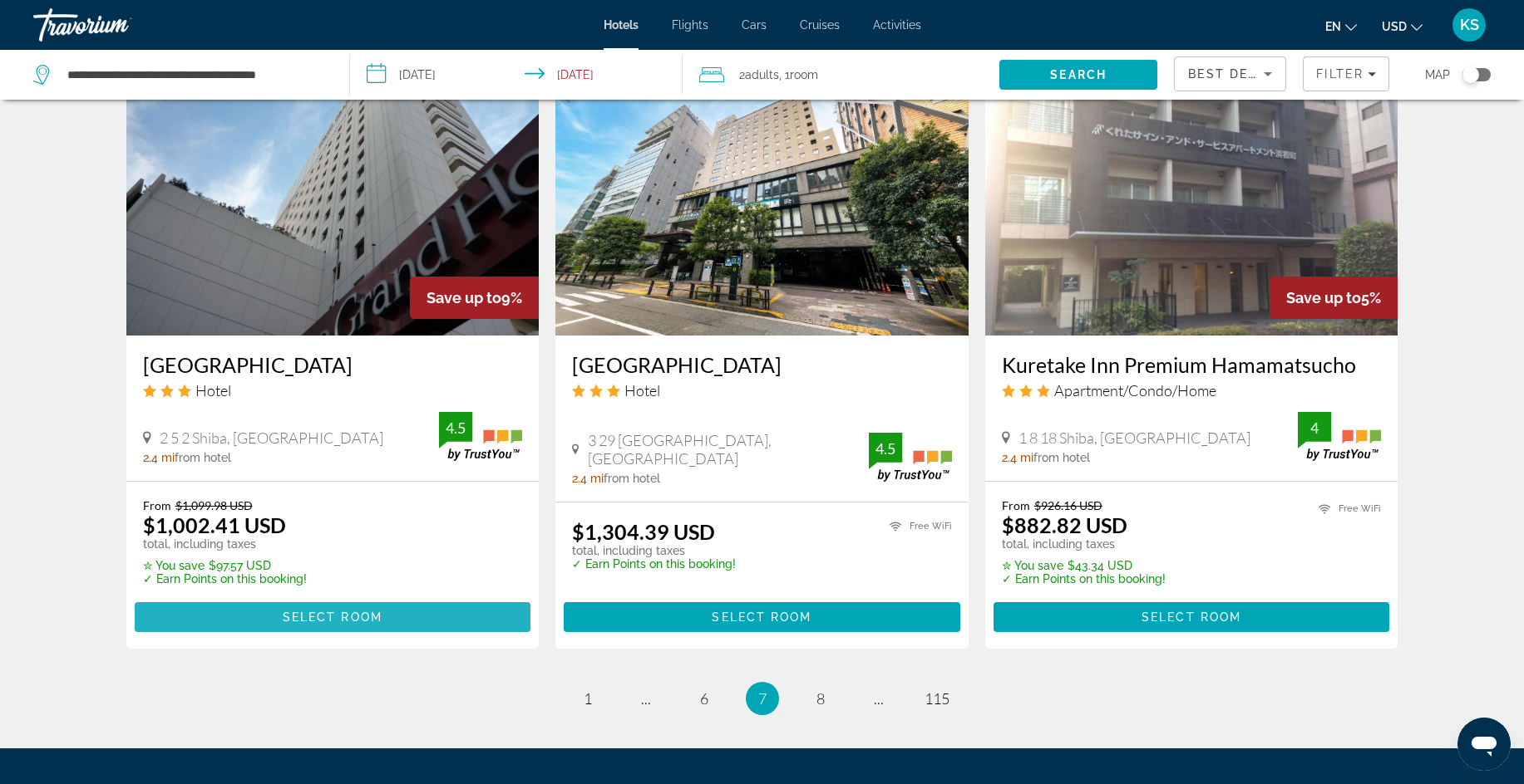
click at [419, 620] on span "Main content" at bounding box center [332, 617] width 397 height 40
